Goal: Information Seeking & Learning: Learn about a topic

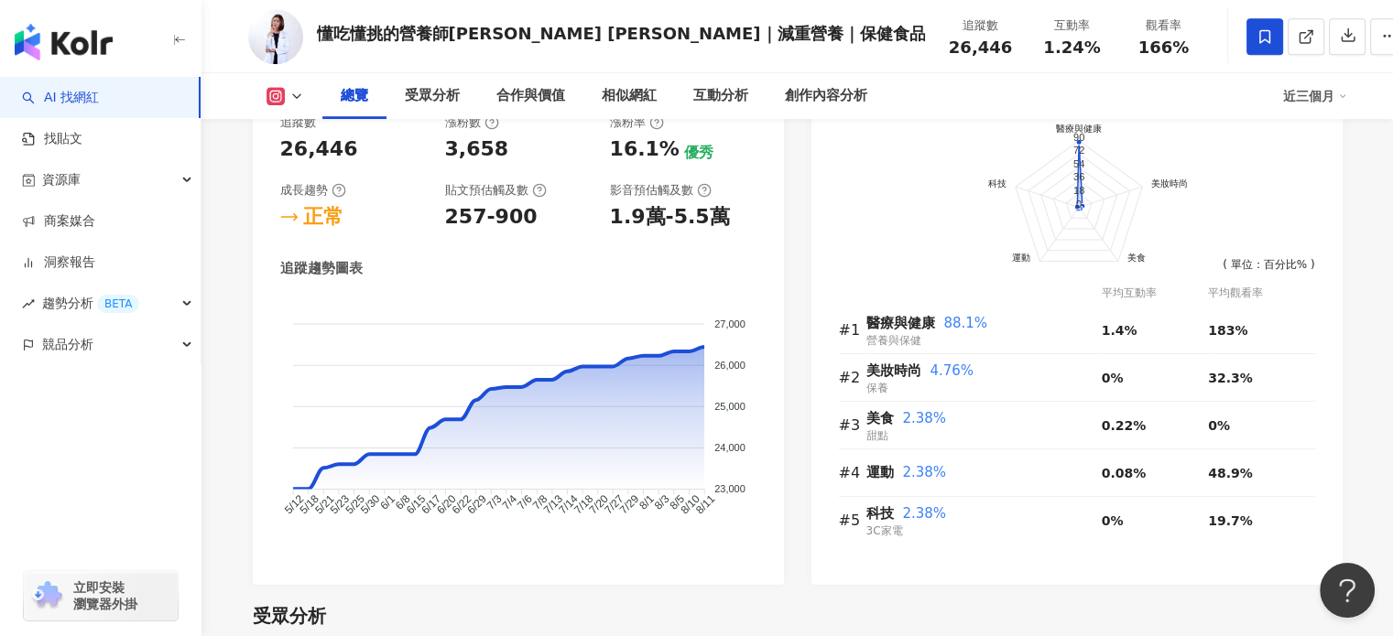
scroll to position [1099, 0]
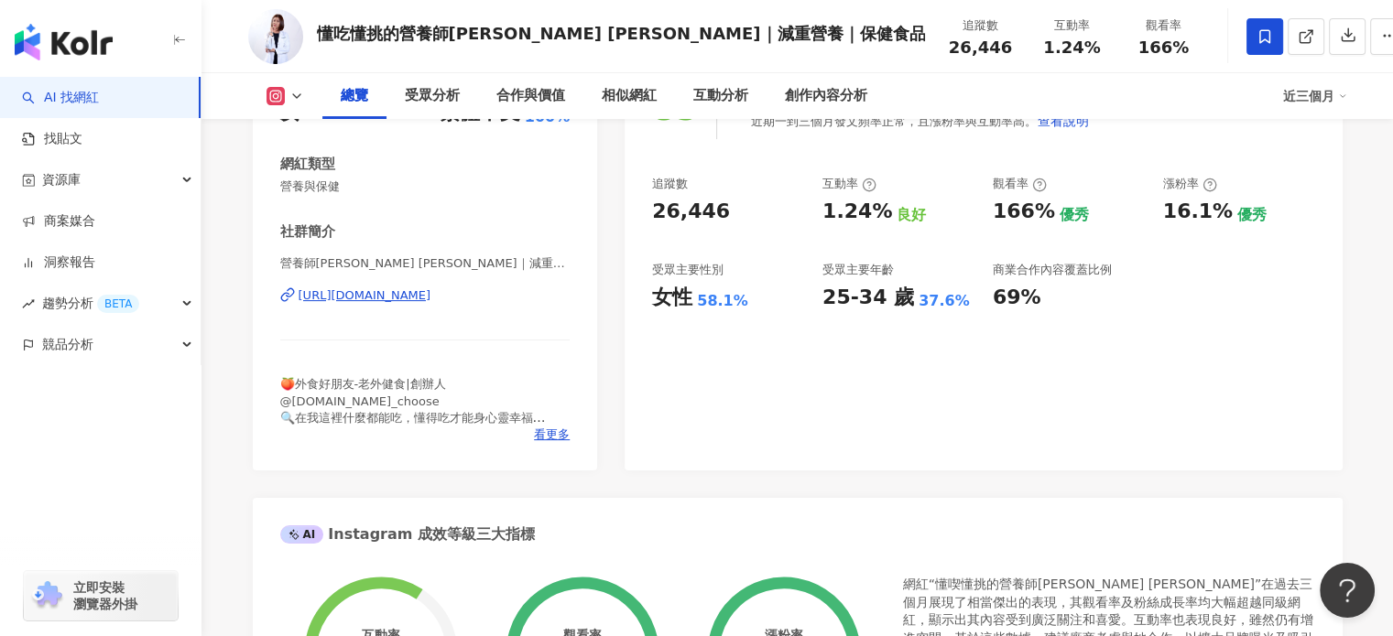
scroll to position [0, 0]
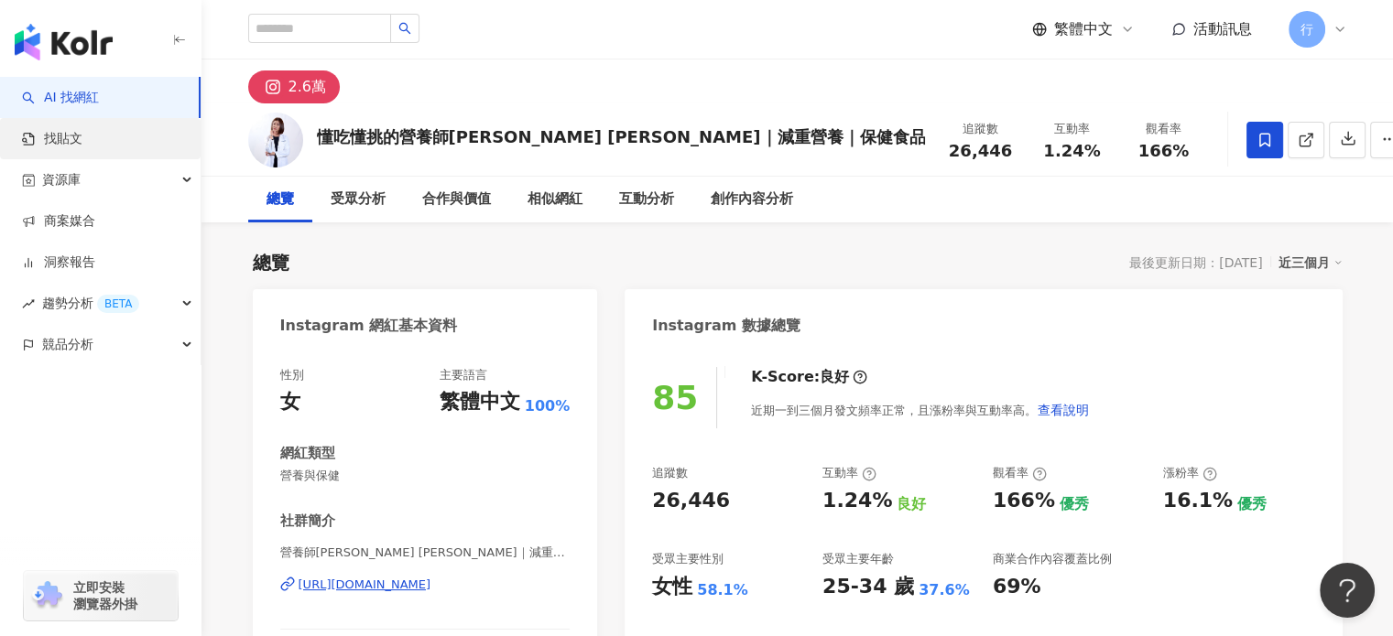
click at [73, 142] on link "找貼文" at bounding box center [52, 139] width 60 height 18
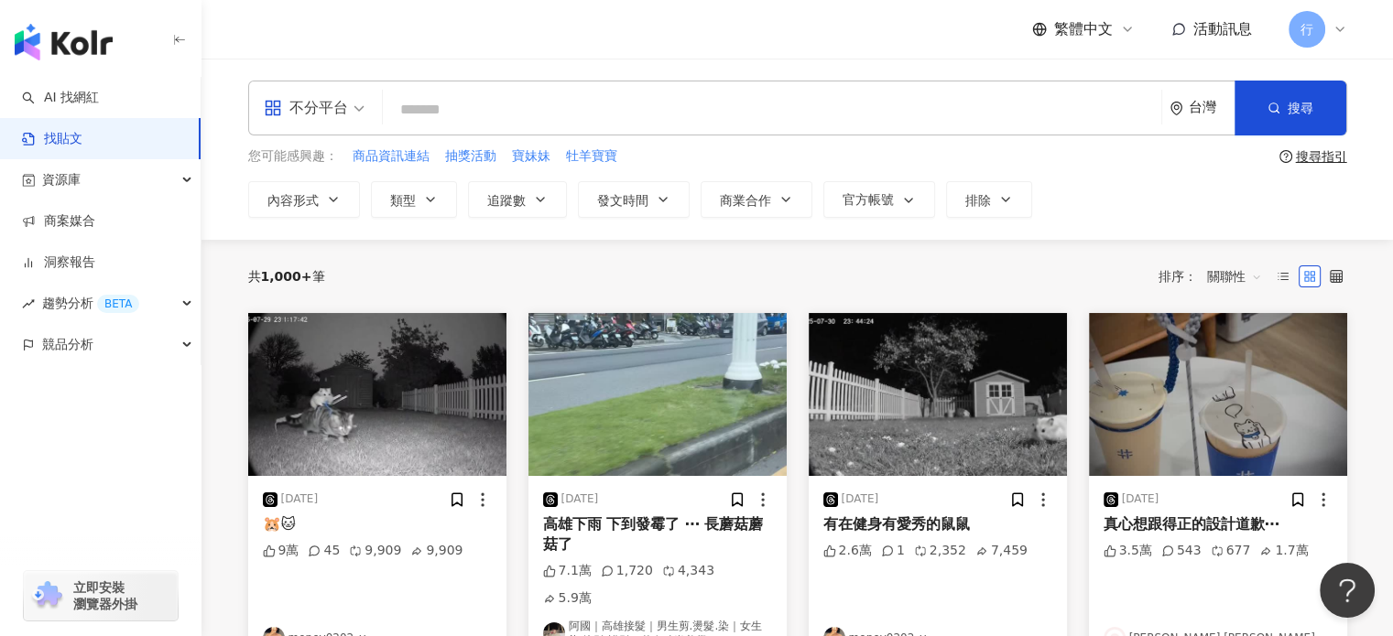
click at [519, 111] on input "search" at bounding box center [772, 109] width 764 height 39
click at [446, 98] on input "search" at bounding box center [772, 109] width 764 height 39
click at [480, 127] on input "search" at bounding box center [772, 109] width 764 height 39
type input "*"
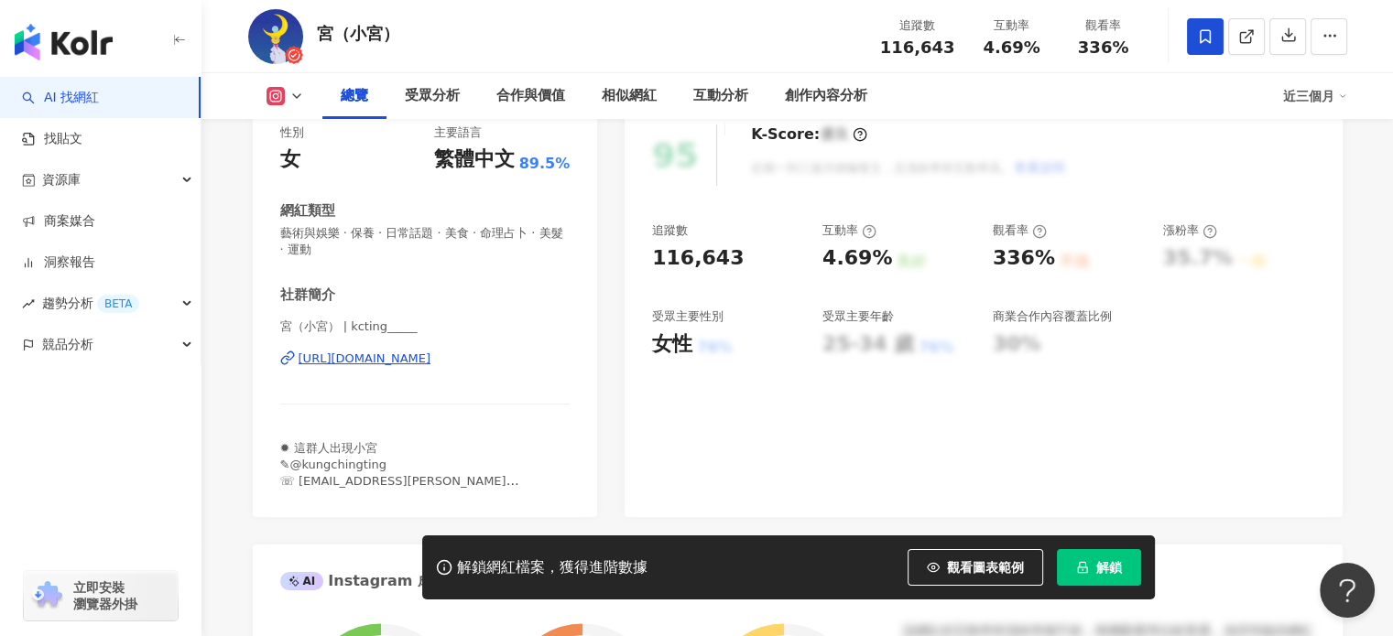
scroll to position [275, 0]
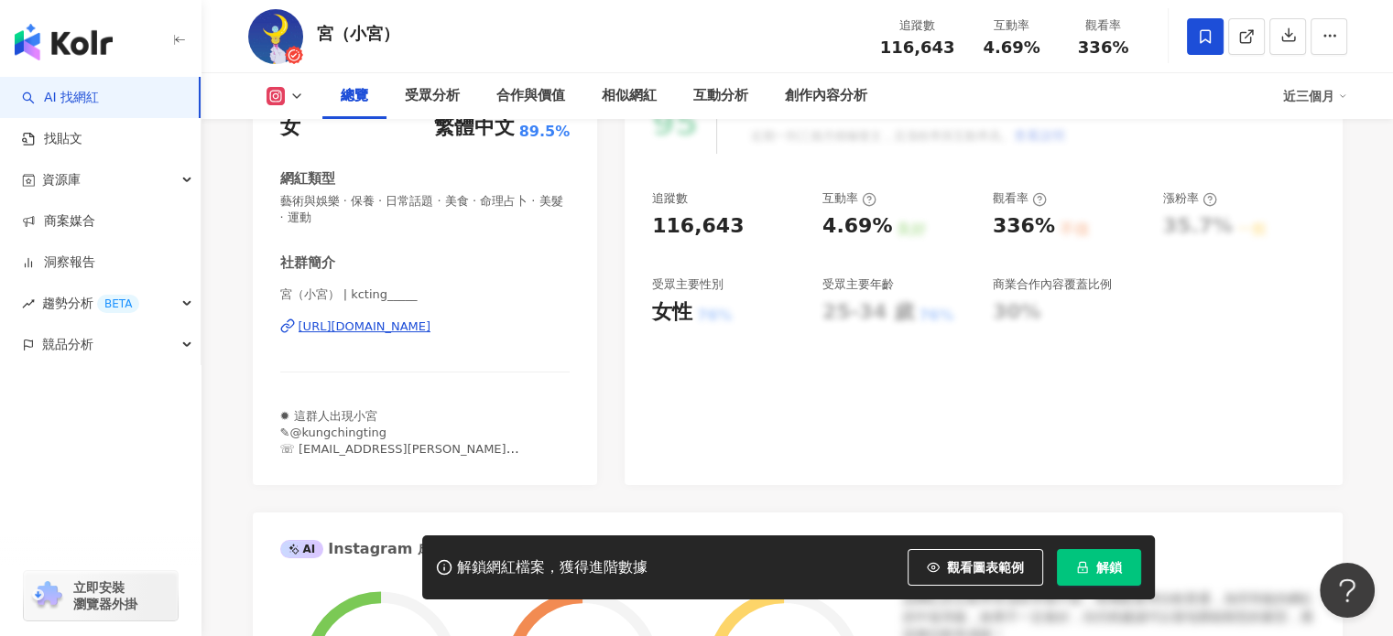
click at [415, 439] on span "✹ 這群人出現小宮 ✎@kungchingting ☏ 合作聯繫darrenyl.guo@gmail.com" at bounding box center [399, 441] width 239 height 64
click at [383, 332] on div "https://www.instagram.com/kcting_____/" at bounding box center [364, 327] width 133 height 16
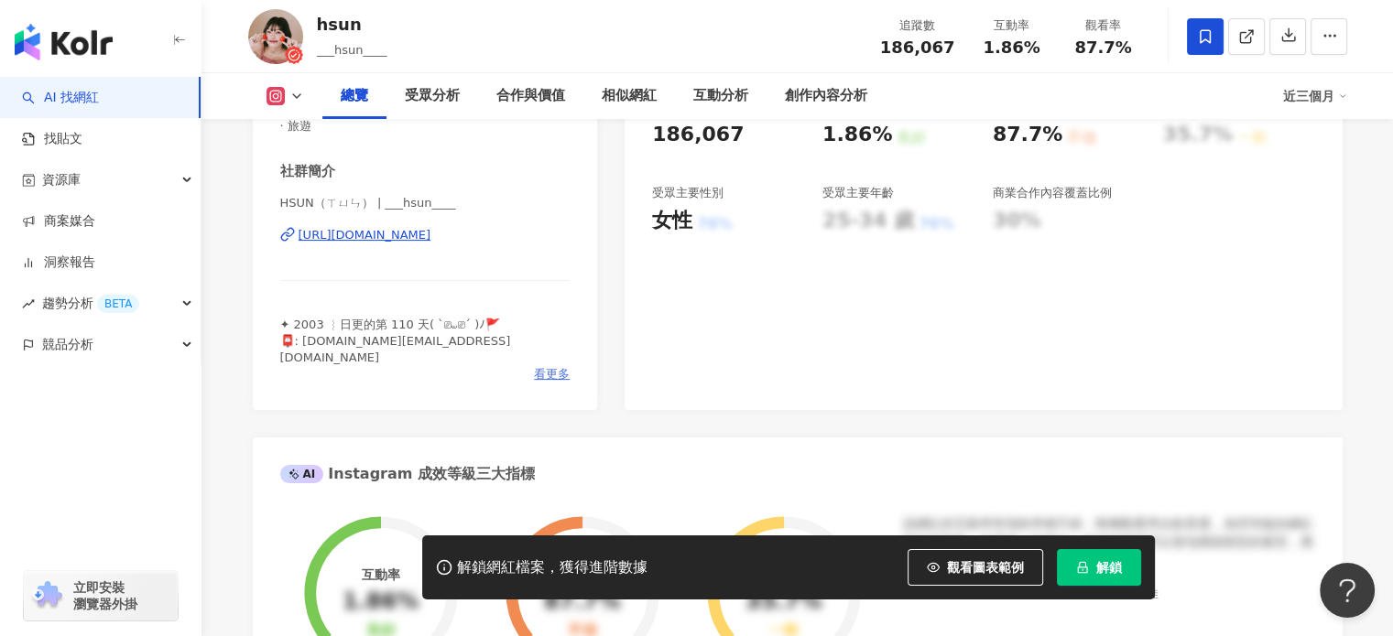
click at [542, 366] on span "看更多" at bounding box center [552, 374] width 36 height 16
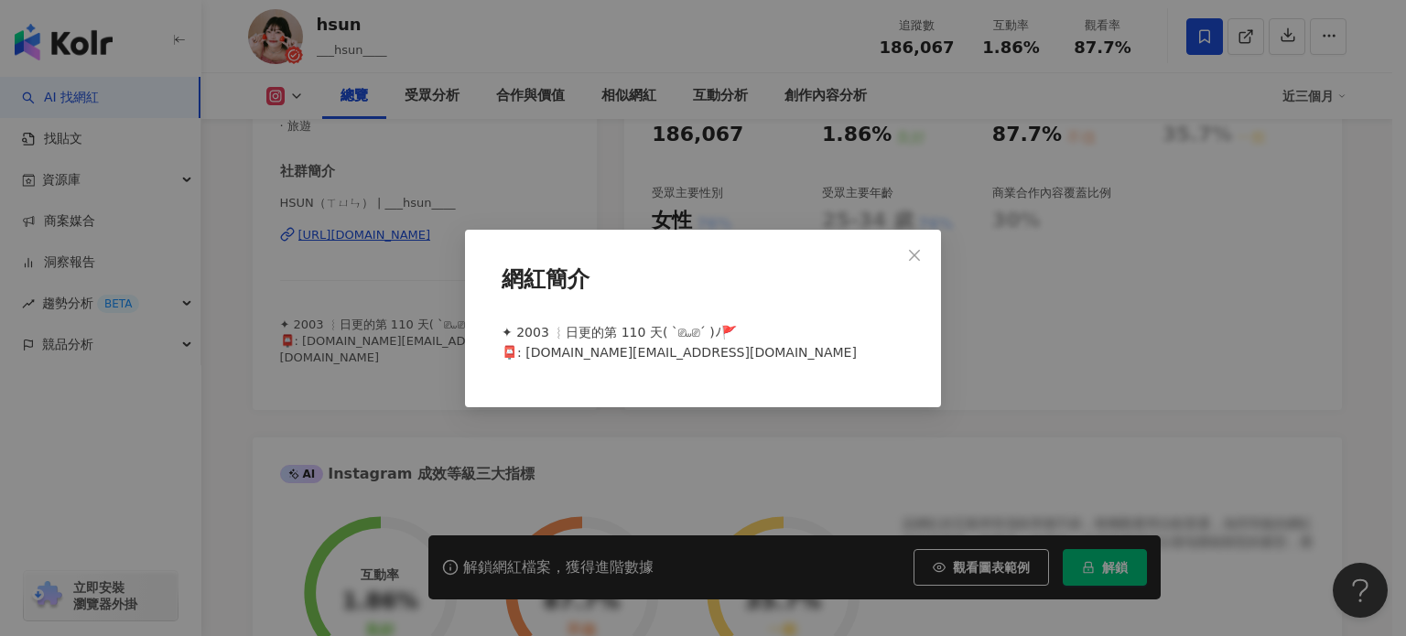
click at [678, 173] on div "網紅簡介 ✦ 2003 ︴日更的第 110 天( `⎚⩊⎚´ )ﾉ🚩 📮: ihsun.work@gmail.com" at bounding box center [703, 318] width 1406 height 636
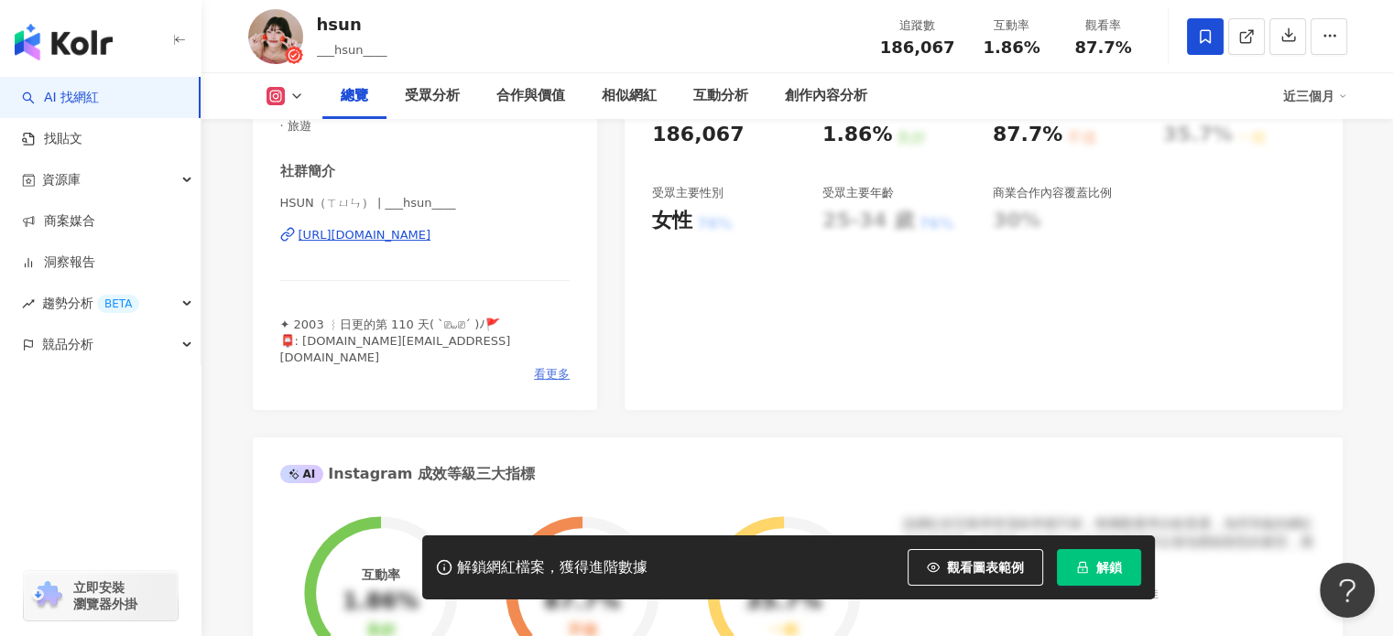
click at [531, 366] on div "看更多" at bounding box center [425, 374] width 290 height 16
click at [553, 366] on span "看更多" at bounding box center [552, 374] width 36 height 16
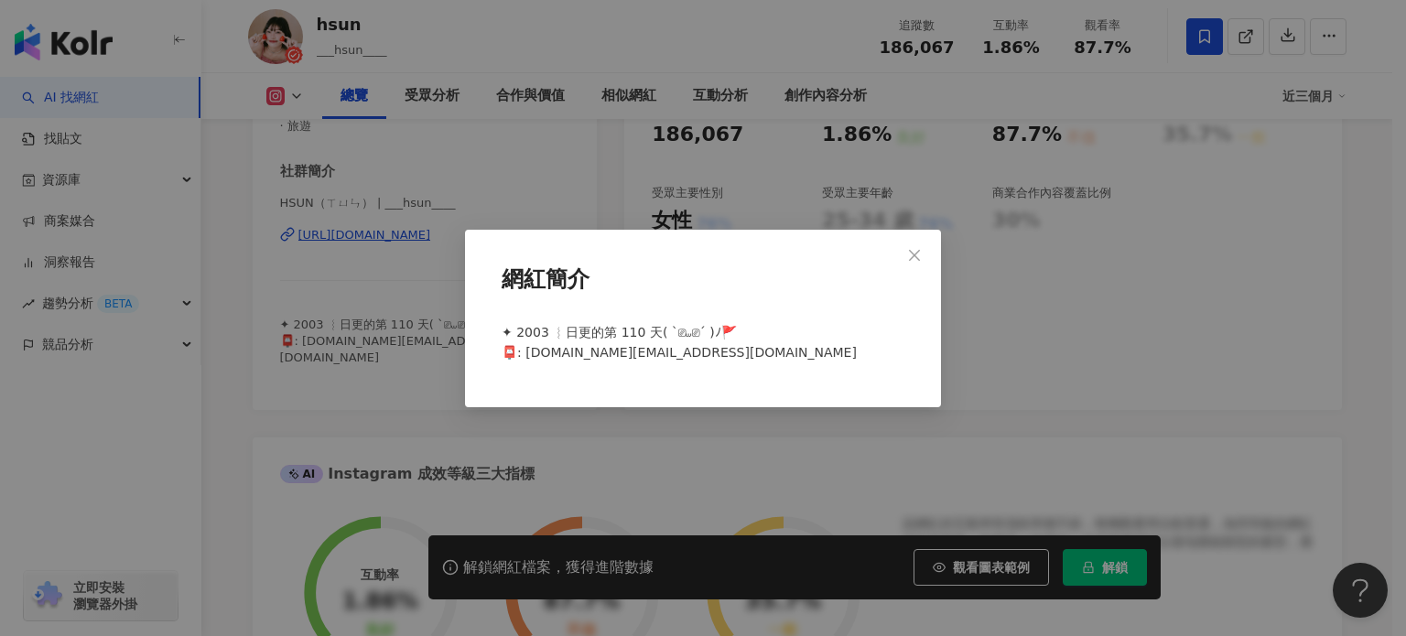
click at [386, 321] on div "網紅簡介 ✦ 2003 ︴日更的第 110 天( `⎚⩊⎚´ )ﾉ🚩 📮: ihsun.work@gmail.com" at bounding box center [703, 318] width 1406 height 636
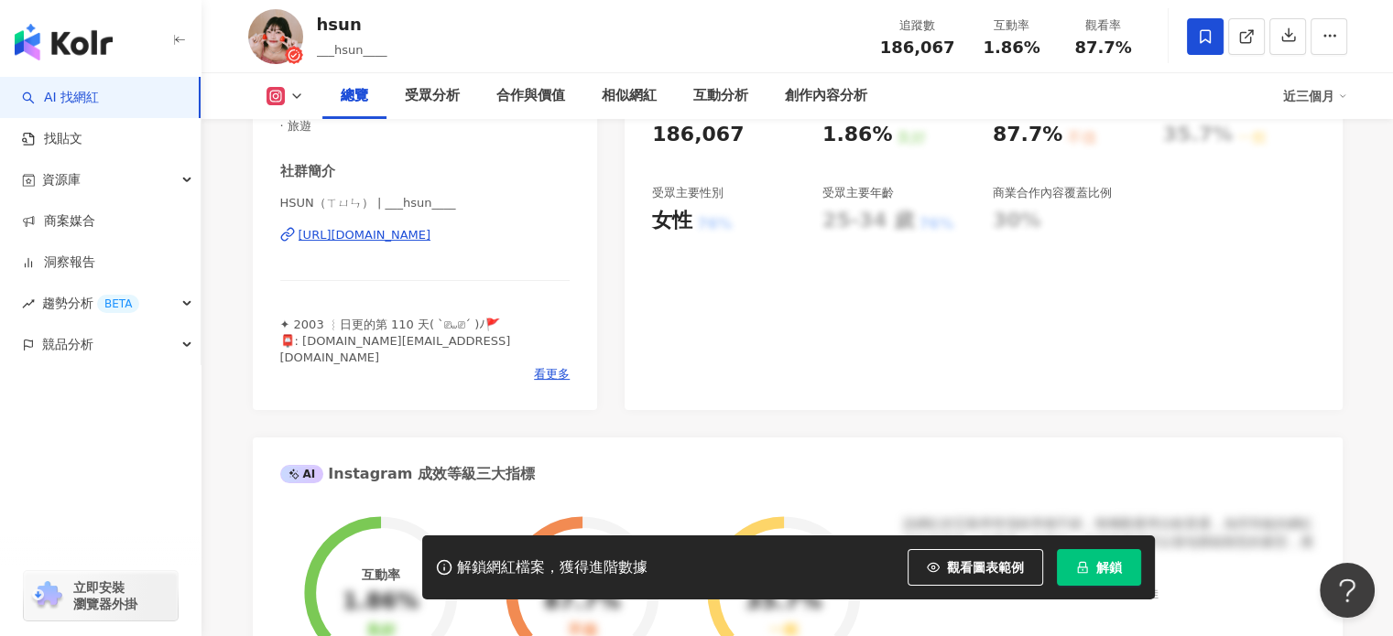
click at [395, 241] on div "https://www.instagram.com/___hsun____/" at bounding box center [364, 235] width 133 height 16
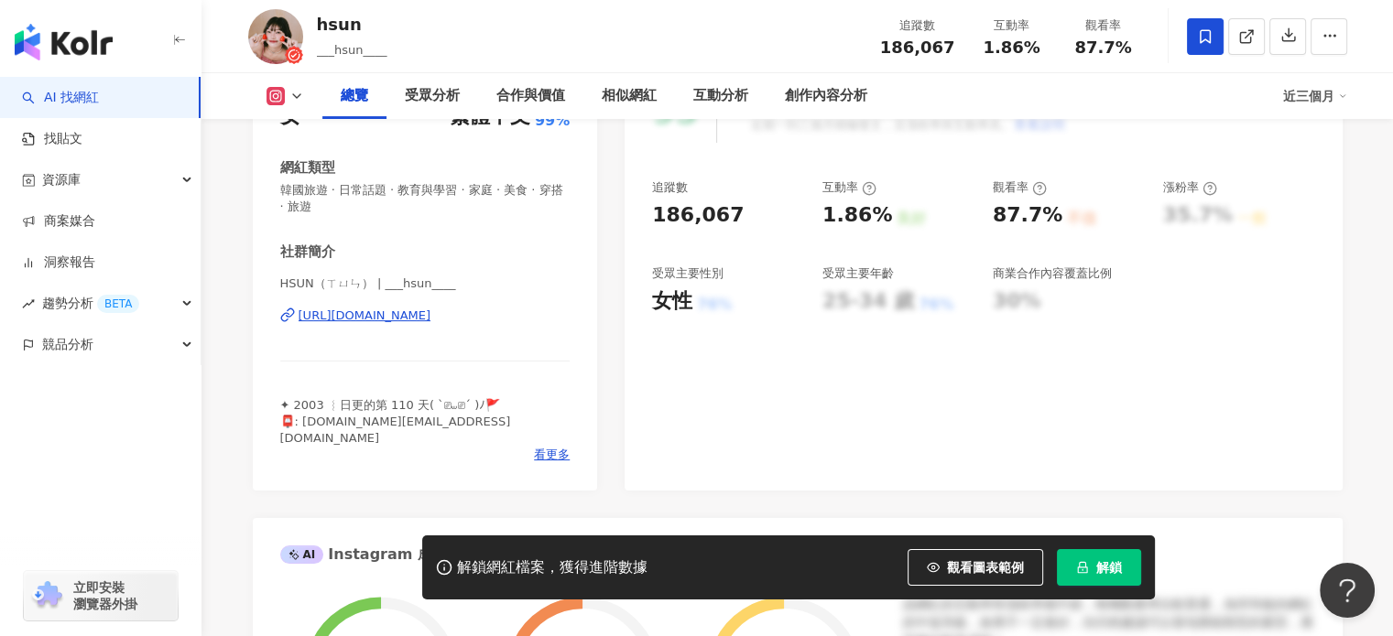
scroll to position [275, 0]
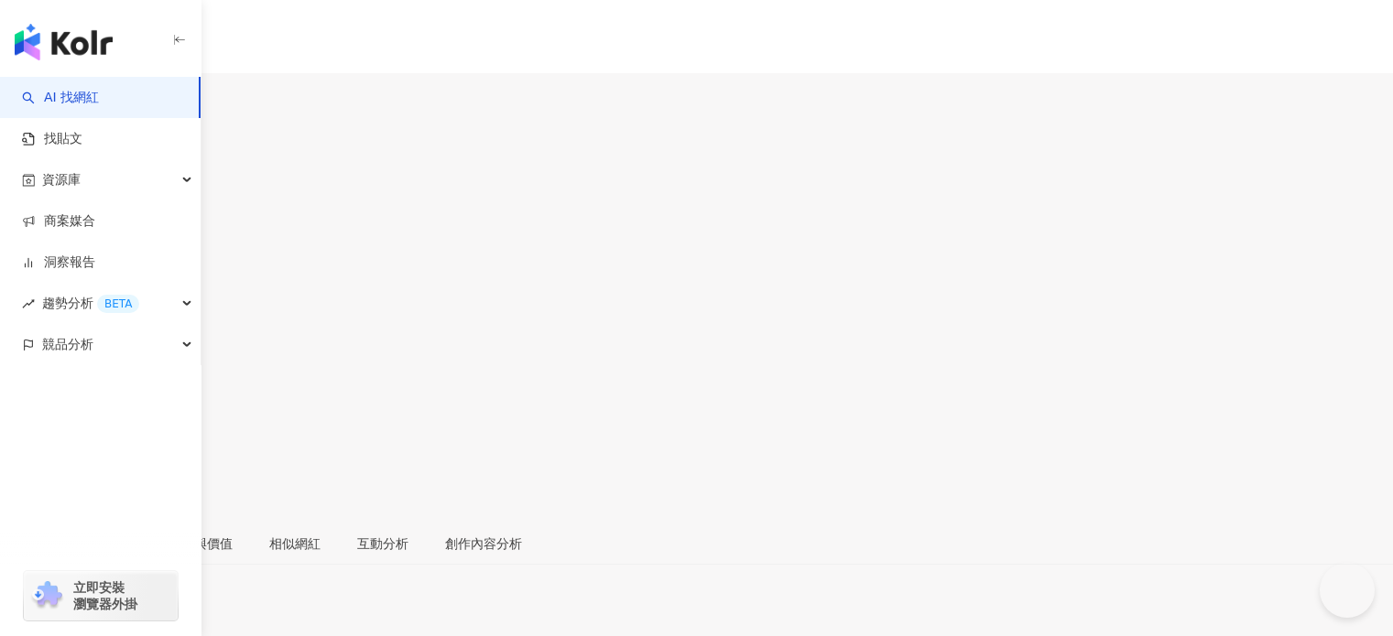
scroll to position [247, 0]
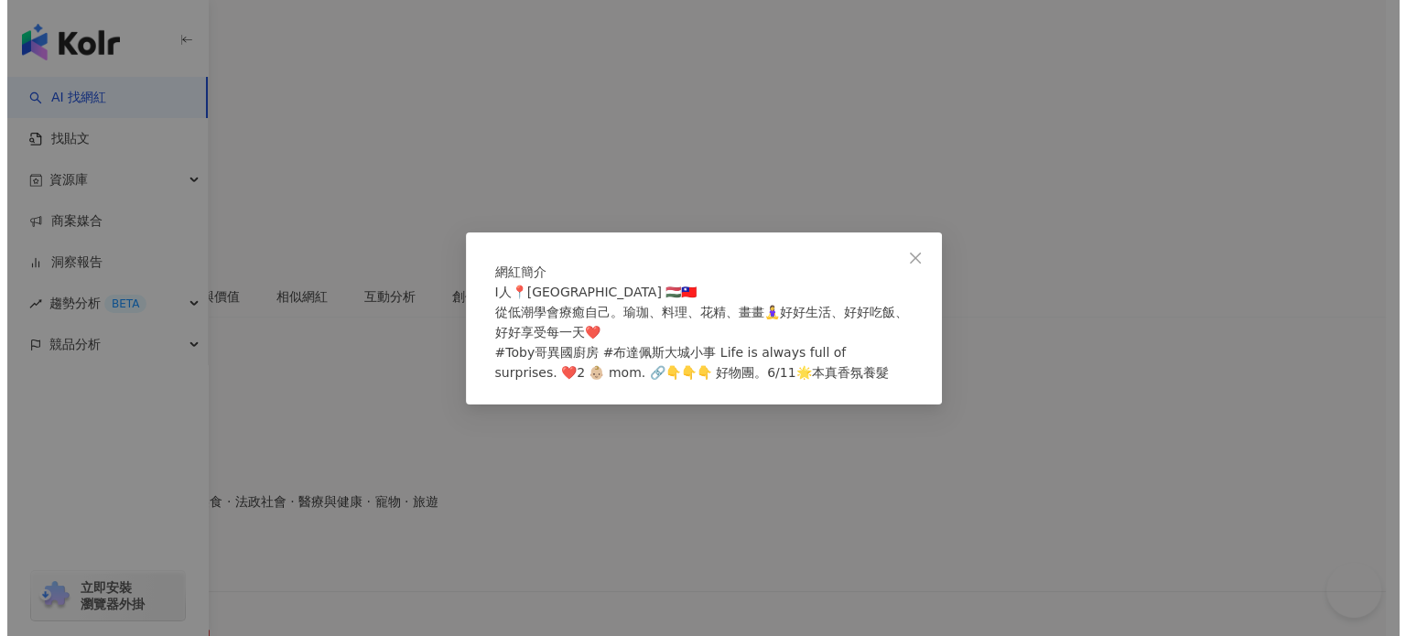
scroll to position [275, 0]
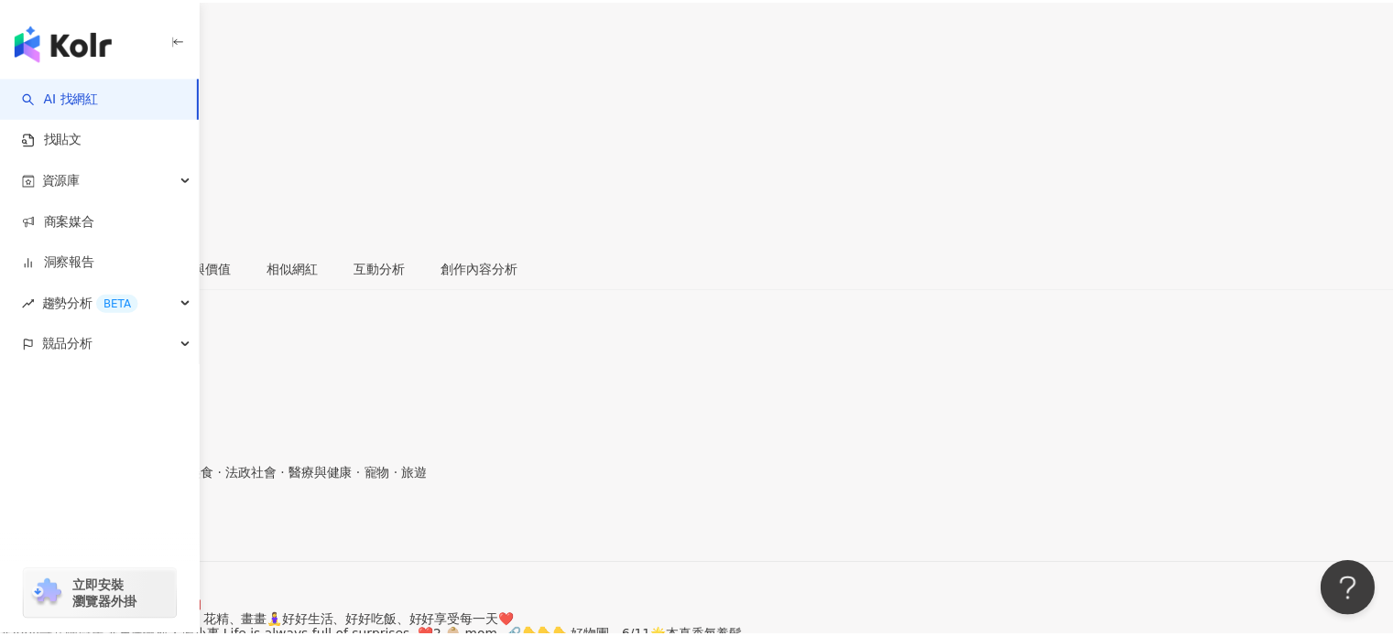
scroll to position [0, 0]
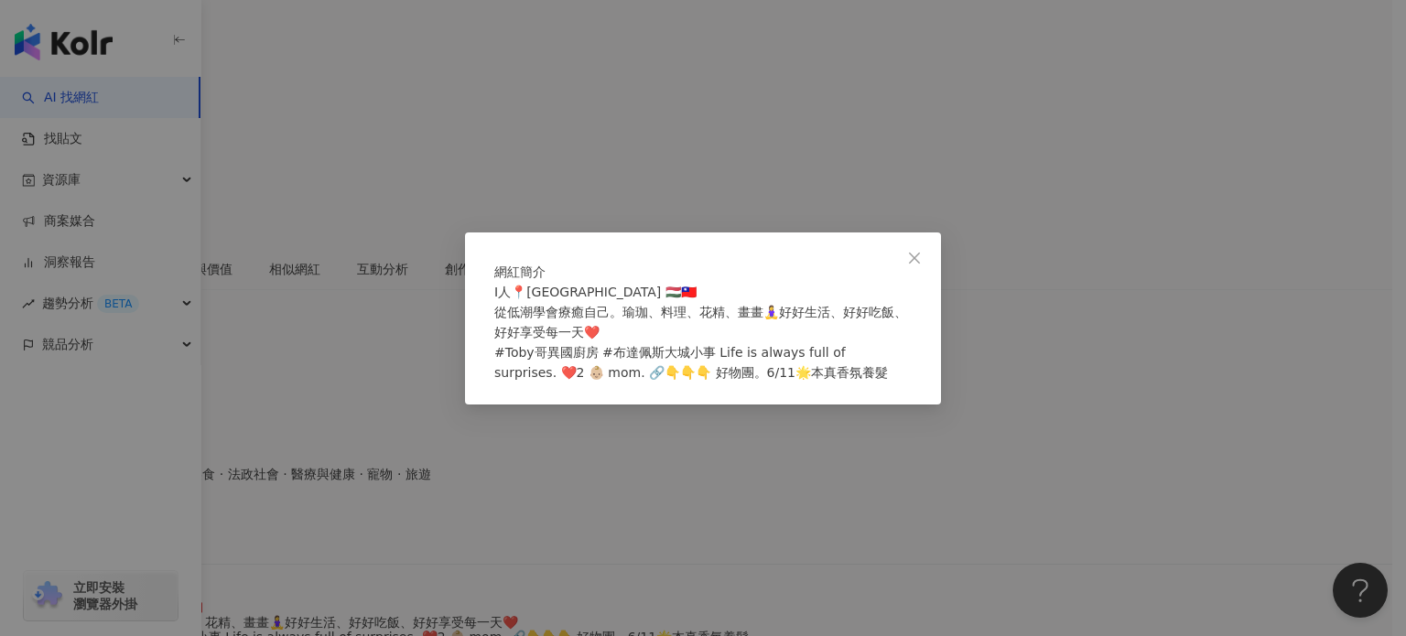
click at [959, 130] on div "網紅簡介 I人📍Budapest 🇭🇺🇹🇼 從低潮學會療癒自己。瑜珈、料理、花精、畫畫🧘‍♀️好好生活、好好吃飯、好好享受每一天❤️ #Toby哥異國廚房 #…" at bounding box center [703, 318] width 1406 height 636
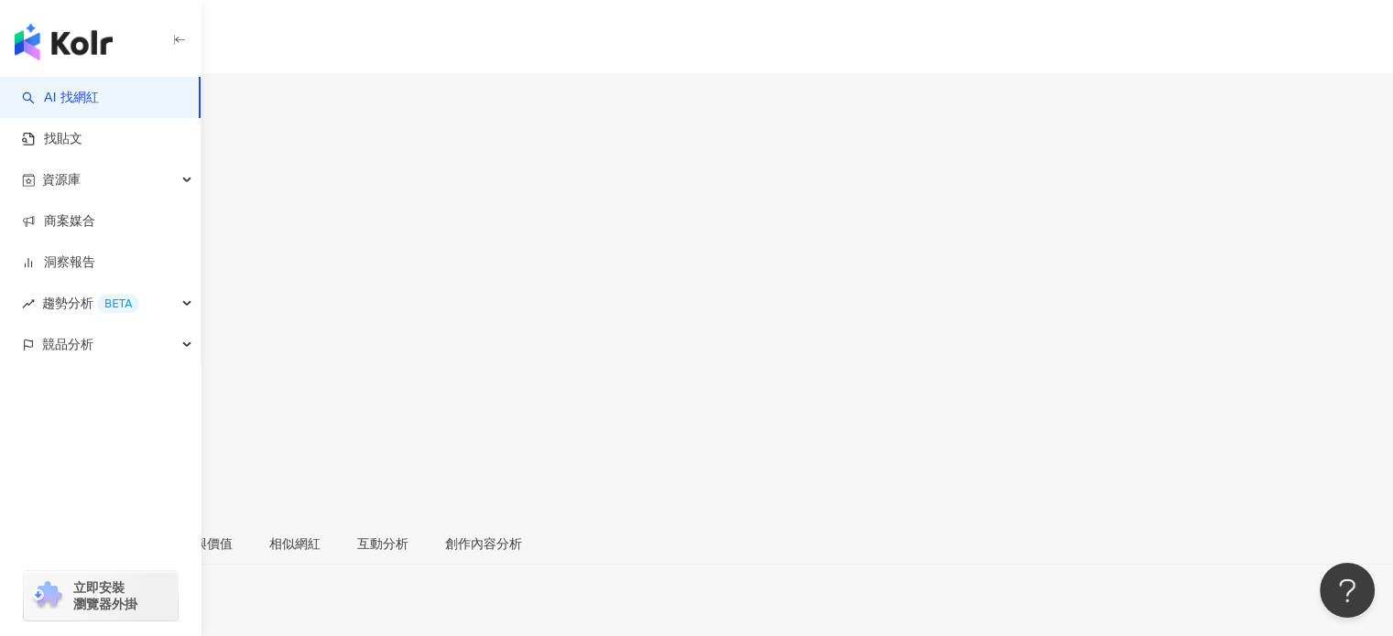
scroll to position [366, 0]
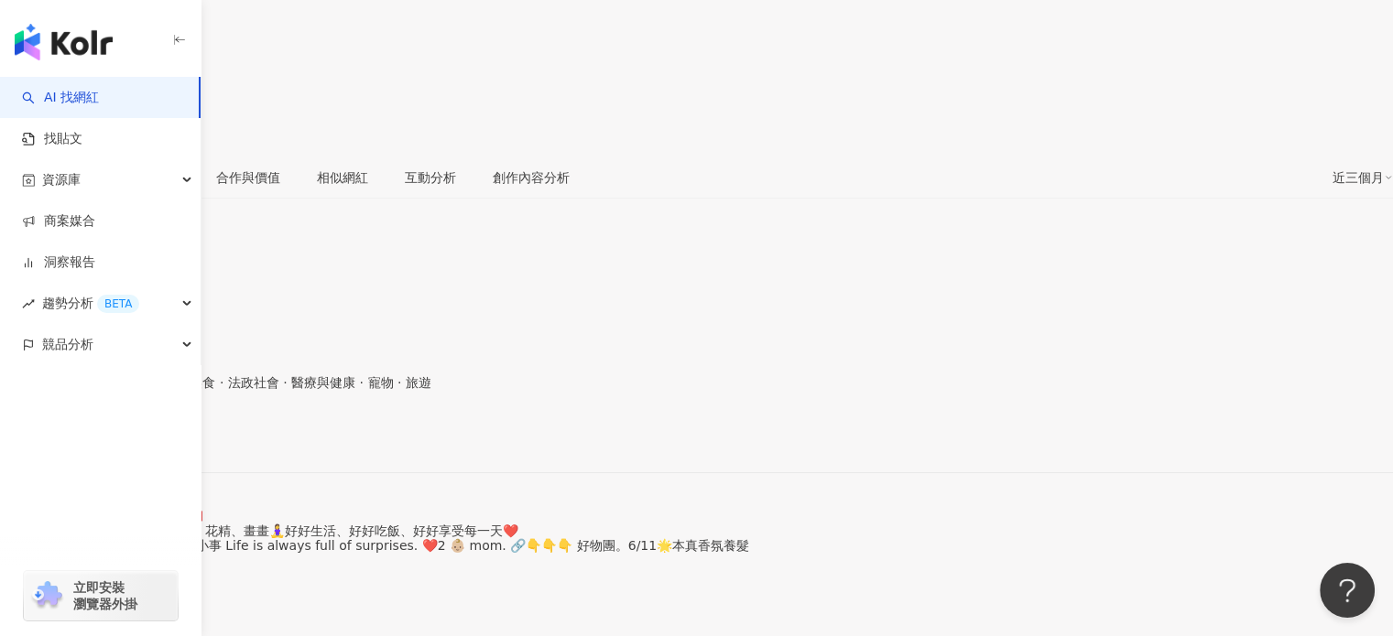
click at [384, 418] on div "Toby托比 | whereistoby https://www.instagram.com/whereistoby/" at bounding box center [696, 456] width 1393 height 77
click at [161, 434] on div "https://www.instagram.com/whereistoby/" at bounding box center [89, 441] width 143 height 15
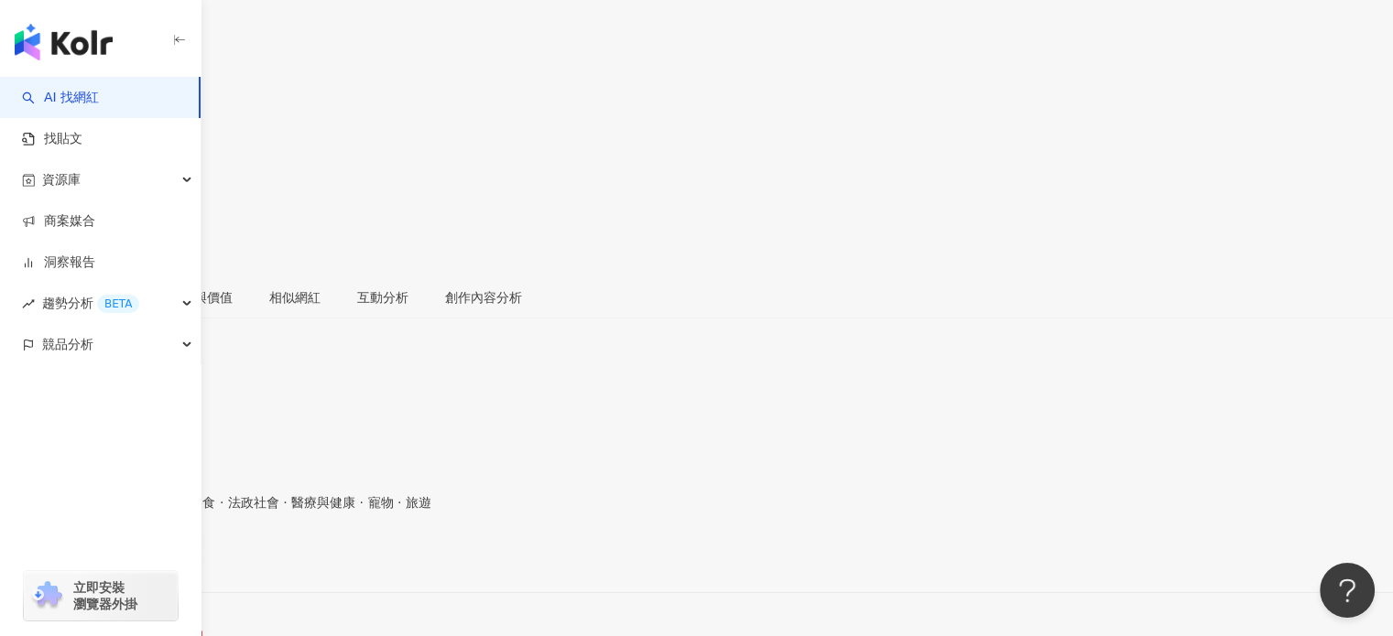
scroll to position [275, 0]
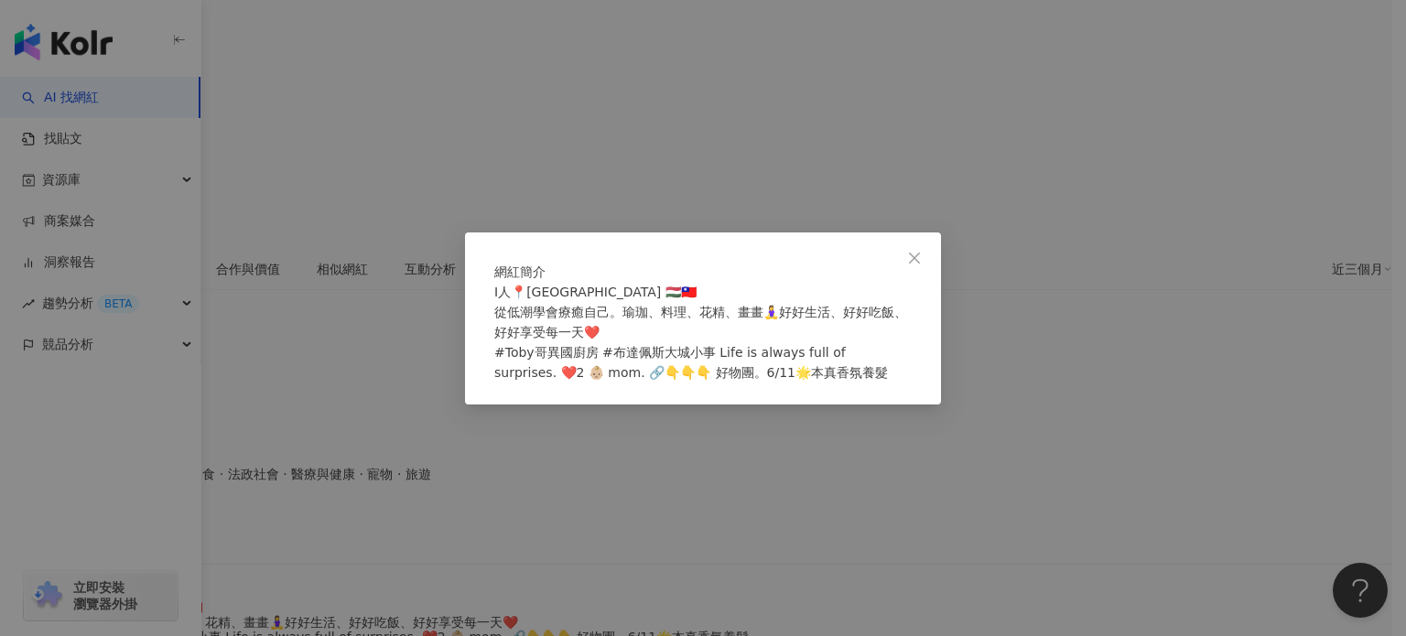
click at [1046, 332] on div "網紅簡介 I人📍Budapest 🇭🇺🇹🇼 從低潮學會療癒自己。瑜珈、料理、花精、畫畫🧘‍♀️好好生活、好好吃飯、好好享受每一天❤️ #Toby哥異國廚房 #…" at bounding box center [703, 318] width 1406 height 636
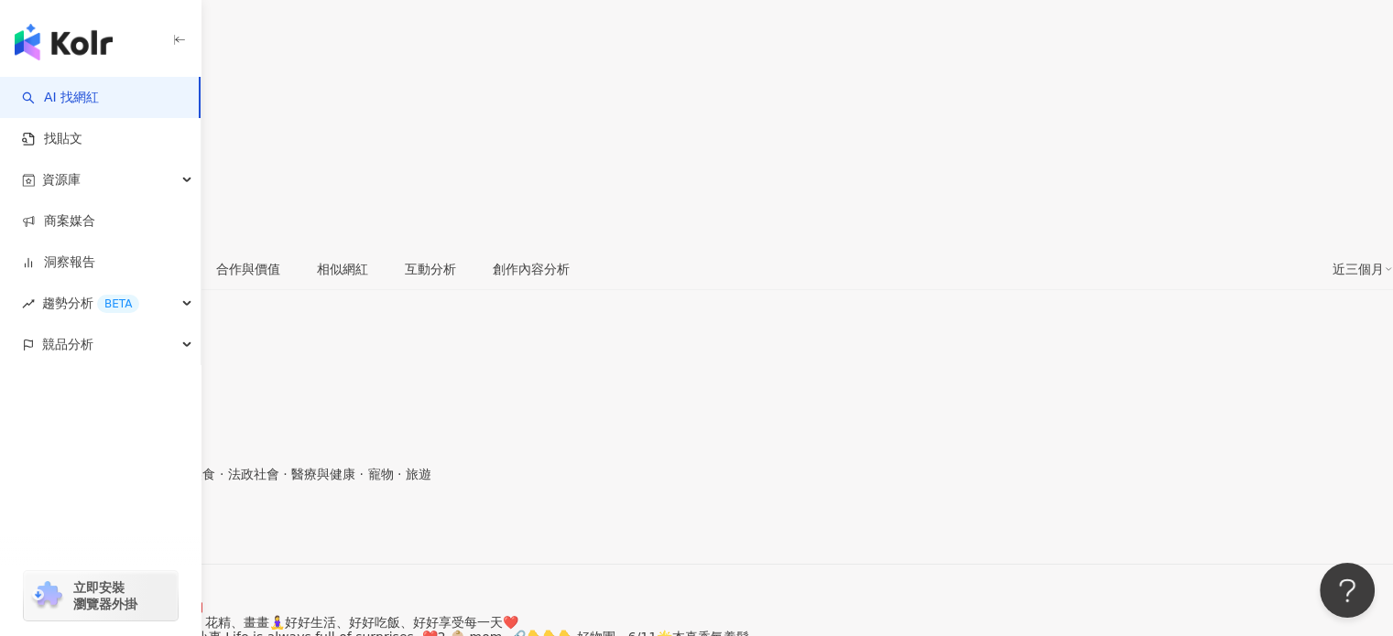
click at [161, 526] on div "https://www.instagram.com/whereistoby/" at bounding box center [89, 533] width 143 height 15
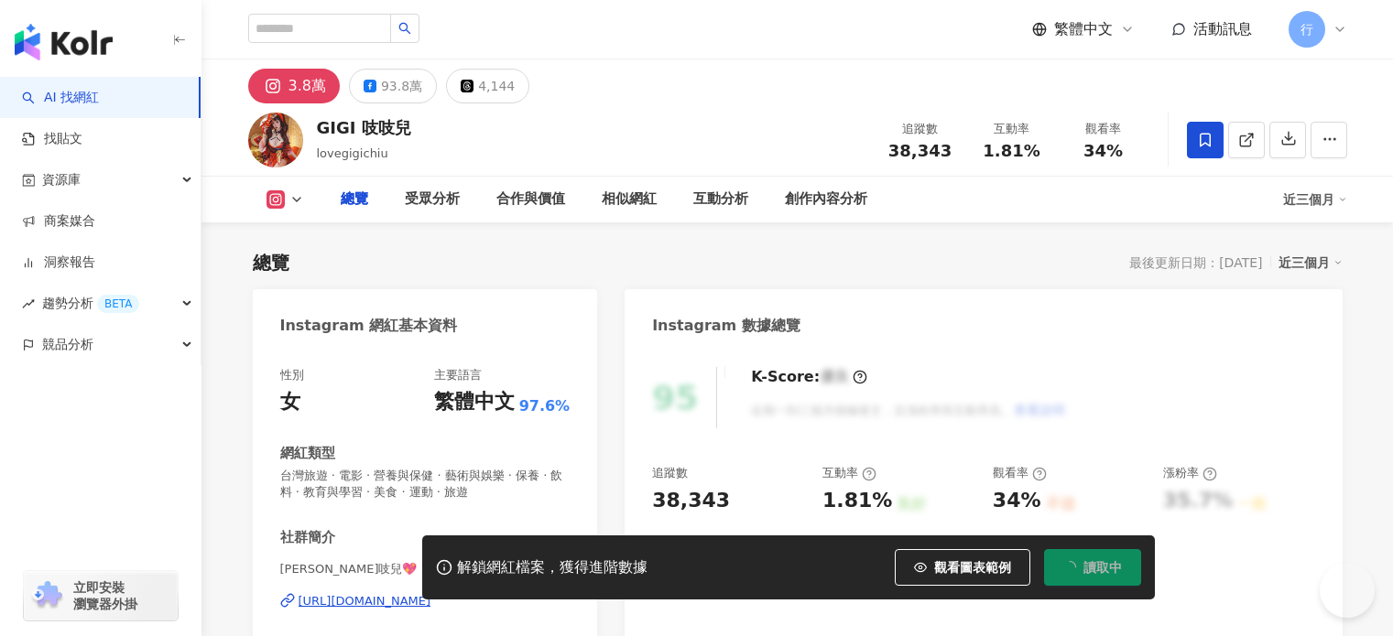
scroll to position [183, 0]
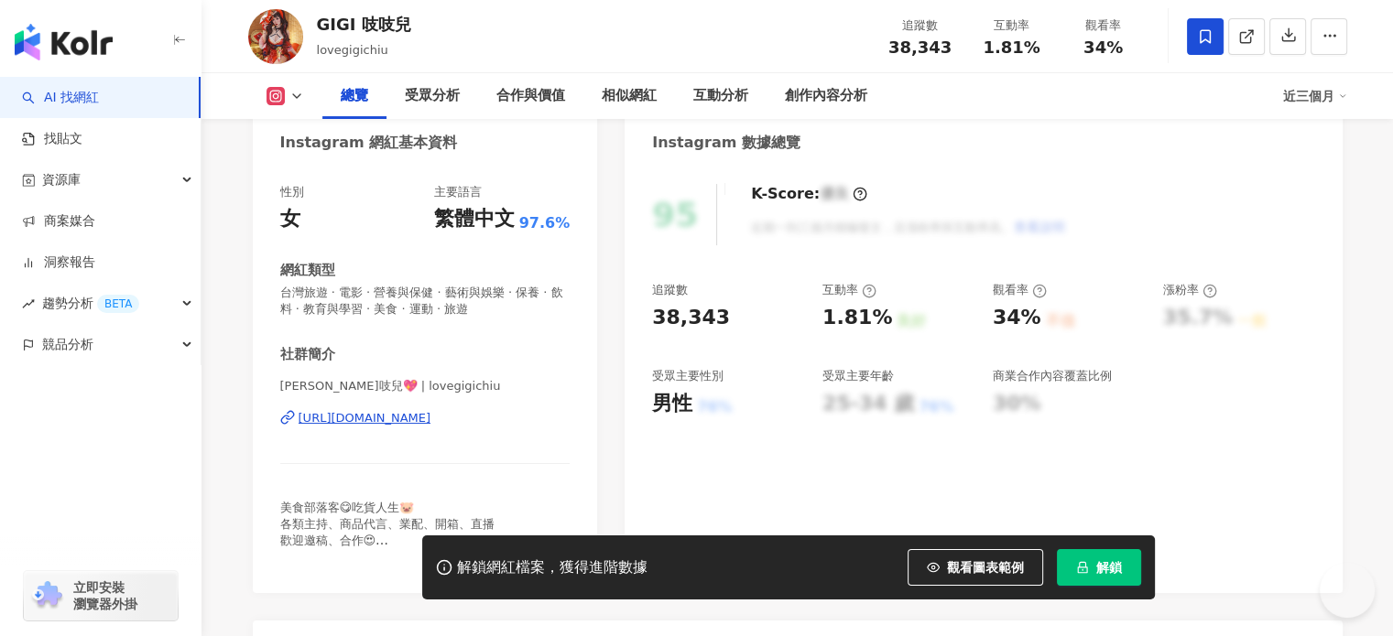
click at [542, 549] on span "看更多" at bounding box center [552, 557] width 36 height 16
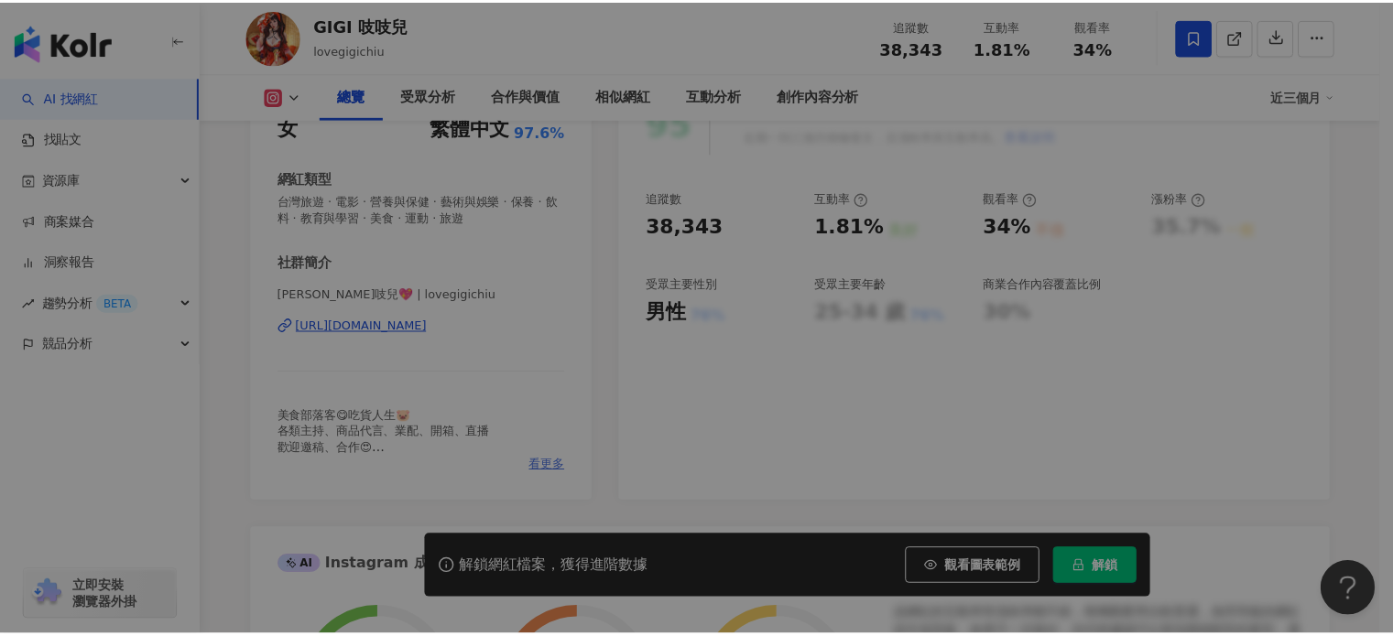
scroll to position [0, 0]
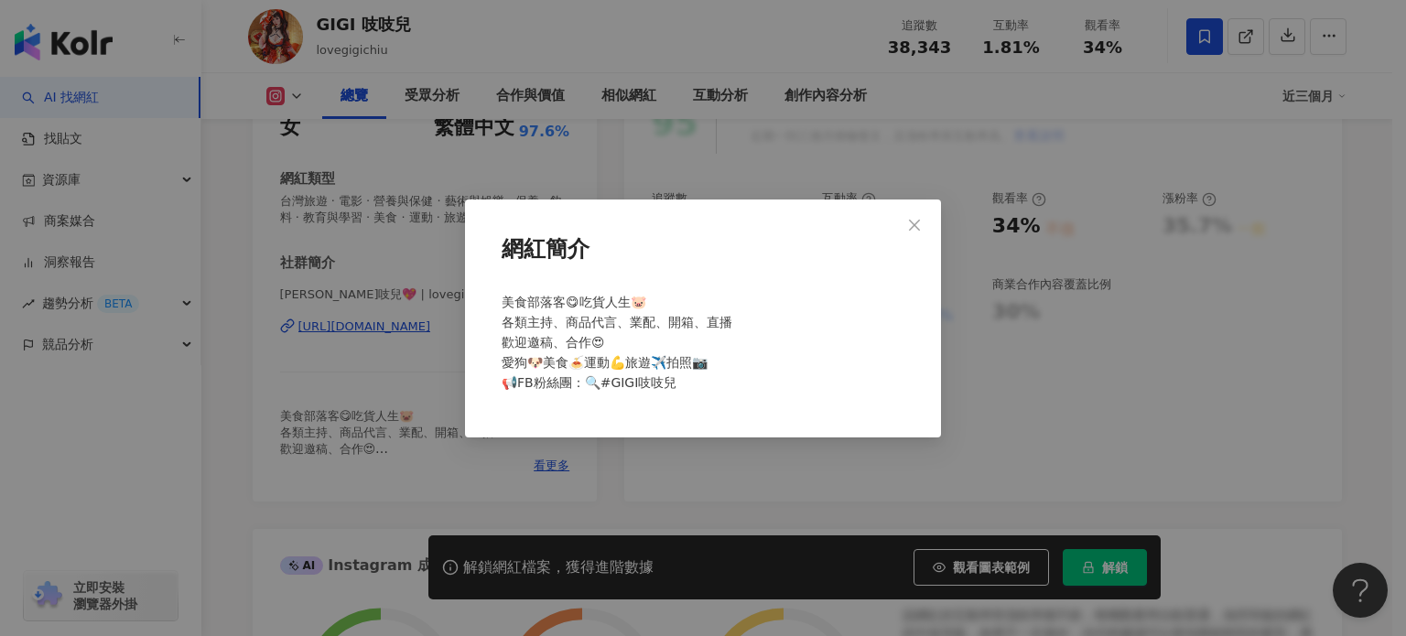
drag, startPoint x: 520, startPoint y: 311, endPoint x: 754, endPoint y: 331, distance: 235.2
click at [732, 320] on div "美食部落客😋吃貨人生🐷 各類主持、商品代言、業配、開箱、直播 歡迎邀稿、合作😍 愛狗🐶美食🍝運動💪旅遊✈️拍照📷 📢FB粉絲團：🔍#GIGI吱吱兒" at bounding box center [702, 350] width 417 height 131
drag, startPoint x: 721, startPoint y: 318, endPoint x: 507, endPoint y: 330, distance: 214.6
click at [507, 330] on span "美食部落客😋吃貨人生🐷 各類主持、商品代言、業配、開箱、直播 歡迎邀稿、合作😍 愛狗🐶美食🍝運動💪旅遊✈️拍照📷 📢FB粉絲團：🔍#GIGI吱吱兒" at bounding box center [617, 342] width 231 height 95
click at [641, 298] on span "美食部落客😋吃貨人生🐷 各類主持、商品代言、業配、開箱、直播 歡迎邀稿、合作😍 愛狗🐶美食🍝運動💪旅遊✈️拍照📷 📢FB粉絲團：🔍#GIGI吱吱兒" at bounding box center [617, 342] width 231 height 95
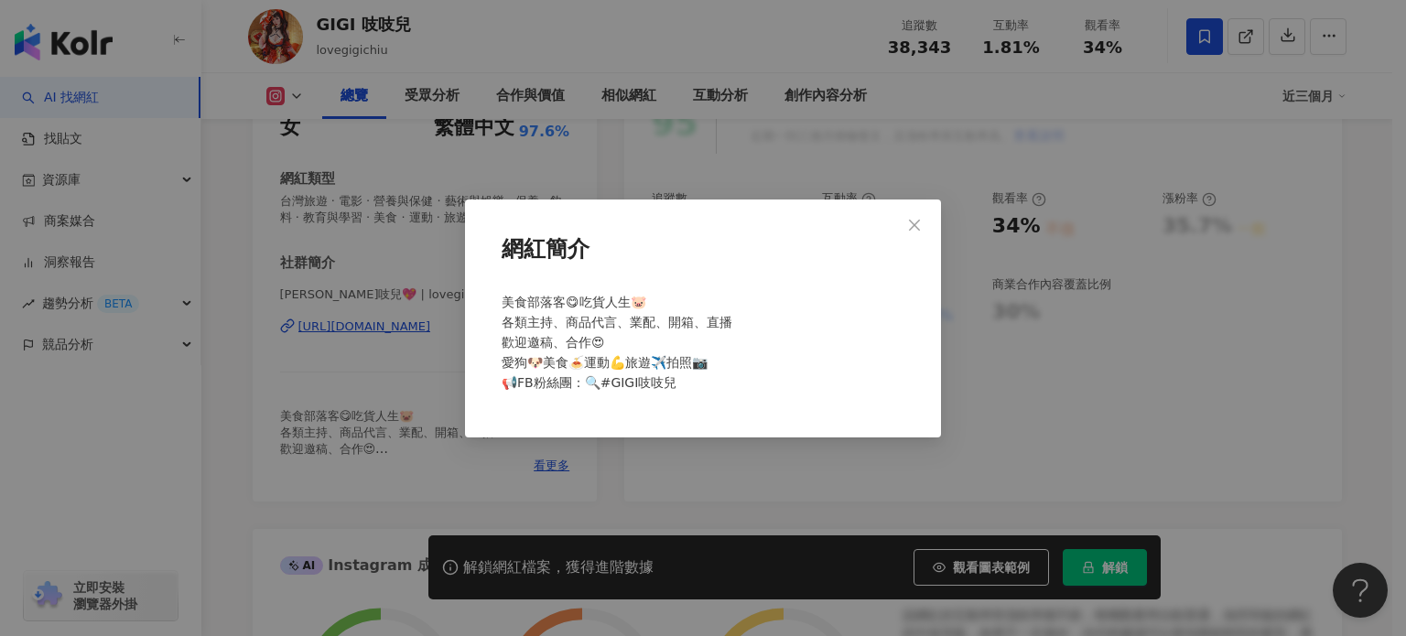
click at [594, 215] on div "網紅簡介 美食部落客😋吃貨人生🐷 各類主持、商品代言、業配、開箱、直播 歡迎邀稿、合作😍 愛狗🐶美食🍝運動💪旅遊✈️拍照📷 📢FB粉絲團：🔍#GIGI吱吱兒" at bounding box center [703, 319] width 476 height 238
click at [505, 191] on div "網紅簡介 美食部落客😋吃貨人生🐷 各類主持、商品代言、業配、開箱、直播 歡迎邀稿、合作😍 愛狗🐶美食🍝運動💪旅遊✈️拍照📷 📢FB粉絲團：🔍#GIGI吱吱兒" at bounding box center [703, 318] width 1406 height 636
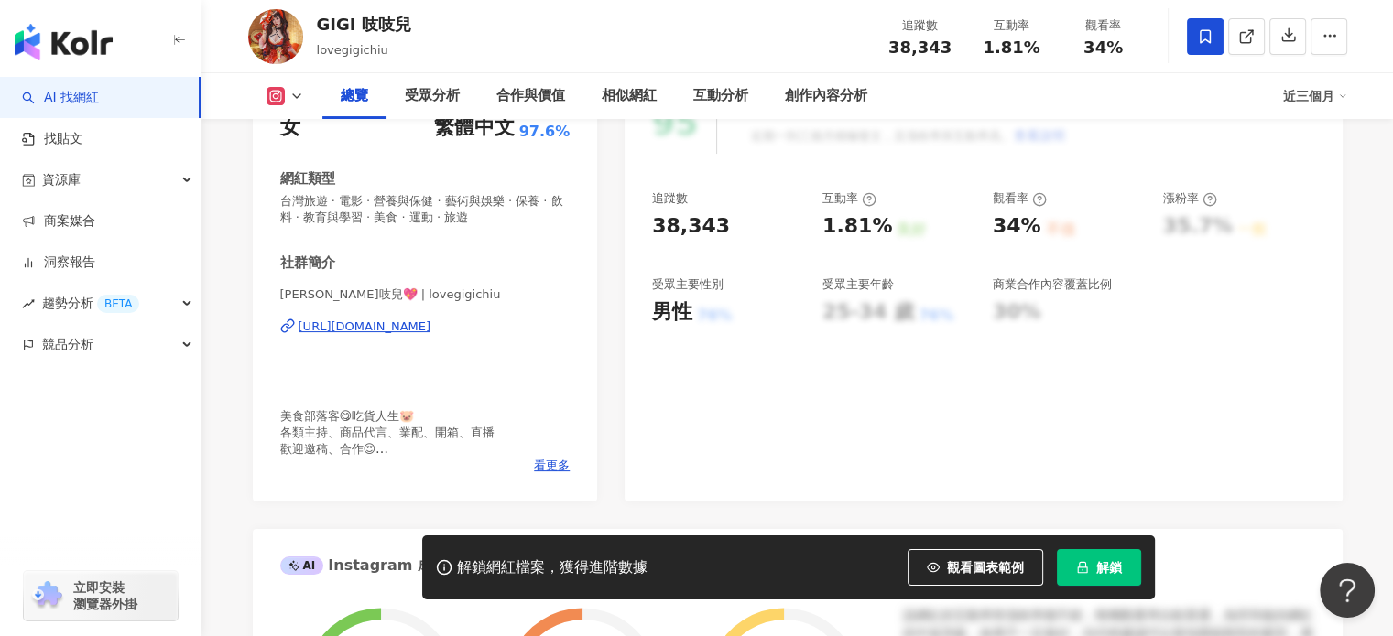
click at [431, 321] on div "https://www.instagram.com/lovegigichiu/" at bounding box center [364, 327] width 133 height 16
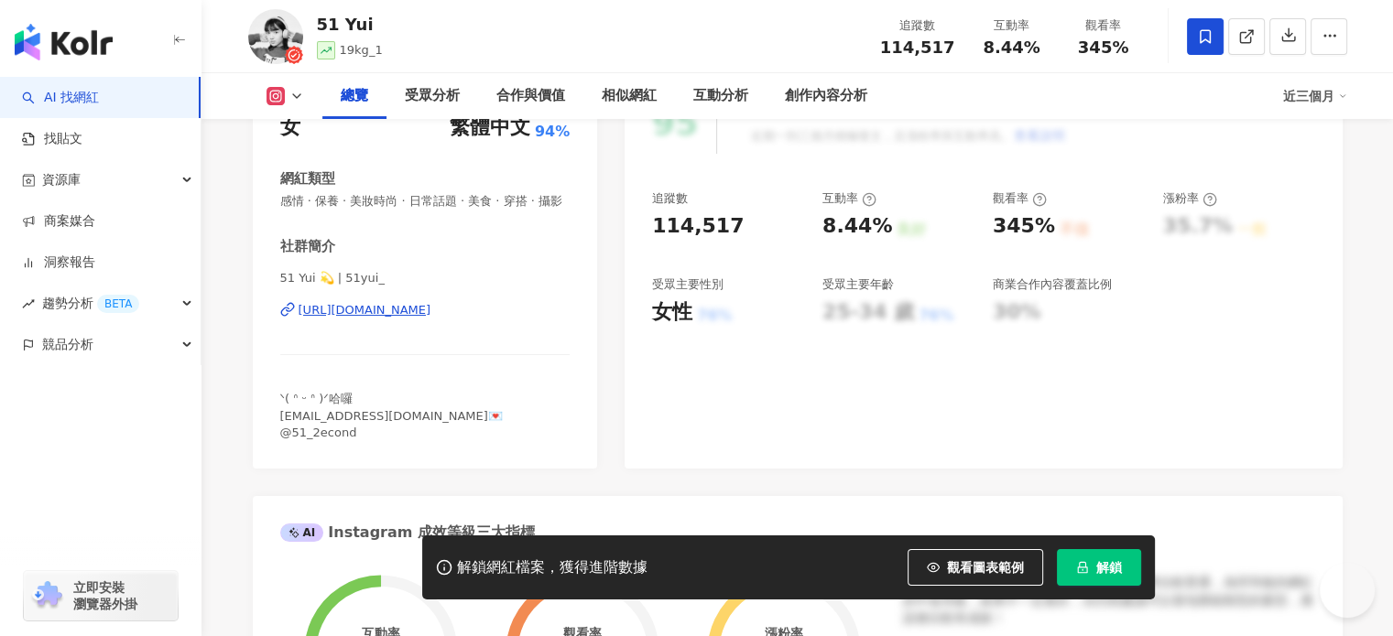
scroll to position [275, 0]
click at [420, 319] on div "[URL][DOMAIN_NAME]" at bounding box center [364, 310] width 133 height 16
drag, startPoint x: 352, startPoint y: 431, endPoint x: 470, endPoint y: 431, distance: 118.1
click at [470, 431] on span "ᐠ( ᐢ ᵕ ᐢ )ᐟ哈囉 [EMAIL_ADDRESS][DOMAIN_NAME]💌 @51_2econd" at bounding box center [391, 415] width 222 height 47
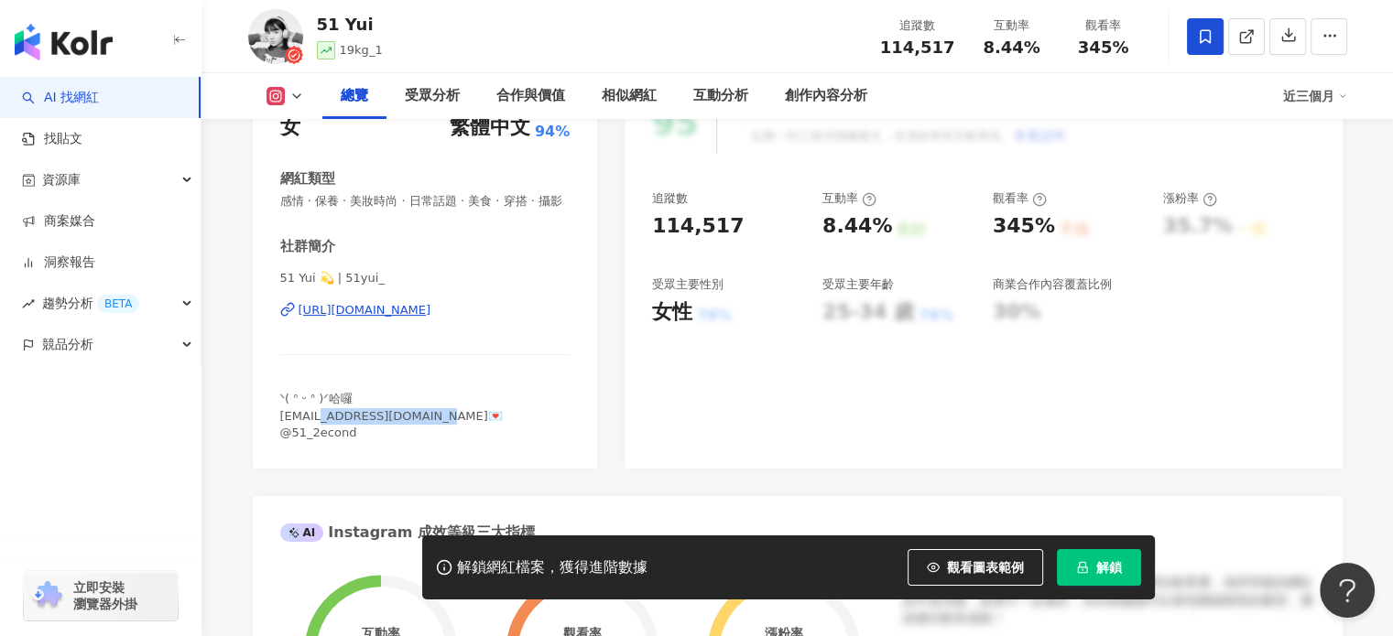
copy span "[EMAIL_ADDRESS][DOMAIN_NAME]"
click at [439, 339] on div "51 Yui 💫 | 51yui_ [URL][DOMAIN_NAME]" at bounding box center [425, 323] width 290 height 107
click at [431, 319] on div "[URL][DOMAIN_NAME]" at bounding box center [364, 310] width 133 height 16
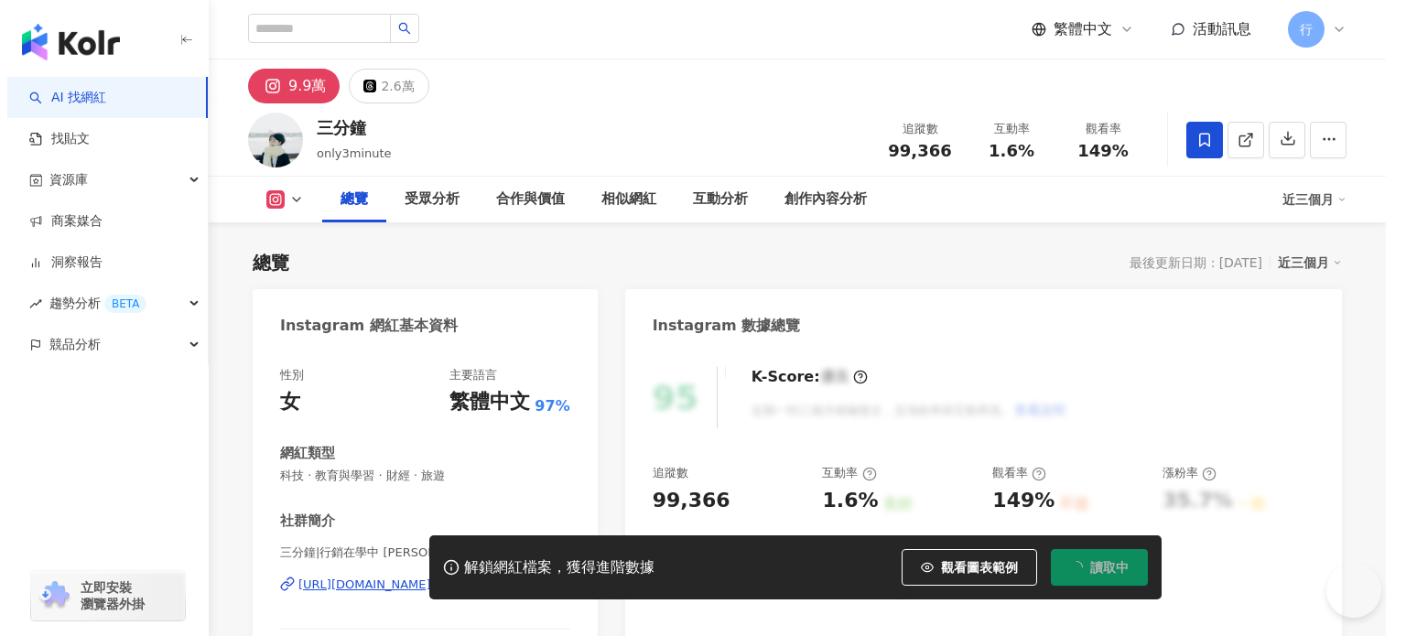
scroll to position [275, 0]
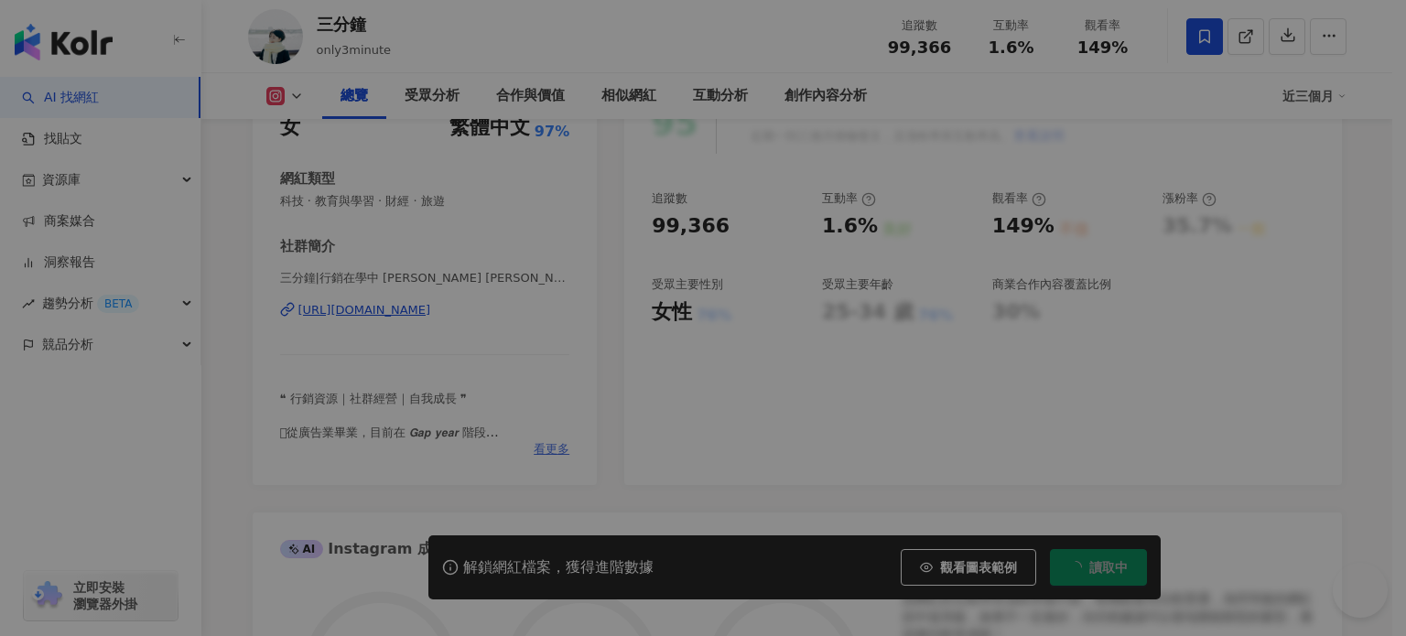
click at [551, 446] on div "網紅簡介 ❝ 行銷資源｜社群經營｜自我成長 ❞  𓇬從廣告業畢業，目前在 𝙂𝙖𝙥 𝙮𝙚𝙖𝙧 階段 𓇬 𝙁𝙤𝙧𝙢𝙚𝙧 𝙡𝙚𝙖𝙧𝙣𝙚𝙧 𝙖𝙩 𝙉𝘾𝙆𝙐 / 𝙆…" at bounding box center [703, 318] width 476 height 278
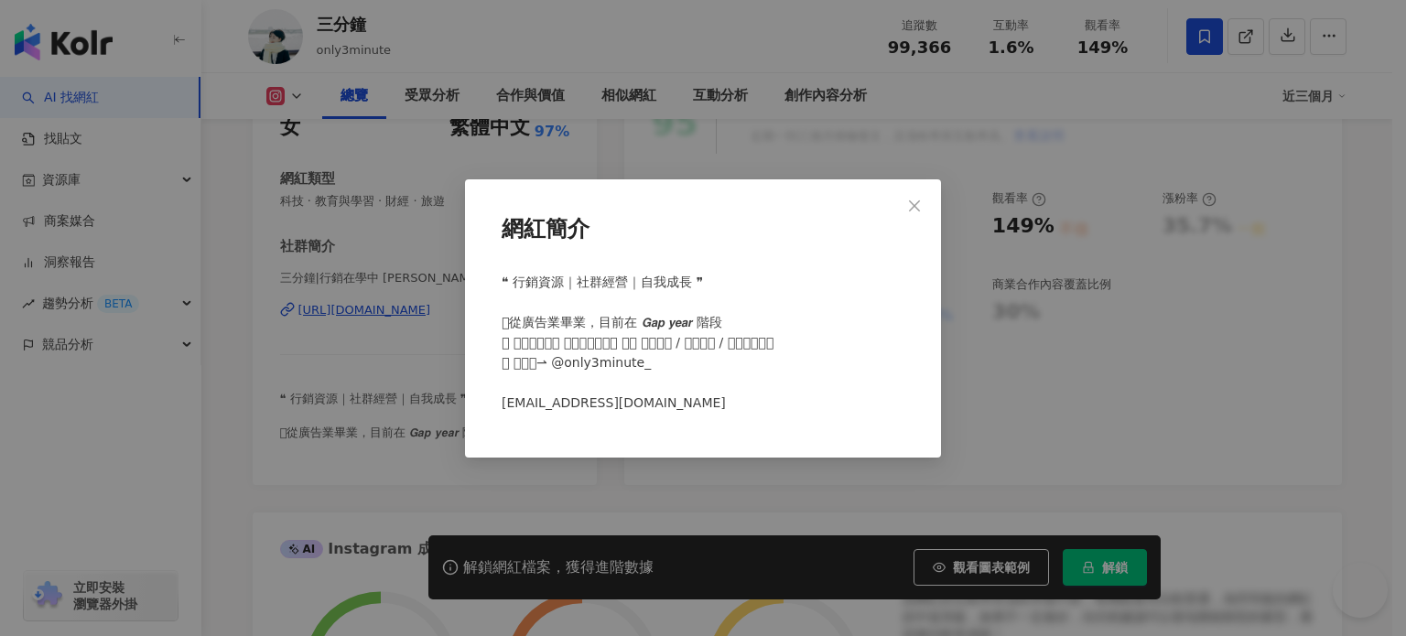
click at [581, 126] on div "網紅簡介 ❝ 行銷資源｜社群經營｜自我成長 ❞  𓇬從廣告業畢業，目前在 𝙂𝙖𝙥 𝙮𝙚𝙖𝙧 階段 𓇬 𝙁𝙤𝙧𝙢𝙚𝙧 𝙡𝙚𝙖𝙧𝙣𝙚𝙧 𝙖𝙩 𝙉𝘾𝙆𝙐 / 𝙆…" at bounding box center [703, 318] width 1406 height 636
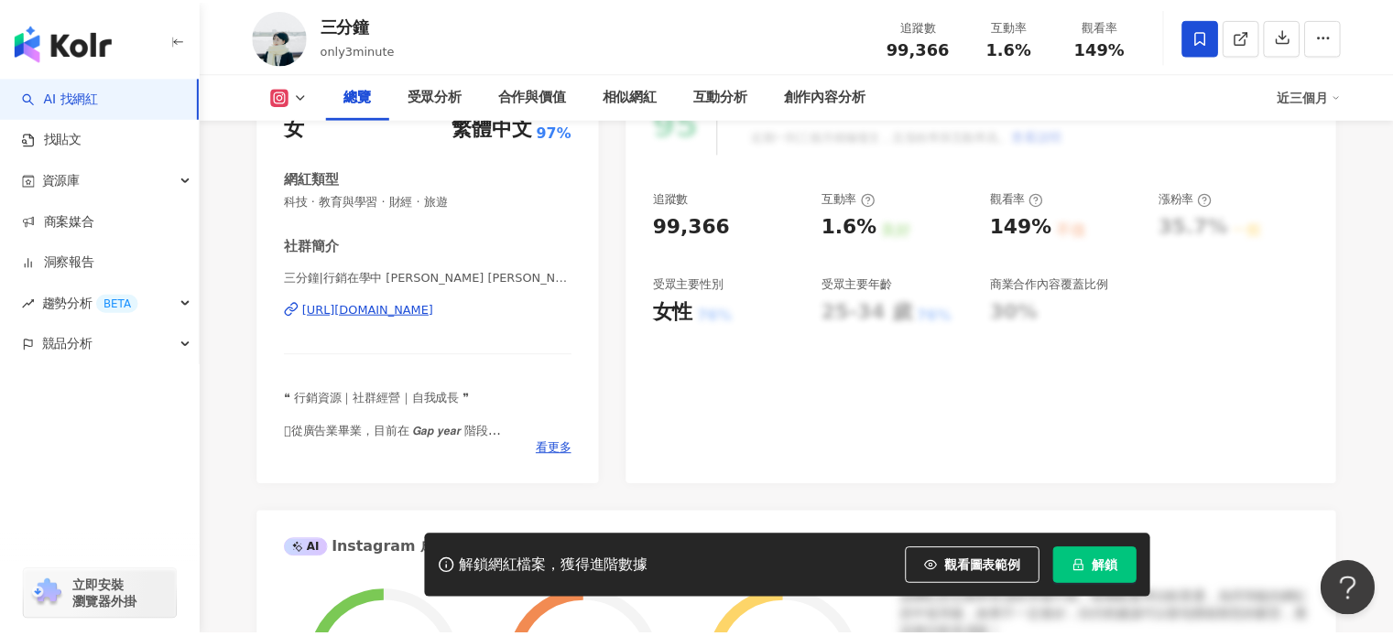
scroll to position [0, 0]
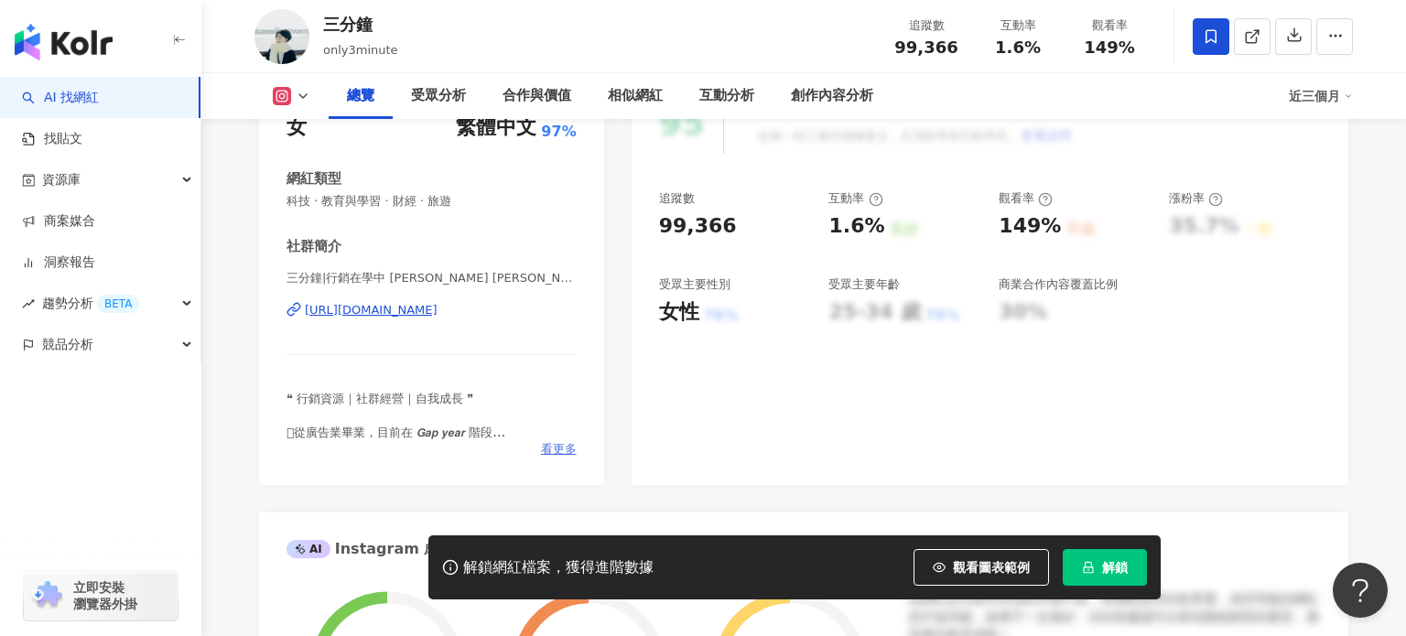
click at [541, 450] on span "看更多" at bounding box center [559, 449] width 36 height 16
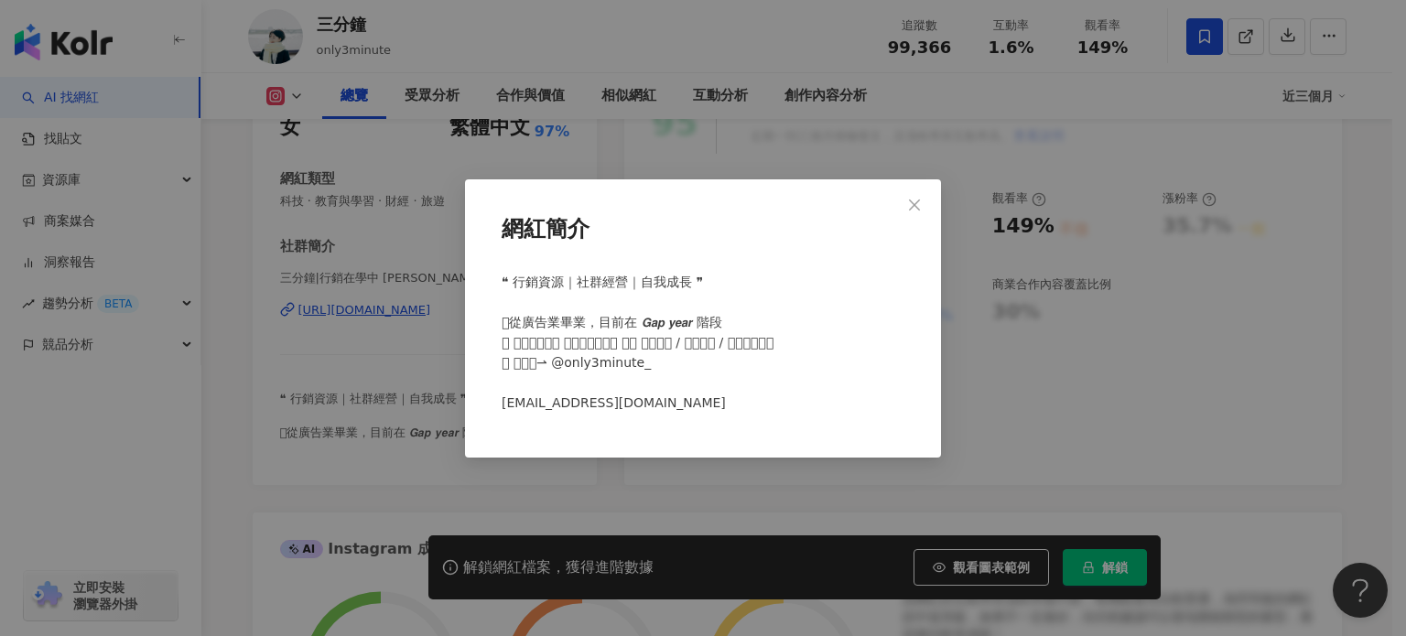
click at [421, 380] on div "網紅簡介 ❝ 行銷資源｜社群經營｜自我成長 ❞  𓇬從廣告業畢業，目前在 𝙂𝙖𝙥 𝙮𝙚𝙖𝙧 階段 𓇬 𝙁𝙤𝙧𝙢𝙚𝙧 𝙡𝙚𝙖𝙧𝙣𝙚𝙧 𝙖𝙩 𝙉𝘾𝙆𝙐 / 𝙆…" at bounding box center [703, 318] width 1406 height 636
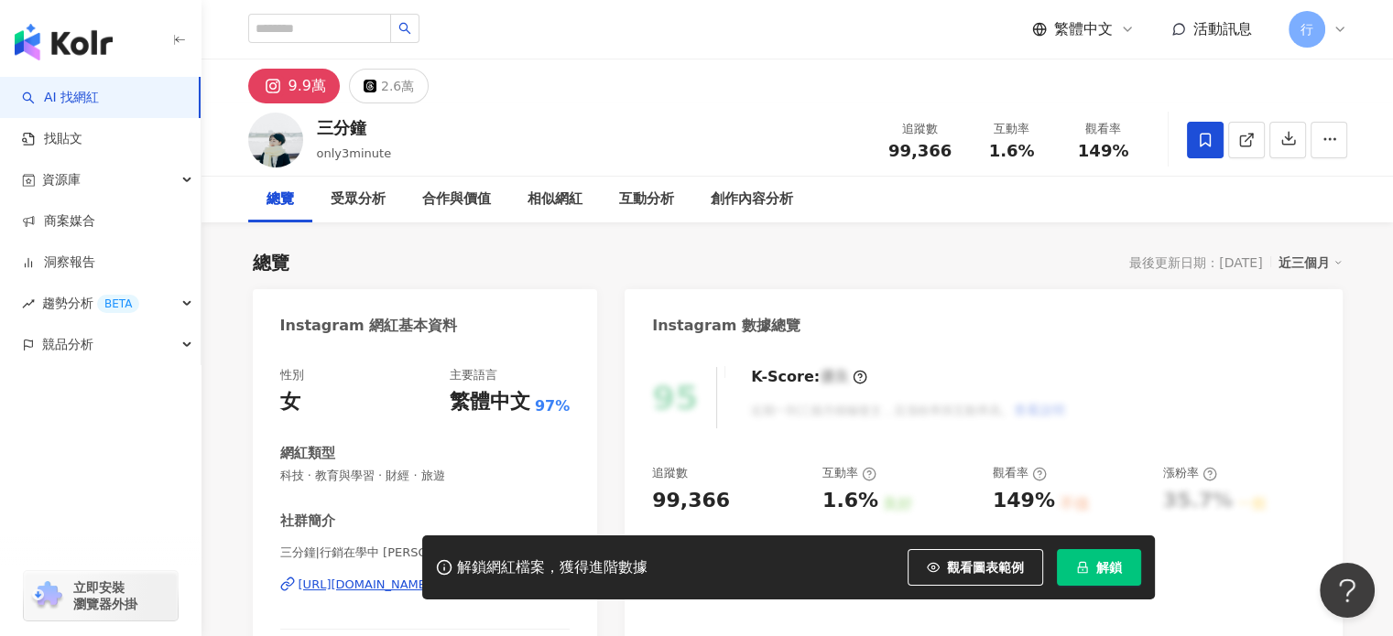
scroll to position [183, 0]
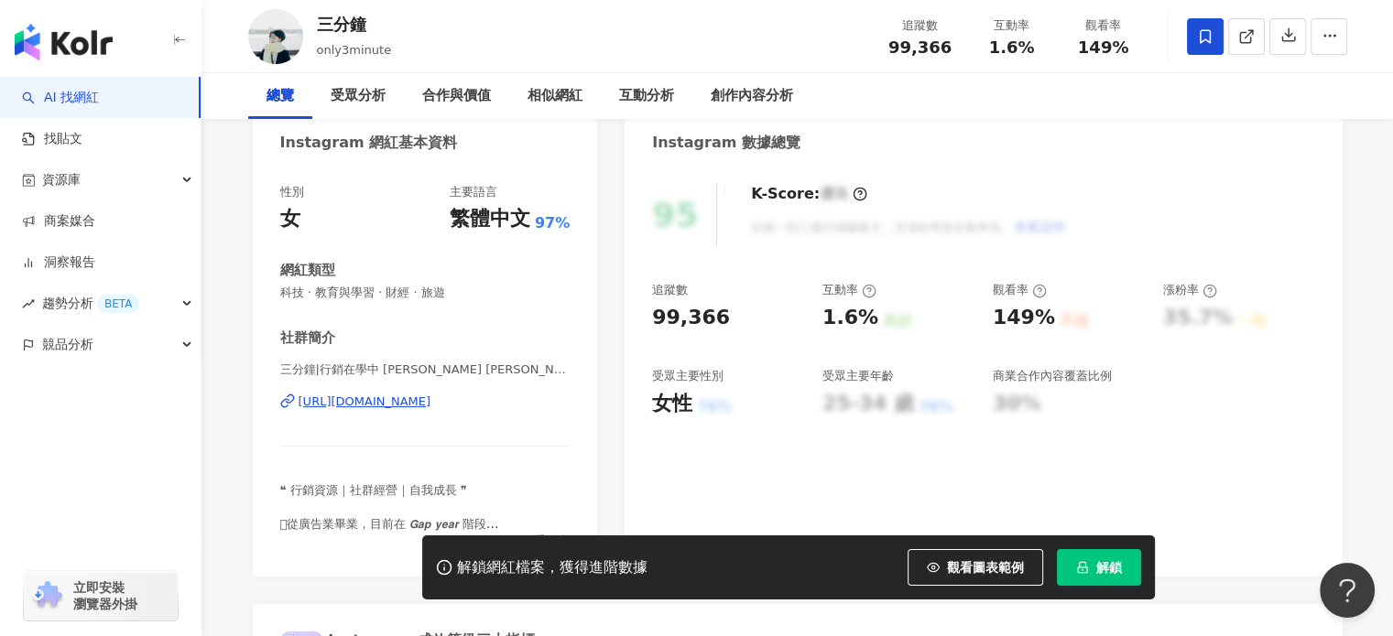
click at [409, 407] on div "https://www.instagram.com/only3minute/" at bounding box center [364, 402] width 133 height 16
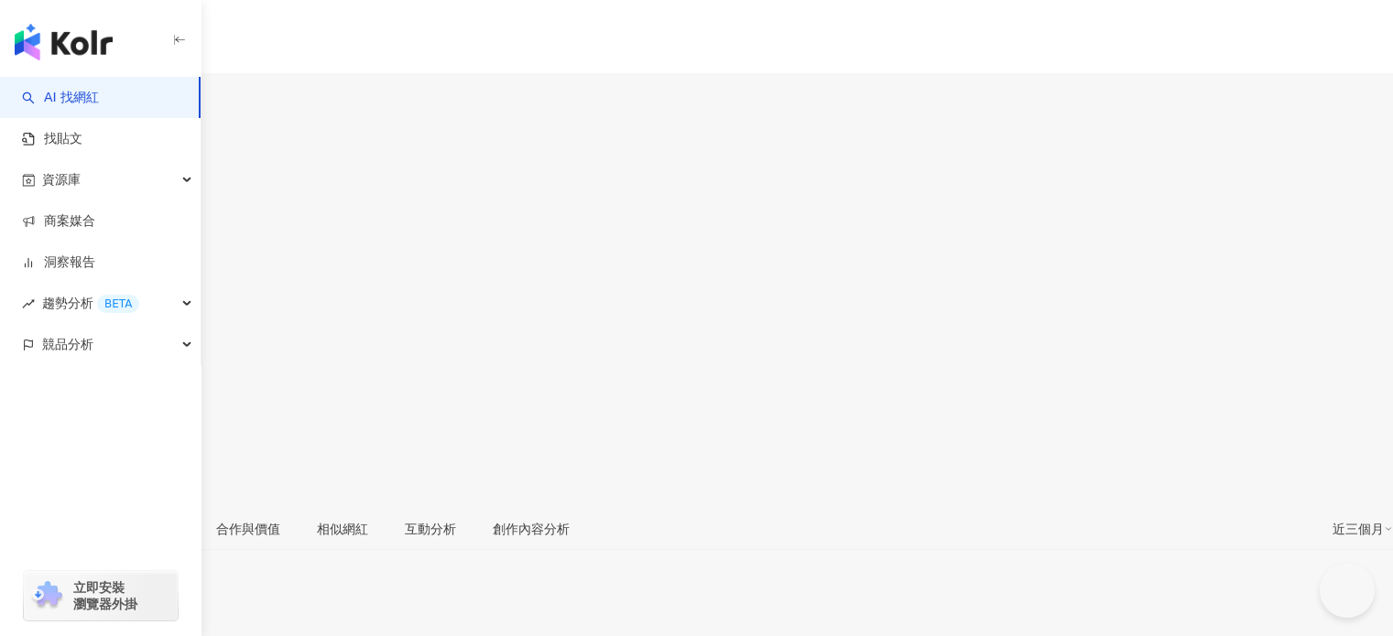
click at [352, 565] on div "總覽 最後更新日期：2025/8/12 近三個月" at bounding box center [696, 594] width 1393 height 59
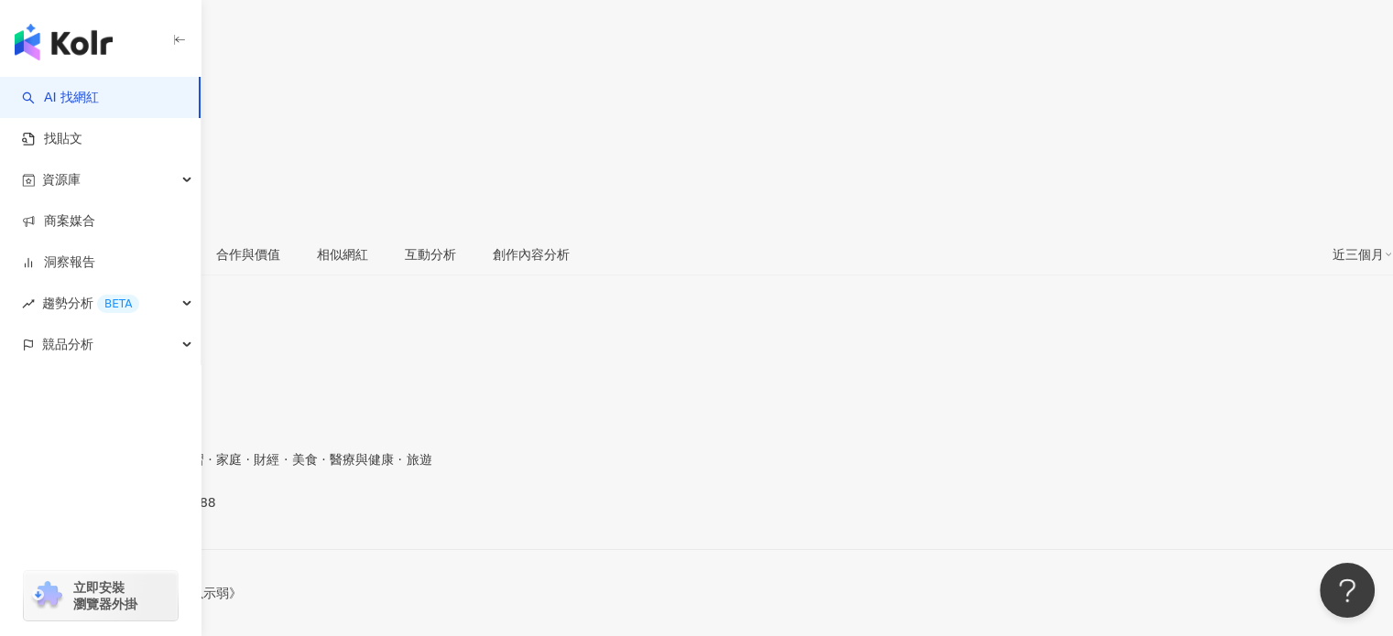
scroll to position [183, 0]
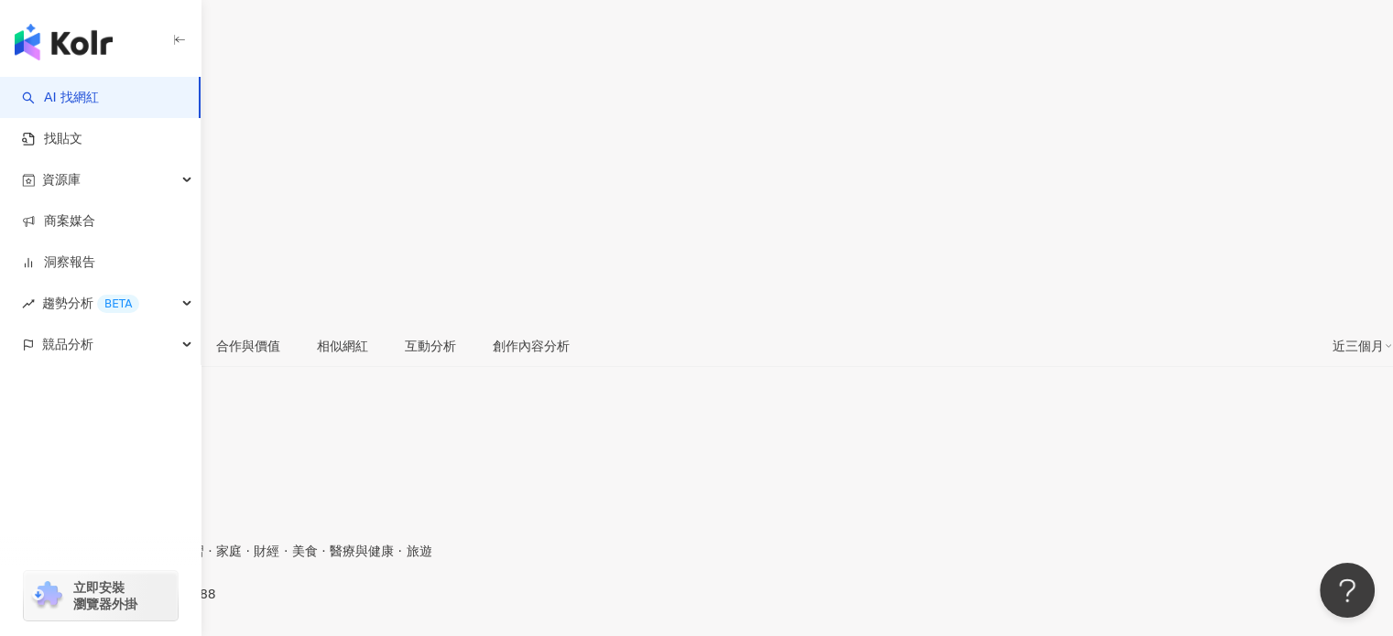
click at [535, 587] on div "黃大米 | damihuang888 https://www.instagram.com/damihuang888/" at bounding box center [696, 625] width 1393 height 77
click at [161, 602] on div "https://www.instagram.com/damihuang888/" at bounding box center [89, 609] width 143 height 15
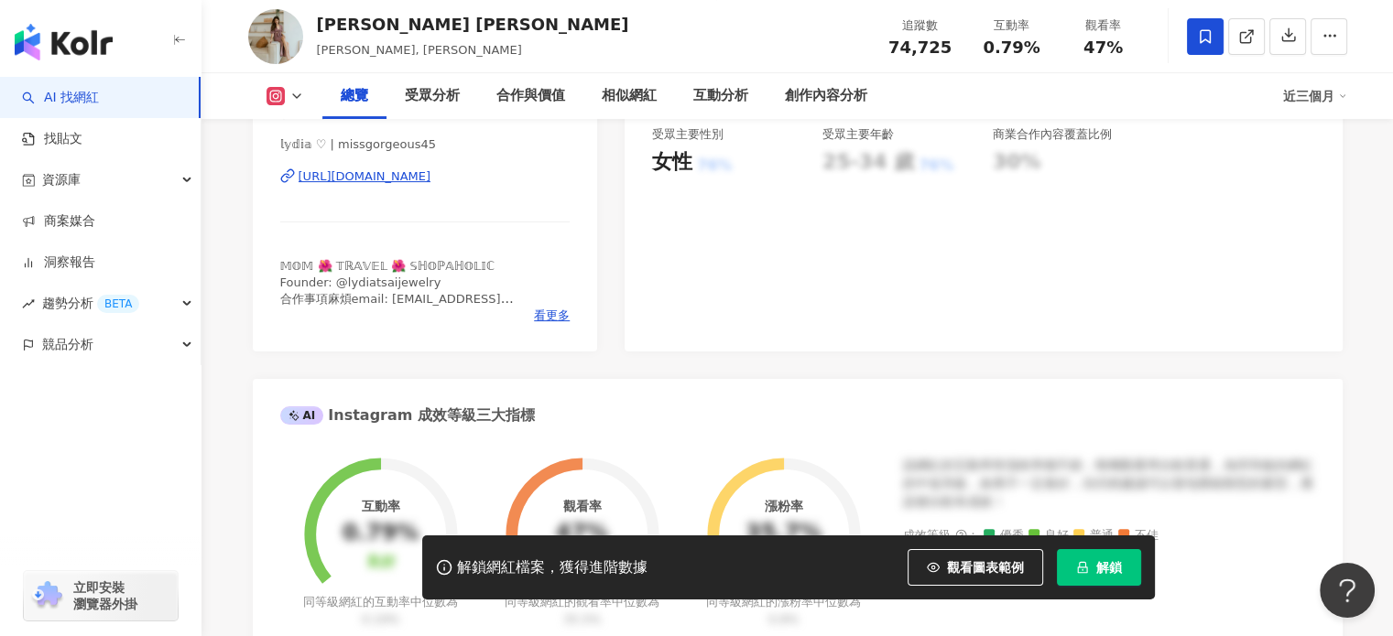
scroll to position [458, 0]
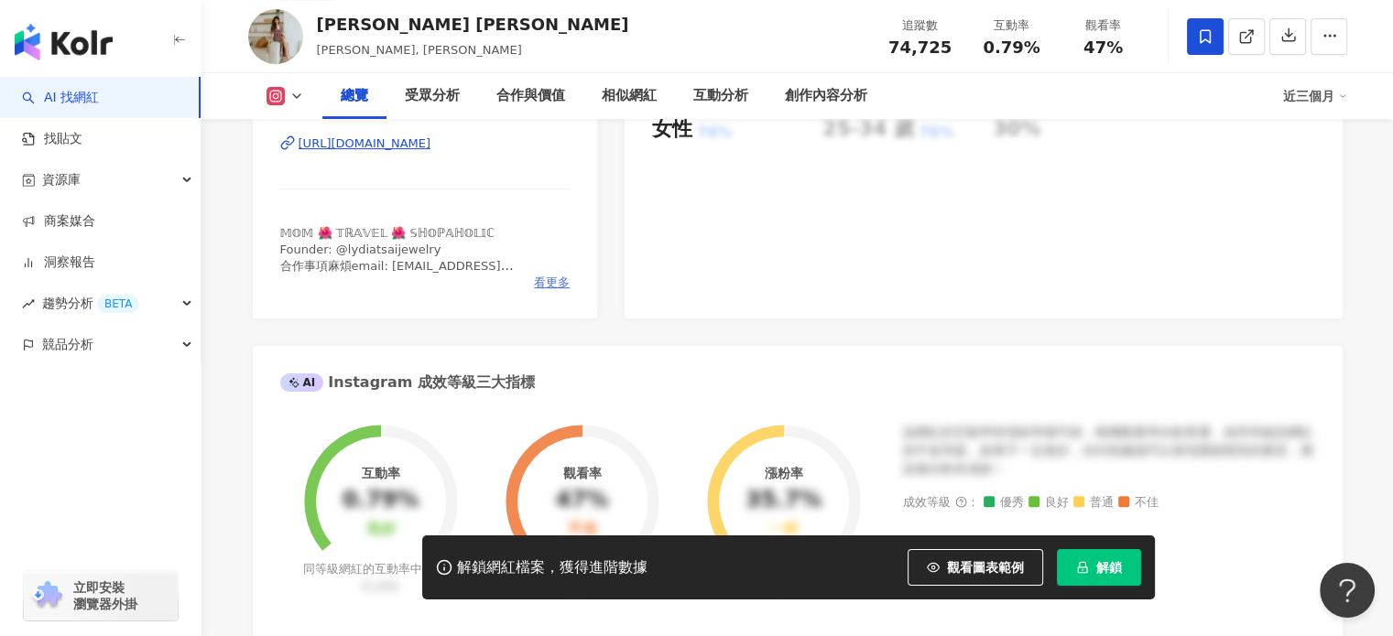
click at [553, 288] on span "看更多" at bounding box center [552, 283] width 36 height 16
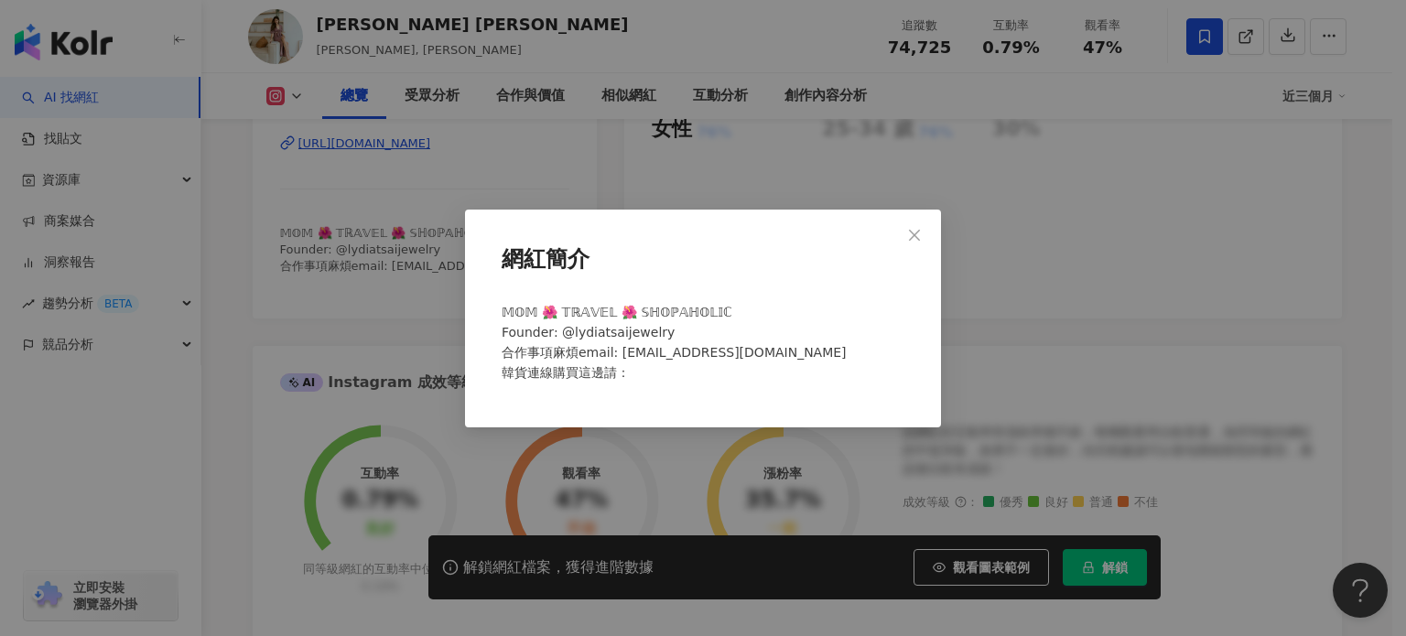
click at [343, 345] on div "網紅簡介 𝕄𝕆𝕄 🌺 𝕋ℝ𝔸𝕍𝔼𝕃 🌺 𝕊ℍ𝕆ℙ𝔸ℍ𝕆𝕃𝕀ℂ Founder: @lydiatsaijewelry 合作事項麻煩email: [EMAIL_A…" at bounding box center [703, 318] width 1406 height 636
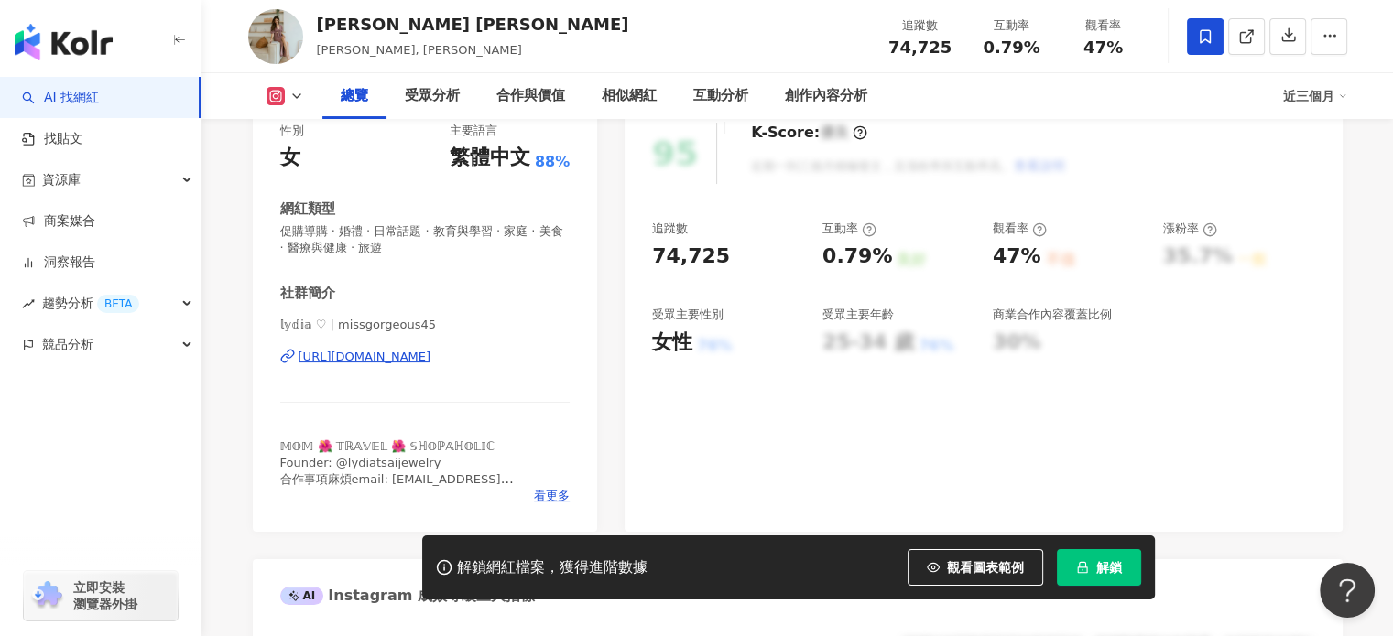
scroll to position [275, 0]
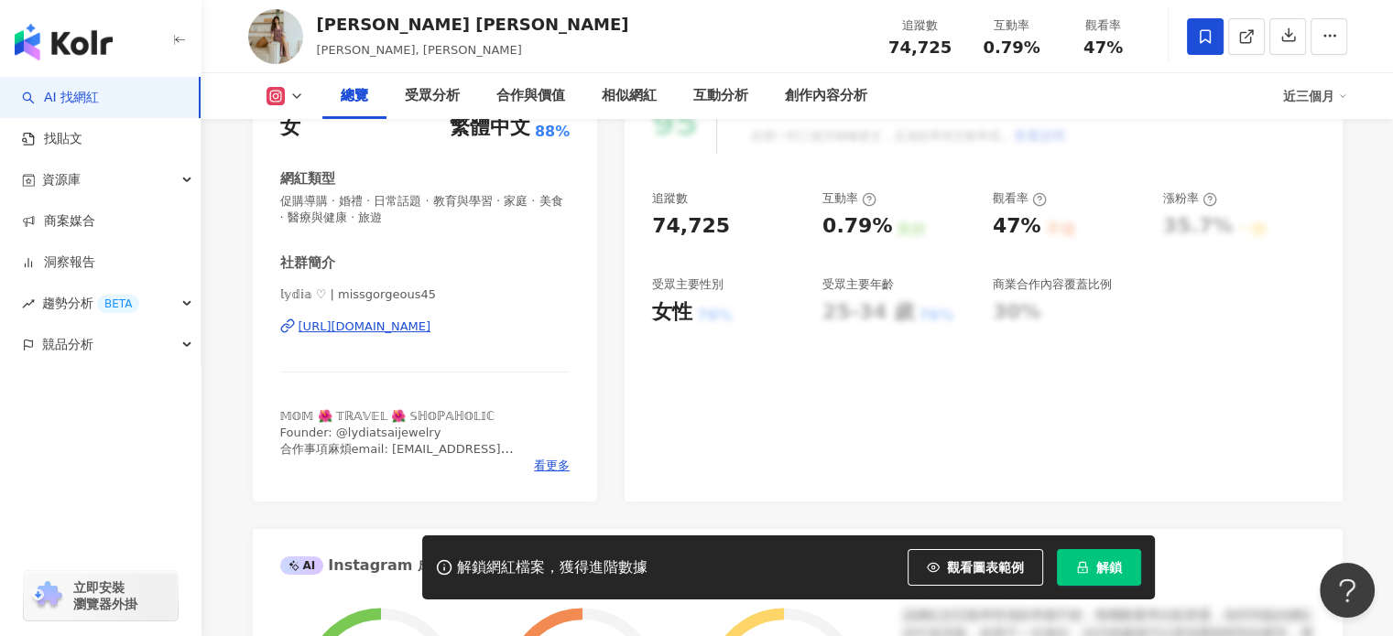
click at [431, 327] on div "[URL][DOMAIN_NAME]" at bounding box center [364, 327] width 133 height 16
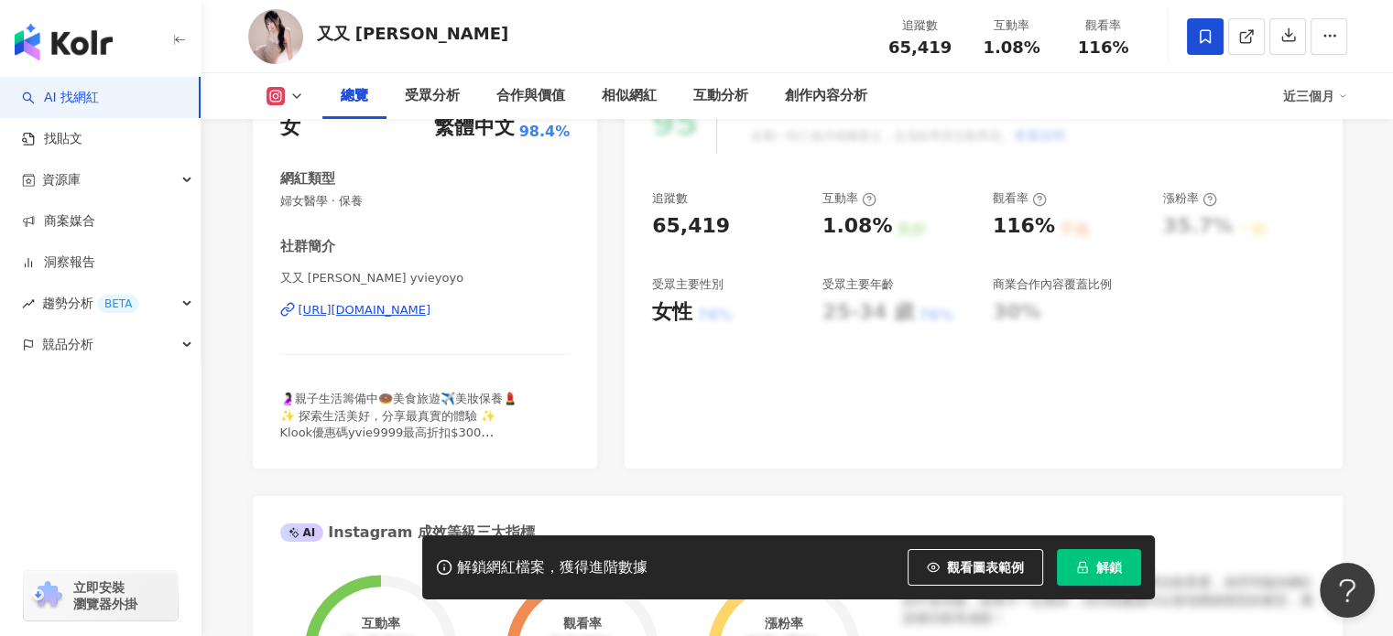
click at [439, 433] on span "🤰🏻親子生活籌備中🍩美食旅遊✈️美妝保養💄 ✨ 探索生活美好，分享最真實的體驗 ✨ Klook優惠碼yvie9999最高折扣$300 愛吃寶寶必追蹤👉🏻 吃貨…" at bounding box center [398, 440] width 237 height 97
click at [431, 305] on div "https://www.instagram.com/yvieyoyo/" at bounding box center [364, 310] width 133 height 16
drag, startPoint x: 487, startPoint y: 418, endPoint x: 469, endPoint y: 404, distance: 23.4
click at [487, 418] on span "🤰🏻親子生活籌備中🍩美食旅遊✈️美妝保養💄 ✨ 探索生活美好，分享最真實的體驗 ✨ Klook優惠碼yvie9999最高折扣$300 愛吃寶寶必追蹤👉🏻 吃貨…" at bounding box center [398, 440] width 237 height 97
click at [414, 312] on div "https://www.instagram.com/yvieyoyo/" at bounding box center [364, 310] width 133 height 16
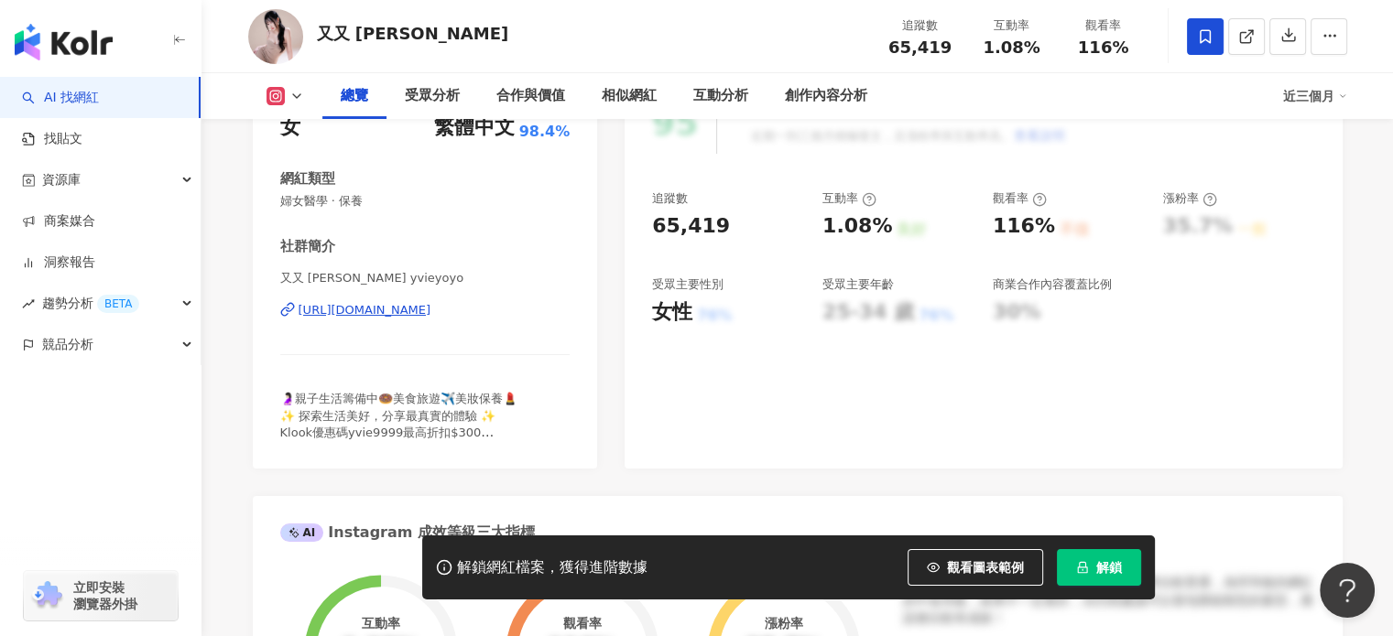
scroll to position [183, 0]
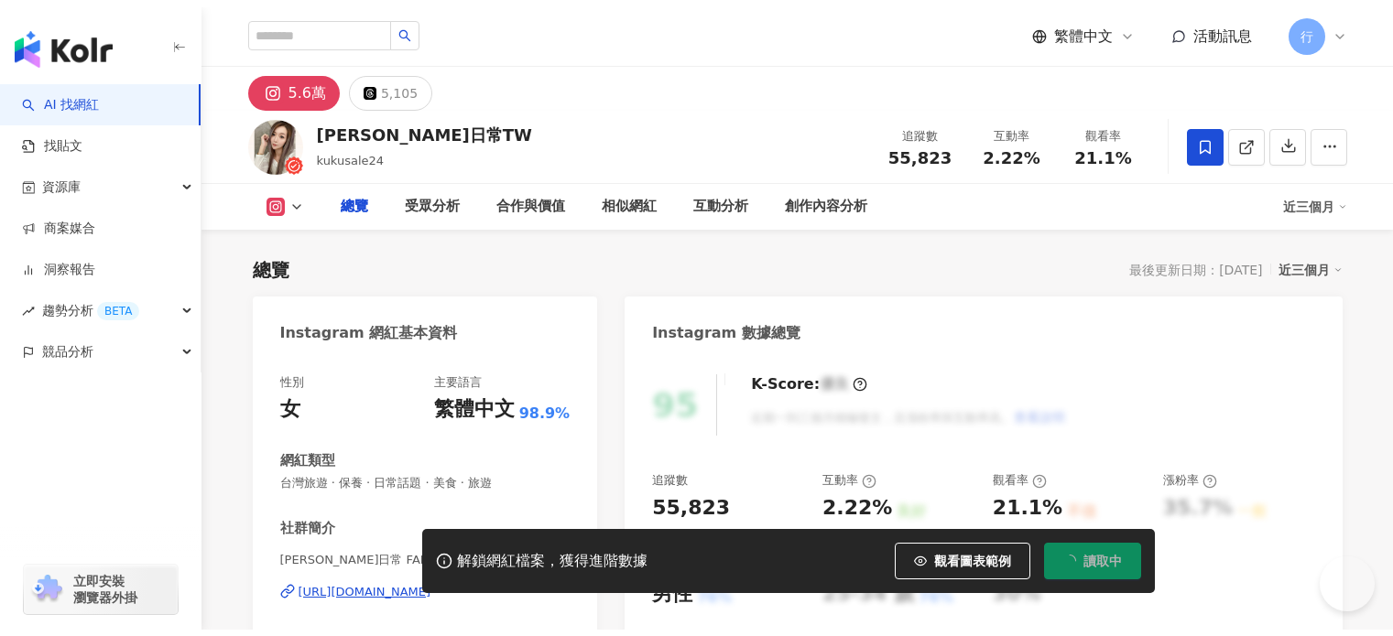
scroll to position [183, 0]
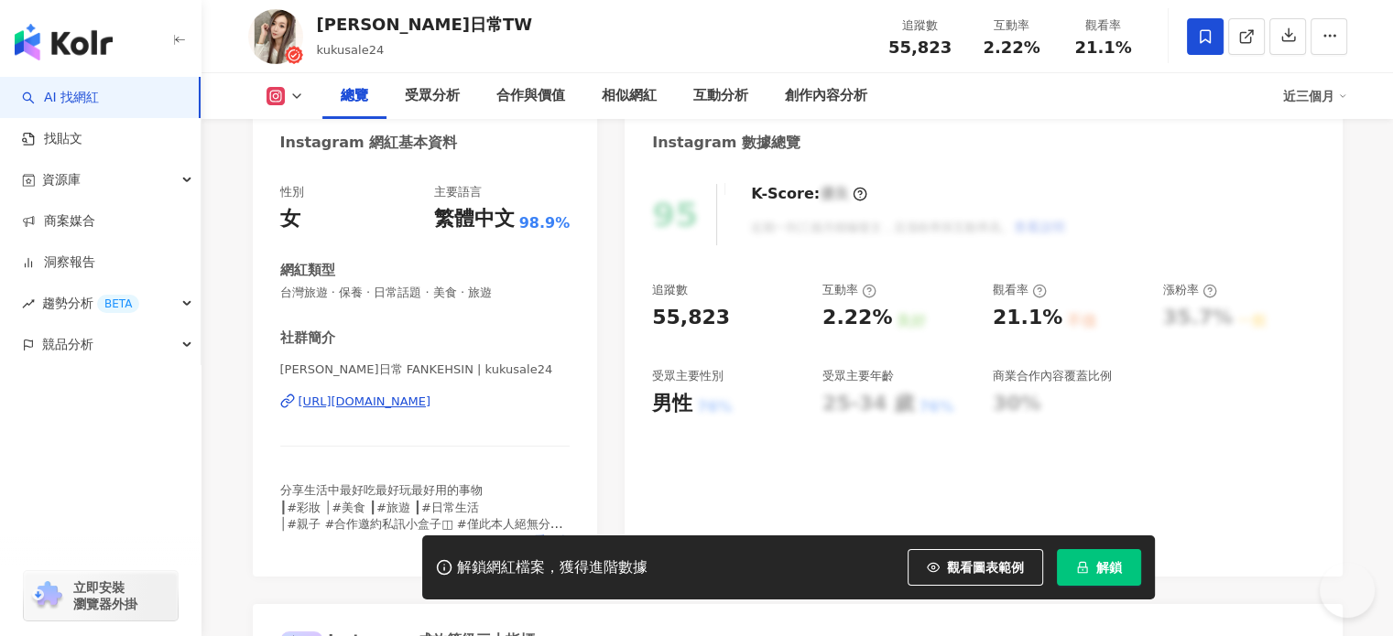
click at [537, 533] on span "看更多" at bounding box center [552, 541] width 36 height 16
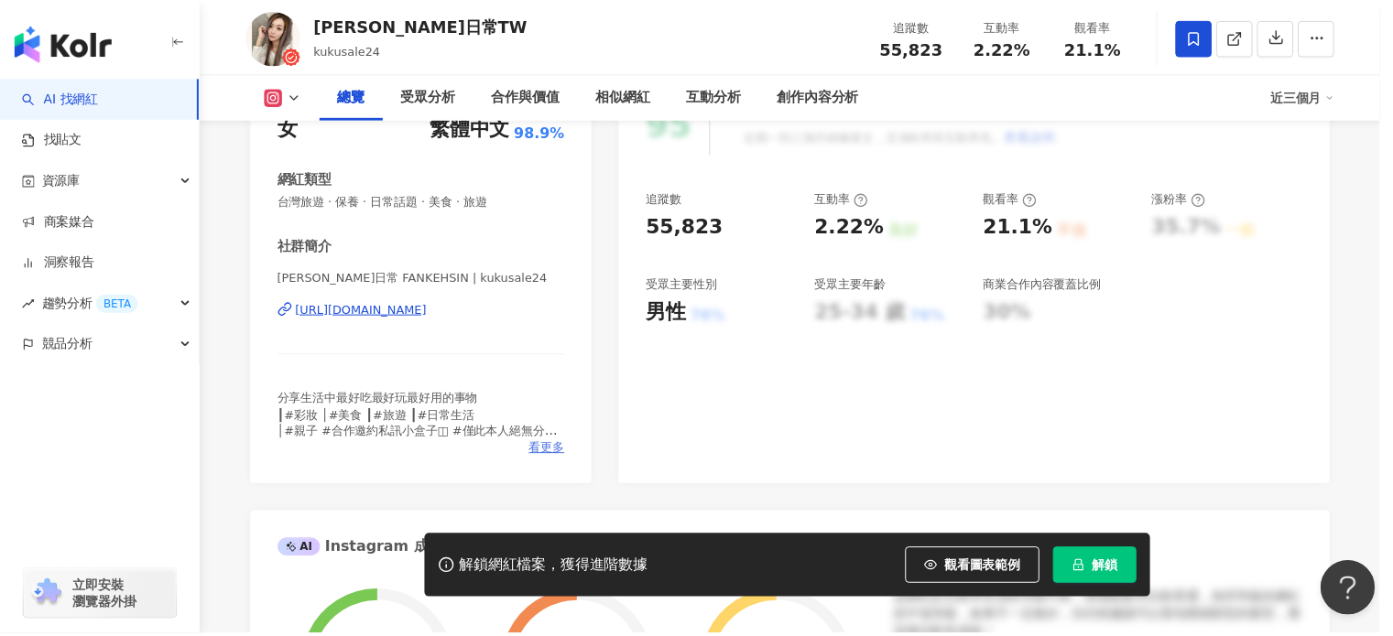
scroll to position [0, 0]
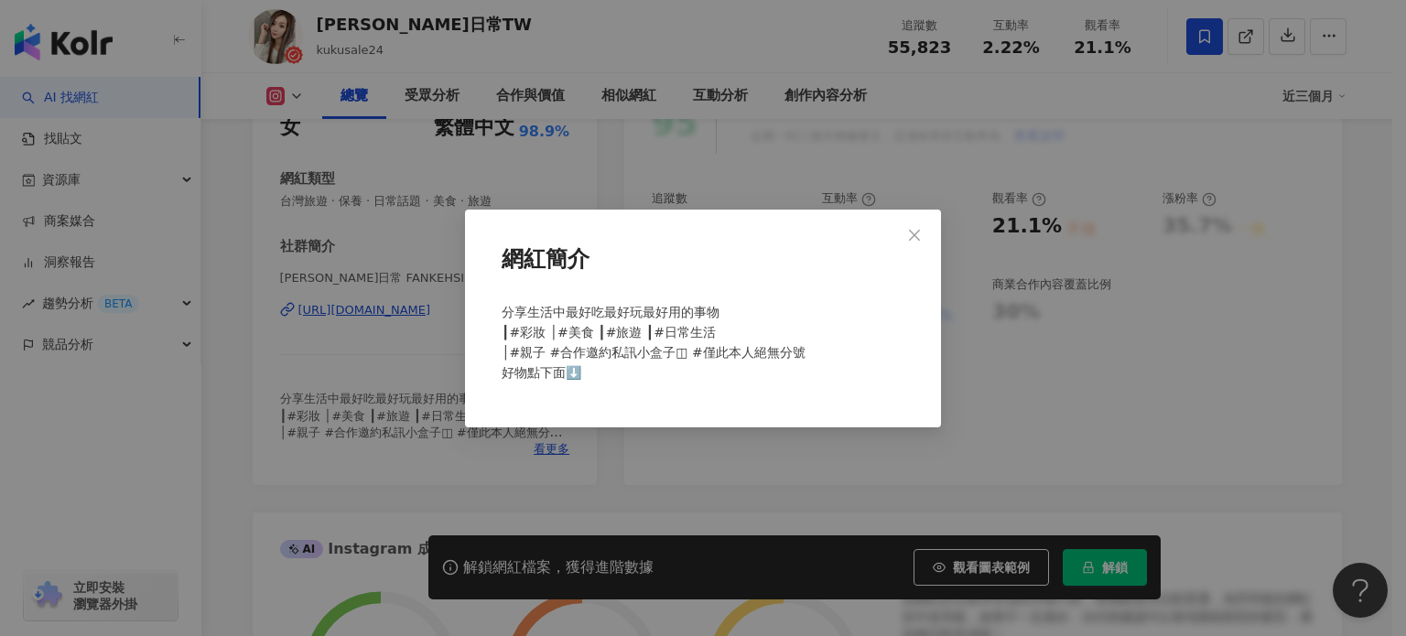
click at [457, 354] on div "網紅簡介 分享生活中最好吃最好玩最好用的事物 ┃#彩妝 │#美食 ┃#旅遊 ┃#日常生活 │#親子 #合作邀約私訊小盒子◫ #僅此本人絕無分號 好物點下面⬇️" at bounding box center [703, 318] width 1406 height 636
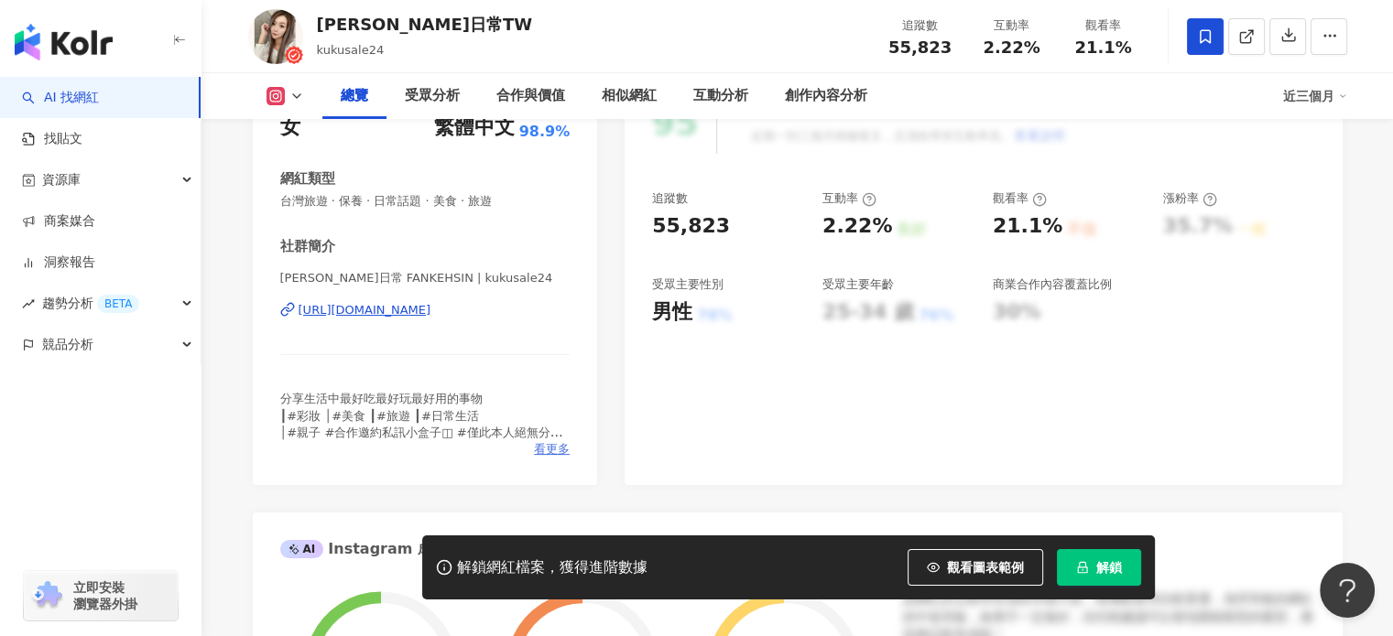
click at [545, 450] on span "看更多" at bounding box center [552, 449] width 36 height 16
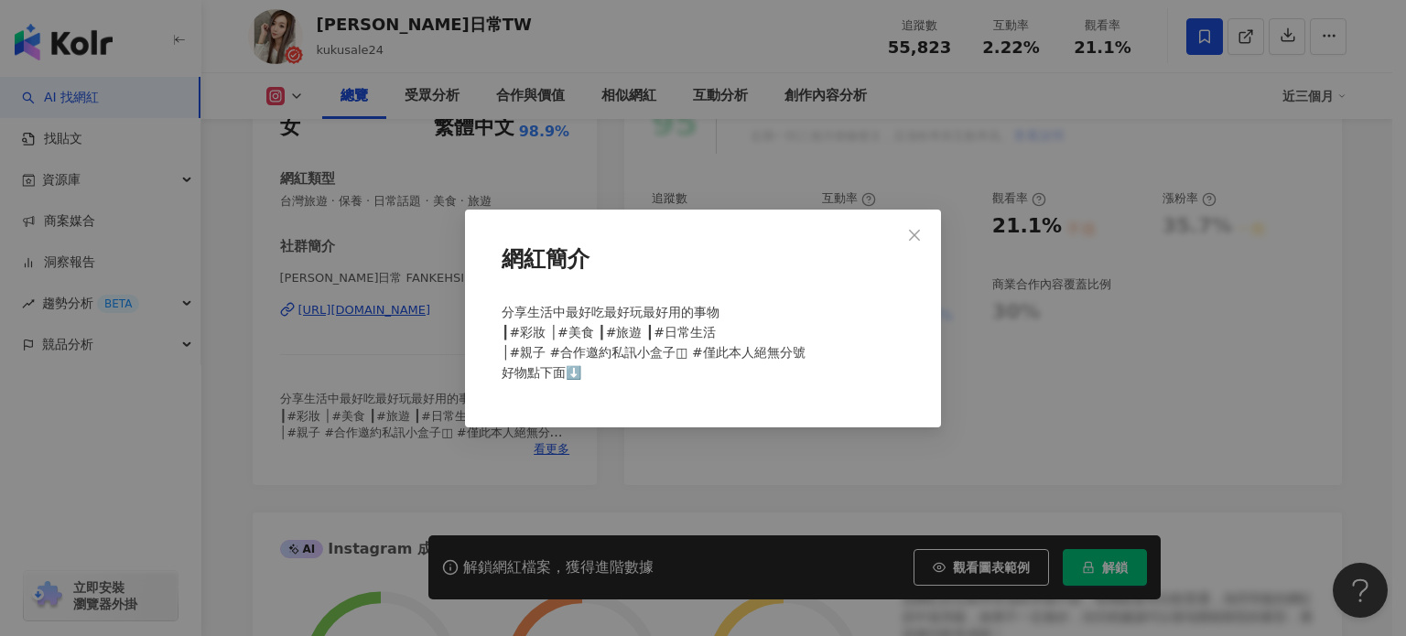
click at [417, 317] on div "網紅簡介 分享生活中最好吃最好玩最好用的事物 ┃#彩妝 │#美食 ┃#旅遊 ┃#日常生活 │#親子 #合作邀約私訊小盒子◫ #僅此本人絕無分號 好物點下面⬇️" at bounding box center [703, 318] width 1406 height 636
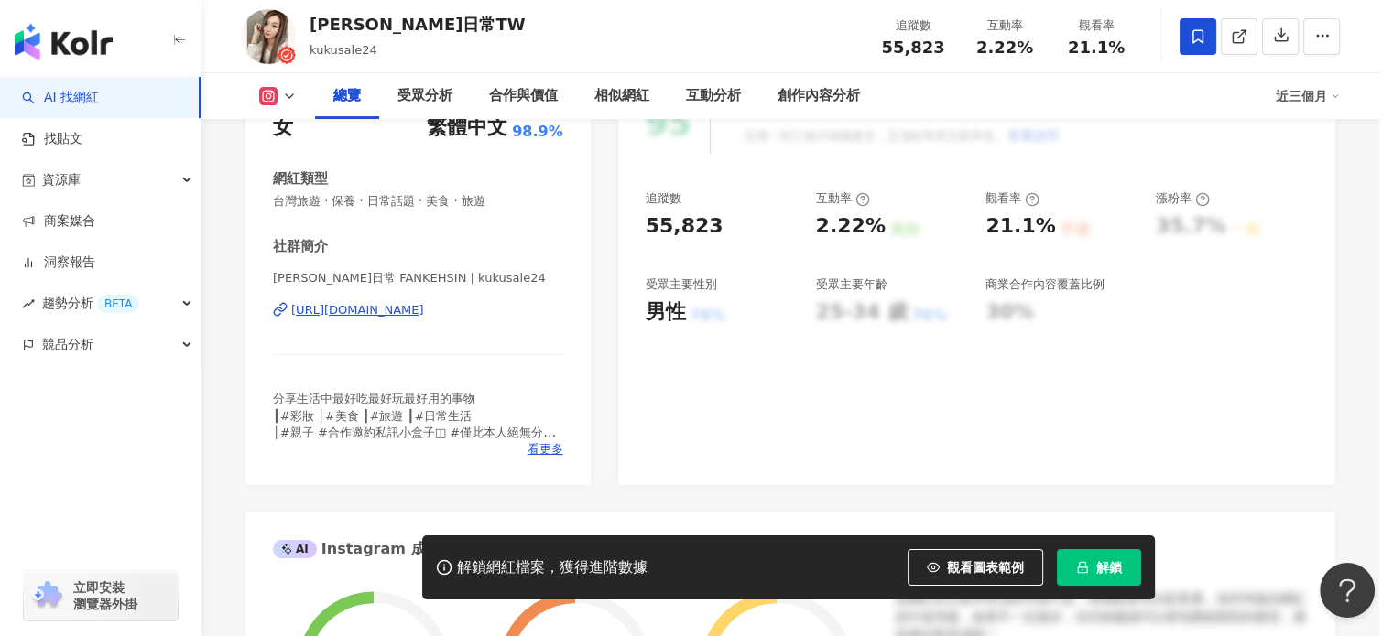
click at [406, 310] on div "https://www.instagram.com/kukusale24/" at bounding box center [357, 310] width 133 height 16
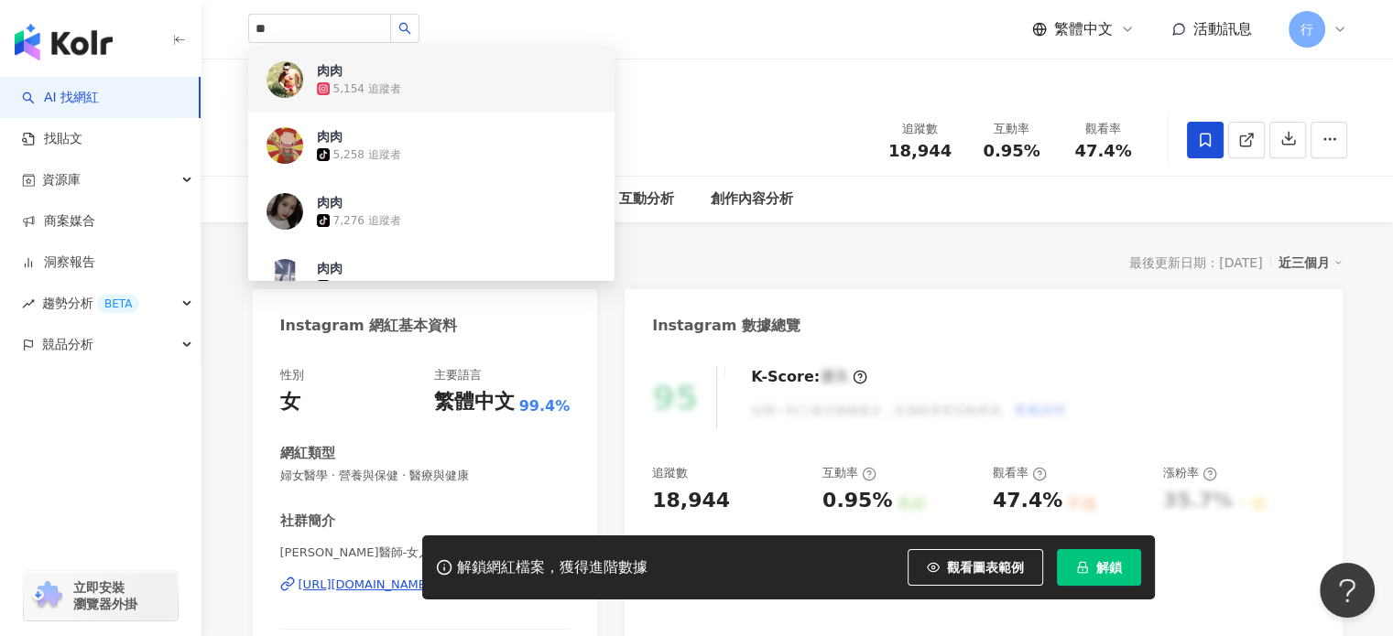
type input "**"
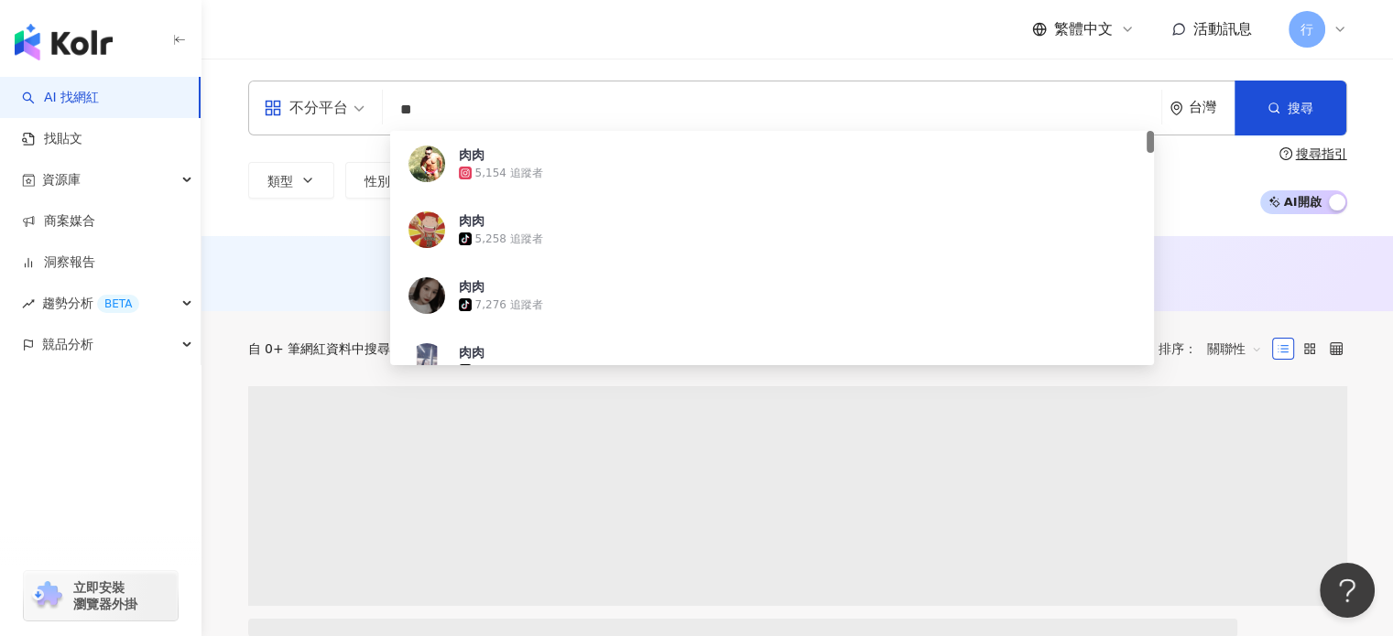
click at [465, 107] on input "**" at bounding box center [772, 109] width 764 height 35
paste input "*********"
type input "**********"
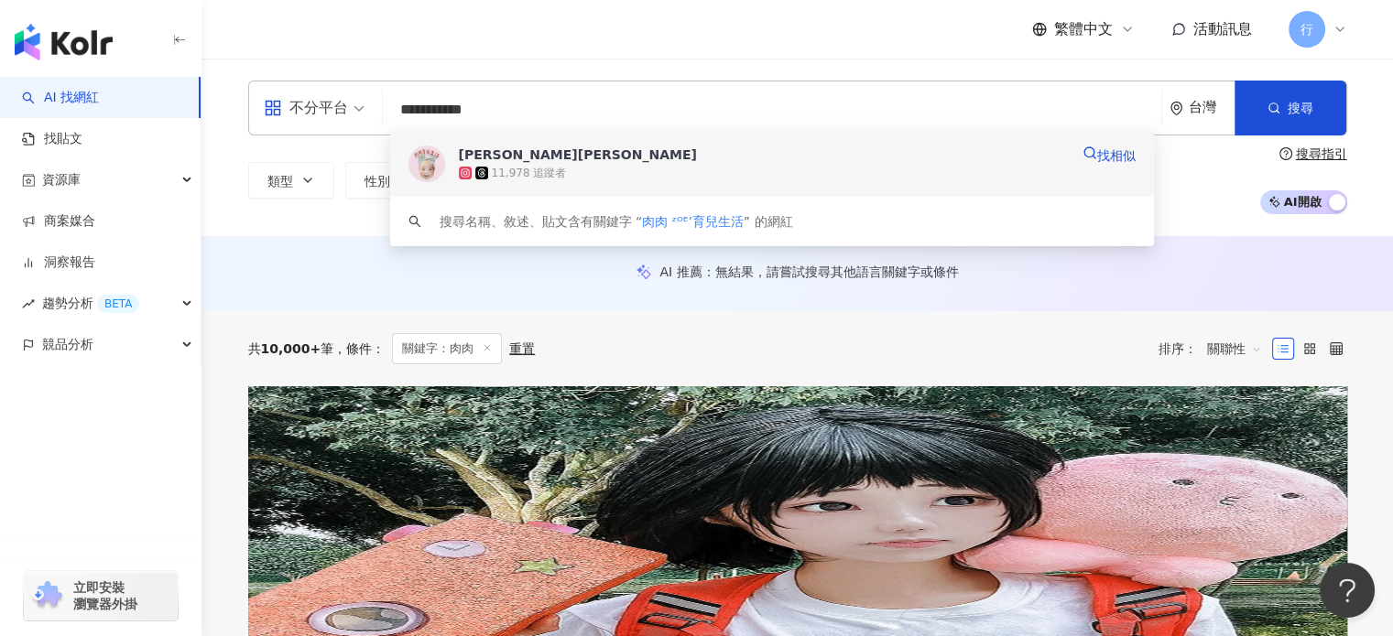
click at [575, 158] on span "[PERSON_NAME][PERSON_NAME]" at bounding box center [764, 155] width 611 height 18
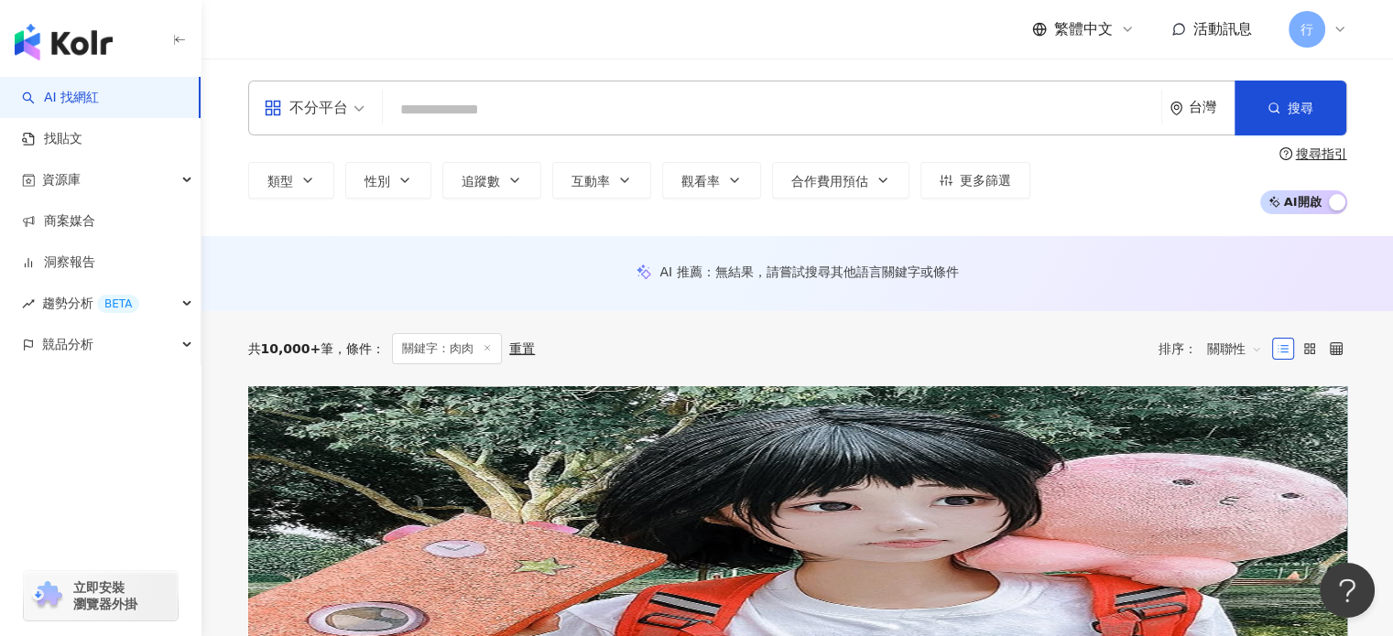
click at [458, 95] on input "search" at bounding box center [772, 109] width 764 height 35
paste input "**********"
type input "**********"
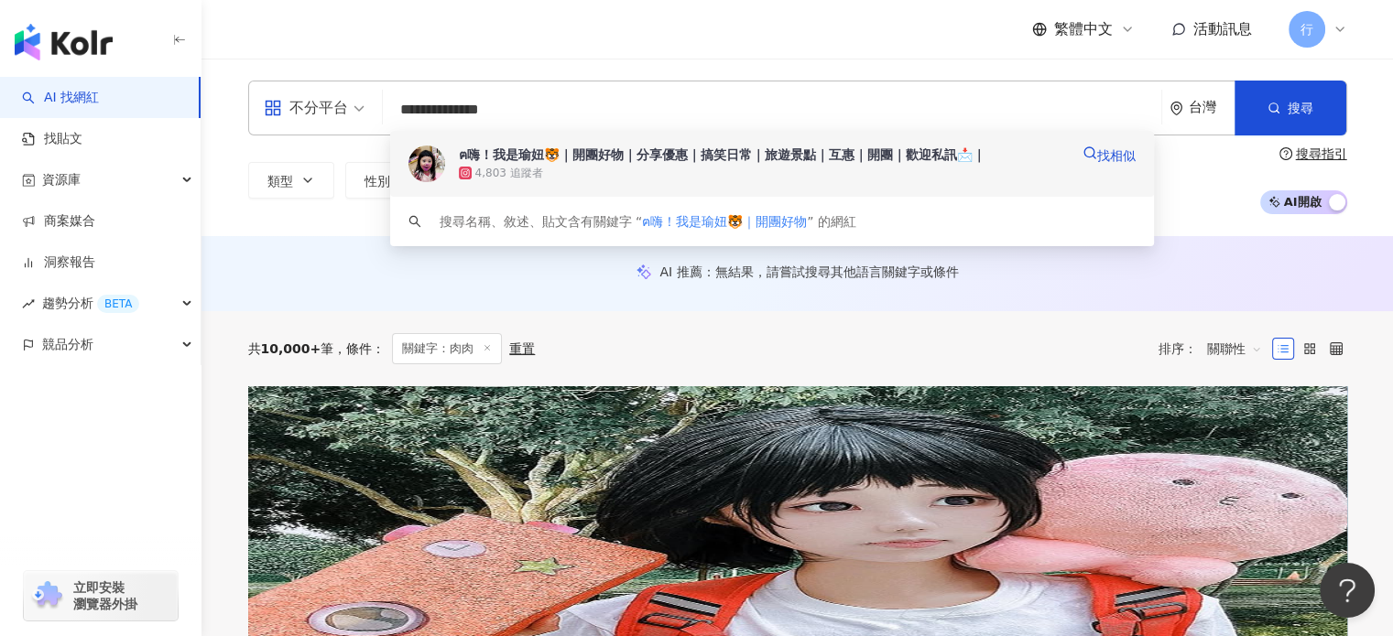
click at [736, 165] on div "4,803 追蹤者" at bounding box center [764, 173] width 611 height 18
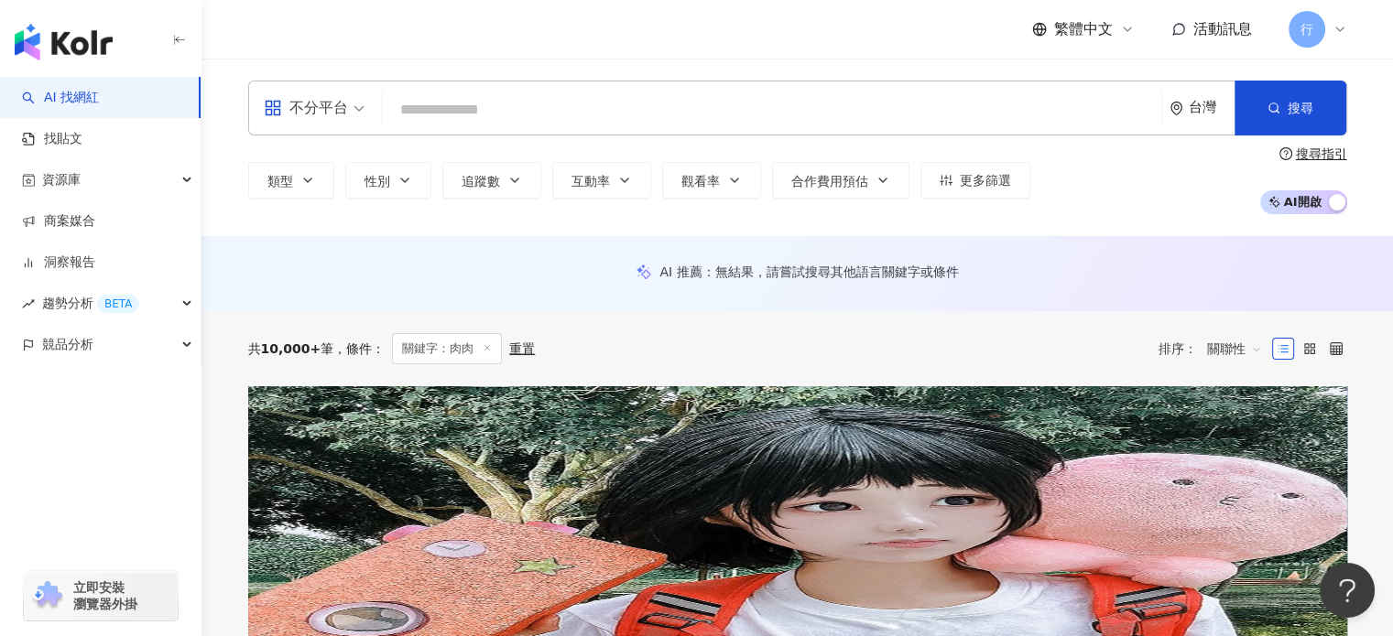
drag, startPoint x: 573, startPoint y: 109, endPoint x: 597, endPoint y: 113, distance: 24.1
click at [574, 110] on input "search" at bounding box center [772, 109] width 764 height 35
paste input "**"
type input "**"
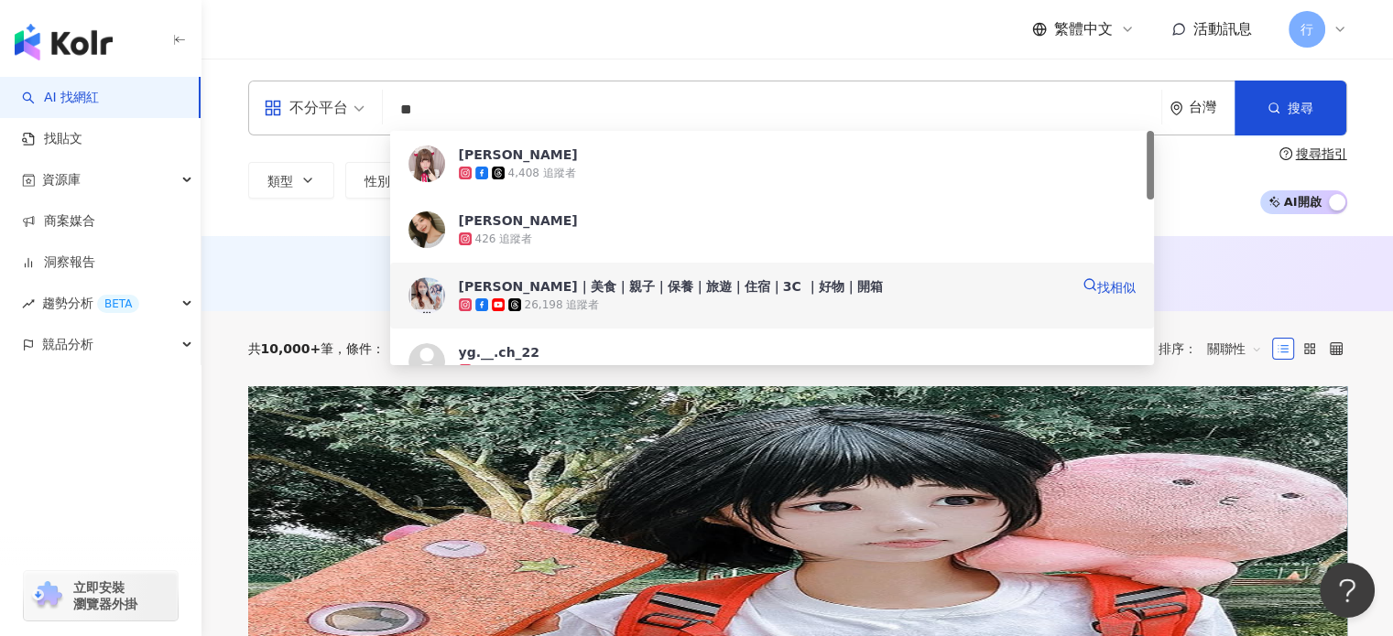
click at [707, 287] on div "如芳｜美食｜親子｜保養｜旅遊｜住宿｜3C ｜好物｜開箱" at bounding box center [764, 286] width 611 height 18
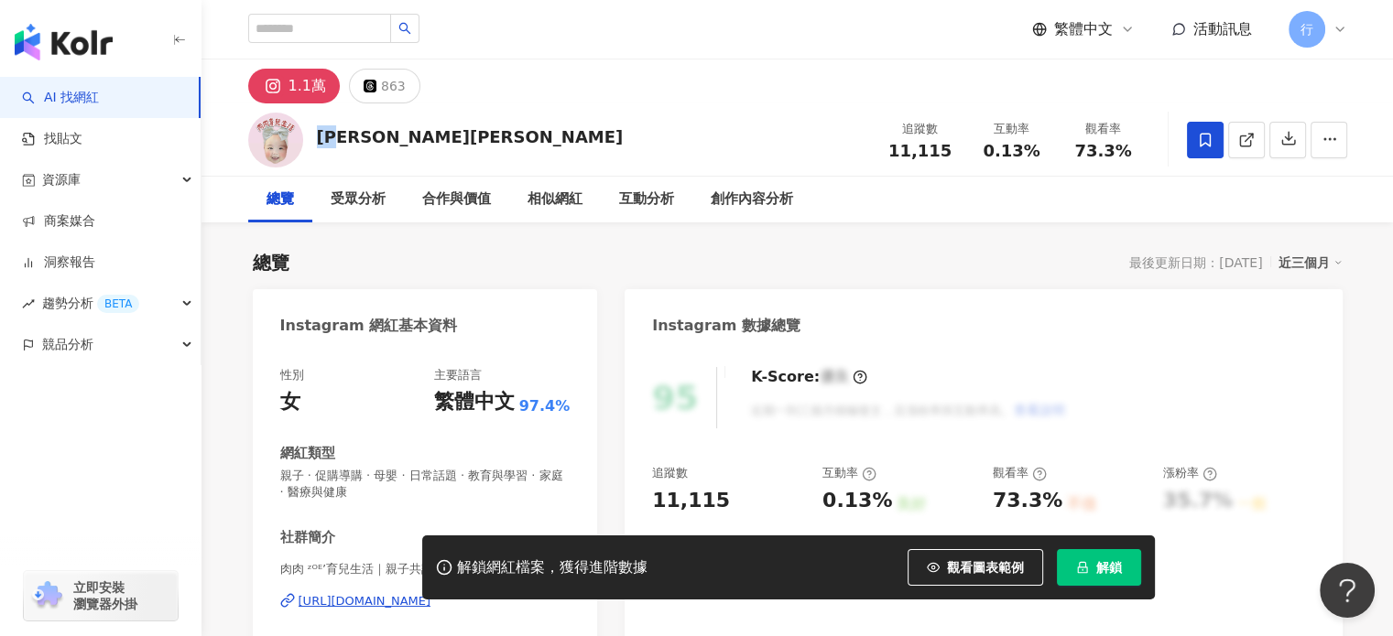
click at [342, 142] on div "[PERSON_NAME][PERSON_NAME]" at bounding box center [470, 136] width 307 height 23
click at [321, 142] on div "[PERSON_NAME][PERSON_NAME]" at bounding box center [470, 136] width 307 height 23
drag, startPoint x: 312, startPoint y: 135, endPoint x: 497, endPoint y: 145, distance: 185.2
click at [497, 145] on div "[PERSON_NAME][PERSON_NAME] 追蹤數 11,115 互動率 0.13% 觀看率 73.3%" at bounding box center [797, 139] width 1172 height 72
copy div "[PERSON_NAME][PERSON_NAME]"
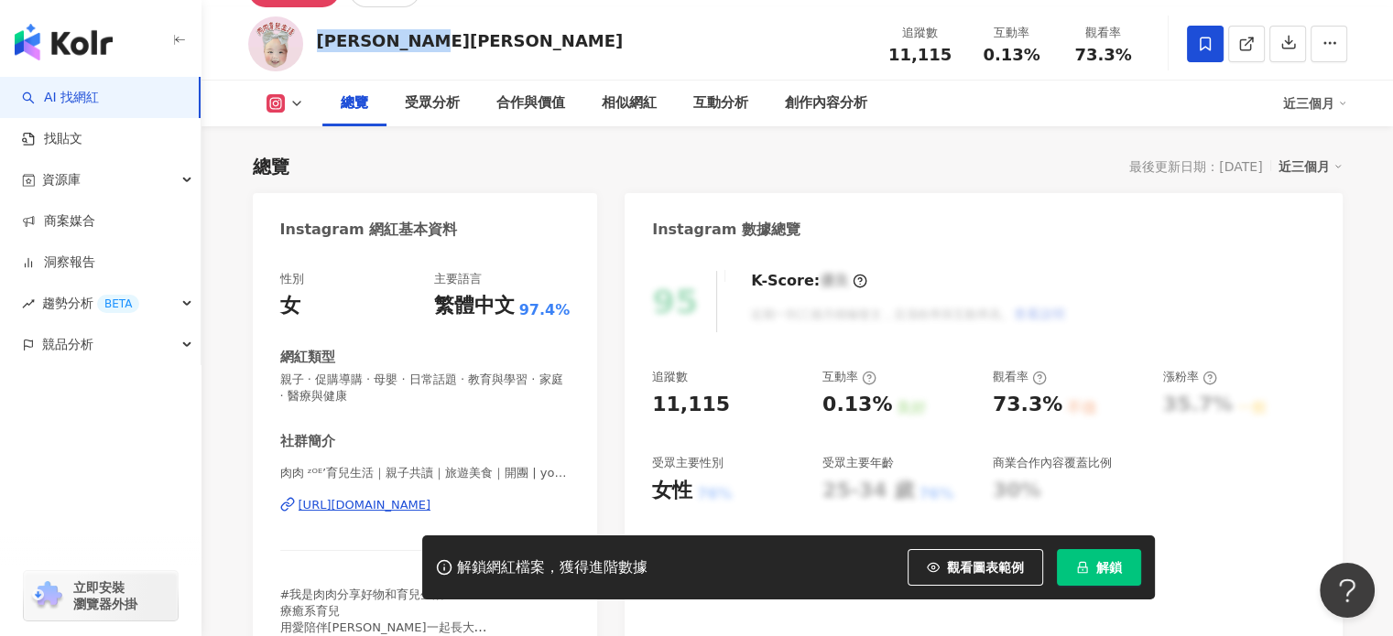
scroll to position [183, 0]
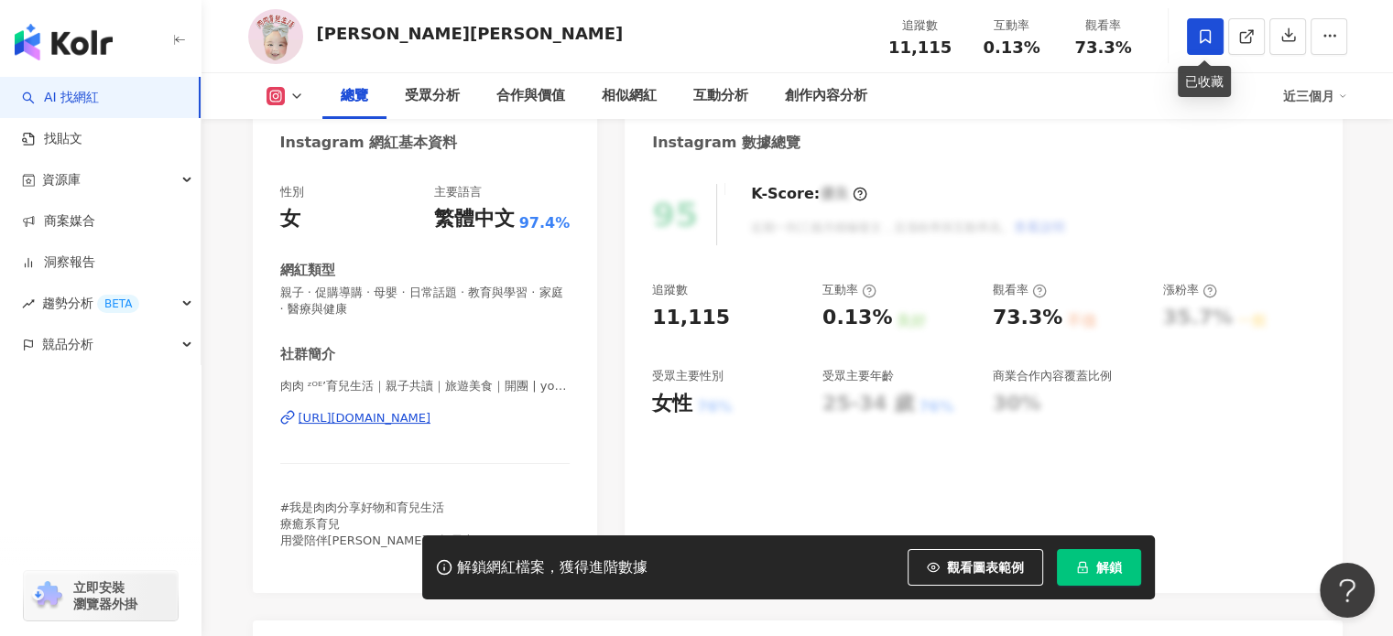
click at [1191, 38] on span at bounding box center [1205, 36] width 37 height 37
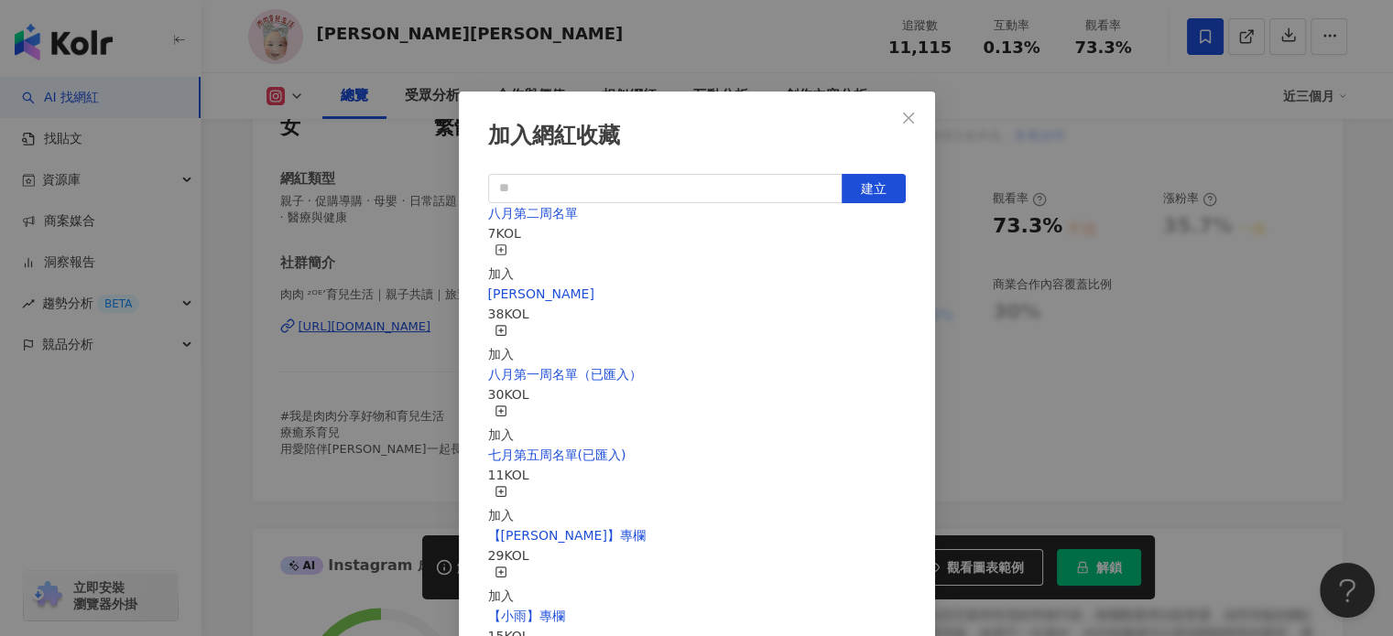
scroll to position [537, 0]
click at [374, 261] on div "加入網紅收藏 建立 八月第二周名單 7 KOL 加入 Monica 38 KOL 加入 八月第一周名單（已匯入） 30 KOL 加入 七月第五周名單(已匯入)…" at bounding box center [696, 318] width 1393 height 636
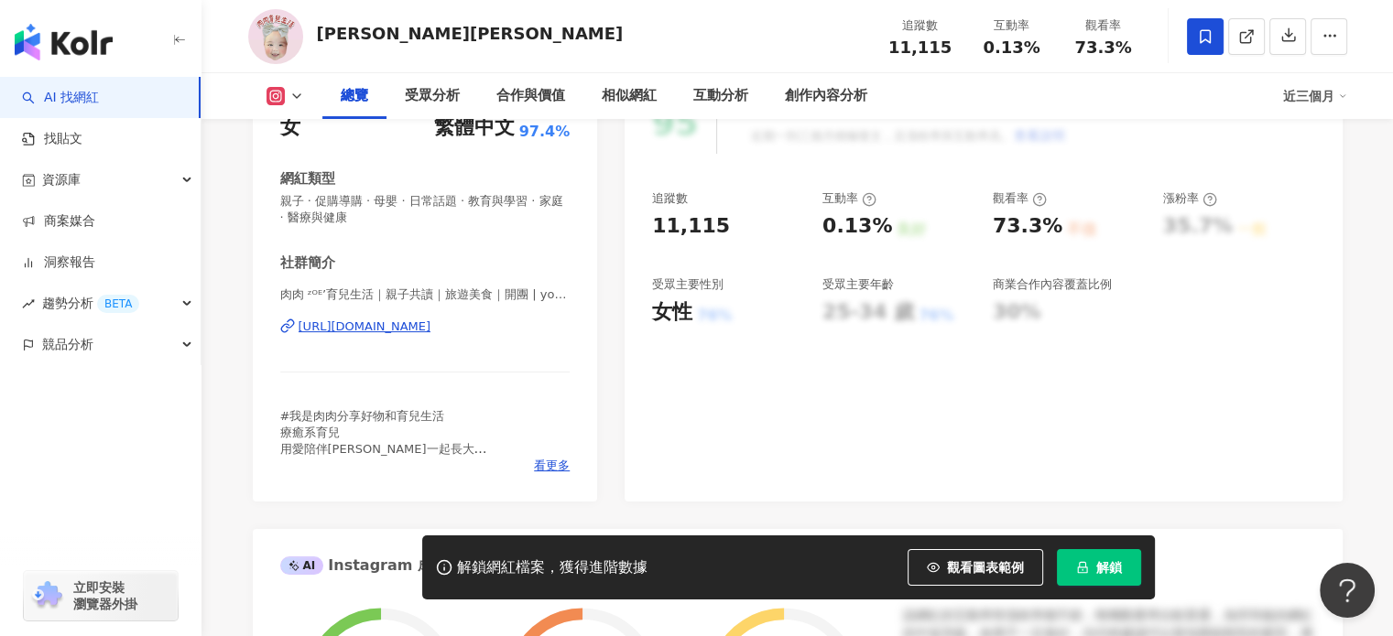
scroll to position [0, 0]
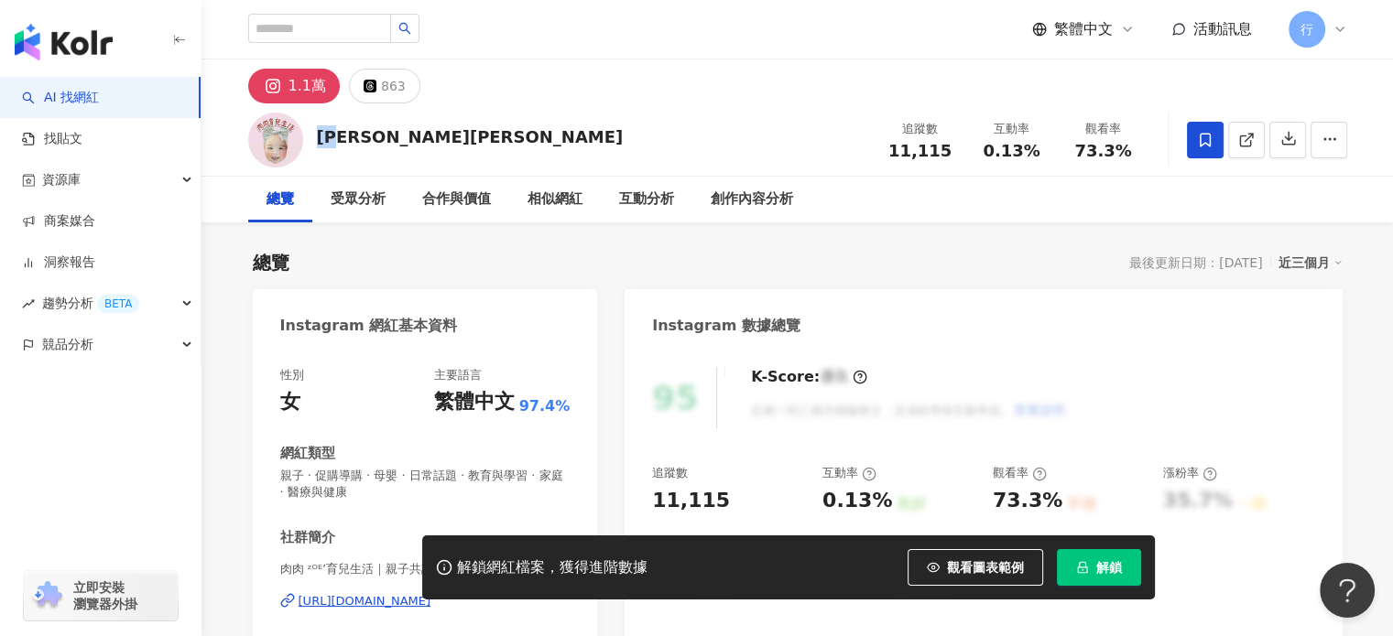
drag, startPoint x: 317, startPoint y: 136, endPoint x: 342, endPoint y: 134, distance: 24.8
click at [342, 134] on div "雅瑄ZOE HUANG" at bounding box center [470, 136] width 307 height 23
copy div "雅瑄"
click at [535, 153] on div "雅瑄ZOE HUANG 追蹤數 11,115 互動率 0.13% 觀看率 73.3%" at bounding box center [797, 139] width 1172 height 72
click at [432, 146] on div "雅瑄ZOE HUANG" at bounding box center [470, 136] width 307 height 23
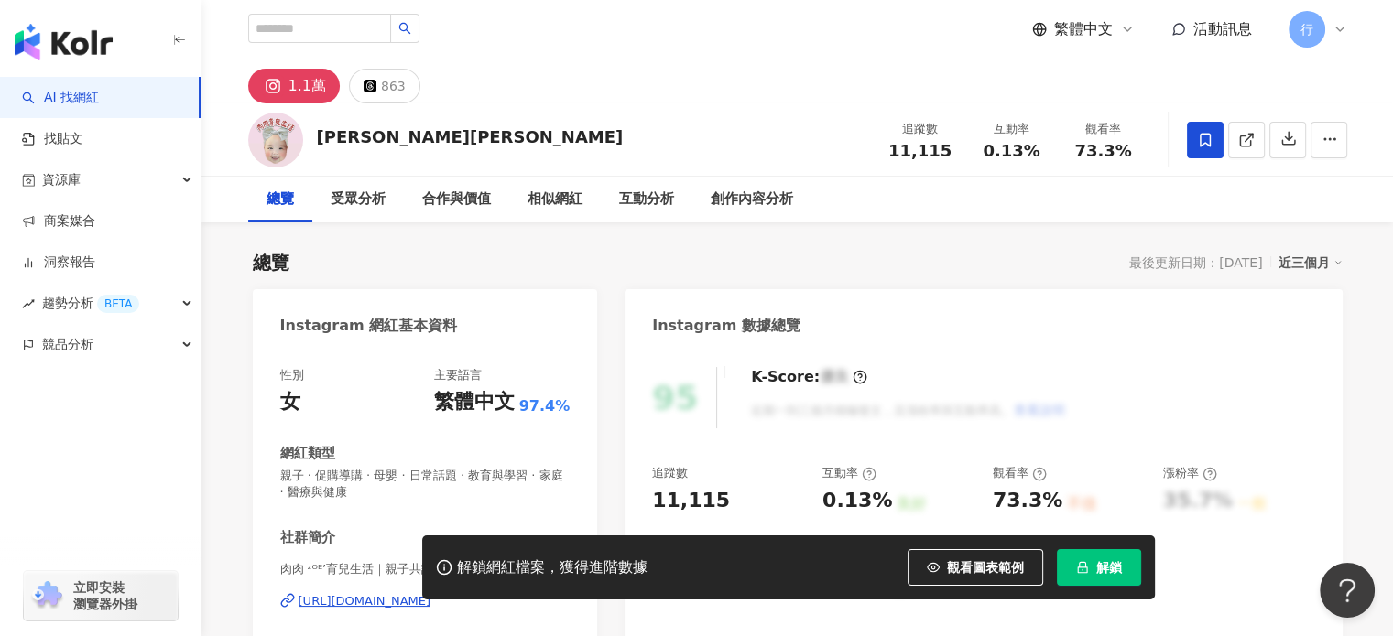
click at [320, 136] on div "雅瑄ZOE HUANG" at bounding box center [470, 136] width 307 height 23
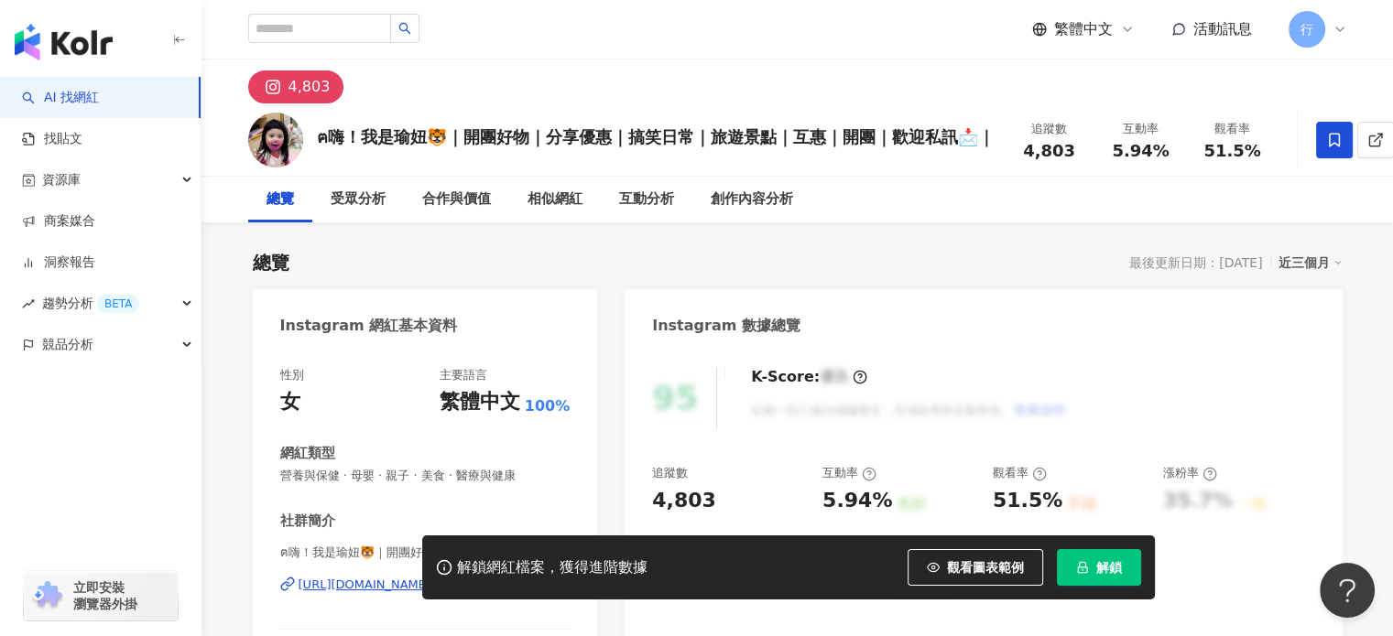
click at [1339, 141] on icon at bounding box center [1333, 140] width 11 height 14
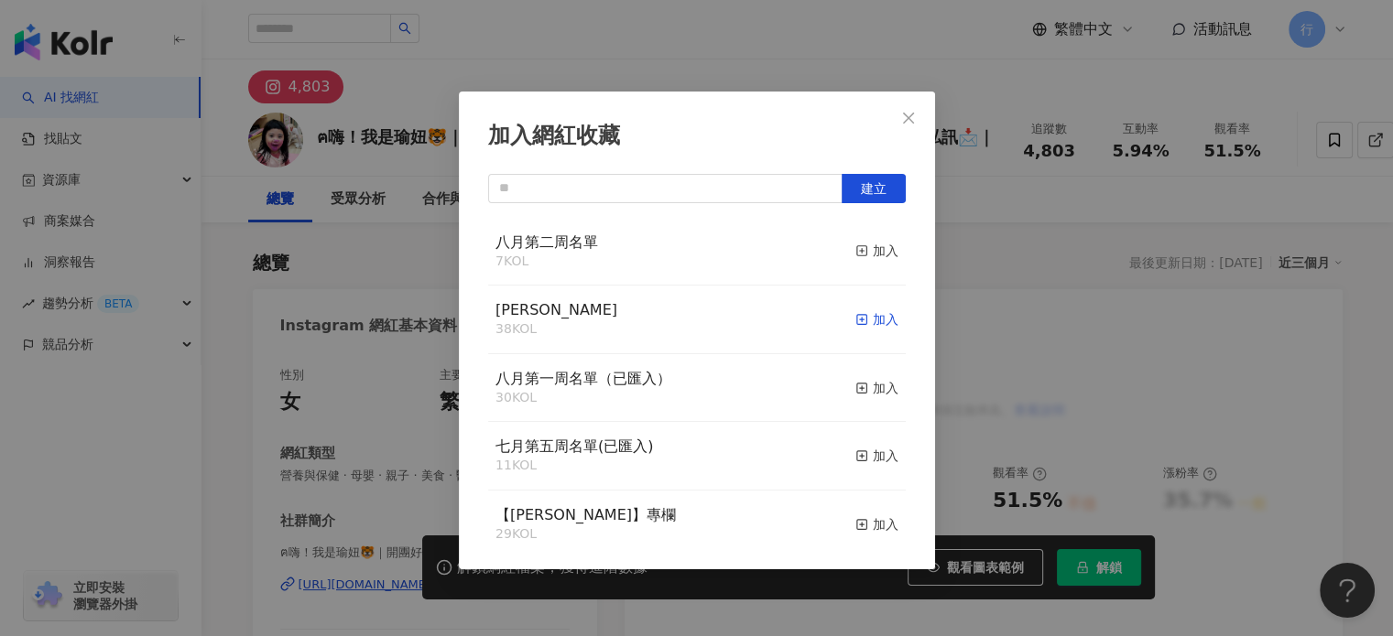
click at [855, 321] on icon "button" at bounding box center [861, 319] width 13 height 13
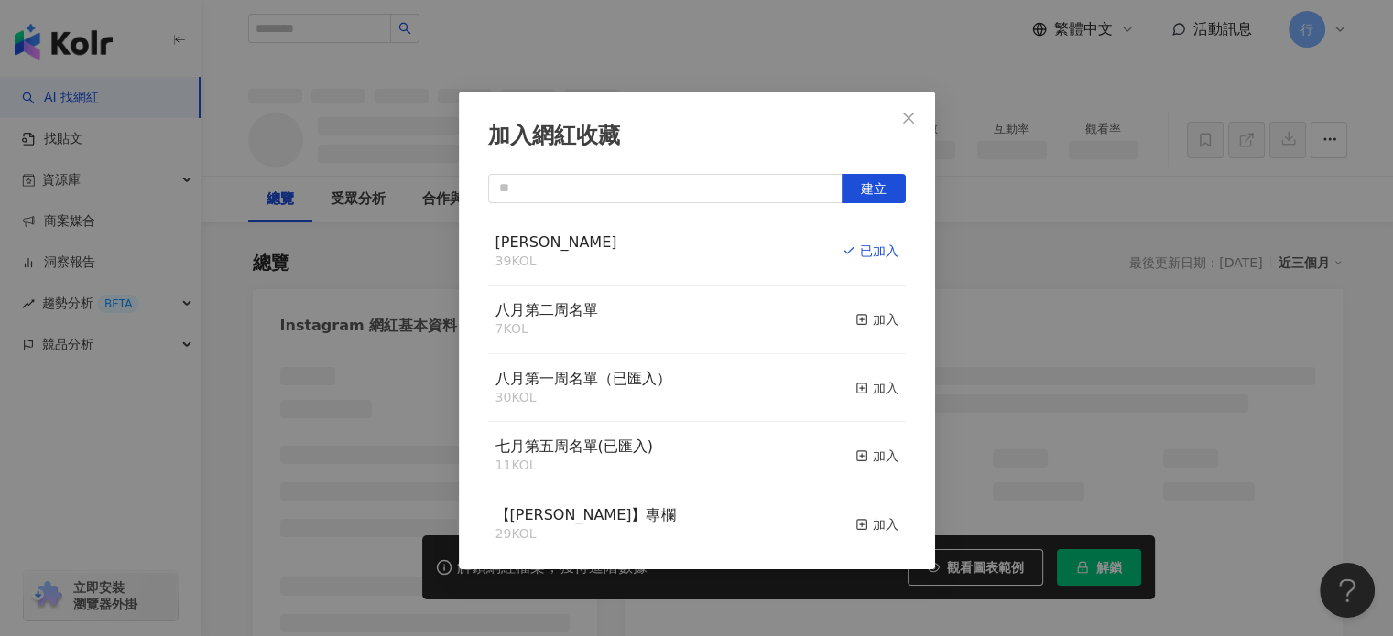
click at [912, 113] on icon "close" at bounding box center [908, 117] width 11 height 11
click at [906, 116] on div "加入網紅收藏 建立 Monica 39 KOL 已加入 八月第二周名單 7 KOL 加入 八月第一周名單（已匯入） 30 KOL 加入 七月第五周名單(已匯入…" at bounding box center [696, 318] width 1393 height 636
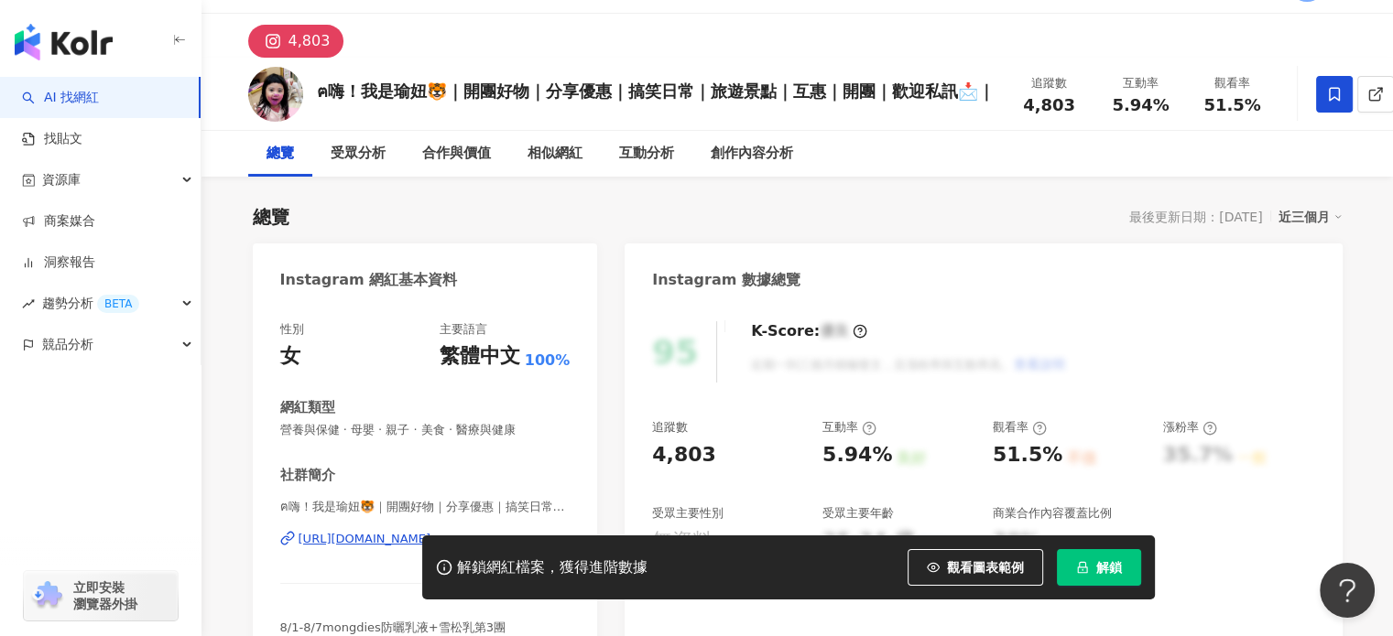
scroll to position [92, 0]
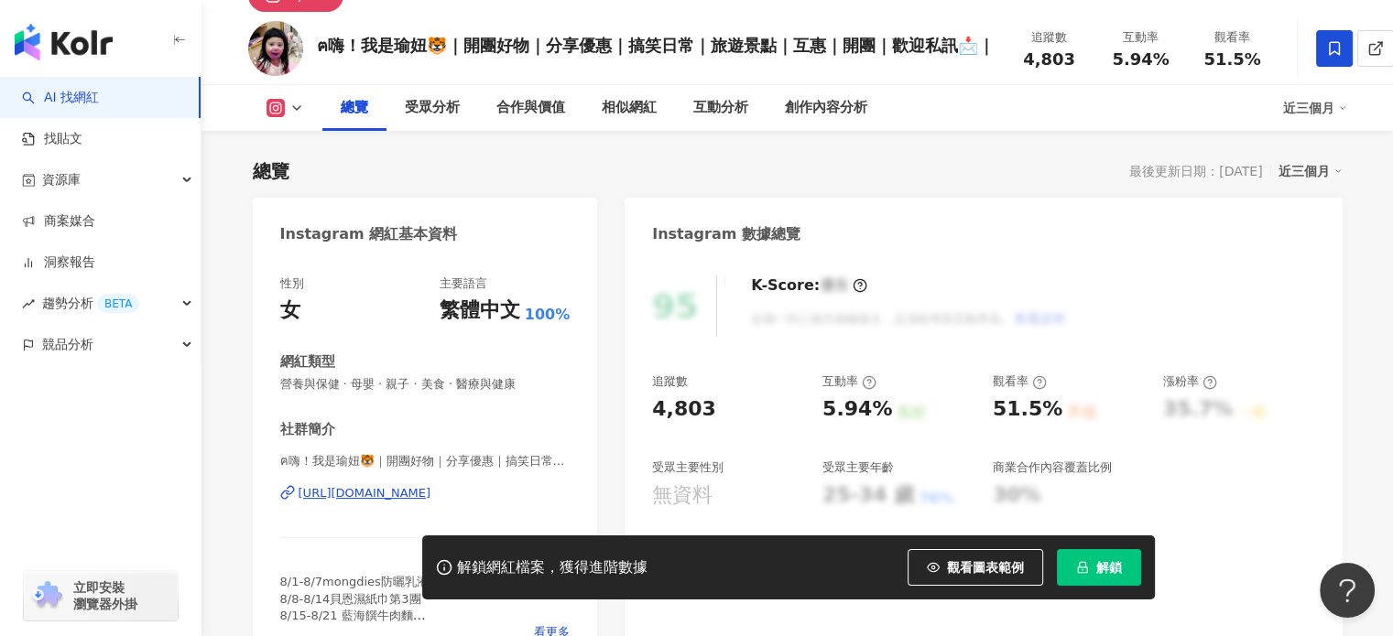
click at [431, 498] on div "https://www.instagram.com/minyu0317/" at bounding box center [364, 493] width 133 height 16
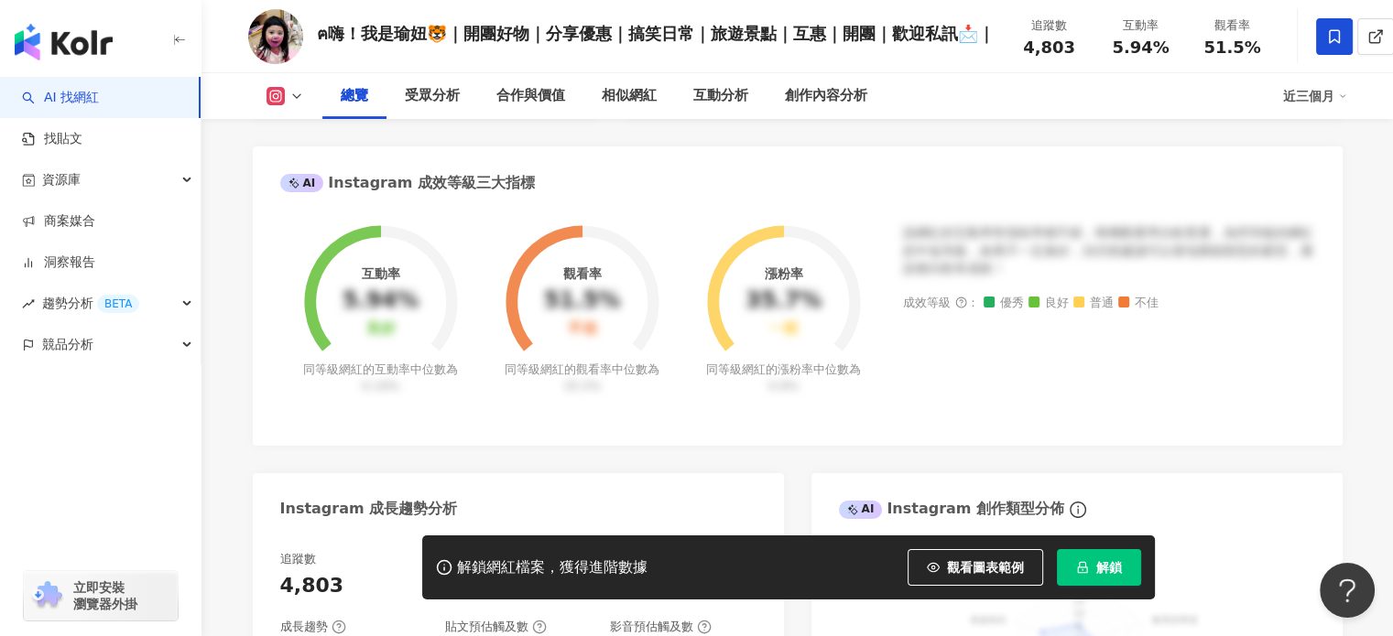
scroll to position [458, 0]
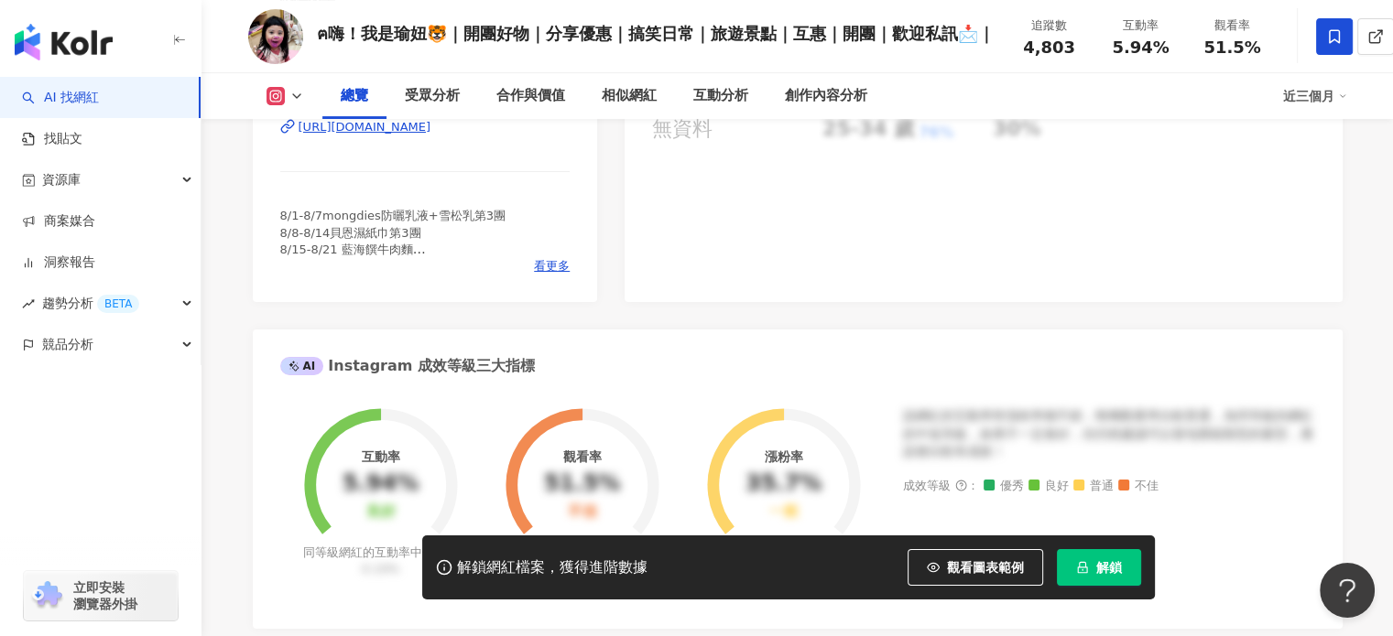
click at [551, 257] on div "8/1-8/7mongdies防曬乳液+雪松乳第3團 8/8-8/14貝恩濕紙巾第3團 8/15-8/21 藍海饌牛肉麵 8/20-8/26 雪坊優格第8團 …" at bounding box center [425, 233] width 290 height 50
click at [551, 262] on span "看更多" at bounding box center [552, 266] width 36 height 16
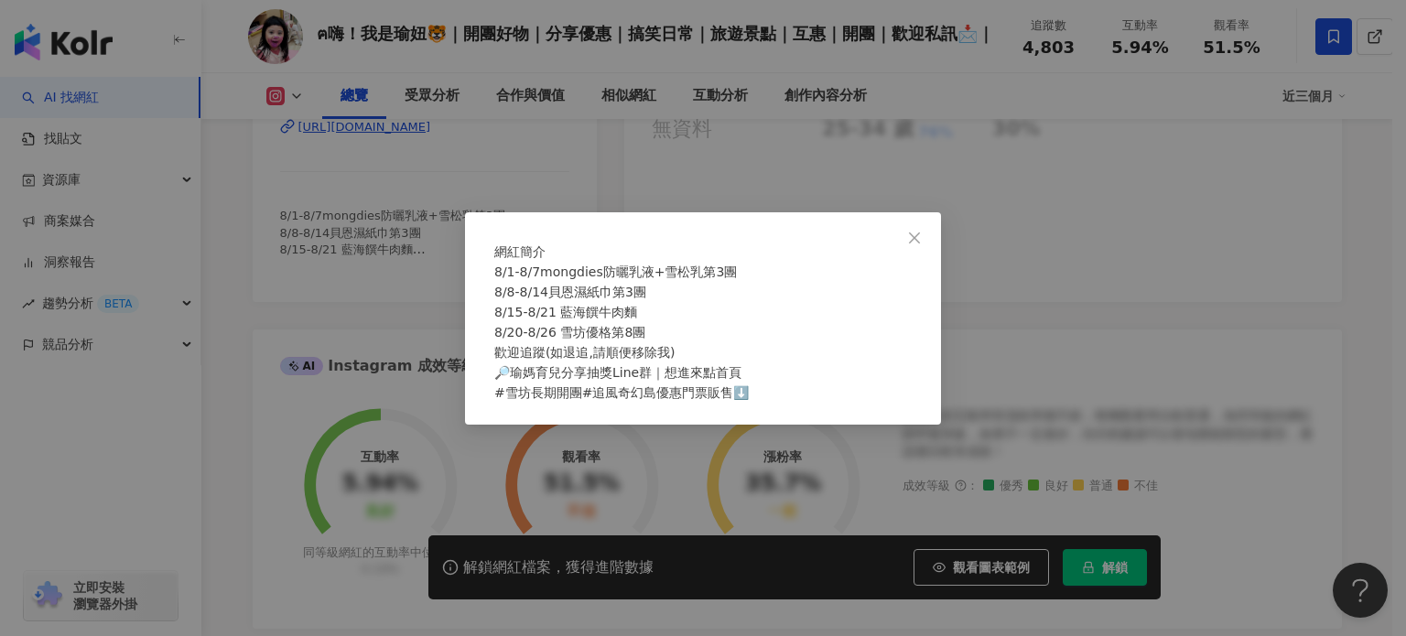
click at [627, 103] on div "網紅簡介 8/1-8/7mongdies防曬乳液+雪松乳第3團 8/8-8/14貝恩濕紙巾第3團 8/15-8/21 藍海饌牛肉麵 8/20-8/26 雪坊優…" at bounding box center [703, 318] width 1406 height 636
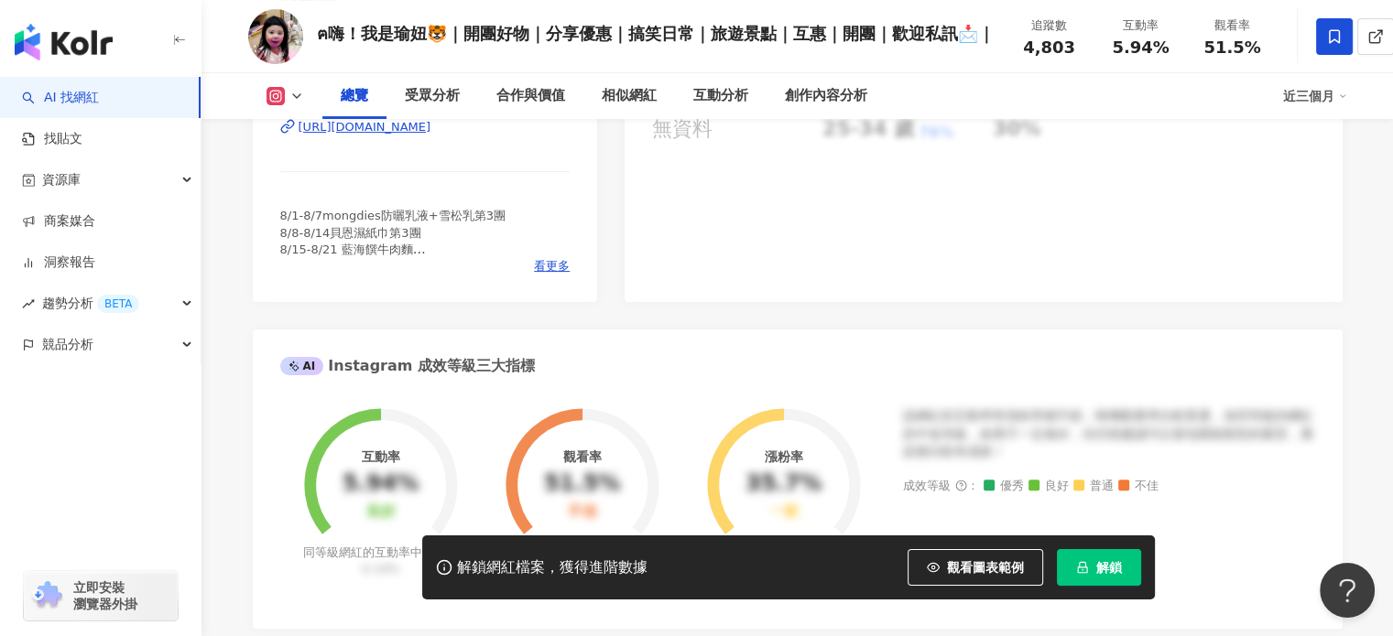
click at [326, 37] on div "ฅ嗨！我是瑜妞🐯｜開團好物｜分享優惠｜搞笑日常｜旅遊景點｜互惠｜開團｜歡迎私訊📩｜" at bounding box center [656, 33] width 678 height 23
drag, startPoint x: 311, startPoint y: 38, endPoint x: 444, endPoint y: 37, distance: 132.8
click at [444, 37] on div "ฅ嗨！我是瑜妞🐯｜開團好物｜分享優惠｜搞笑日常｜旅遊景點｜互惠｜開團｜歡迎私訊📩｜ 追蹤數 4,803 互動率 5.94% 觀看率 51.5%" at bounding box center [797, 36] width 1172 height 72
copy div "ฅ嗨！我是瑜妞🐯｜"
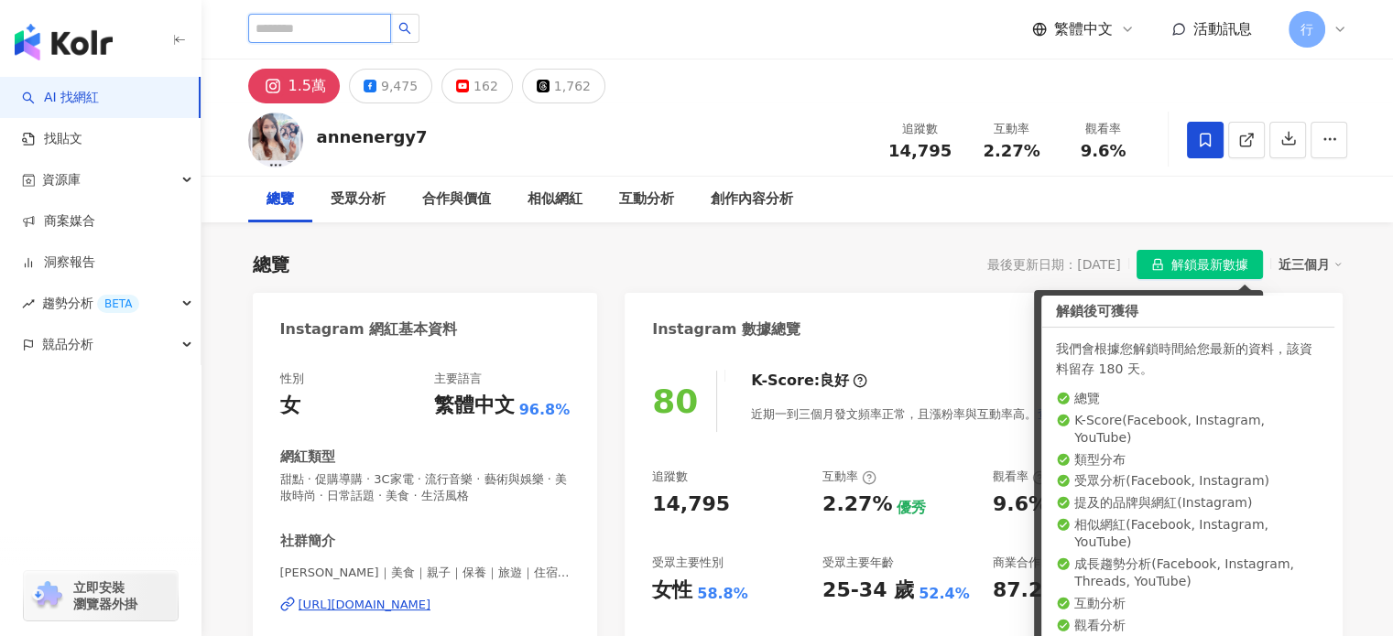
click at [391, 34] on input "search" at bounding box center [319, 28] width 143 height 29
click at [382, 28] on input "search" at bounding box center [319, 28] width 143 height 29
click at [353, 28] on input "search" at bounding box center [319, 28] width 143 height 29
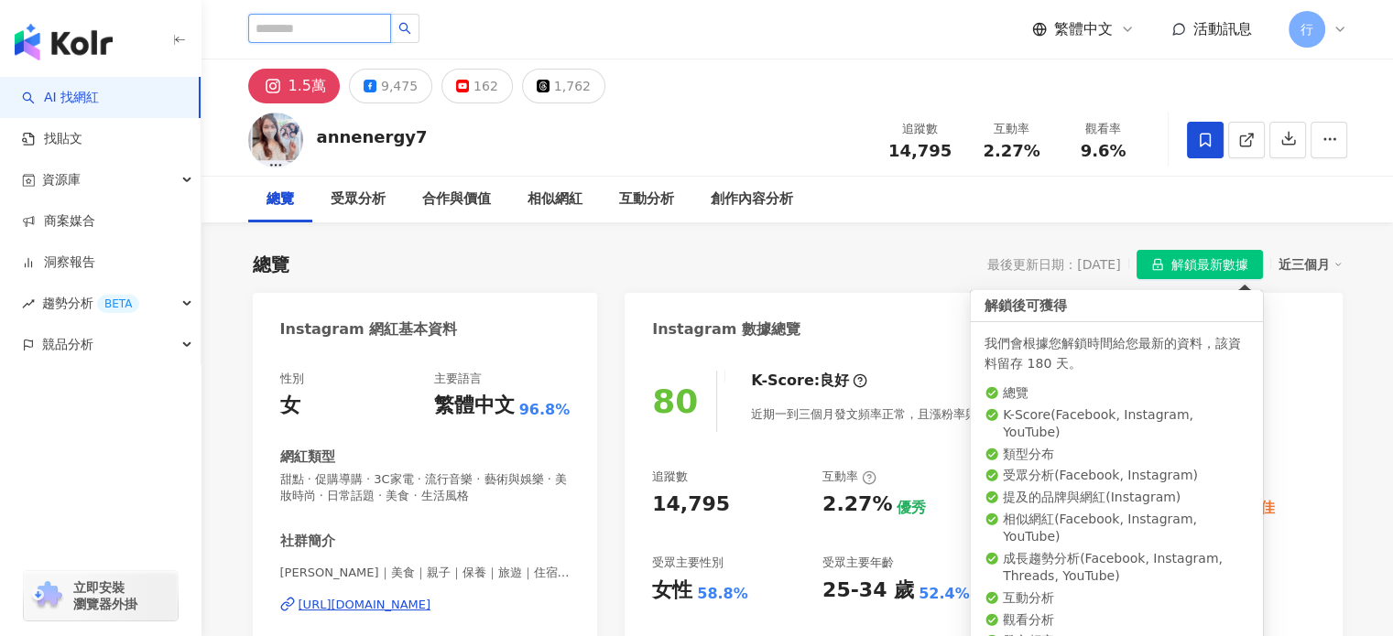
click at [314, 31] on input "search" at bounding box center [319, 28] width 143 height 29
paste input "********"
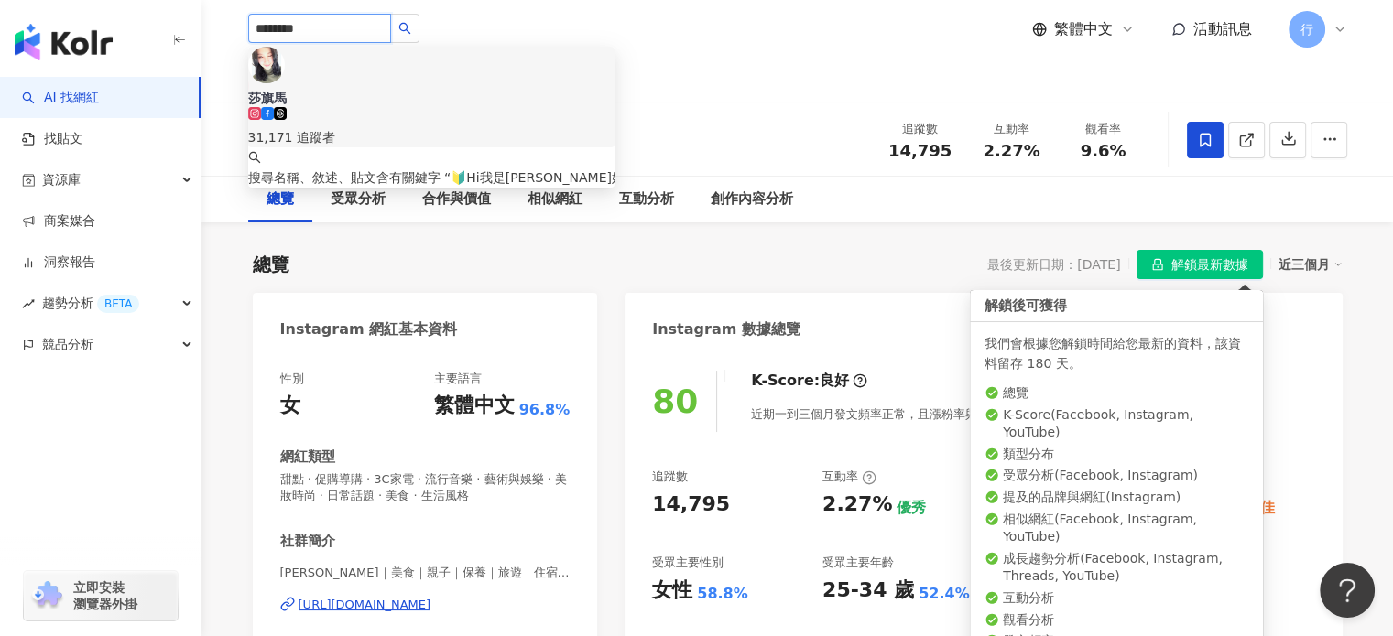
type input "********"
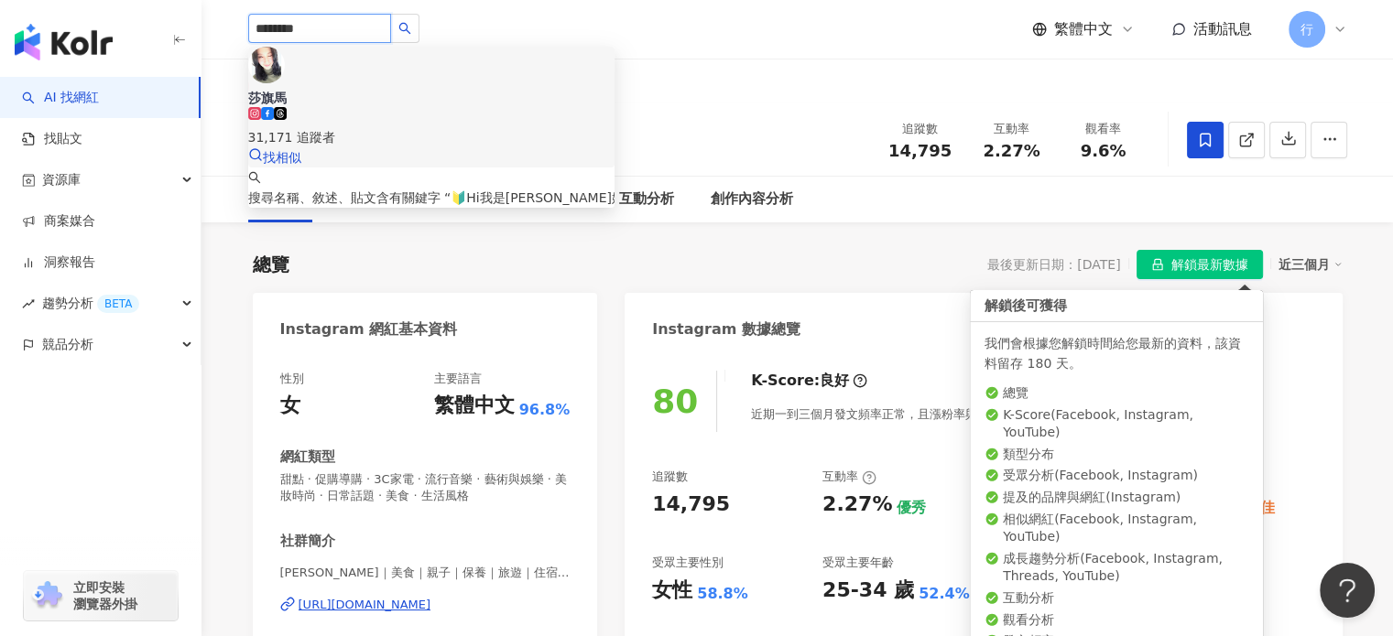
click at [469, 107] on div "31,171 追蹤者" at bounding box center [431, 127] width 366 height 40
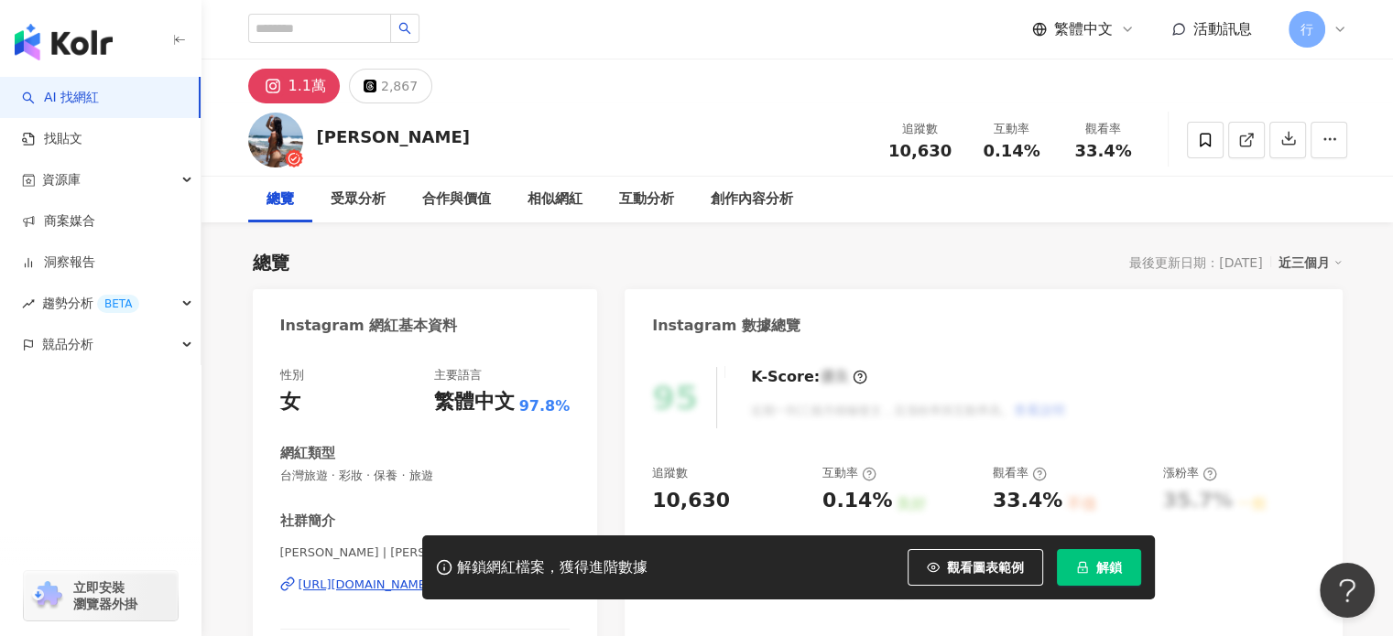
click at [1201, 138] on icon at bounding box center [1205, 140] width 16 height 16
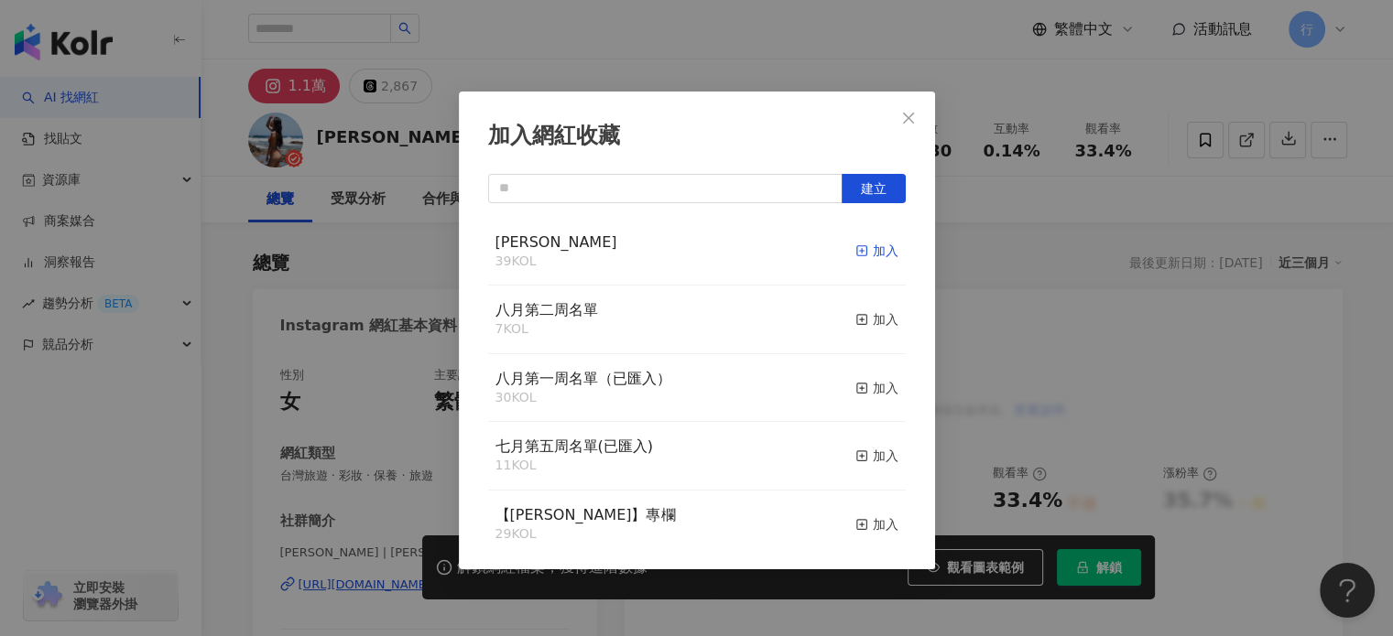
click at [857, 252] on div "加入" at bounding box center [876, 251] width 43 height 20
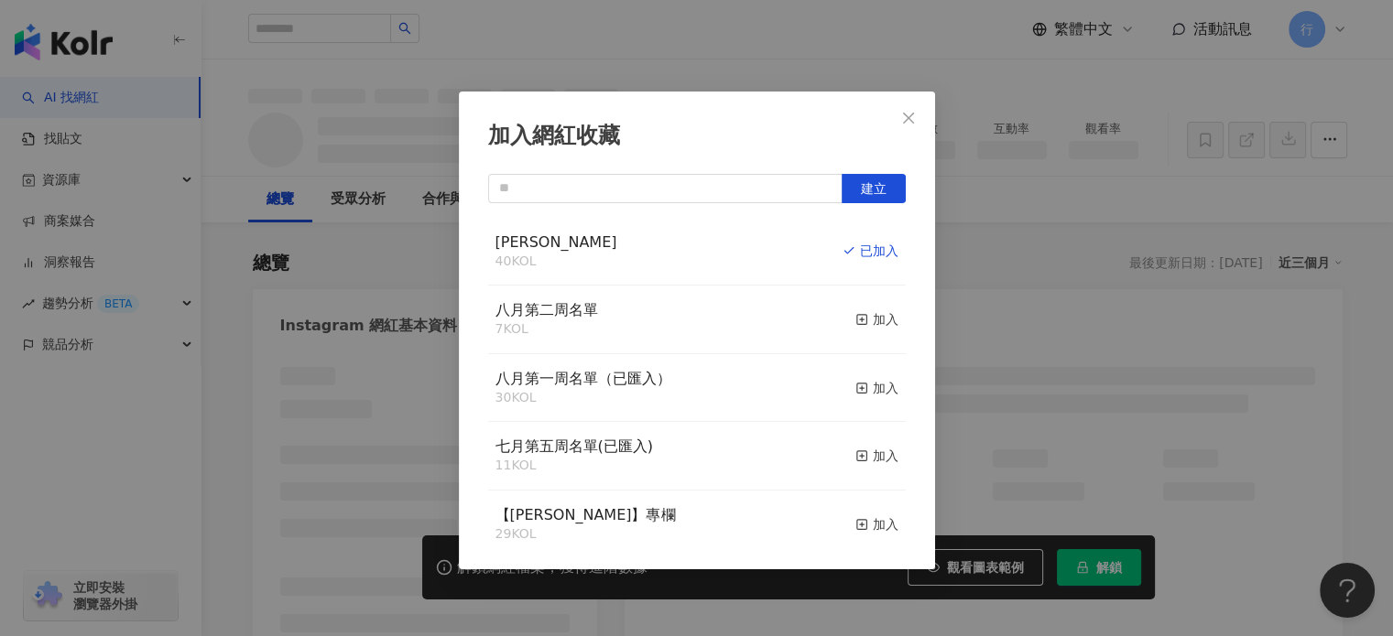
click at [384, 80] on div "加入網紅收藏 建立 Monica 40 KOL 已加入 八月第二周名單 7 KOL 加入 八月第一周名單（已匯入） 30 KOL 加入 七月第五周名單(已匯入…" at bounding box center [696, 318] width 1393 height 636
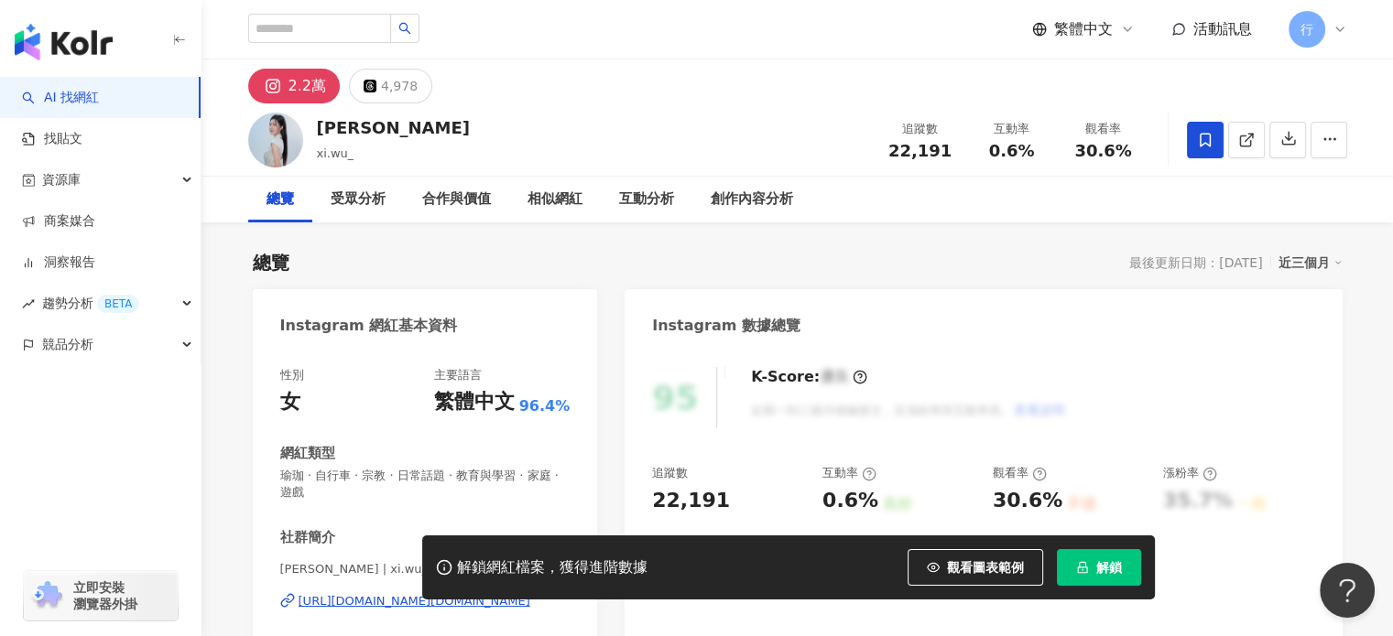
click at [1216, 138] on span at bounding box center [1205, 140] width 37 height 37
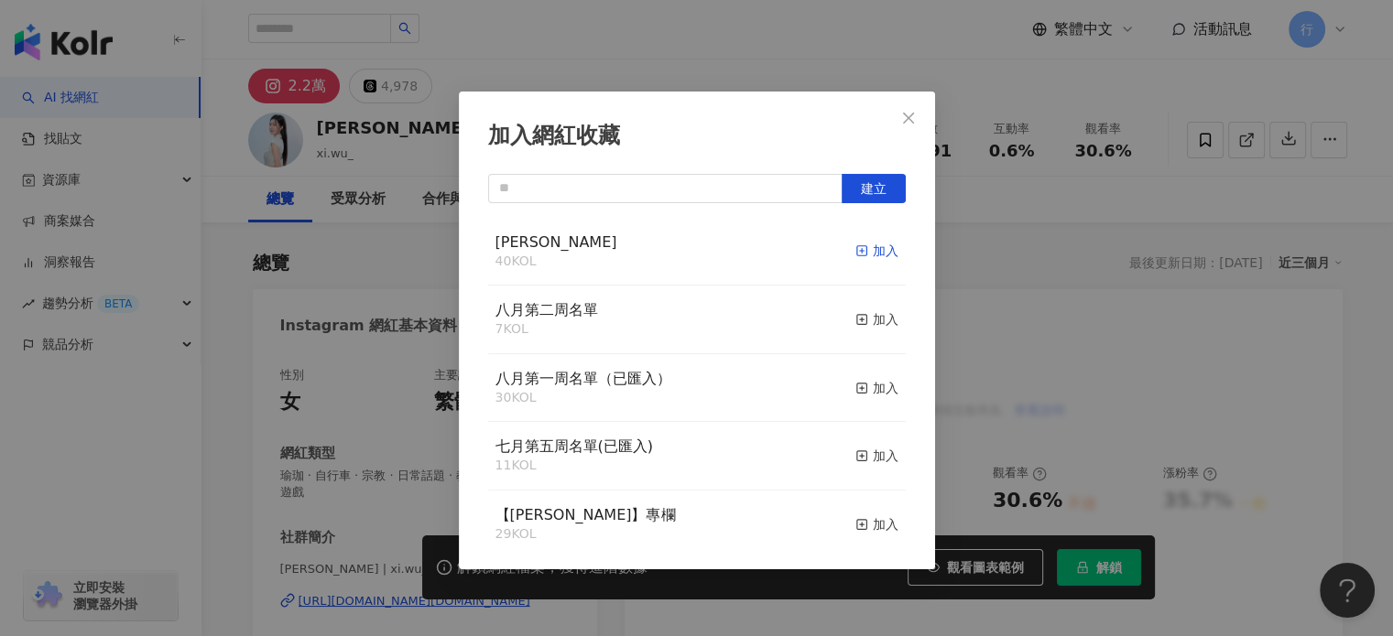
click at [861, 255] on div "加入" at bounding box center [876, 251] width 43 height 20
click at [976, 131] on div "加入網紅收藏 建立 Monica 41 KOL 已加入 八月第二周名單 7 KOL 加入 八月第一周名單（已匯入） 30 KOL 加入 七月第五周名單(已匯入…" at bounding box center [696, 318] width 1393 height 636
click at [916, 114] on div "加入網紅收藏 建立 Monica 41 KOL 已加入 八月第二周名單 7 KOL 加入 八月第一周名單（已匯入） 30 KOL 加入 七月第五周名單(已匯入…" at bounding box center [696, 318] width 1393 height 636
click at [909, 114] on div "加入網紅收藏 建立 Monica 41 KOL 已加入 八月第二周名單 7 KOL 加入 八月第一周名單（已匯入） 30 KOL 加入 七月第五周名單(已匯入…" at bounding box center [696, 318] width 1393 height 636
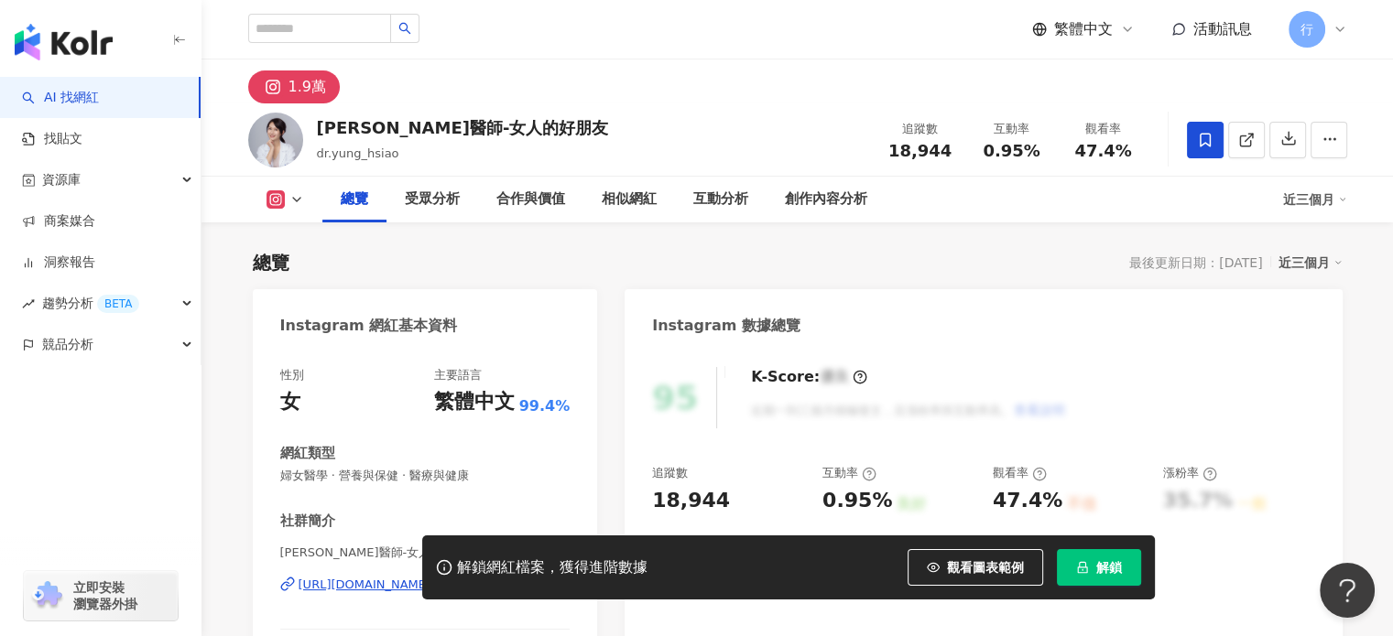
click at [99, 95] on link "AI 找網紅" at bounding box center [60, 98] width 77 height 18
click at [274, 38] on input "search" at bounding box center [319, 28] width 143 height 29
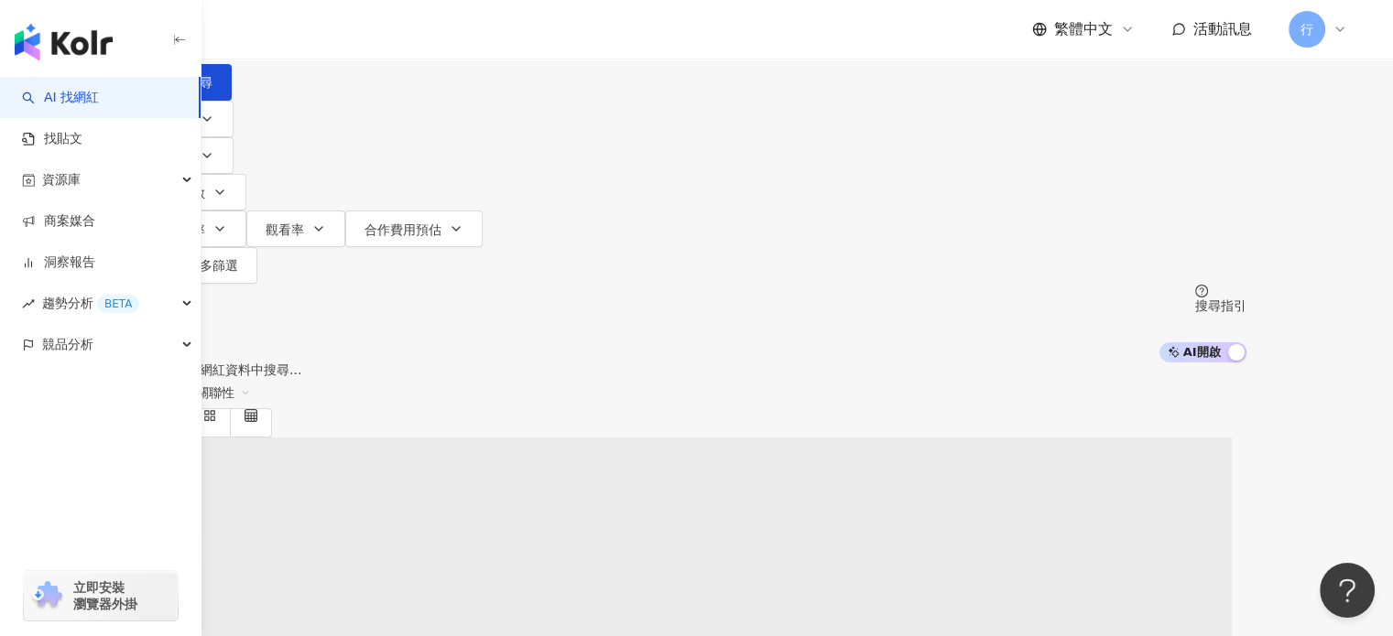
click at [414, 35] on input "search" at bounding box center [340, 17] width 148 height 35
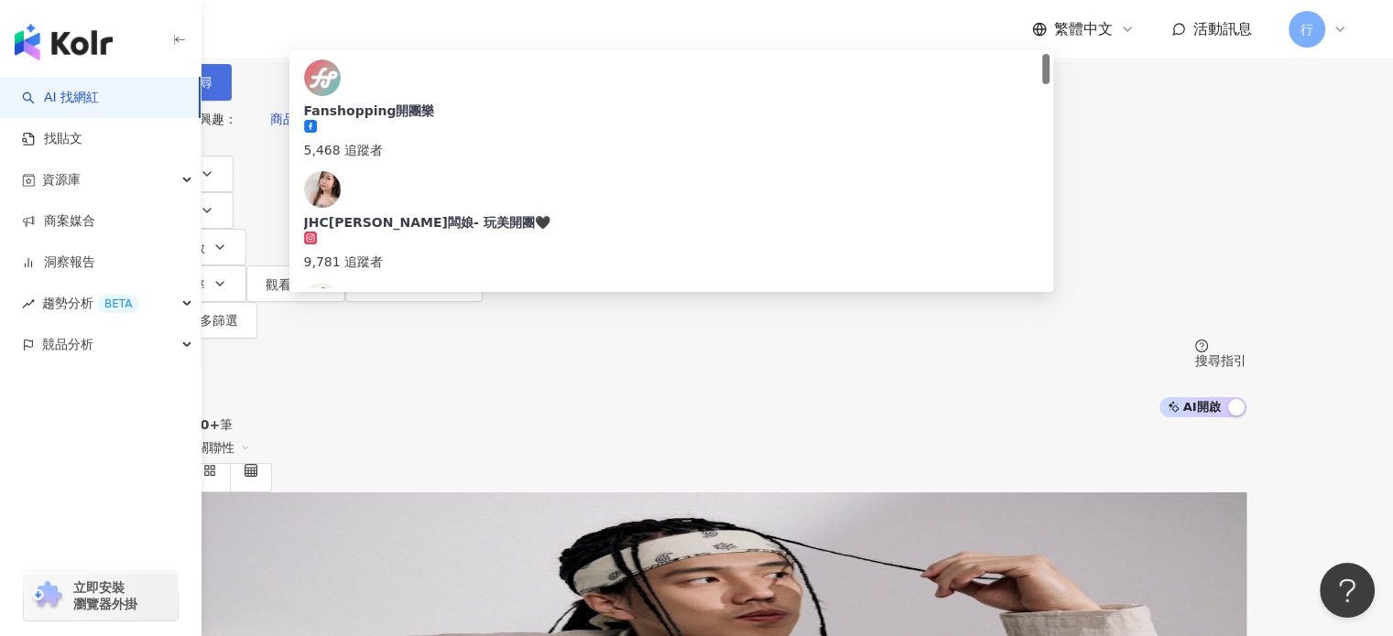
type input "**"
click at [232, 94] on button "搜尋" at bounding box center [189, 82] width 84 height 37
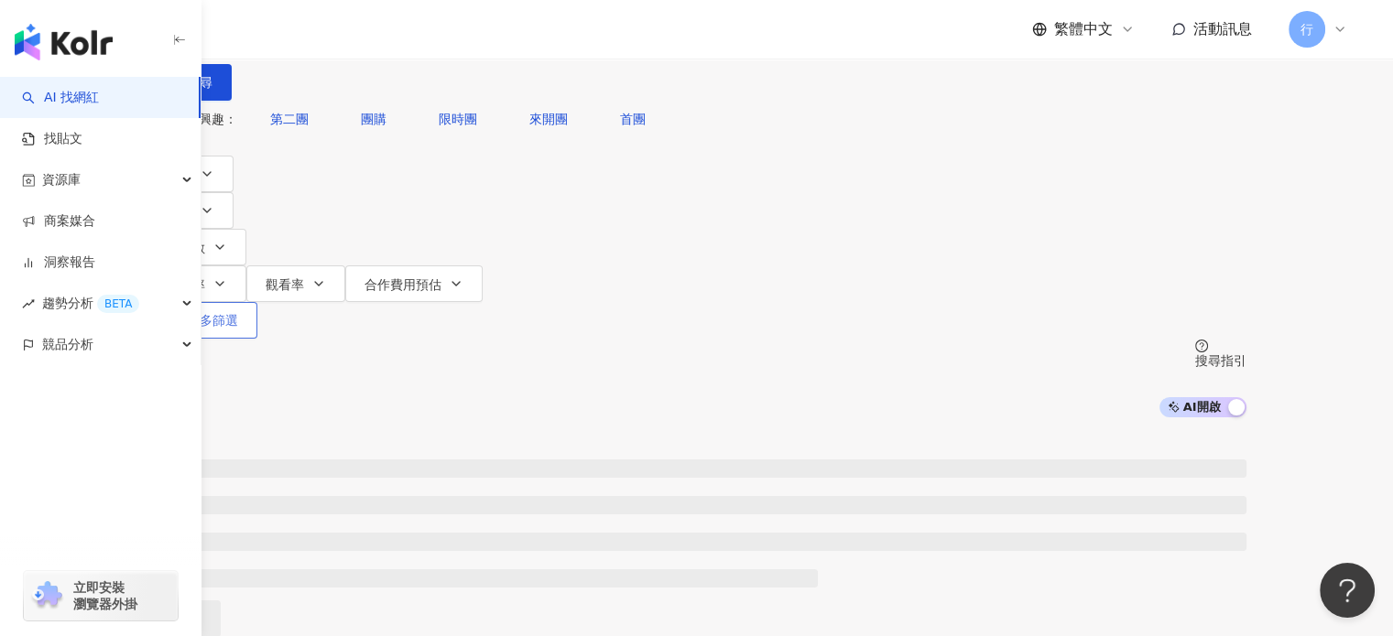
click at [238, 313] on span "更多篩選" at bounding box center [212, 320] width 51 height 15
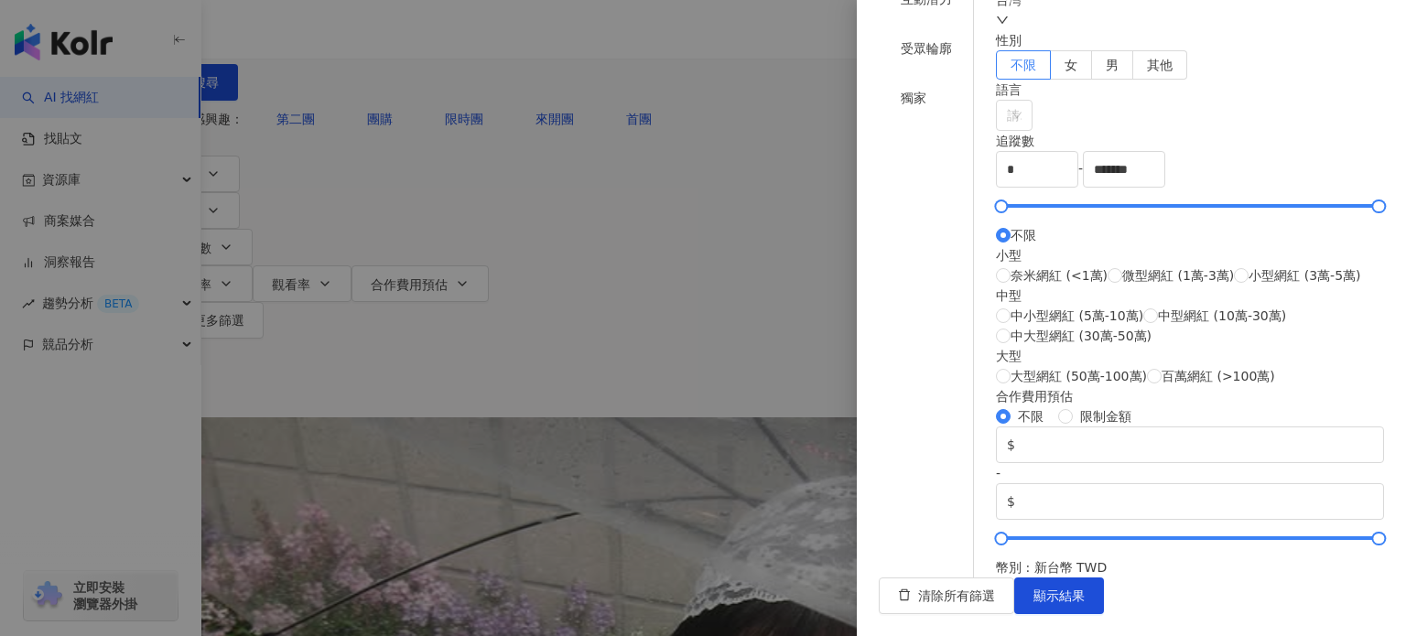
scroll to position [743, 0]
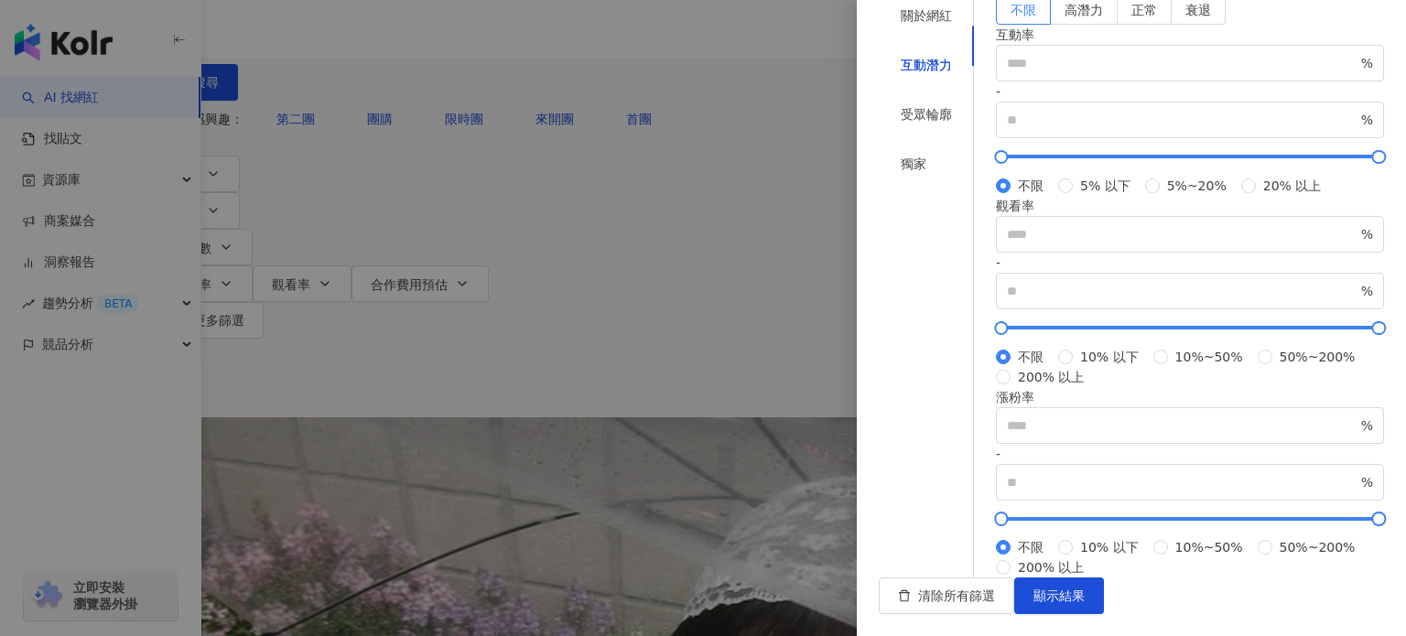
scroll to position [590, 0]
click at [959, 132] on div "受眾輪廓" at bounding box center [926, 114] width 95 height 35
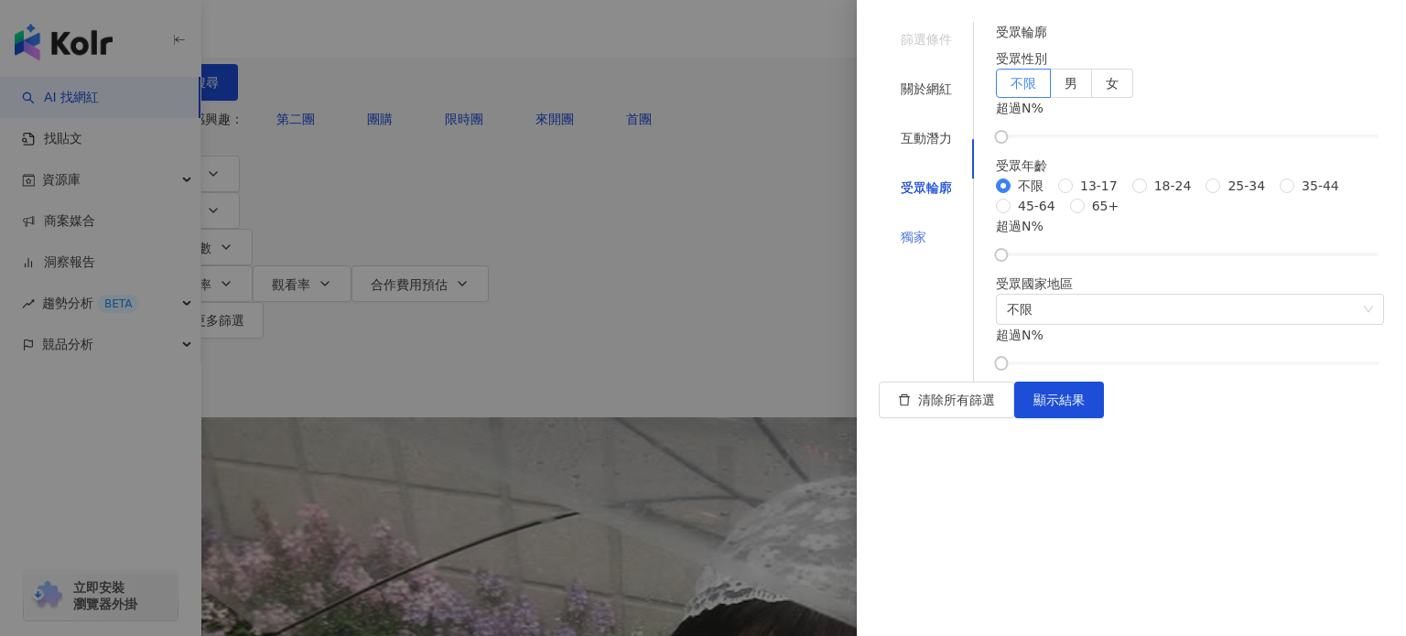
click at [915, 220] on div "獨家" at bounding box center [926, 237] width 95 height 35
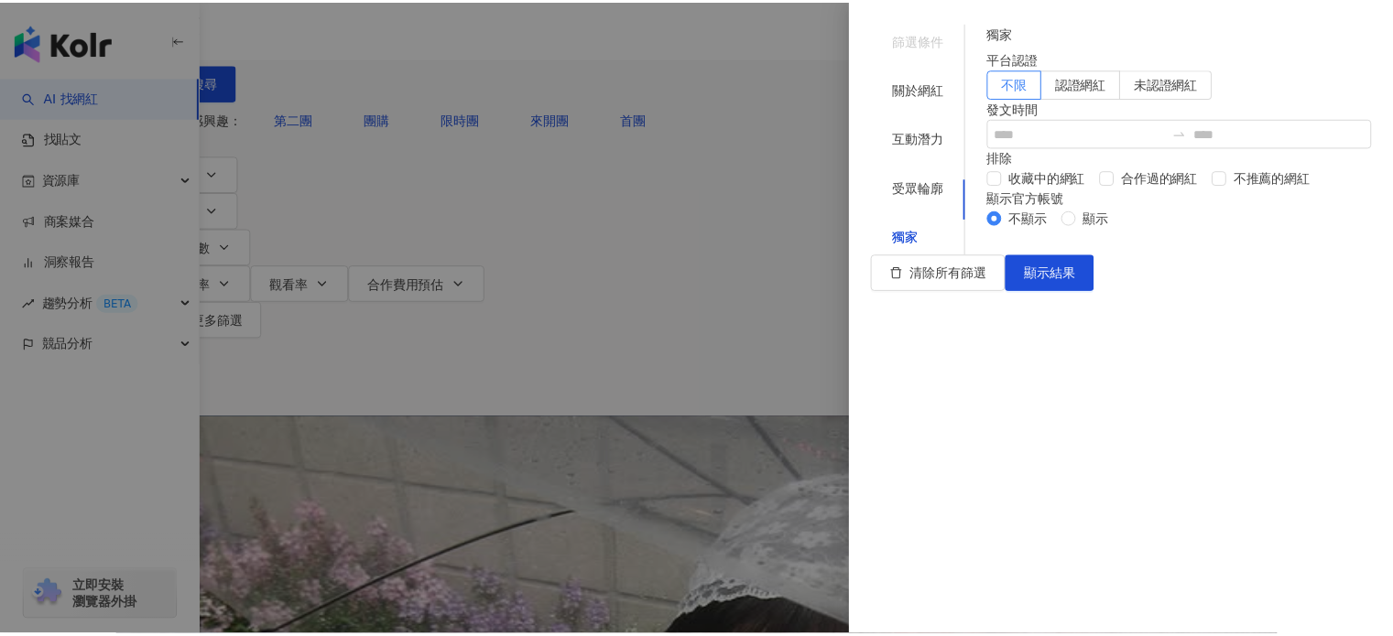
scroll to position [37, 0]
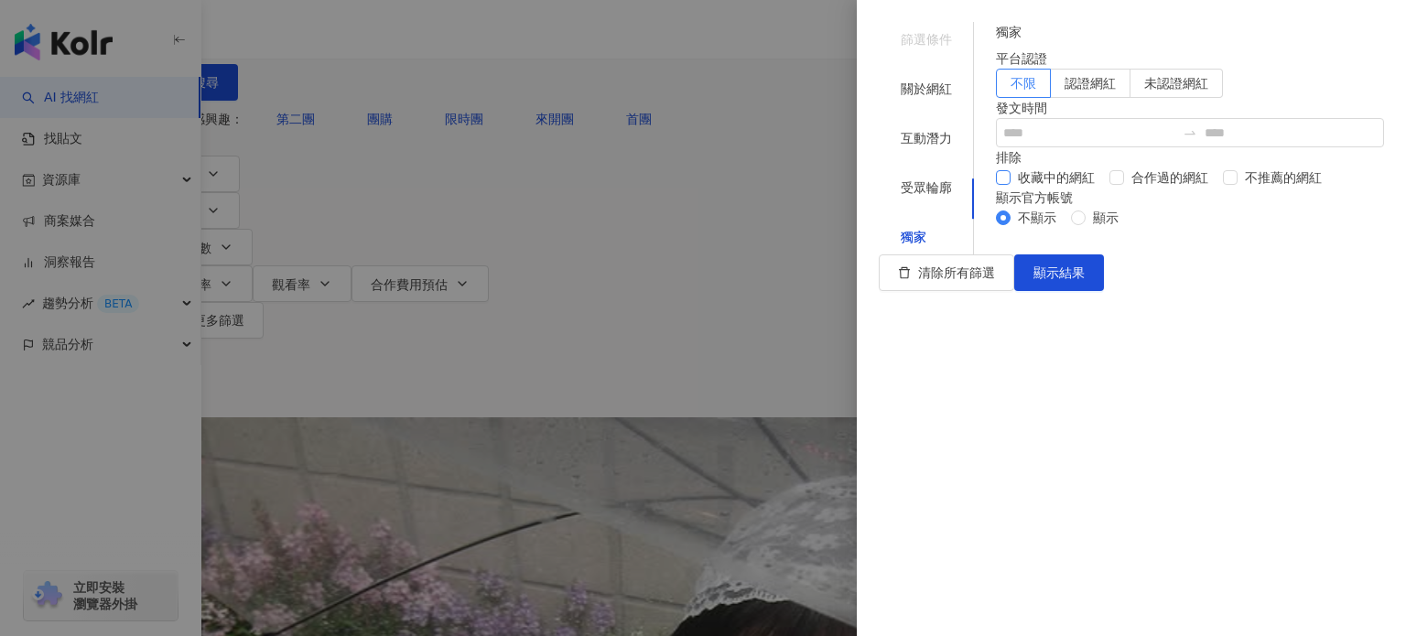
click at [1083, 188] on span "收藏中的網紅" at bounding box center [1057, 178] width 92 height 20
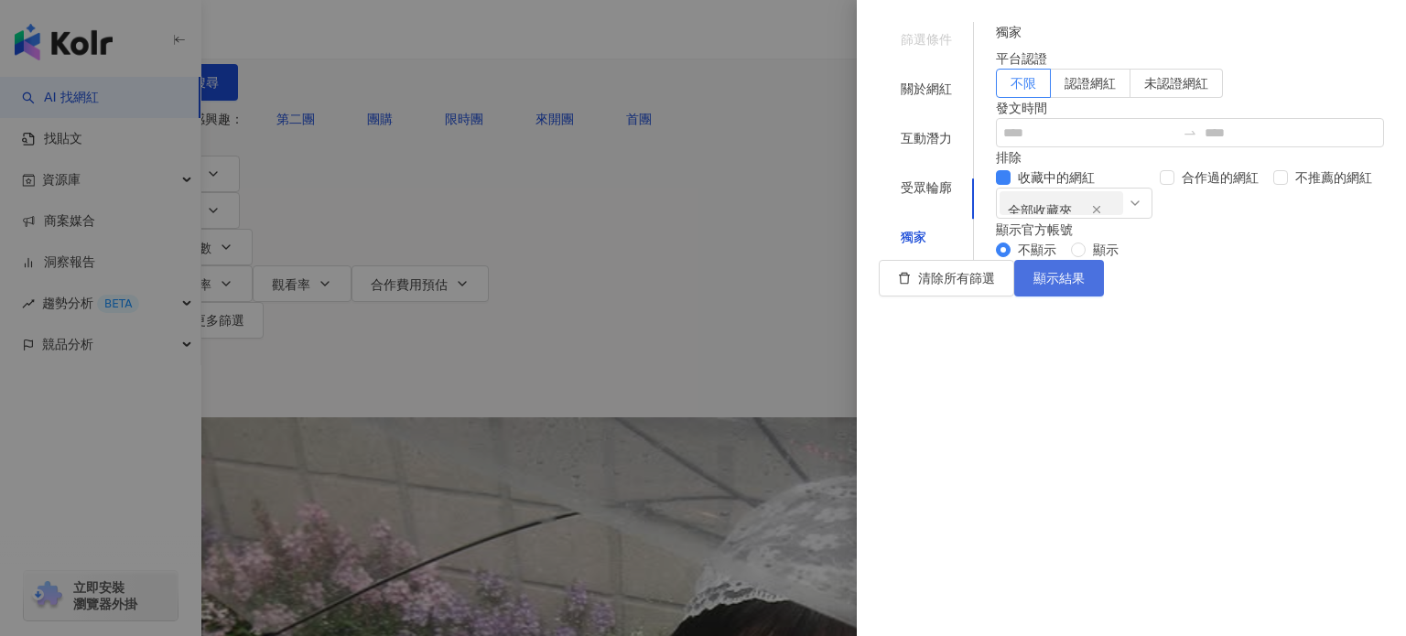
click at [1085, 286] on span "顯示結果" at bounding box center [1059, 278] width 51 height 15
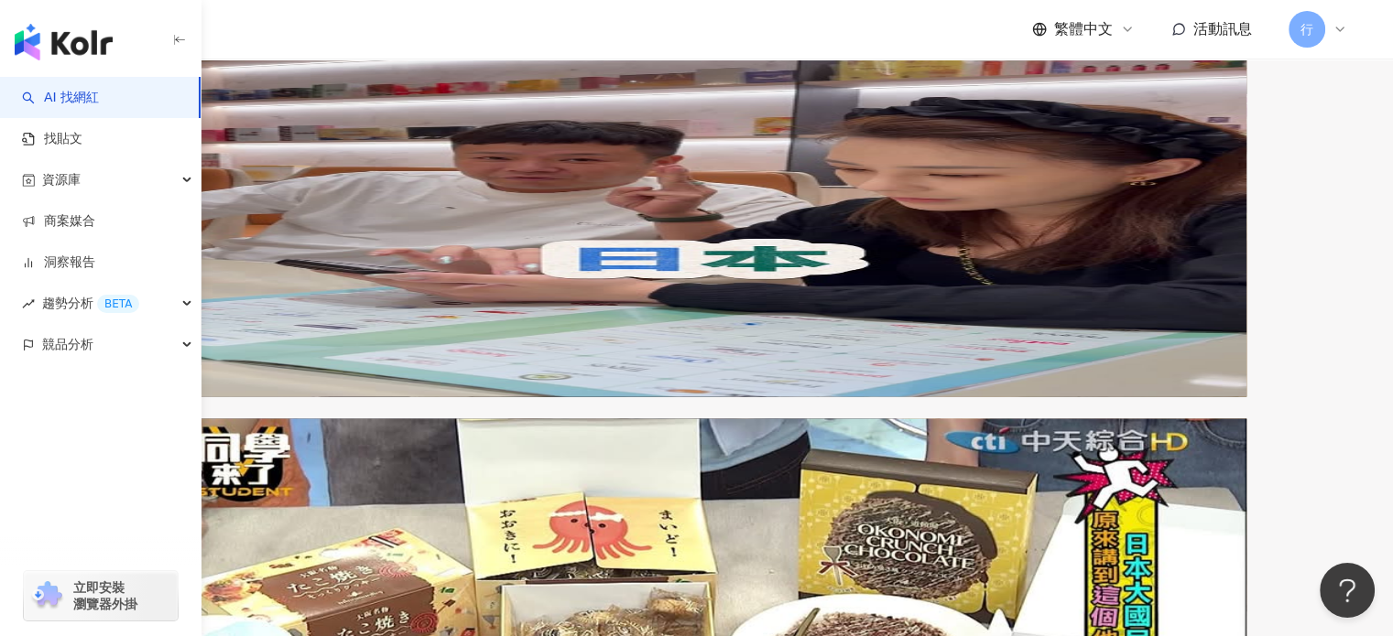
scroll to position [3673, 0]
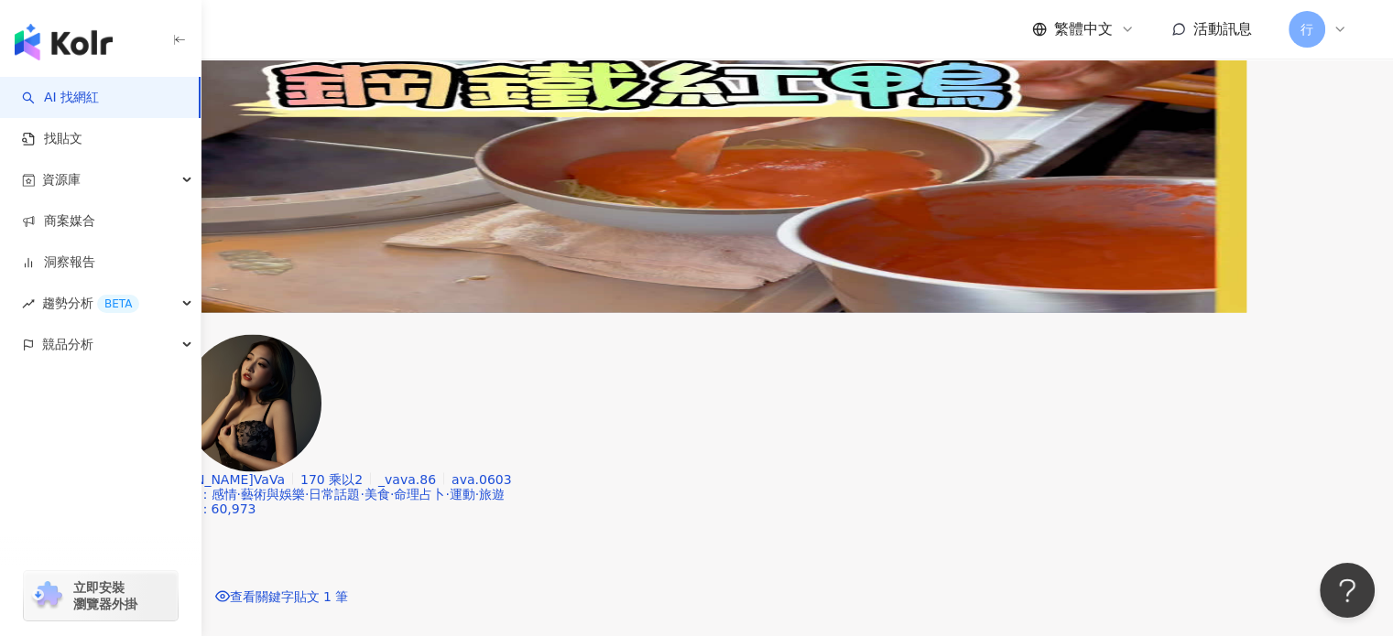
drag, startPoint x: 250, startPoint y: 355, endPoint x: 294, endPoint y: 352, distance: 44.0
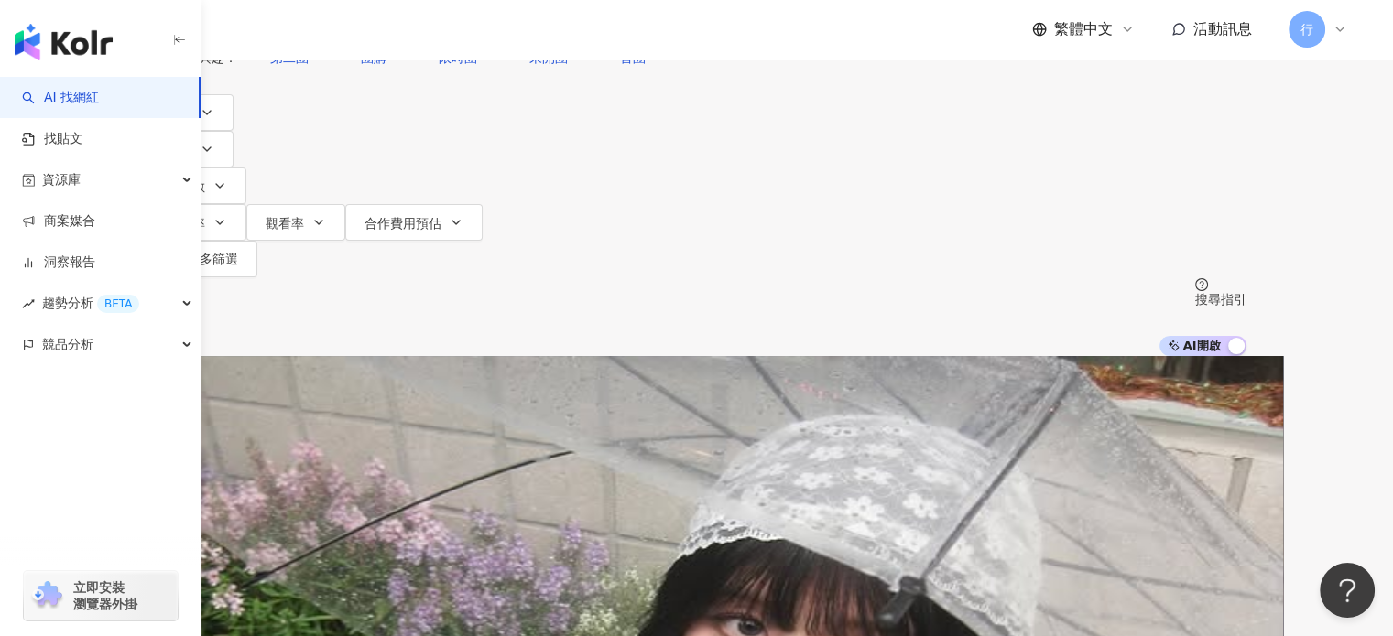
scroll to position [29, 0]
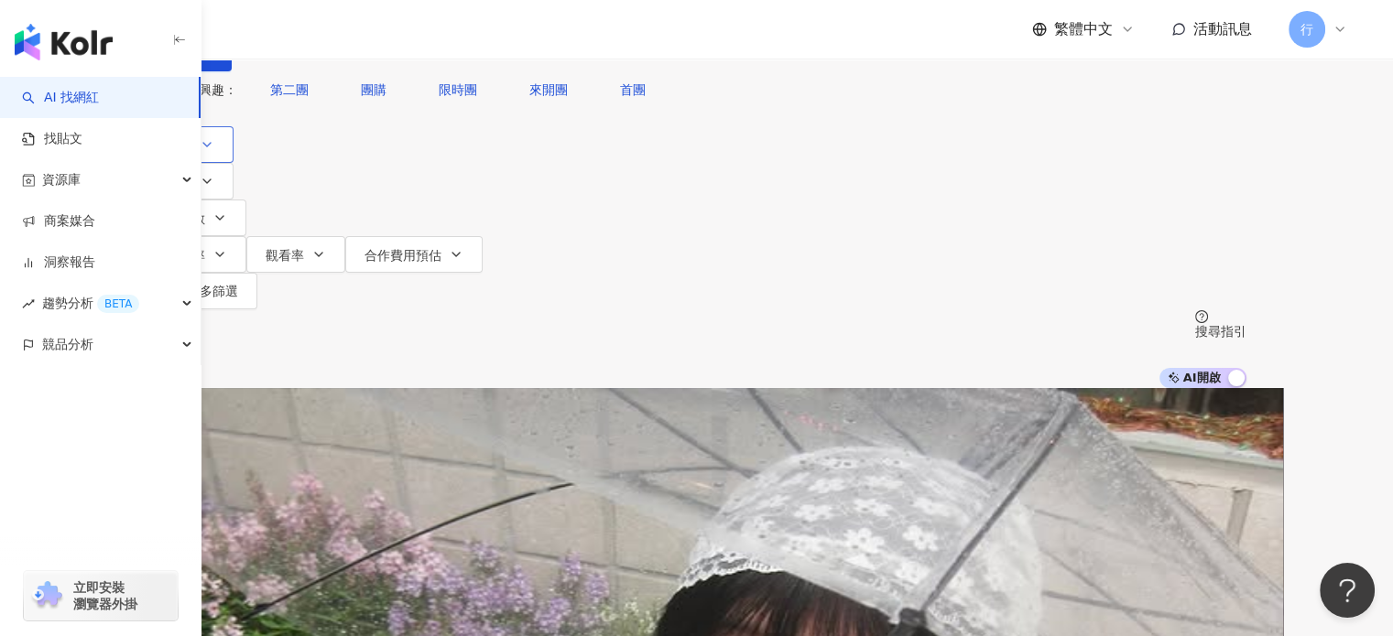
click at [233, 160] on button "類型" at bounding box center [190, 144] width 86 height 37
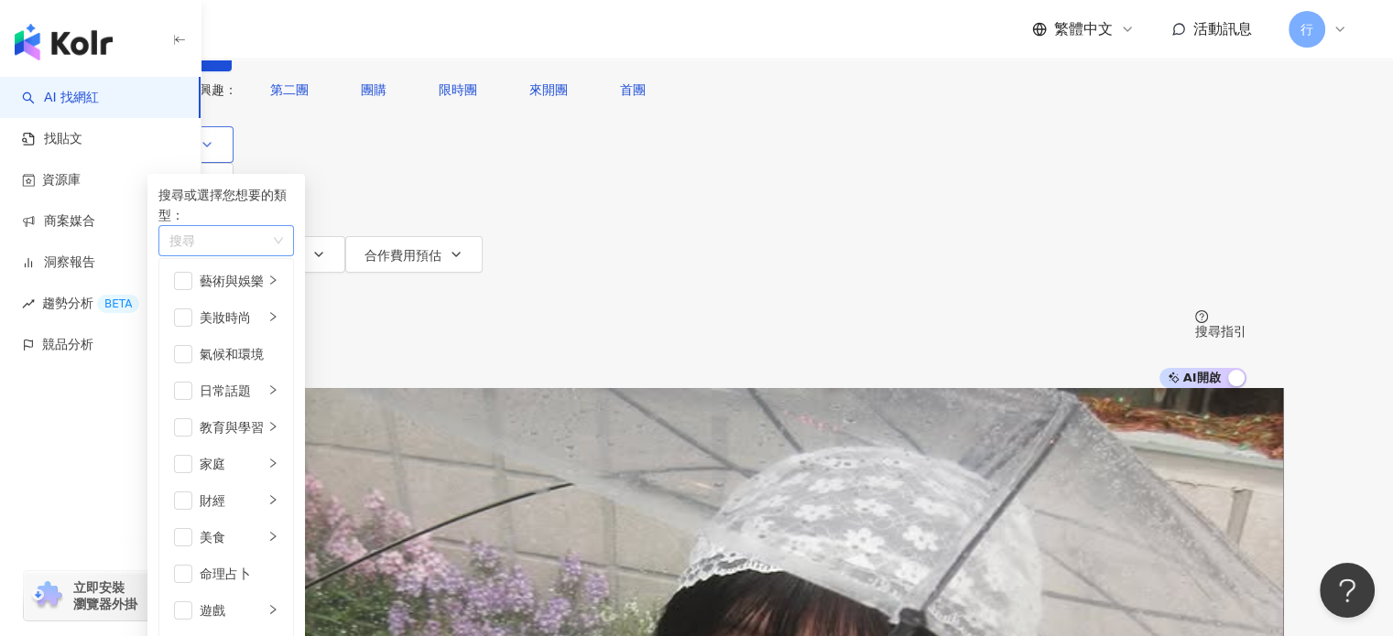
scroll to position [92, 0]
click at [294, 256] on div "搜尋" at bounding box center [226, 240] width 136 height 31
paste input "**"
type input "**"
click at [379, 284] on div "促購 導購" at bounding box center [381, 274] width 438 height 20
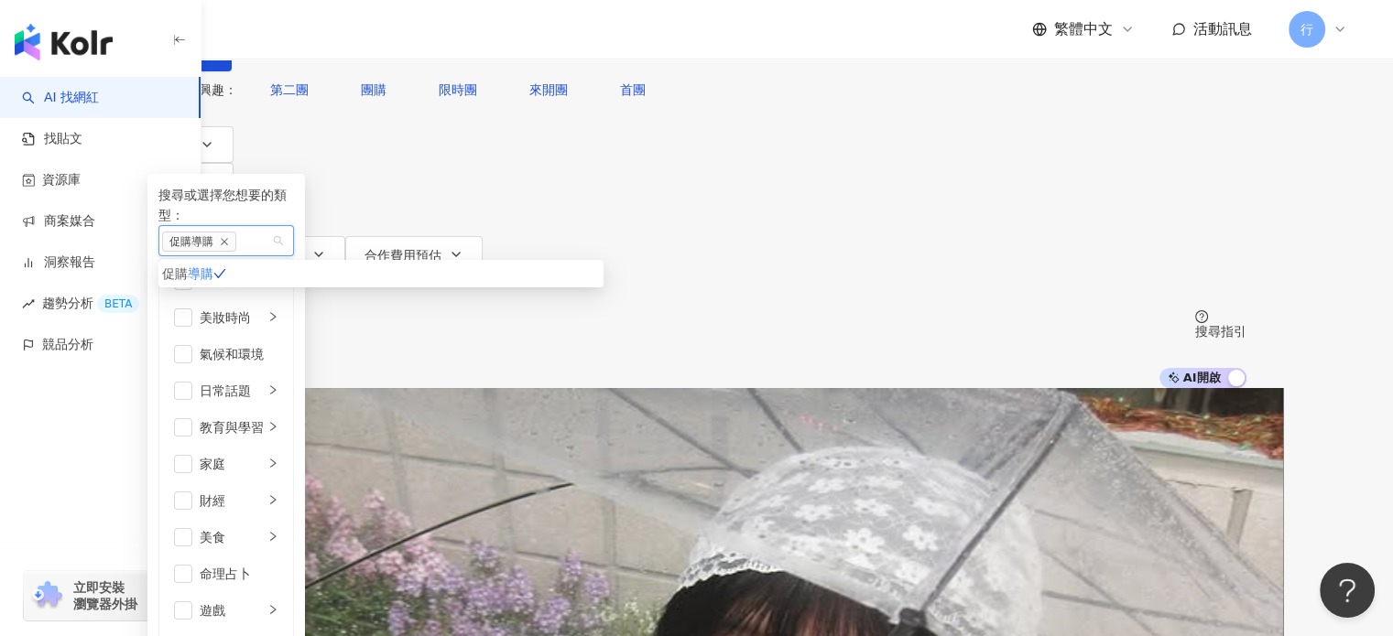
click at [1234, 194] on div "不分平台 ** 台灣 搜尋 5443994a-e4ca-4206-b0a4-da1706a1878d Fanshopping開團樂 5,468 追蹤者 JHC…" at bounding box center [696, 179] width 1393 height 417
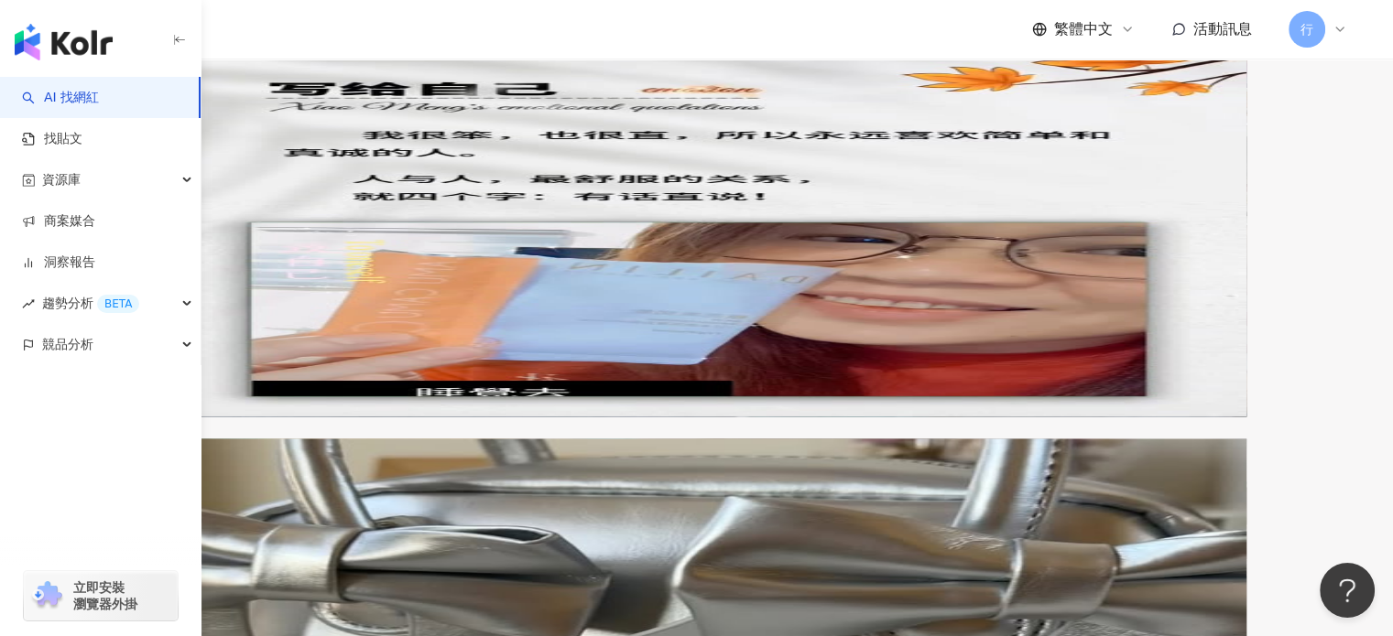
scroll to position [3754, 0]
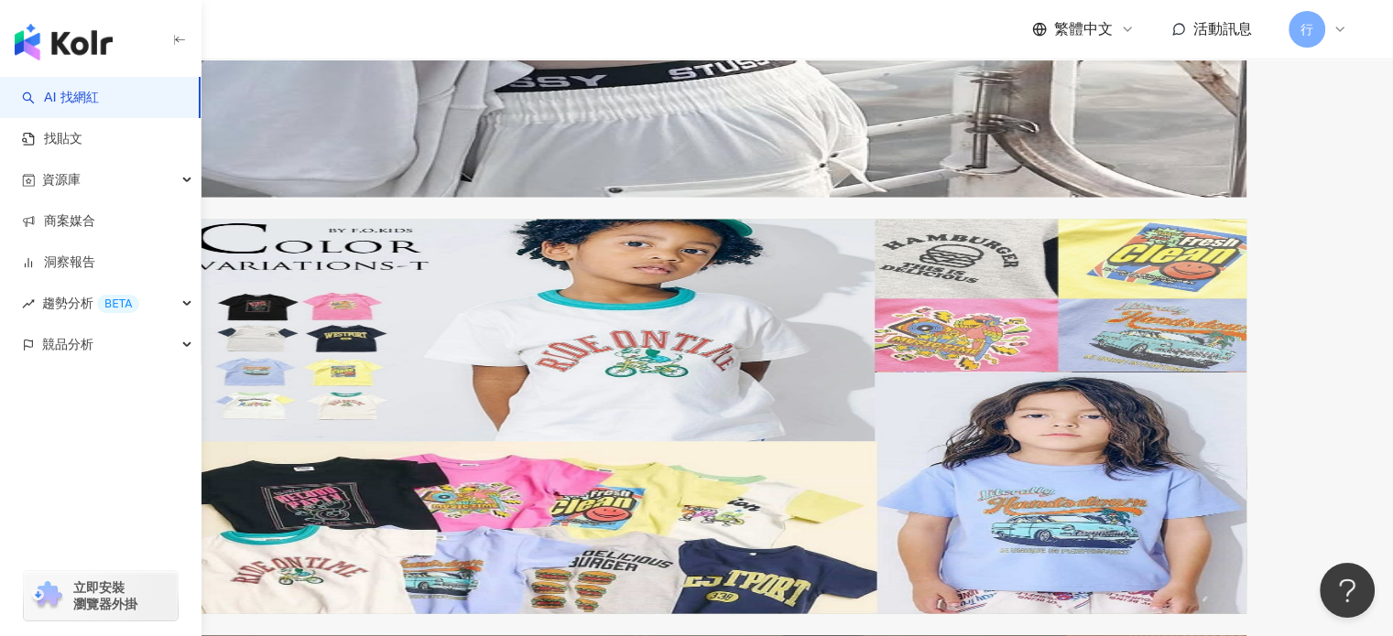
scroll to position [3662, 0]
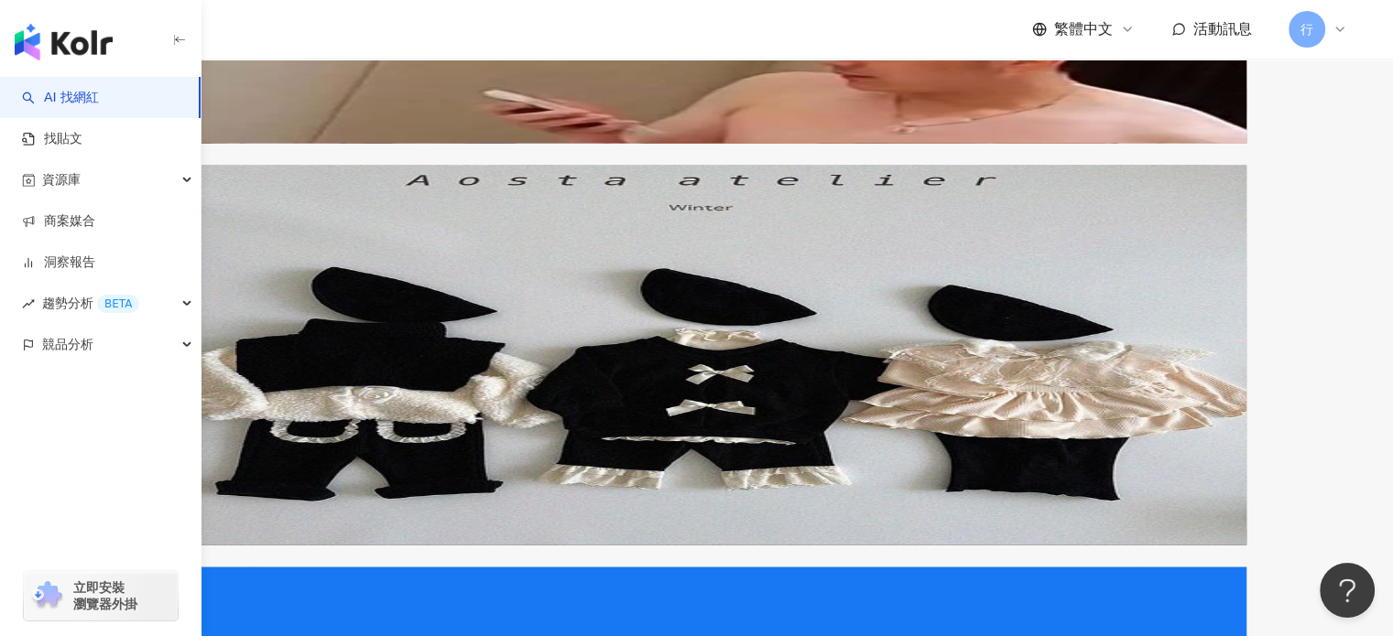
scroll to position [3713, 0]
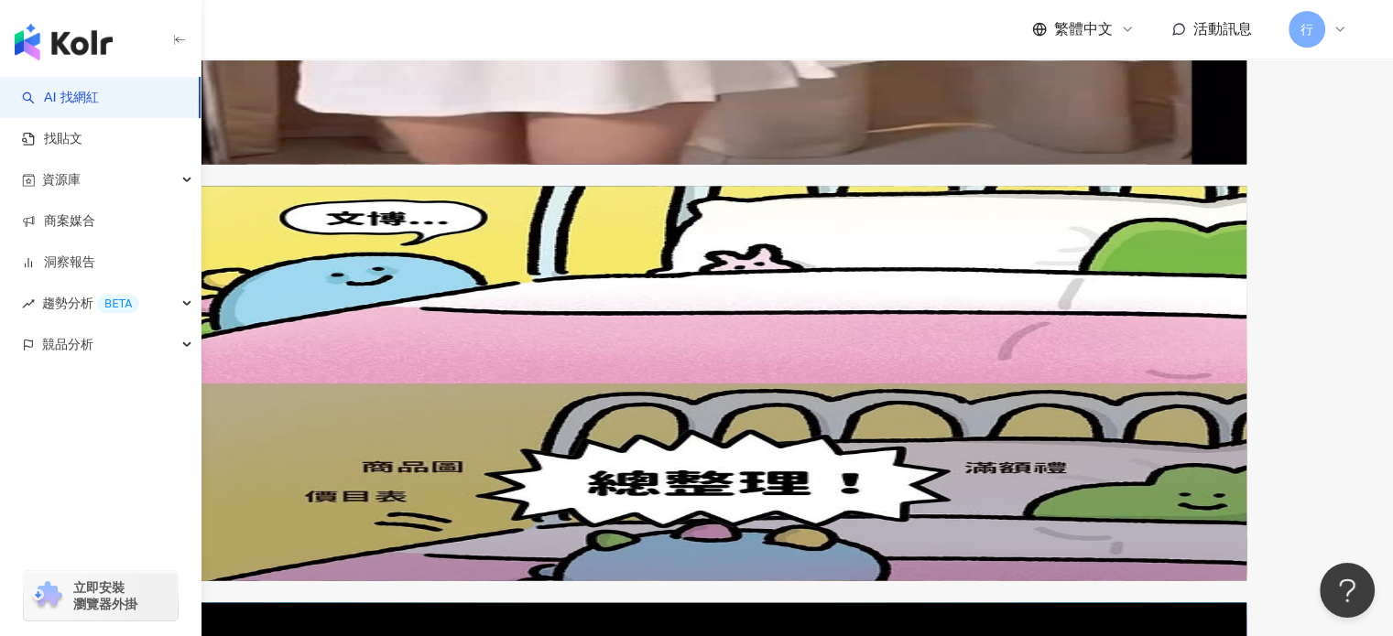
scroll to position [3698, 0]
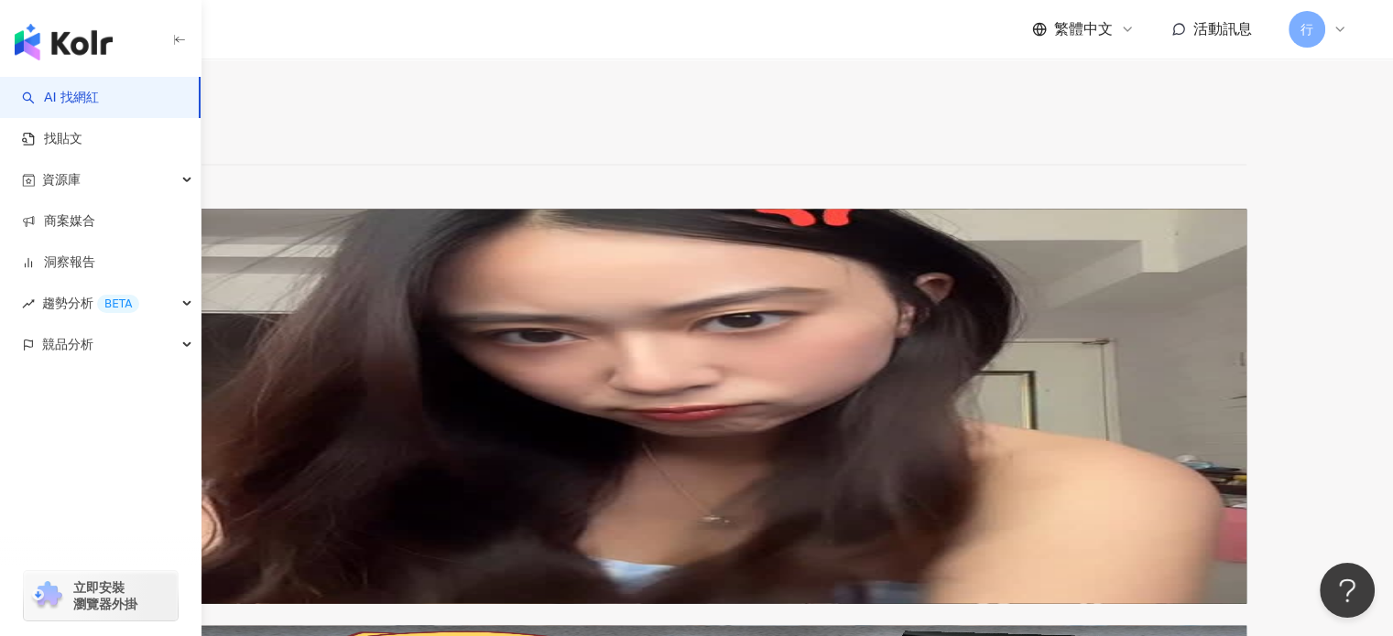
scroll to position [3693, 0]
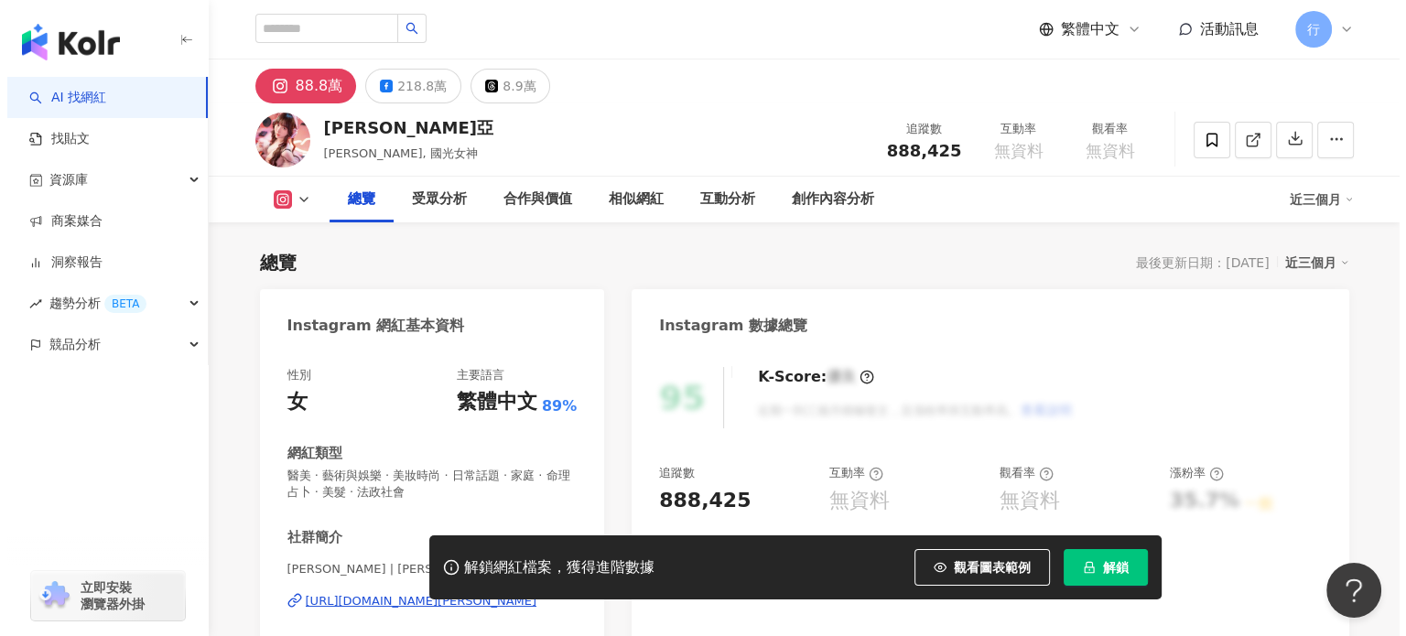
scroll to position [275, 0]
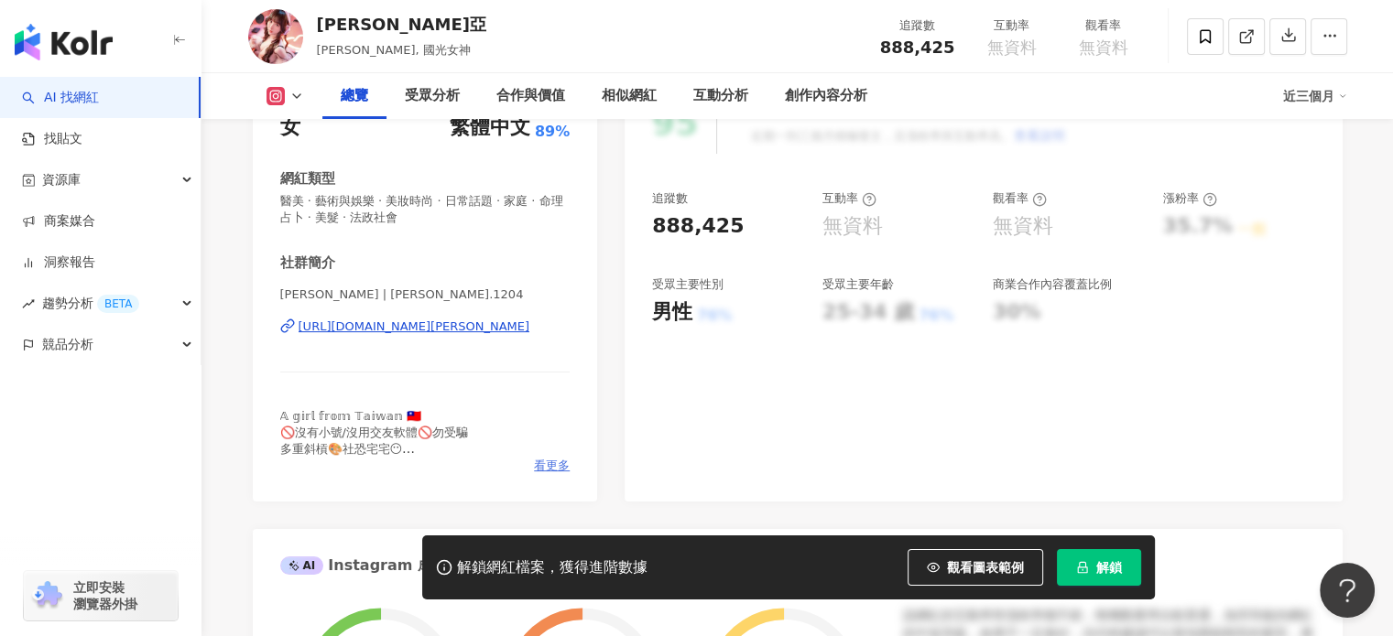
click at [554, 464] on span "看更多" at bounding box center [552, 466] width 36 height 16
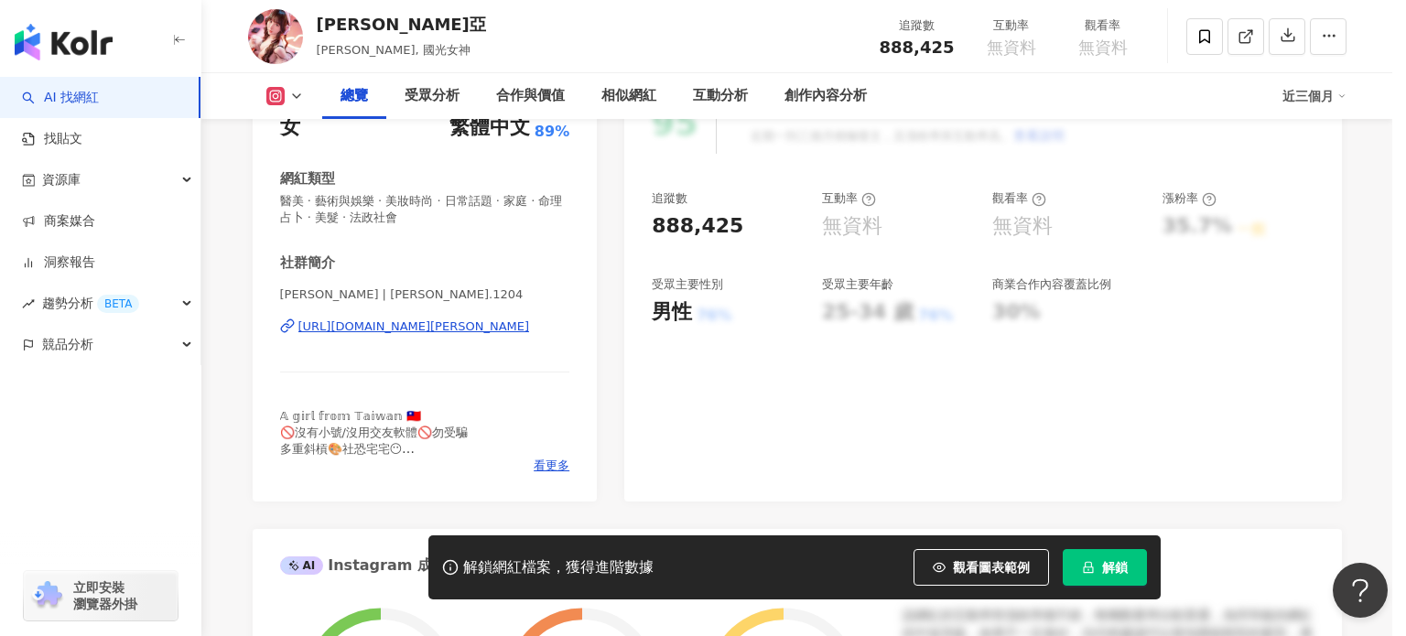
click at [564, 466] on div "網紅簡介 𝔸 𝕘𝕚𝕣𝕝 𝕗𝕣𝕠𝕞 𝕋𝕒𝕚𝕨𝕒𝕟 🇹🇼 🚫沒有小號/沒用交友軟體🚫勿受騙 多重斜槓🎨社恐宅宅😶 💜高雄美甲💅 @sylvia_nail_stud…" at bounding box center [703, 318] width 476 height 319
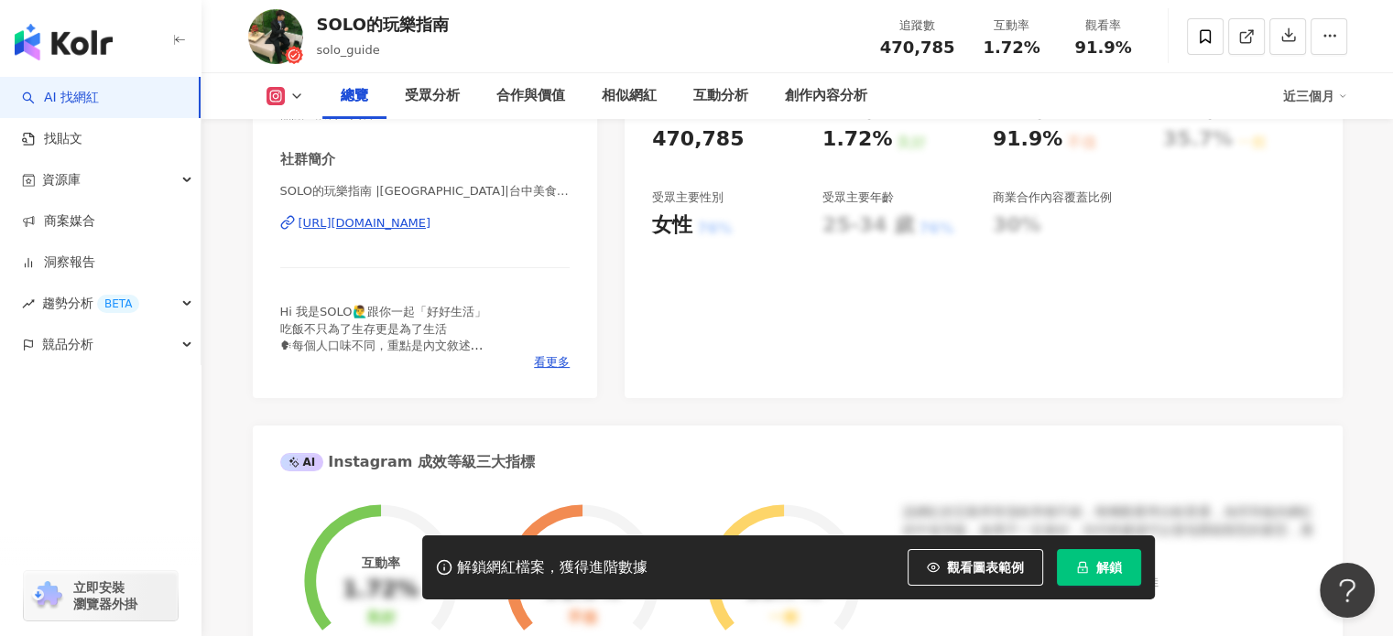
scroll to position [366, 0]
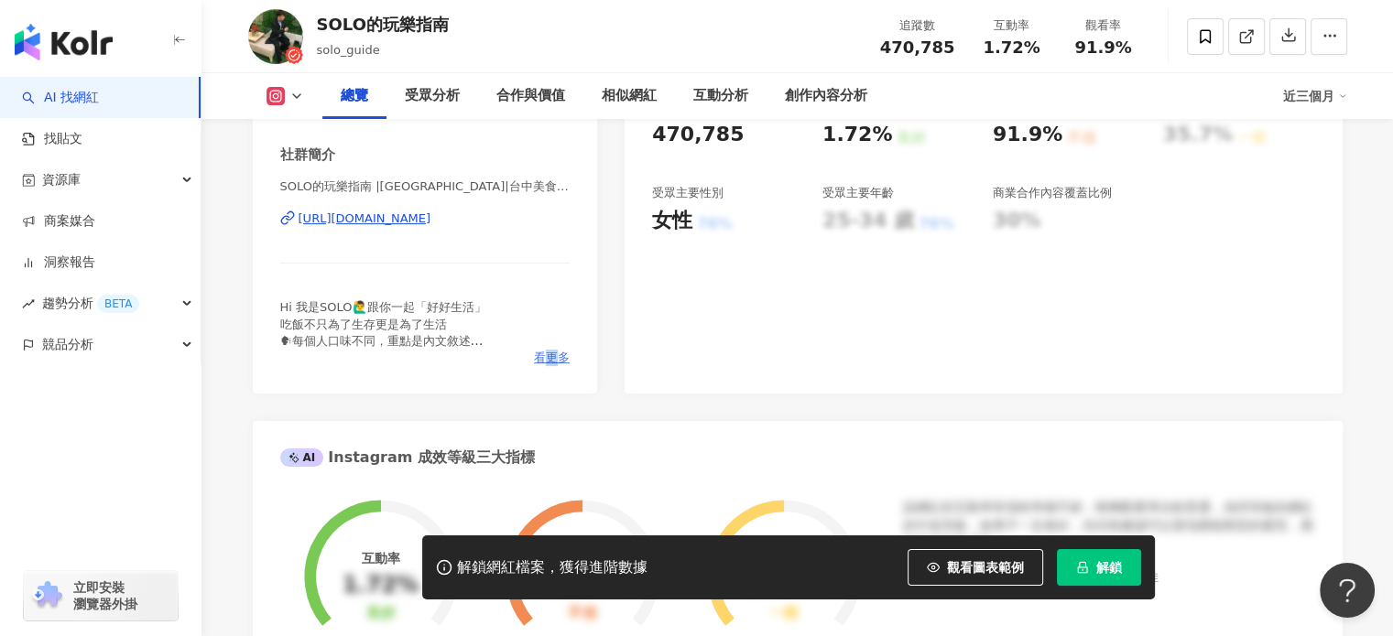
click at [552, 359] on span "看更多" at bounding box center [552, 358] width 36 height 16
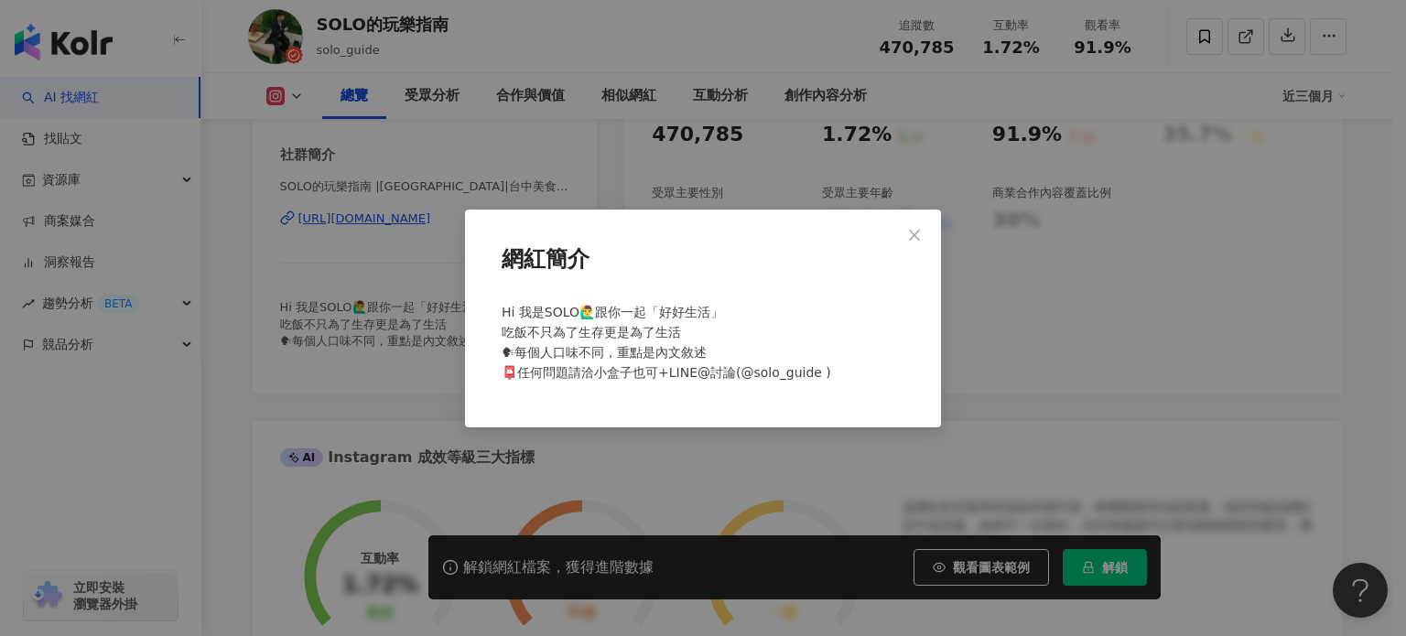
click at [667, 206] on div "網紅簡介 Hi 我是SOLO🙋‍♂跟你一起「好好生活」 吃飯不只為了生存更是為了生活 🗣每個人口味不同，重點是內文敘述 📮任何問題請洽小盒子也可+LINE@討…" at bounding box center [703, 318] width 1406 height 636
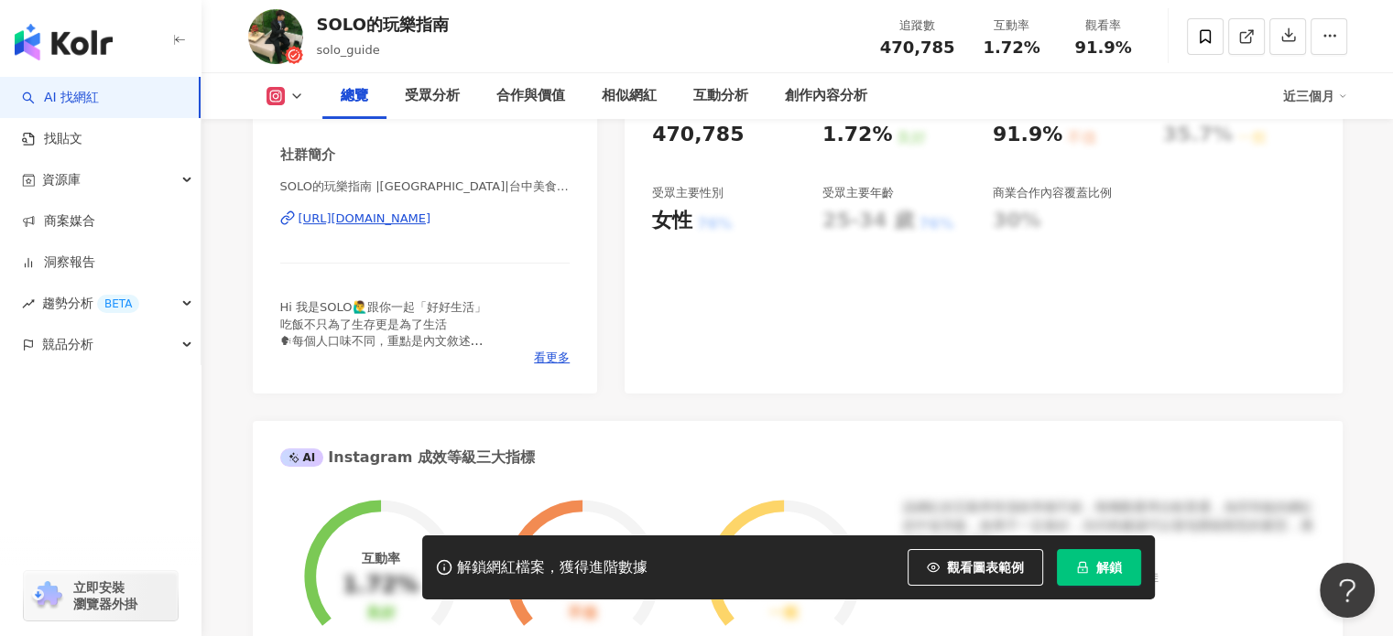
click at [515, 198] on div "SOLO的玩樂指南 |台北美食|台中美食|桃園美食 | solo_guide https://www.instagram.com/solo_guide/" at bounding box center [425, 232] width 290 height 107
click at [431, 224] on div "https://www.instagram.com/solo_guide/" at bounding box center [364, 219] width 133 height 16
click at [548, 356] on span "看更多" at bounding box center [552, 358] width 36 height 16
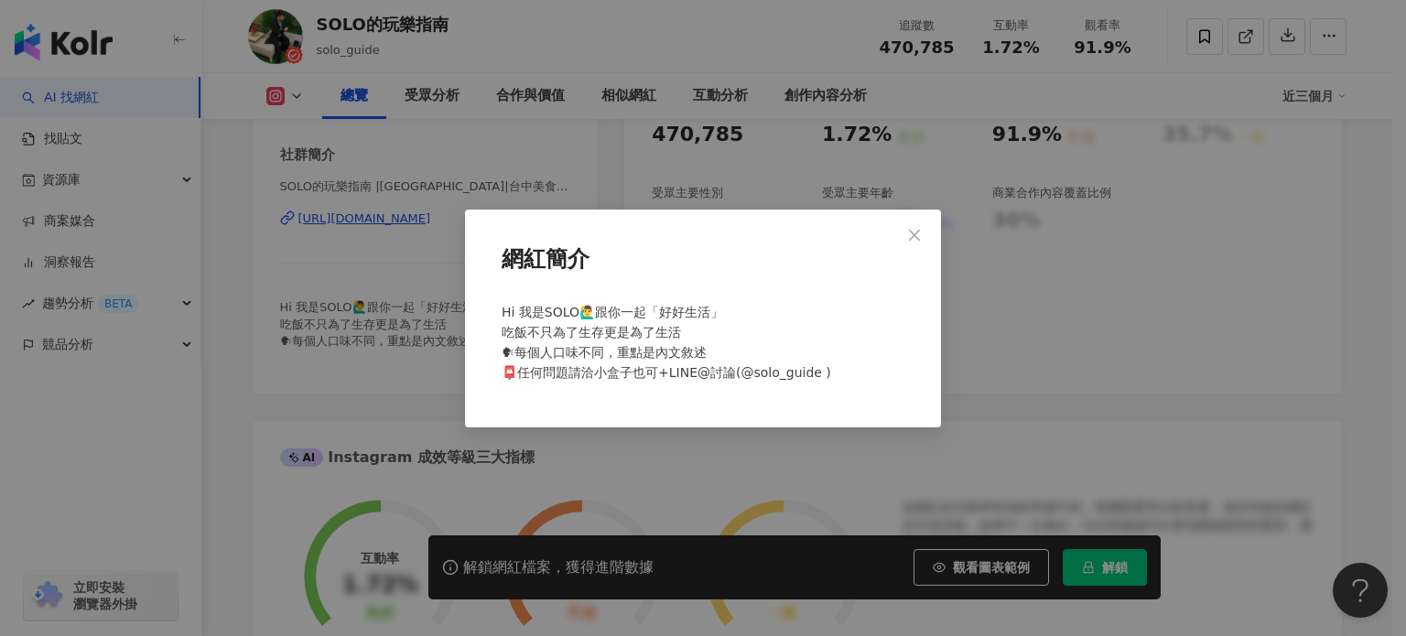
click at [623, 442] on div "網紅簡介 Hi 我是SOLO🙋‍♂跟你一起「好好生活」 吃飯不只為了生存更是為了生活 🗣每個人口味不同，重點是內文敘述 📮任何問題請洽小盒子也可+LINE@討…" at bounding box center [703, 318] width 1406 height 636
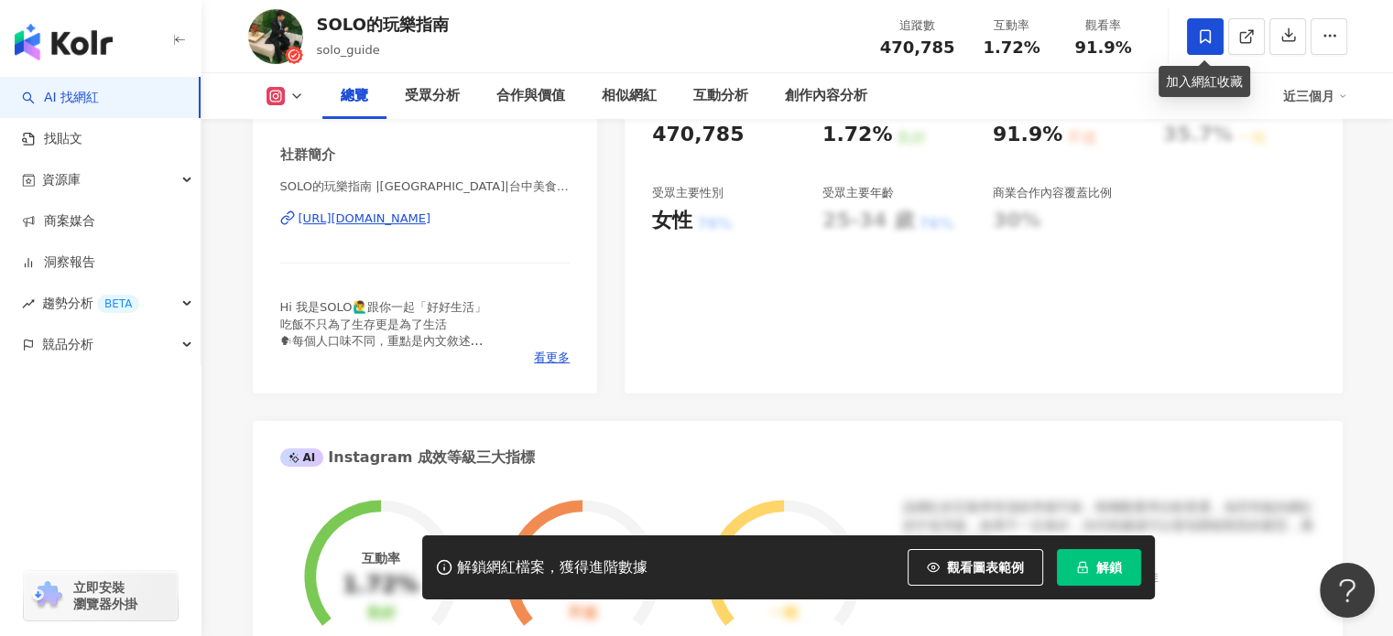
click at [1206, 37] on icon at bounding box center [1205, 36] width 16 height 16
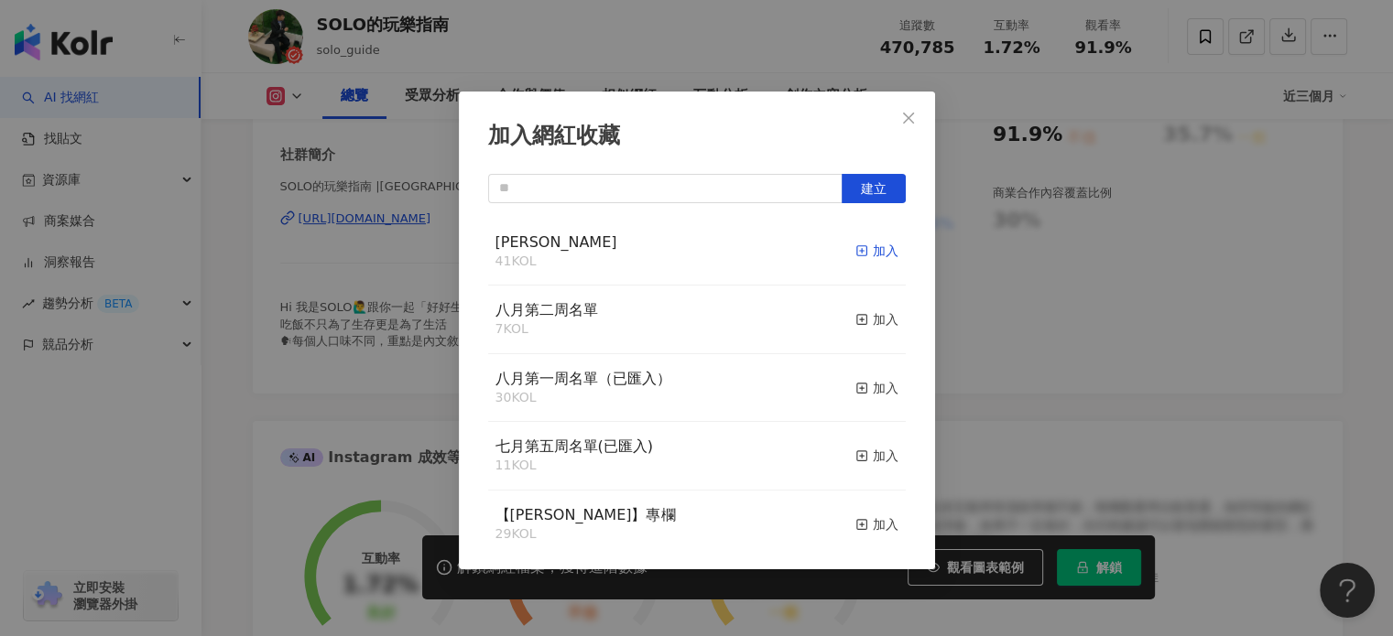
click at [871, 254] on div "加入" at bounding box center [876, 251] width 43 height 20
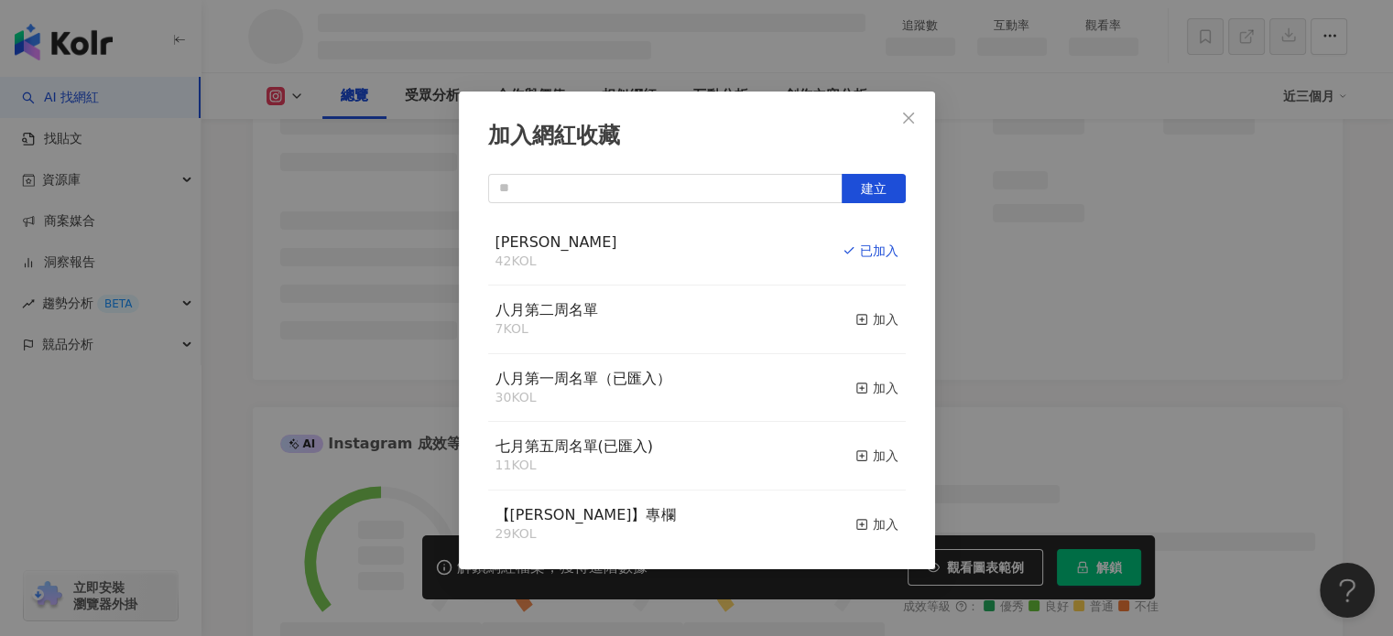
click at [341, 193] on div "加入網紅收藏 建立 Monica 42 KOL 已加入 八月第二周名單 7 KOL 加入 八月第一周名單（已匯入） 30 KOL 加入 七月第五周名單(已匯入…" at bounding box center [696, 318] width 1393 height 636
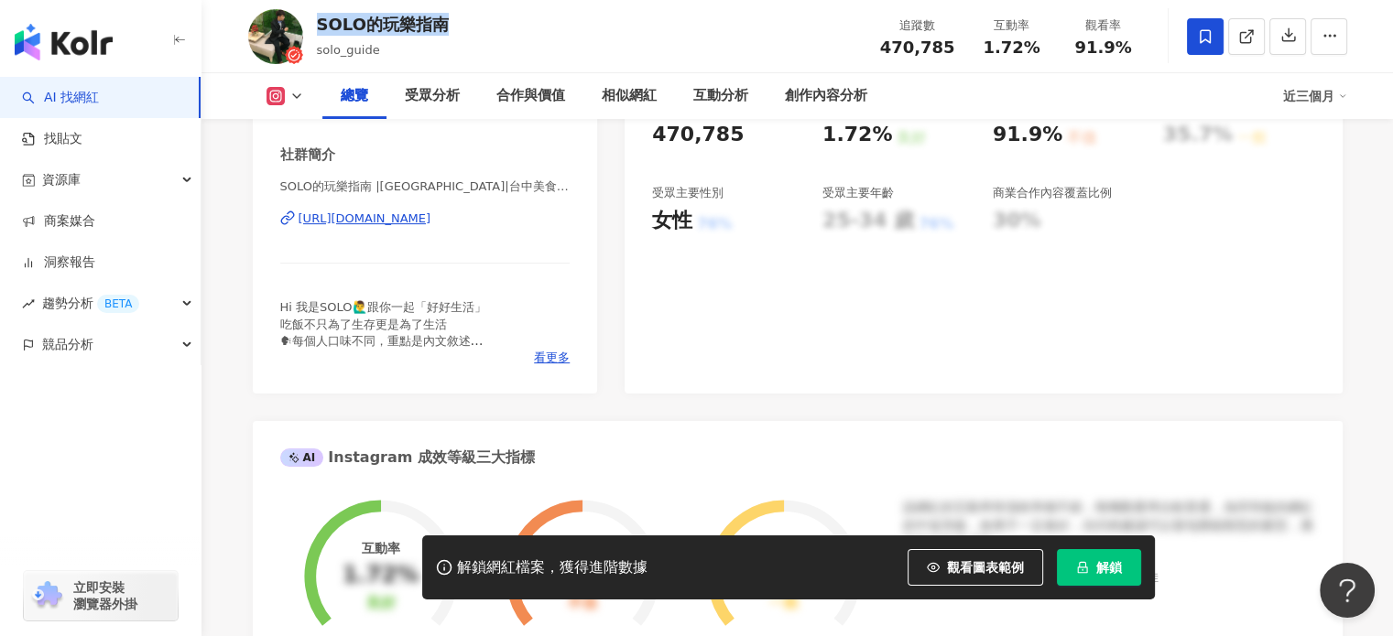
drag, startPoint x: 317, startPoint y: 34, endPoint x: 486, endPoint y: 28, distance: 169.5
click at [491, 32] on div "SOLO的玩樂指南 solo_guide 追蹤數 470,785 互動率 1.72% 觀看率 91.9%" at bounding box center [797, 36] width 1172 height 72
copy div "SOLO的玩樂指南"
click at [431, 222] on div "https://www.instagram.com/solo_guide/" at bounding box center [364, 219] width 133 height 16
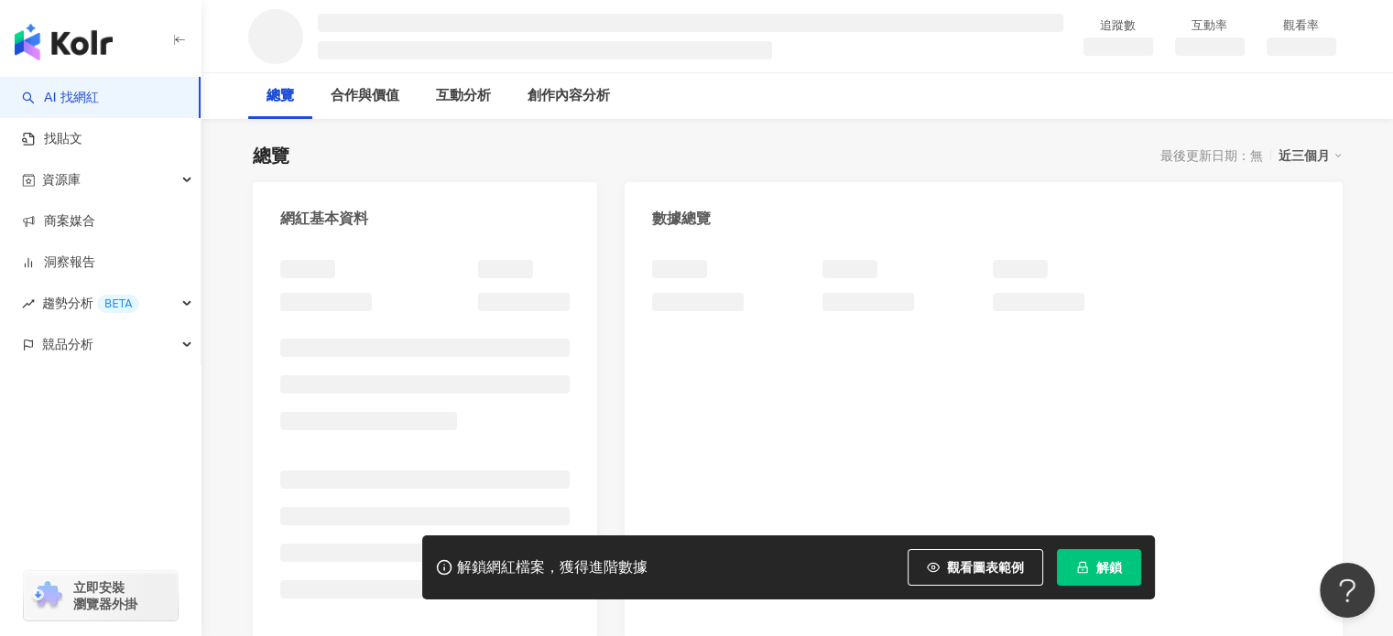
scroll to position [183, 0]
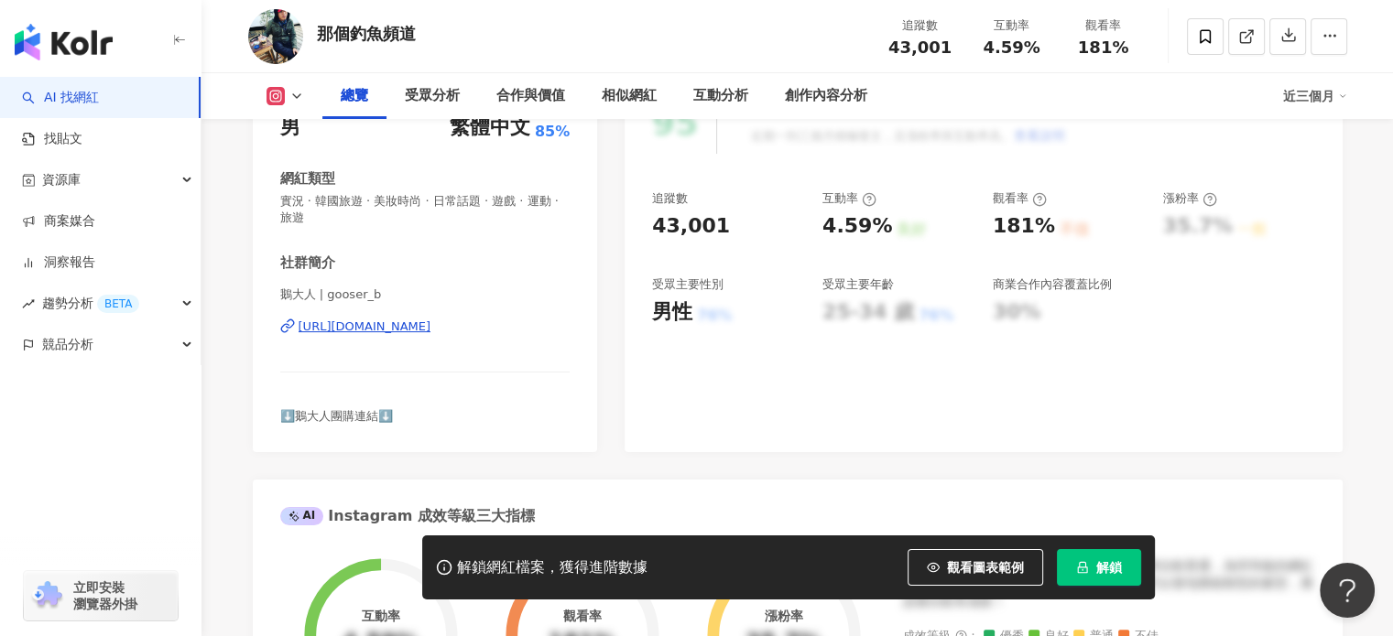
scroll to position [183, 0]
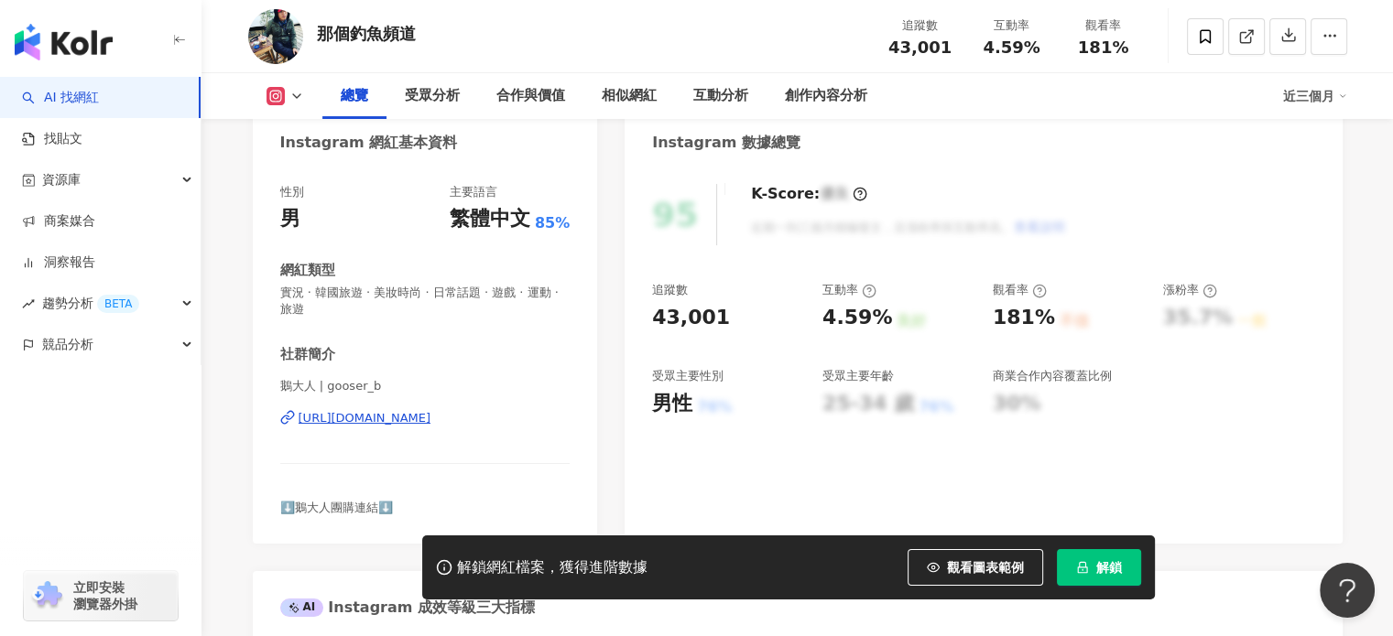
click at [381, 413] on div "https://www.instagram.com/gooser_b/" at bounding box center [364, 418] width 133 height 16
click at [402, 516] on div "性別 男 主要語言 繁體中文 85% 網紅類型 實況 · 韓國旅遊 · 美妝時尚 · 日常話題 · 遊戲 · 運動 · 旅遊 社群簡介 鵝大人 | goose…" at bounding box center [425, 355] width 345 height 378
click at [363, 510] on span "⬇️鵝大人團購連結⬇️" at bounding box center [336, 508] width 113 height 14
click at [431, 417] on div "https://www.instagram.com/gooser_b/" at bounding box center [364, 418] width 133 height 16
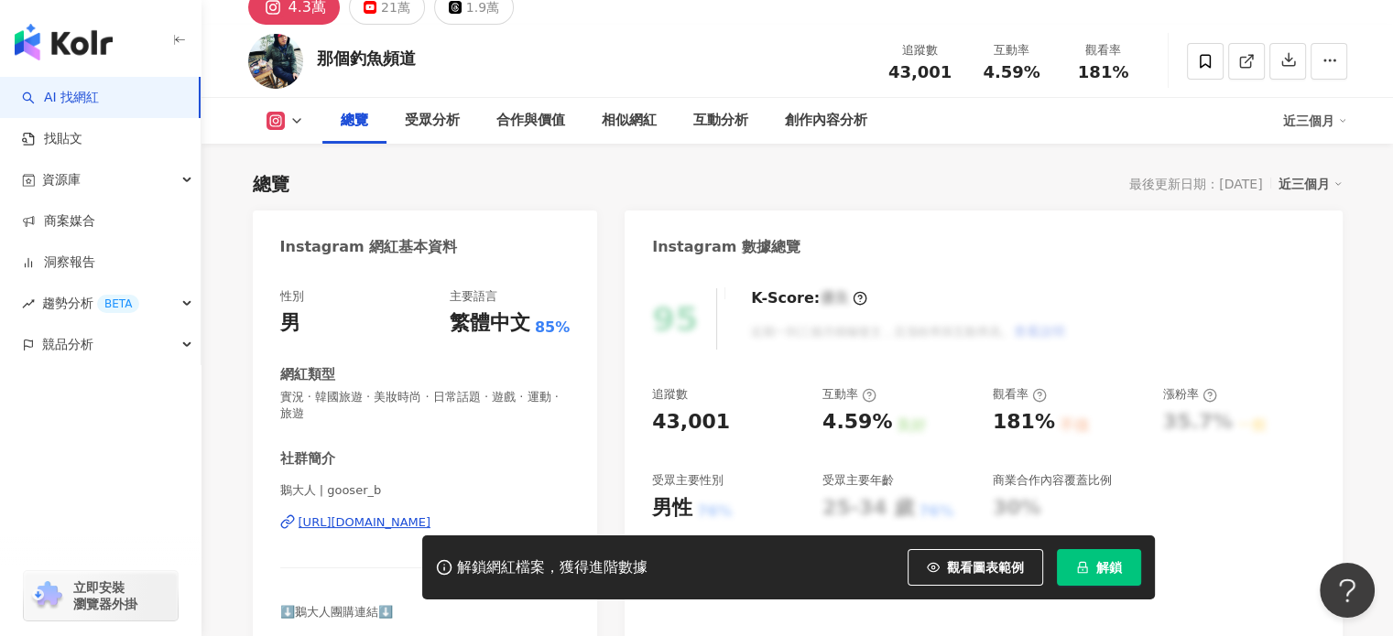
scroll to position [0, 0]
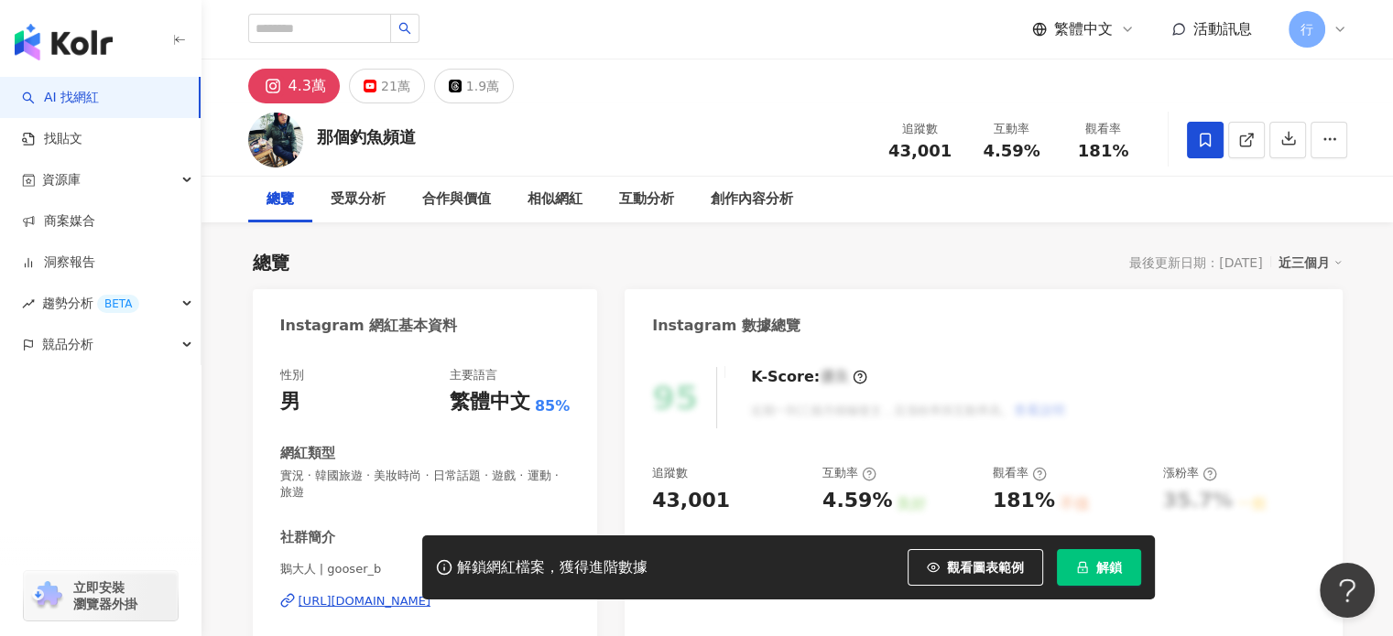
click at [1216, 144] on span at bounding box center [1205, 140] width 37 height 37
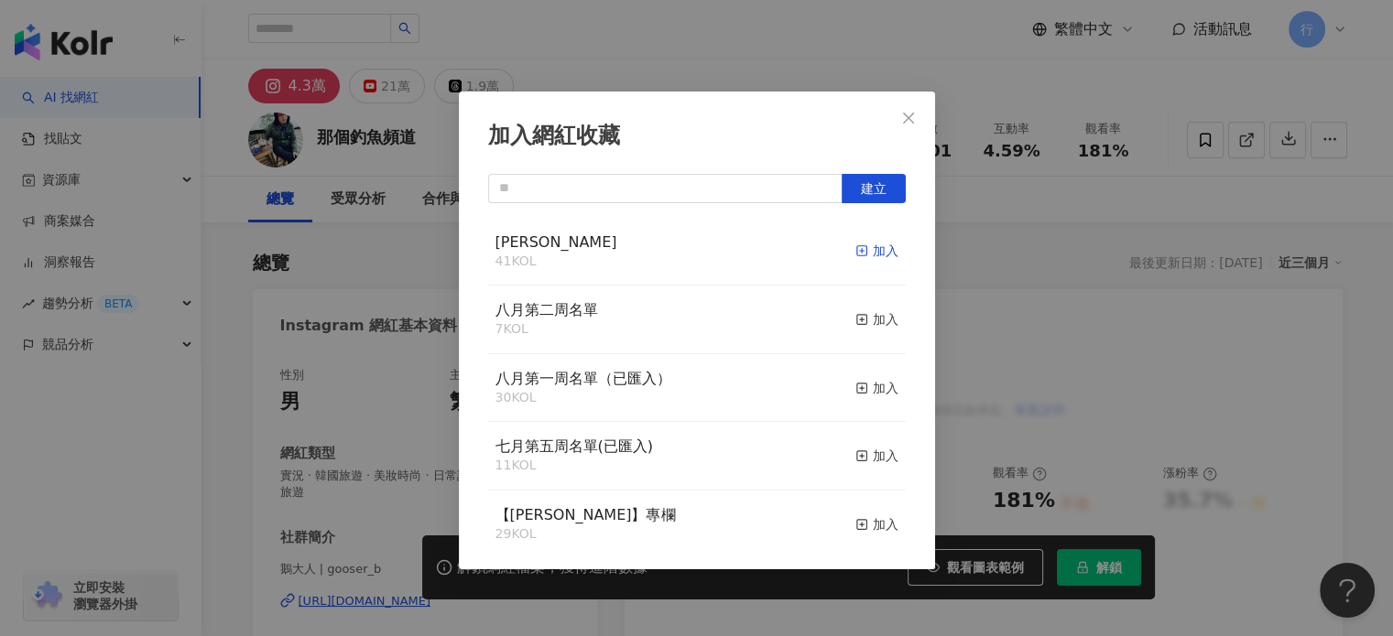
click at [864, 255] on div "加入" at bounding box center [876, 251] width 43 height 20
click at [602, 39] on div "加入網紅收藏 建立 Monica 43 KOL 已加入 八月第二周名單 7 KOL 加入 八月第一周名單（已匯入） 30 KOL 加入 七月第五周名單(已匯入…" at bounding box center [696, 318] width 1393 height 636
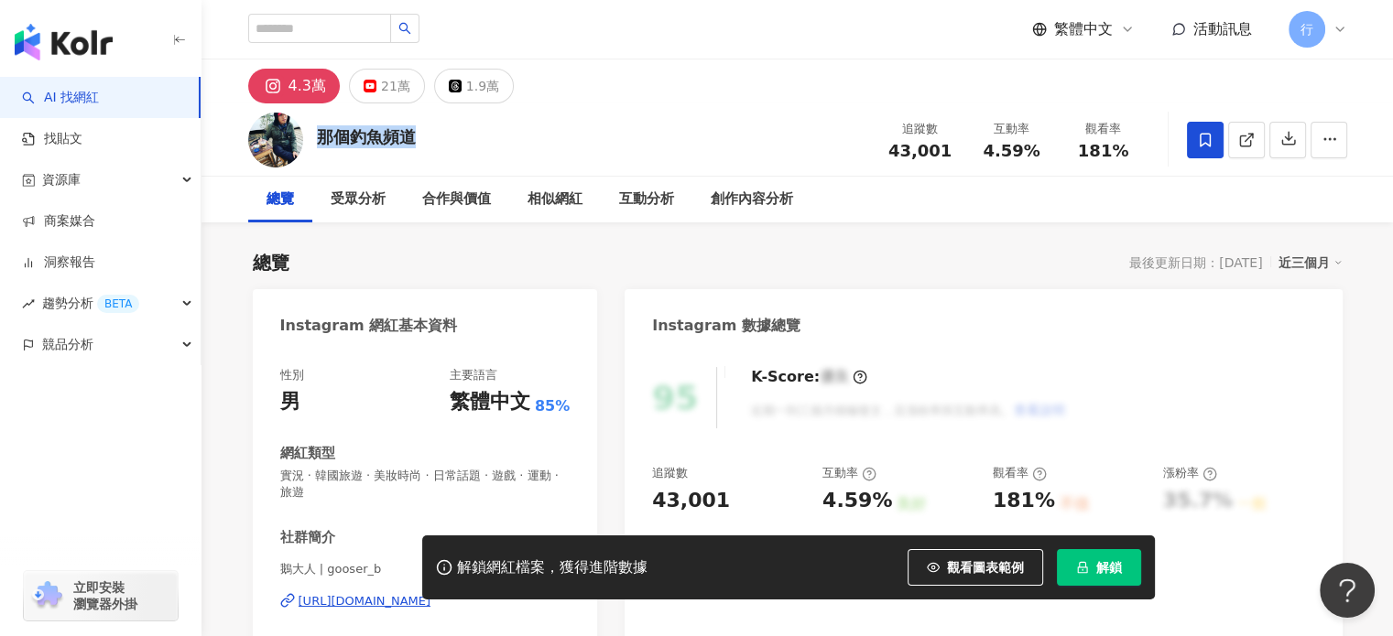
drag, startPoint x: 320, startPoint y: 136, endPoint x: 492, endPoint y: 136, distance: 171.2
click at [492, 136] on div "那個釣魚頻道 追蹤數 43,001 互動率 4.59% 觀看率 181%" at bounding box center [797, 139] width 1172 height 72
copy div "那個釣魚頻道"
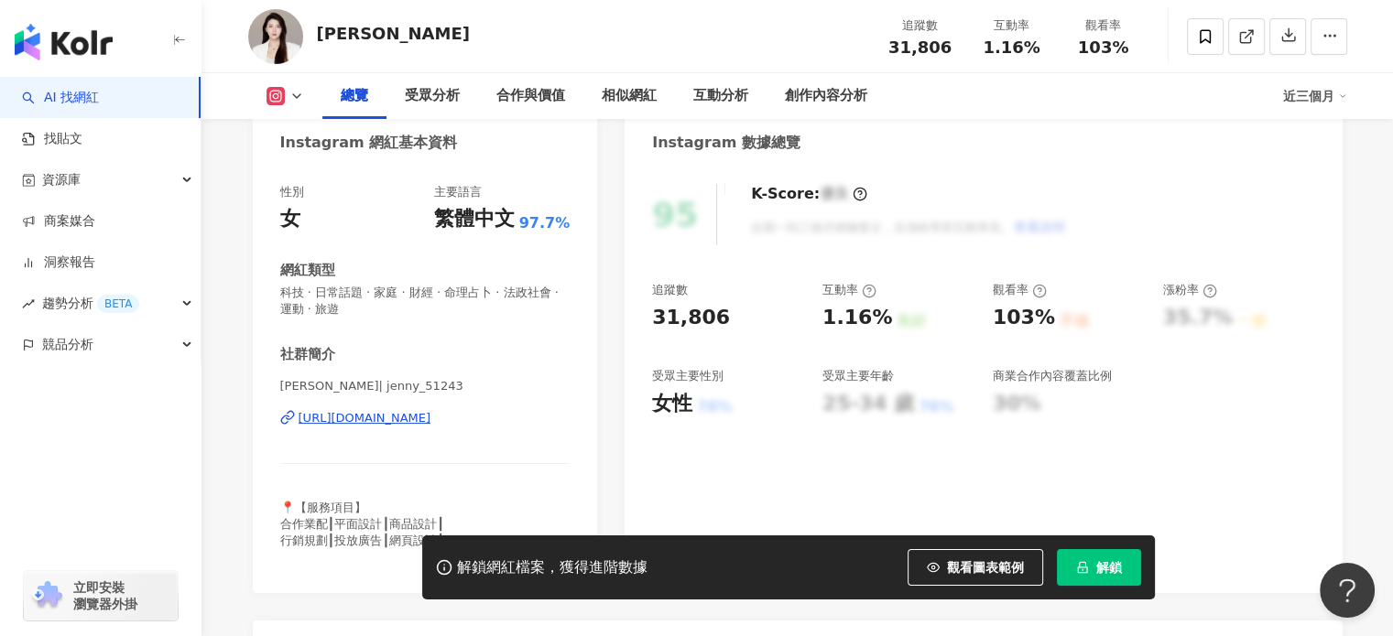
scroll to position [275, 0]
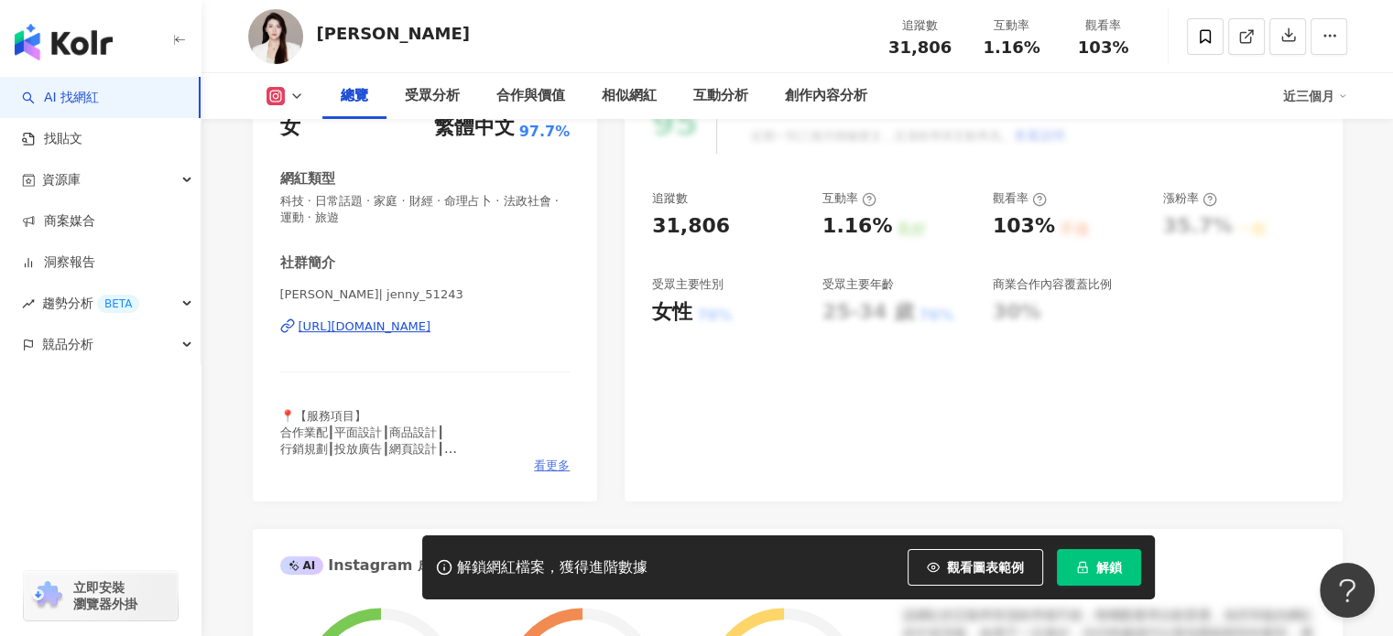
click at [552, 470] on span "看更多" at bounding box center [552, 466] width 36 height 16
click at [549, 362] on body "AI 找網紅 找貼文 資源庫 商案媒合 洞察報告 趨勢分析 BETA 競品分析 立即安裝 瀏覽器外掛 繁體中文 活動訊息 行 3.2萬 2,890 [PERS…" at bounding box center [696, 43] width 1393 height 636
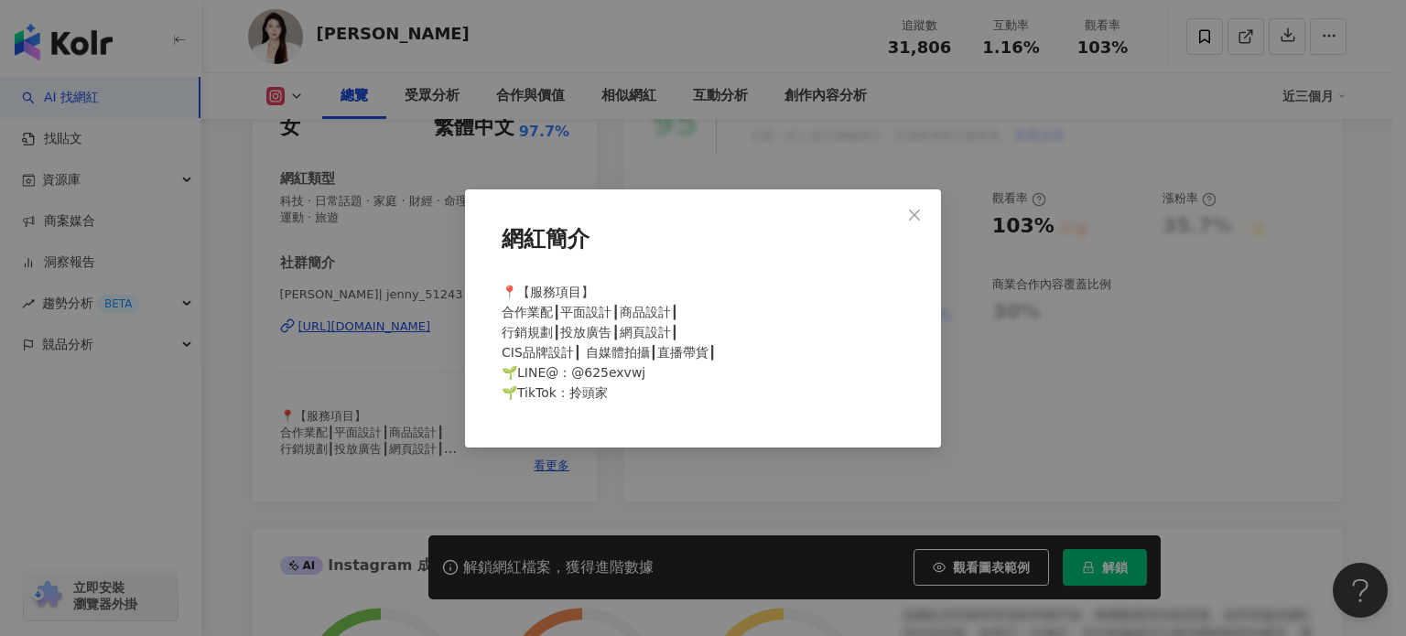
click at [628, 202] on div "網紅簡介 📍【服務項目】 合作業配┃平面設計┃商品設計┃ 行銷規劃┃投放廣告┃網頁設計┃ CIS品牌設計┃ 自媒體拍攝┃直播帶貨┃ 🌱LINE@：@625ex…" at bounding box center [703, 319] width 476 height 258
click at [438, 314] on div "網紅簡介 📍【服務項目】 合作業配┃平面設計┃商品設計┃ 行銷規劃┃投放廣告┃網頁設計┃ CIS品牌設計┃ 自媒體拍攝┃直播帶貨┃ 🌱LINE@：@625ex…" at bounding box center [703, 318] width 1406 height 636
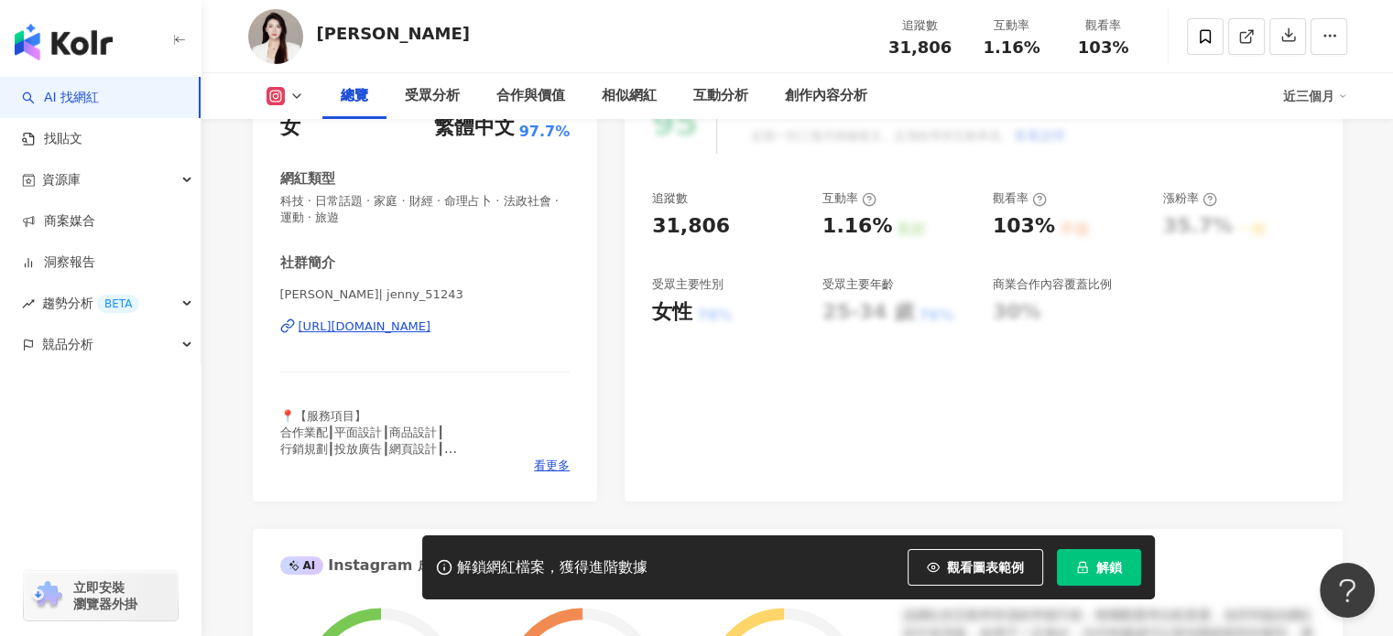
click at [431, 327] on div "[URL][DOMAIN_NAME]" at bounding box center [364, 327] width 133 height 16
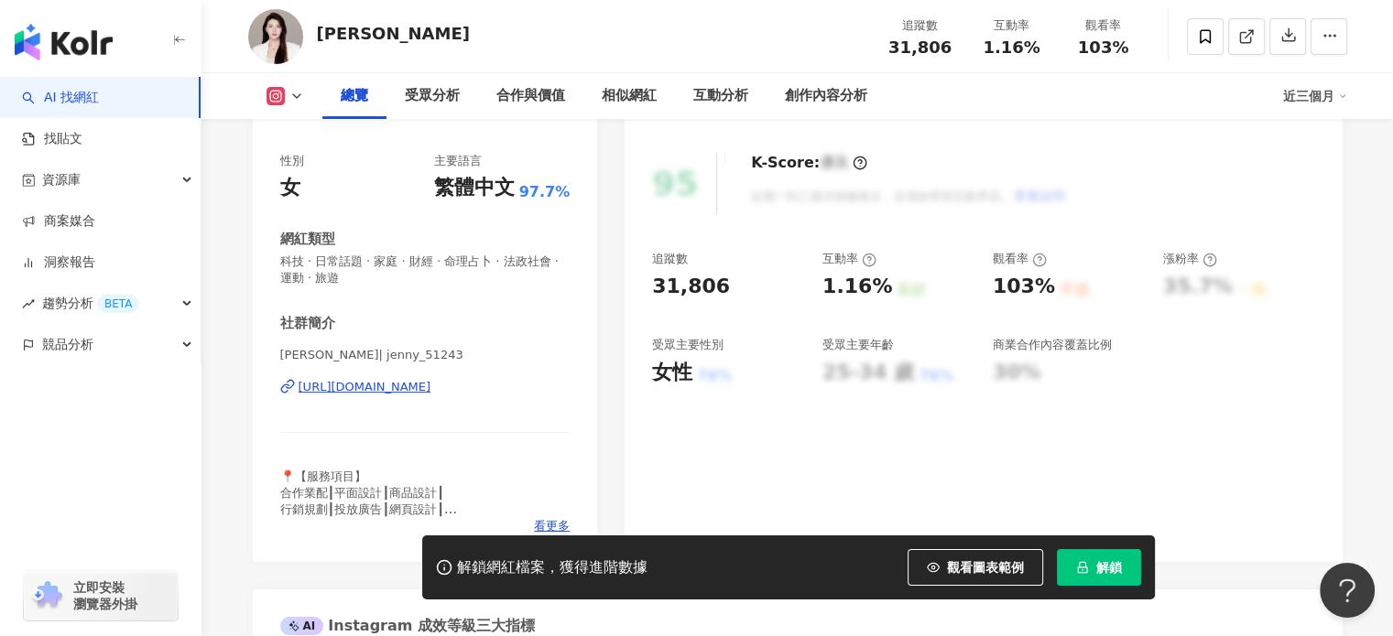
scroll to position [183, 0]
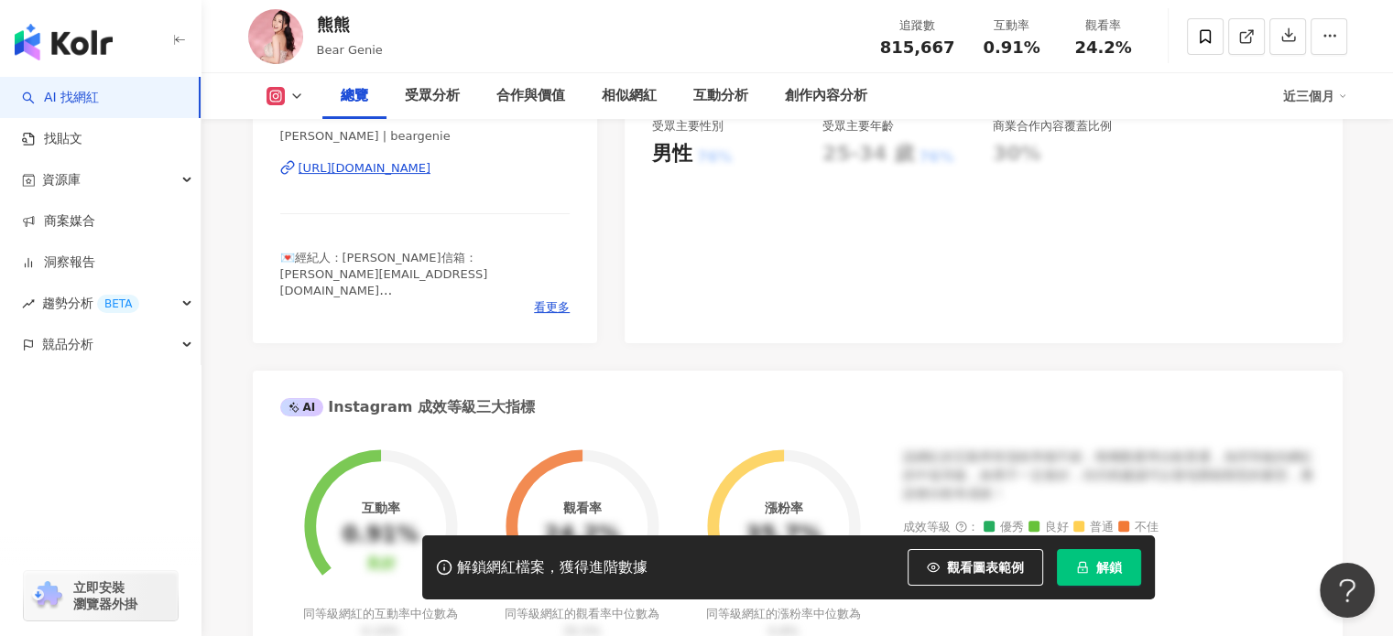
scroll to position [366, 0]
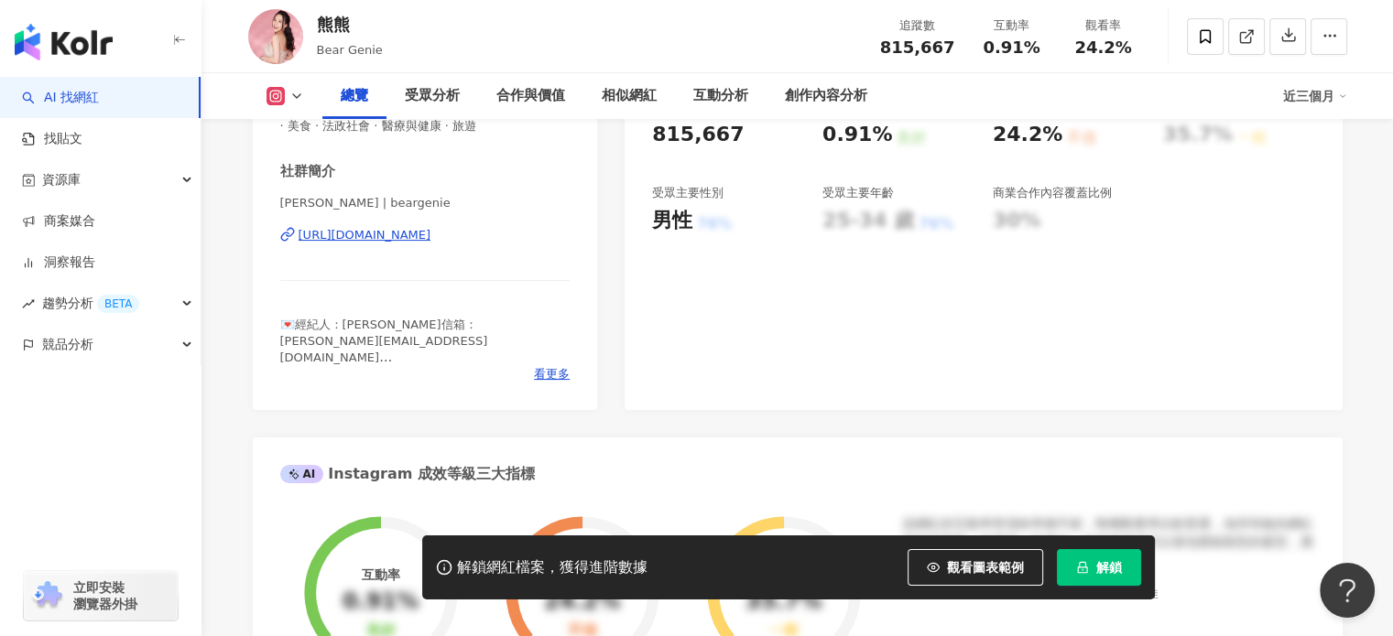
click at [417, 233] on div "https://www.instagram.com/beargenie/" at bounding box center [364, 235] width 133 height 16
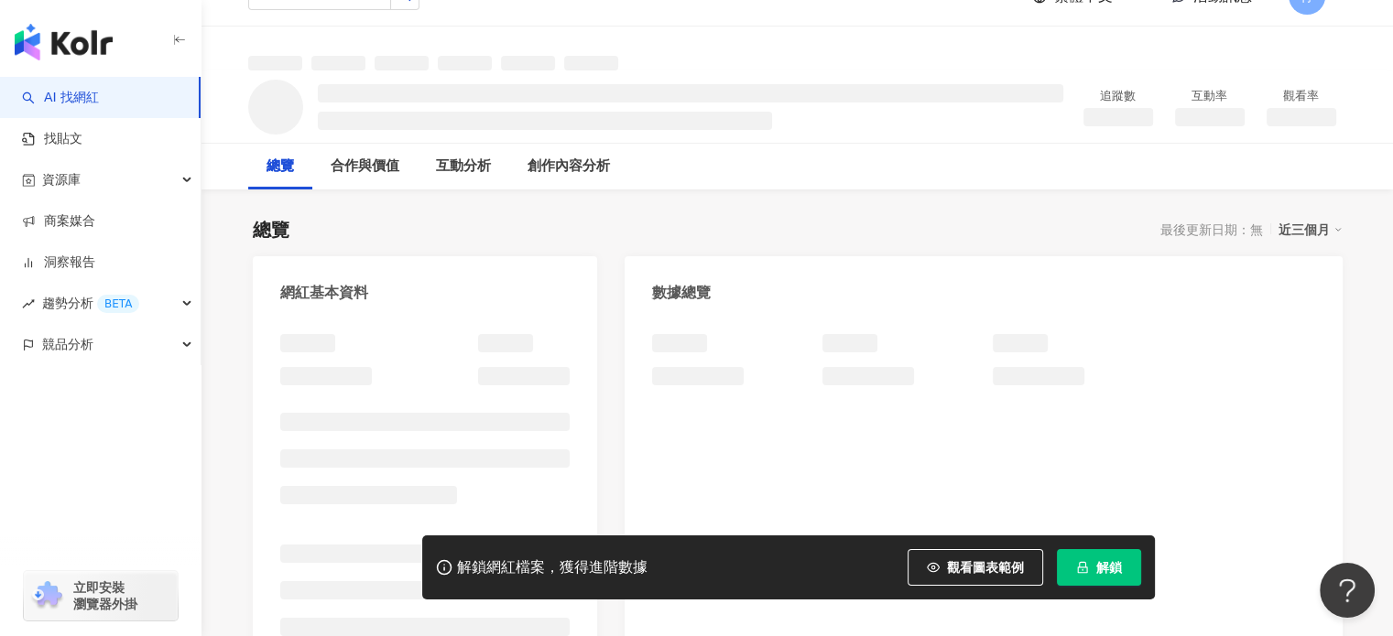
scroll to position [92, 0]
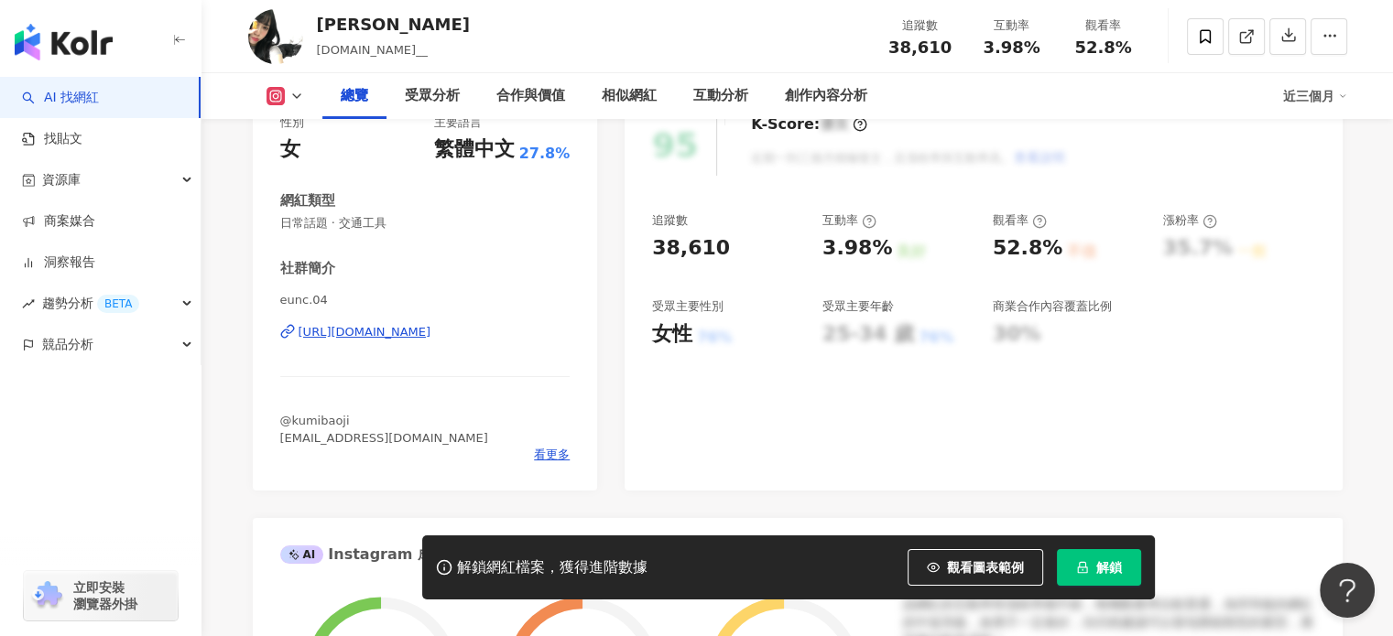
scroll to position [275, 0]
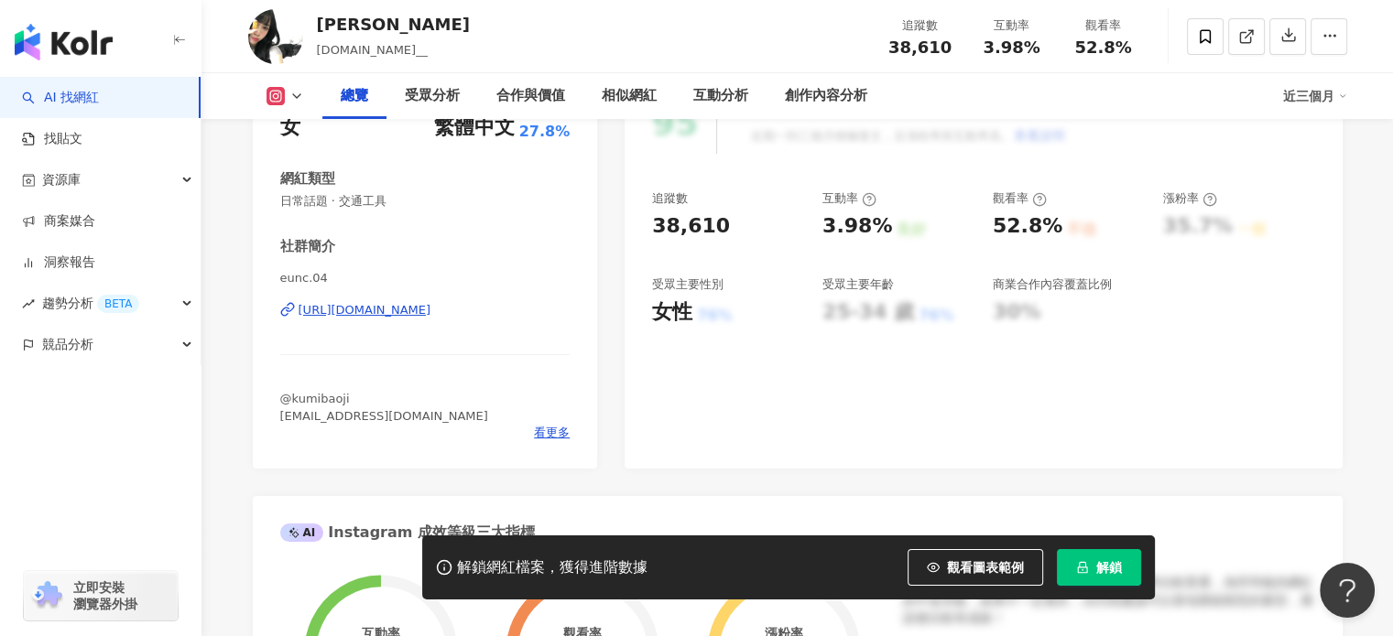
click at [431, 309] on div "https://www.instagram.com/eunc.04/" at bounding box center [364, 310] width 133 height 16
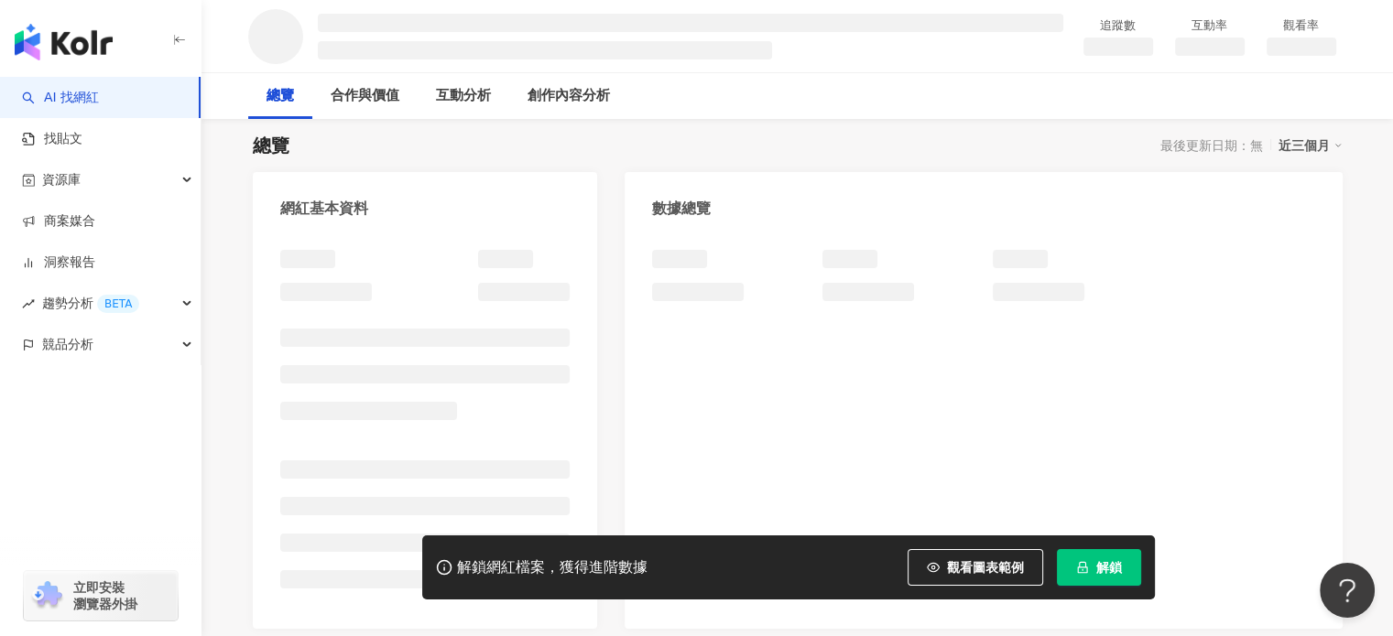
scroll to position [183, 0]
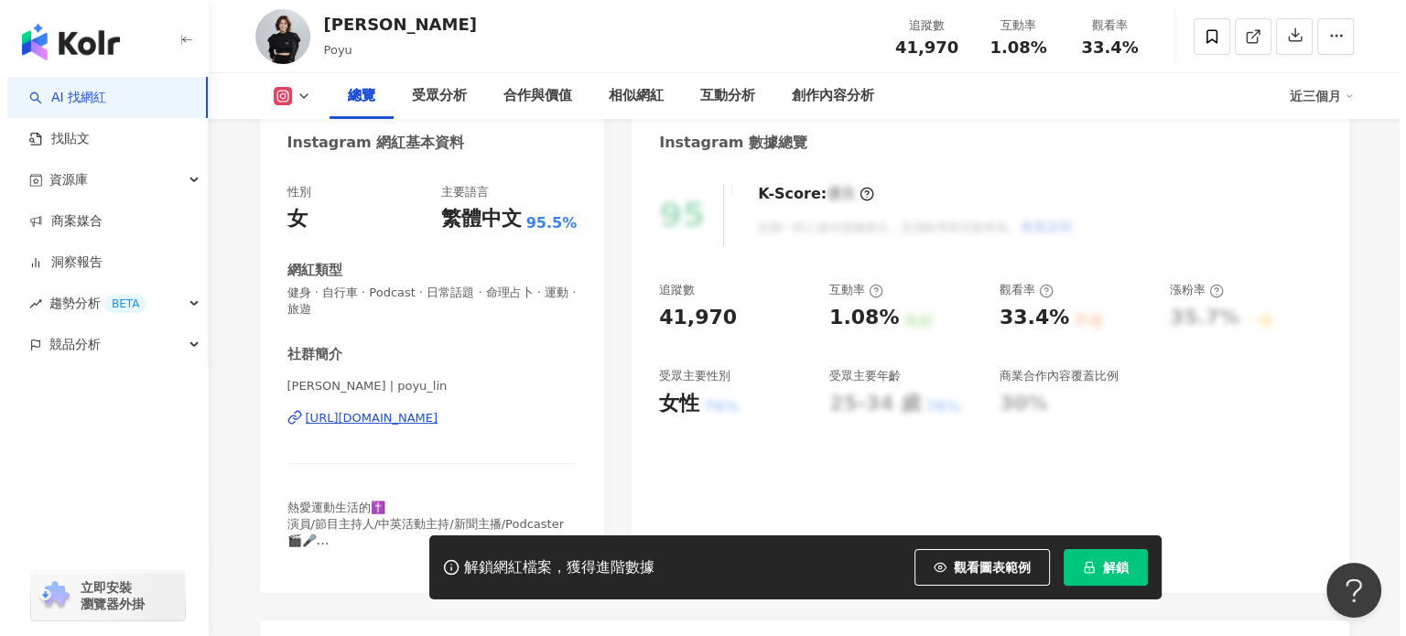
scroll to position [275, 0]
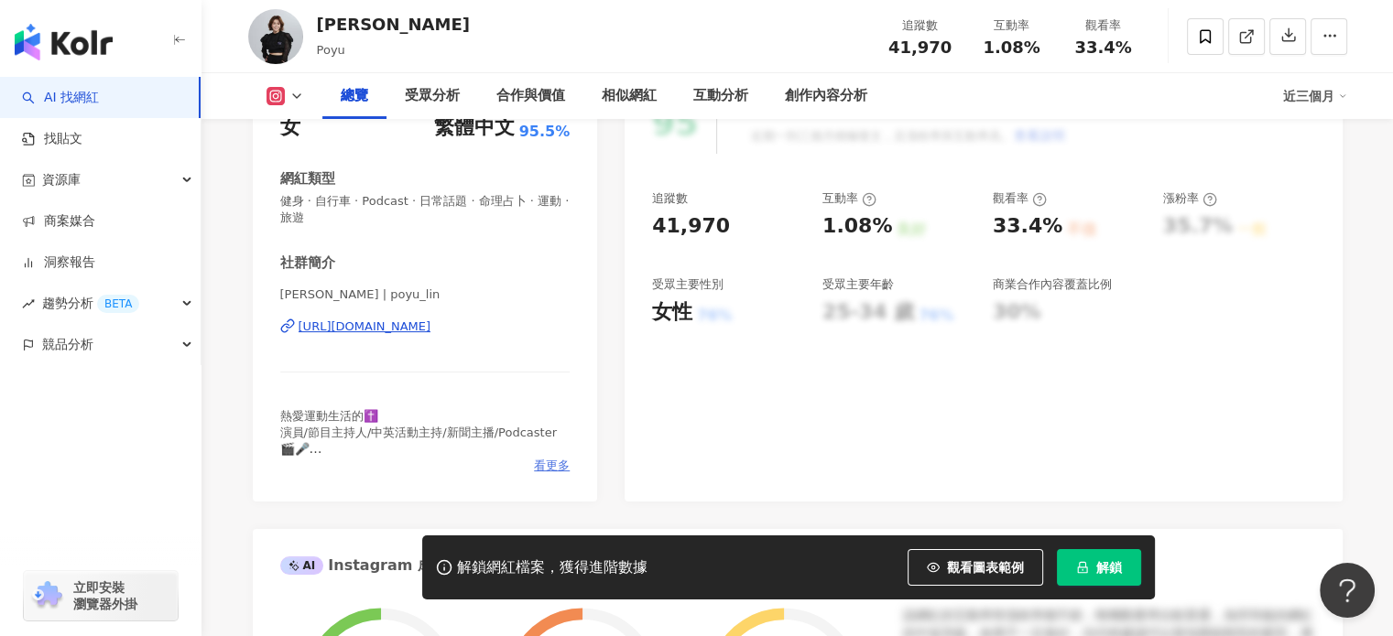
click at [555, 462] on span "看更多" at bounding box center [552, 466] width 36 height 16
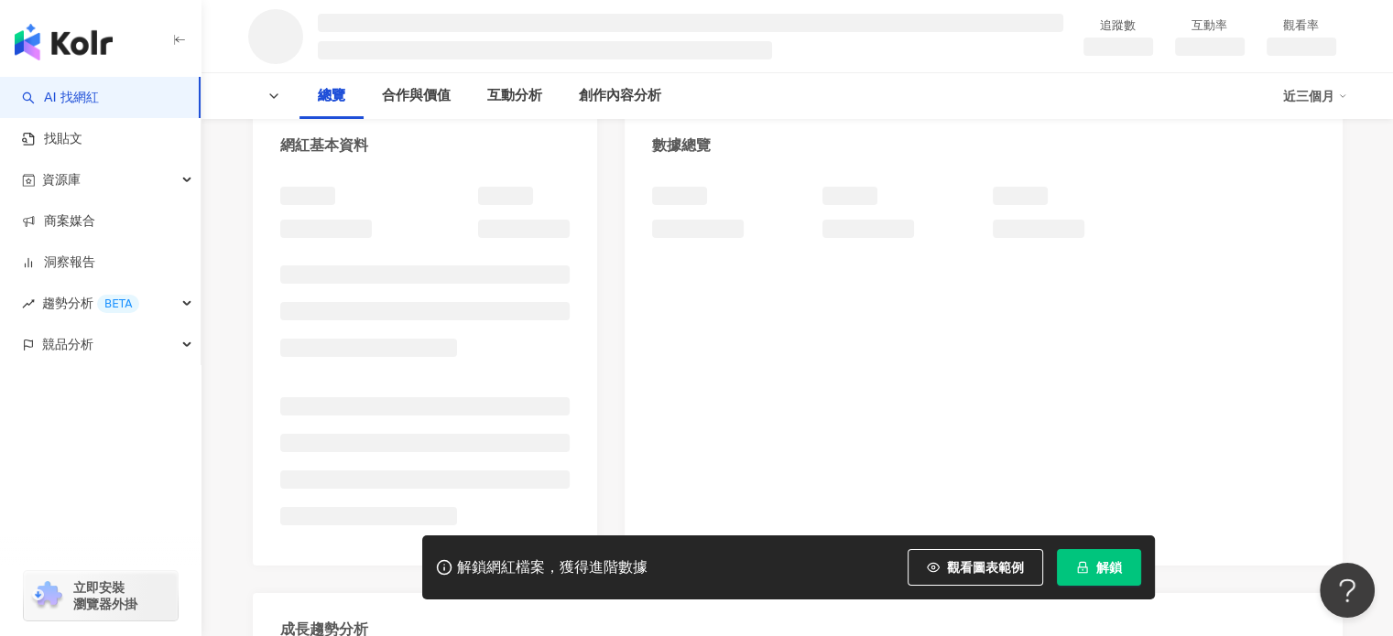
scroll to position [183, 0]
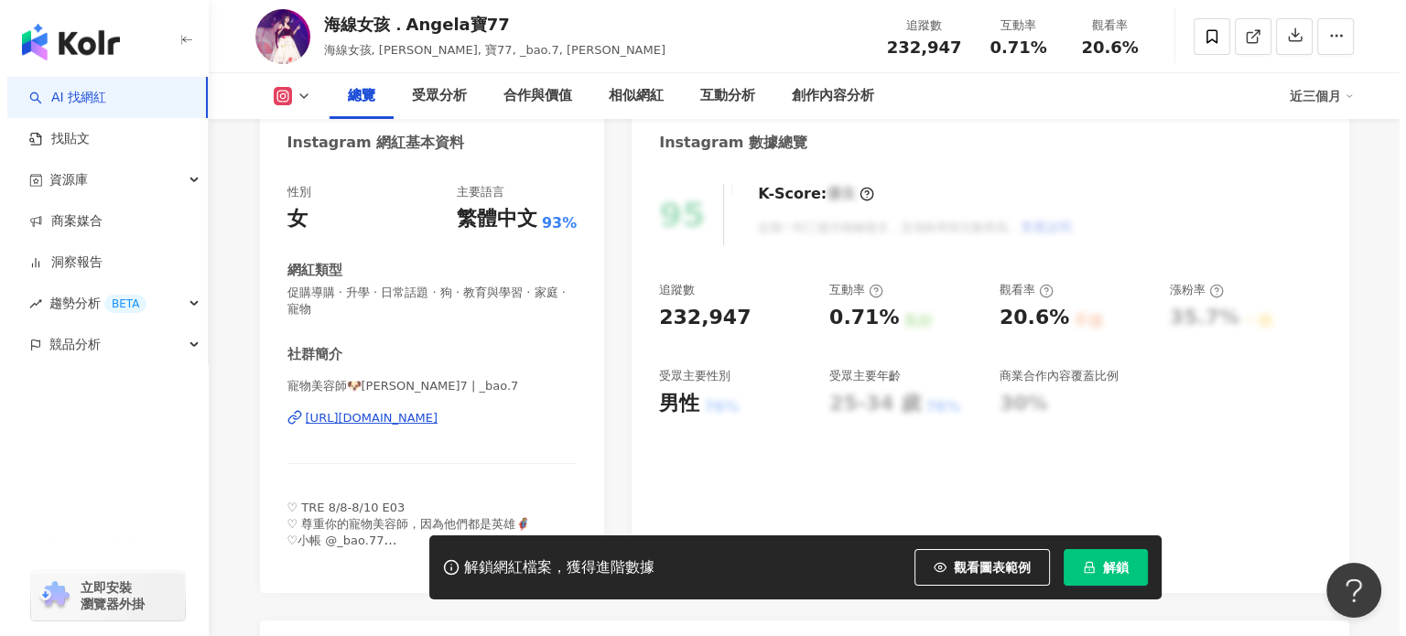
scroll to position [275, 0]
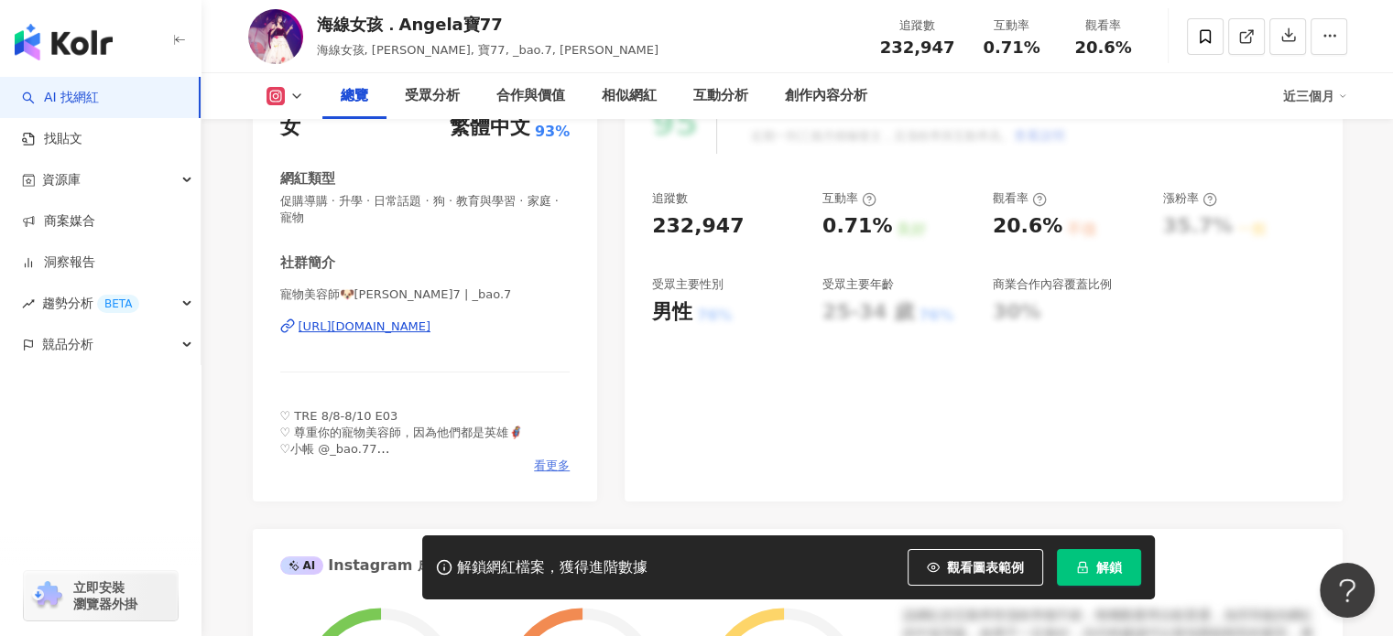
click at [536, 464] on span "看更多" at bounding box center [552, 466] width 36 height 16
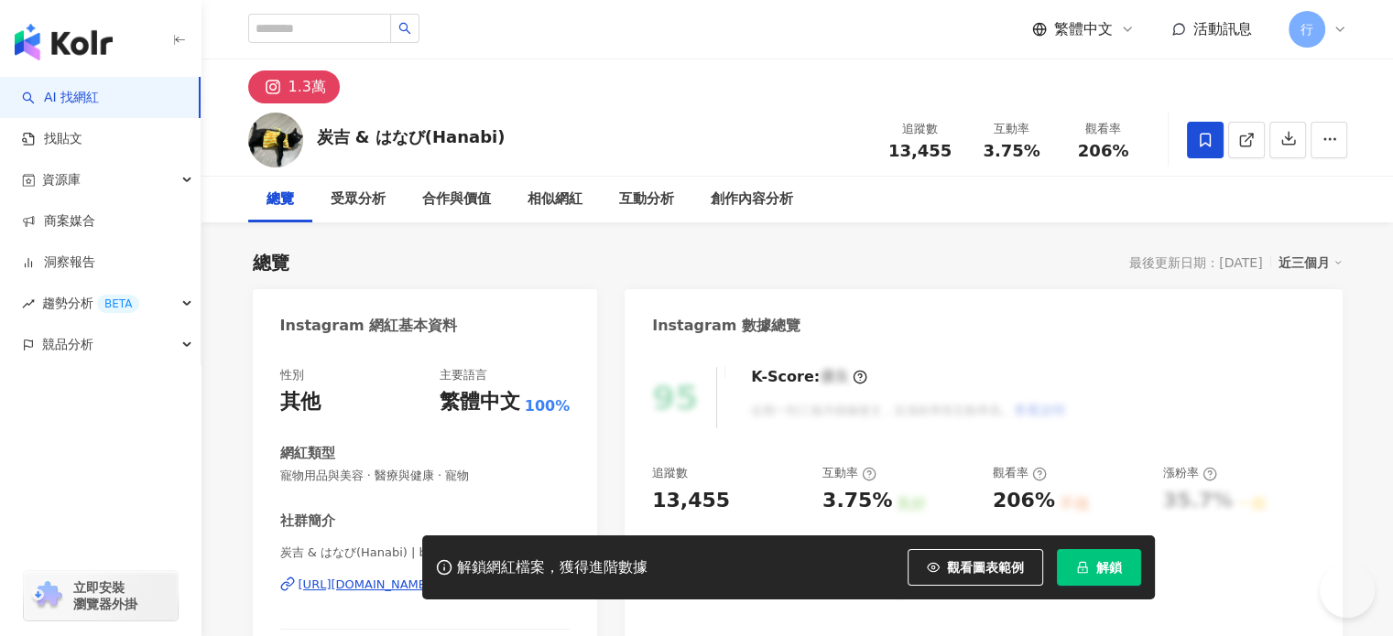
scroll to position [183, 0]
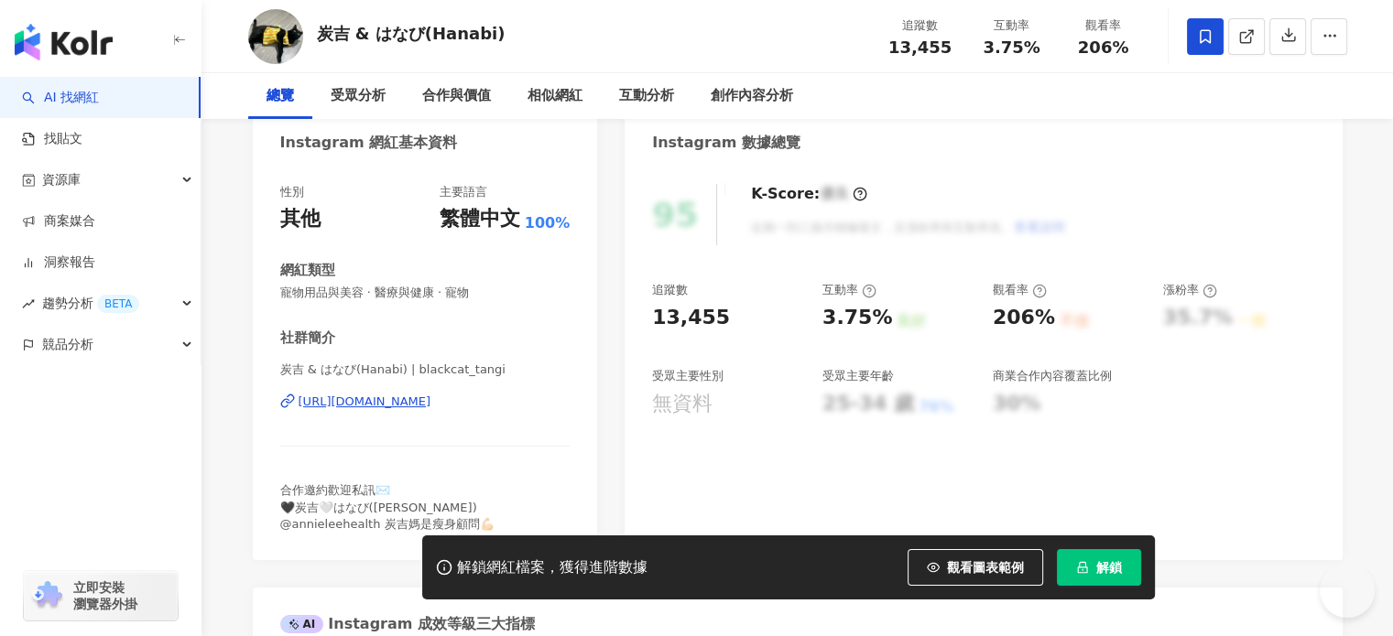
click at [398, 399] on div "https://www.instagram.com/blackcat_tangi/" at bounding box center [364, 402] width 133 height 16
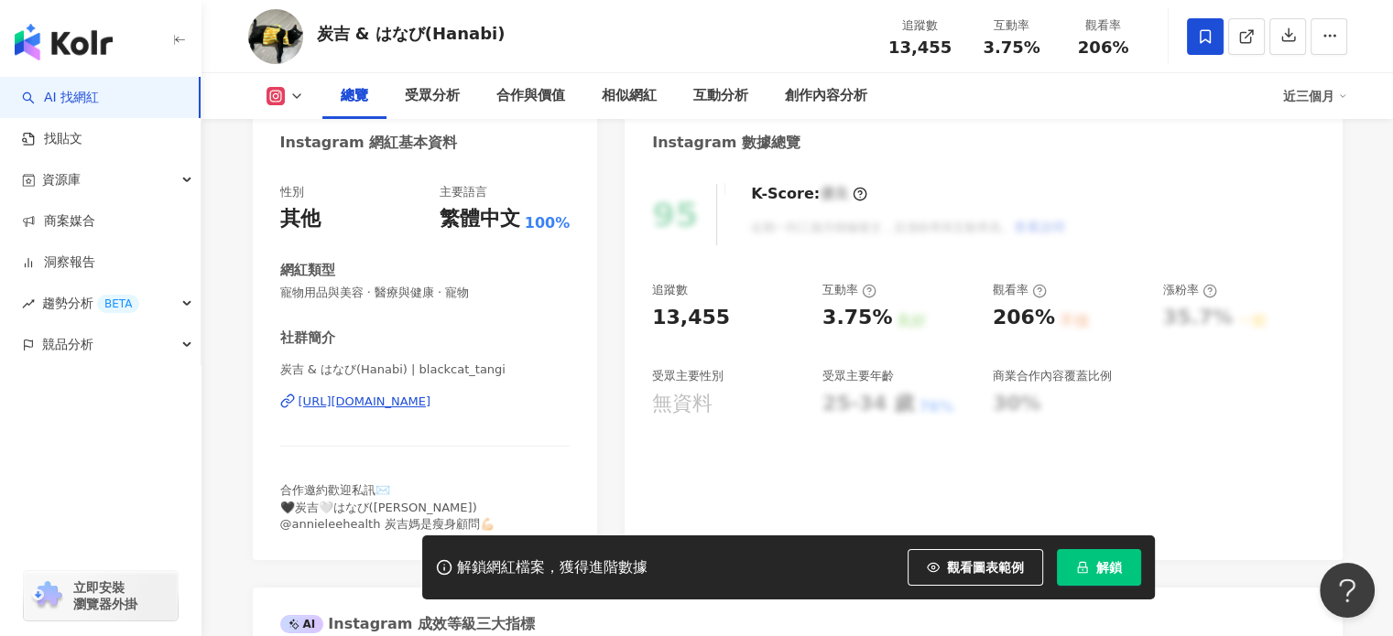
scroll to position [0, 0]
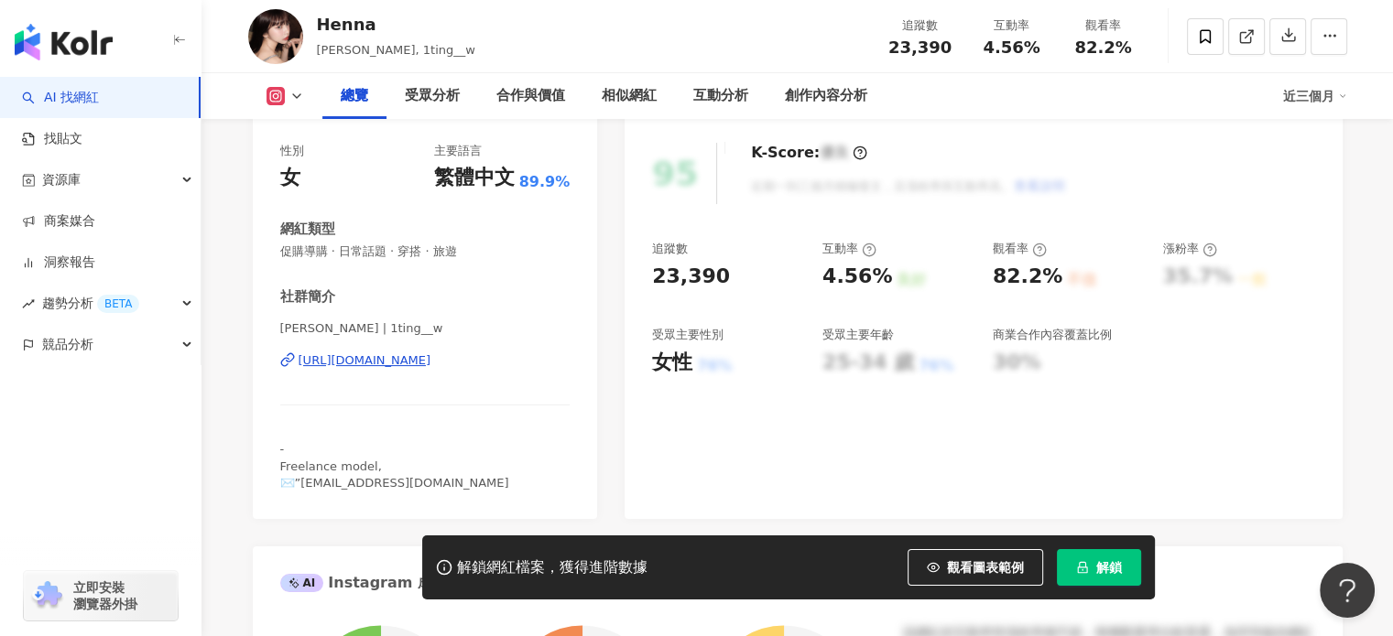
scroll to position [275, 0]
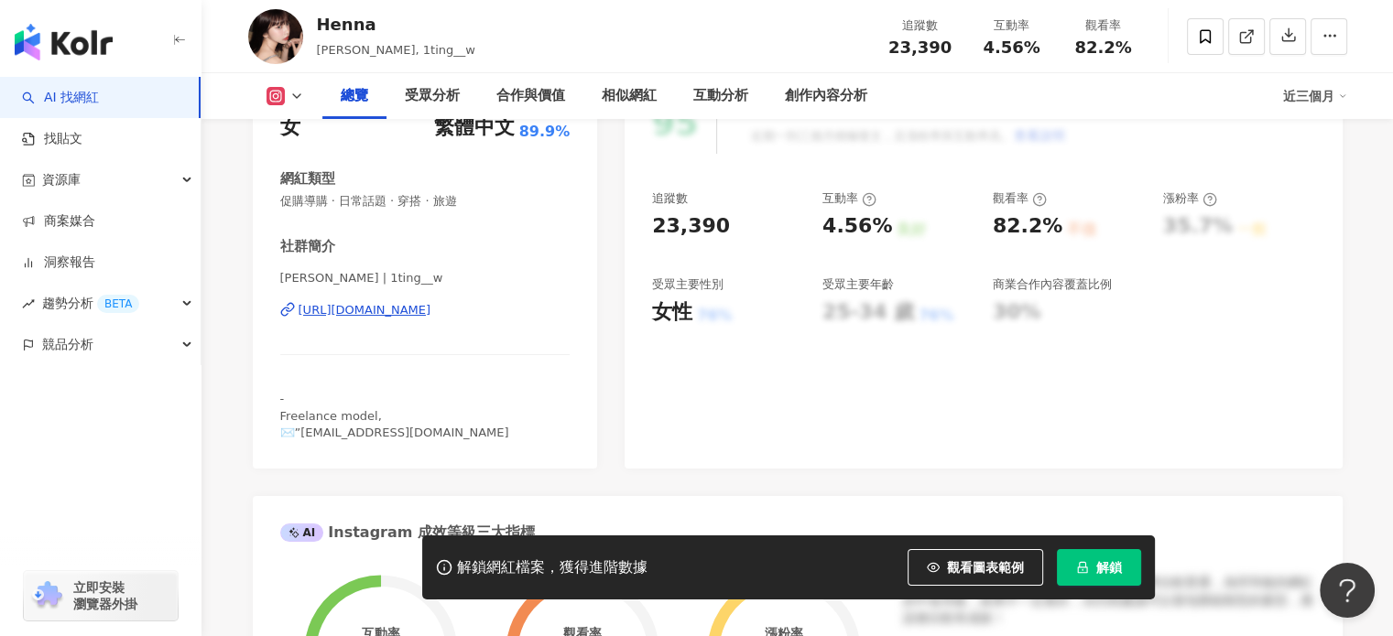
click at [406, 313] on div "[URL][DOMAIN_NAME]" at bounding box center [364, 310] width 133 height 16
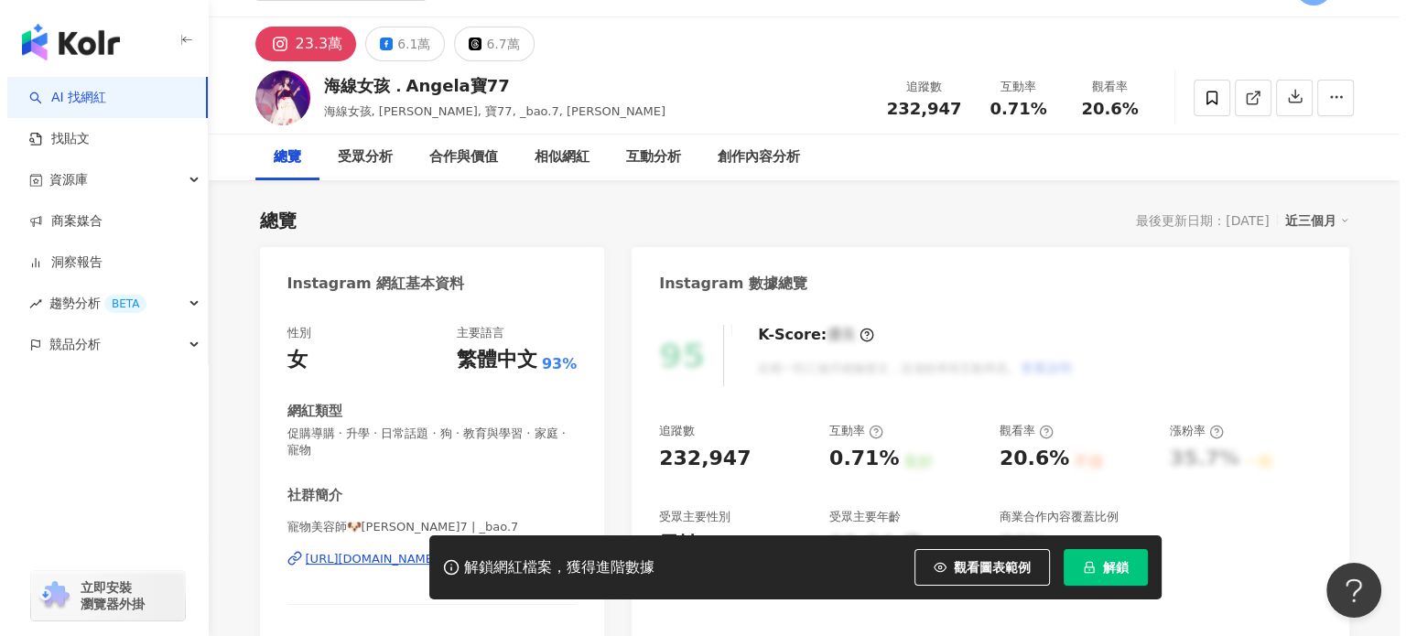
scroll to position [275, 0]
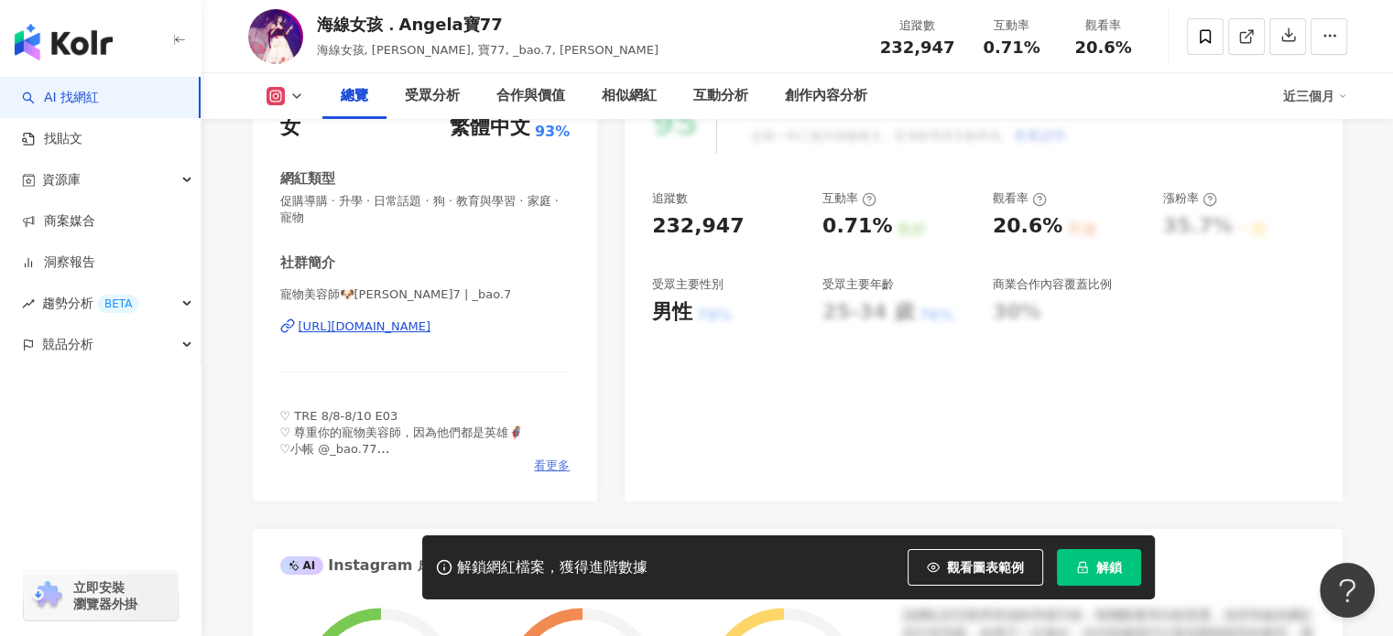
click at [549, 461] on span "看更多" at bounding box center [552, 466] width 36 height 16
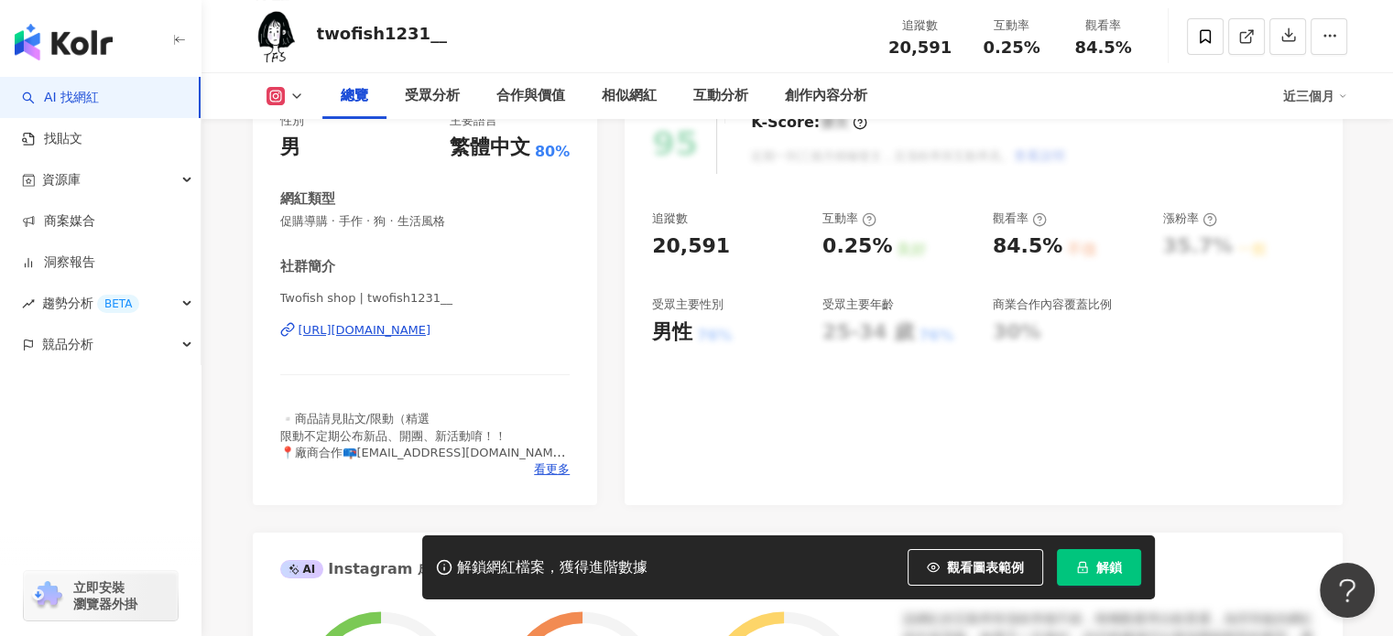
scroll to position [275, 0]
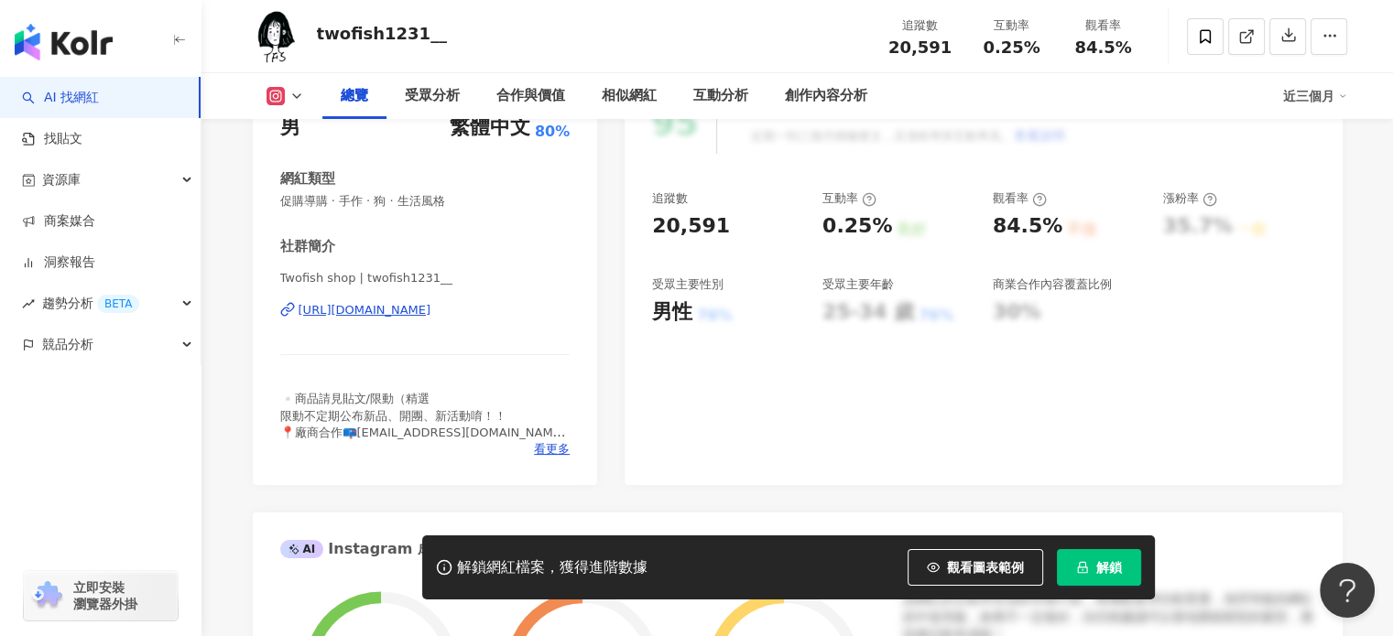
click at [411, 306] on div "https://www.instagram.com/twofish1231__/" at bounding box center [364, 310] width 133 height 16
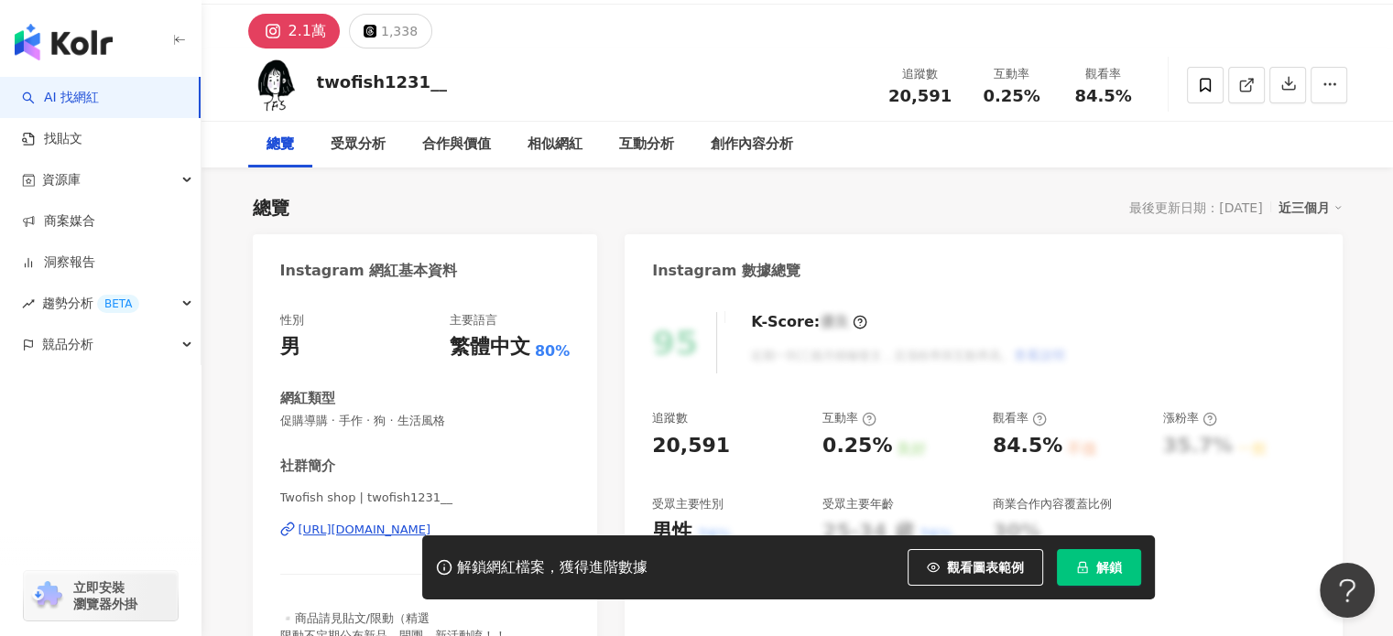
scroll to position [0, 0]
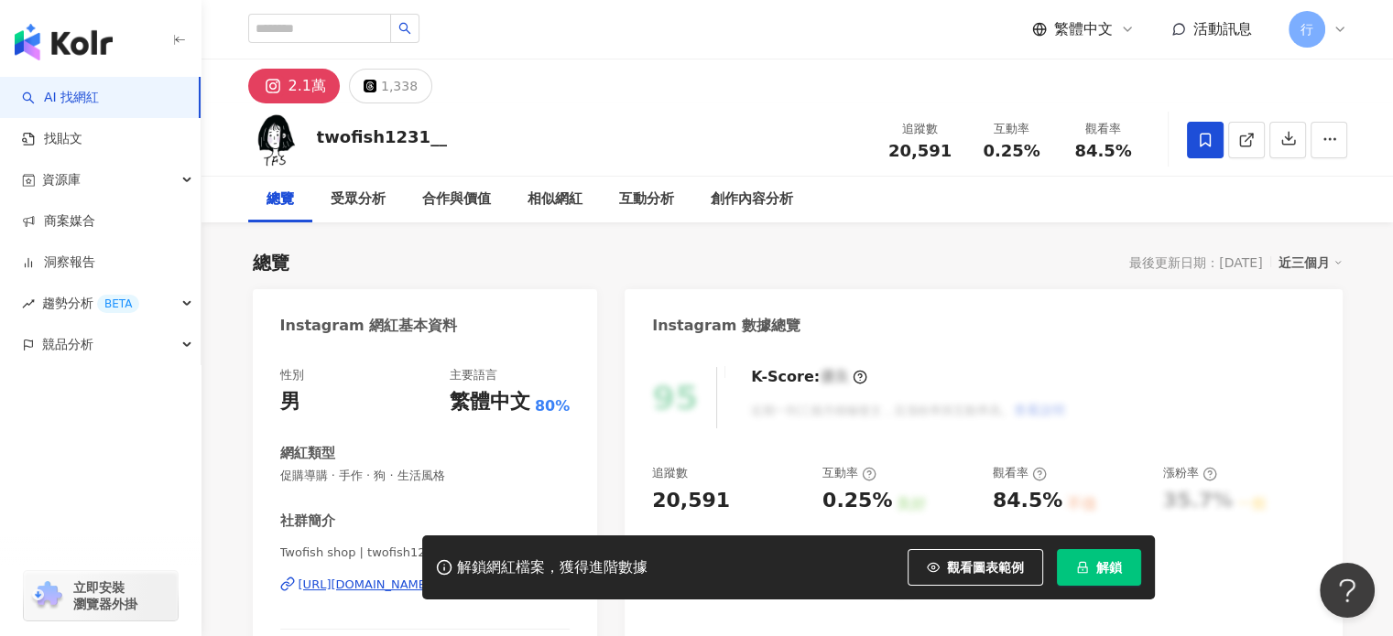
click at [1206, 142] on icon at bounding box center [1205, 140] width 16 height 16
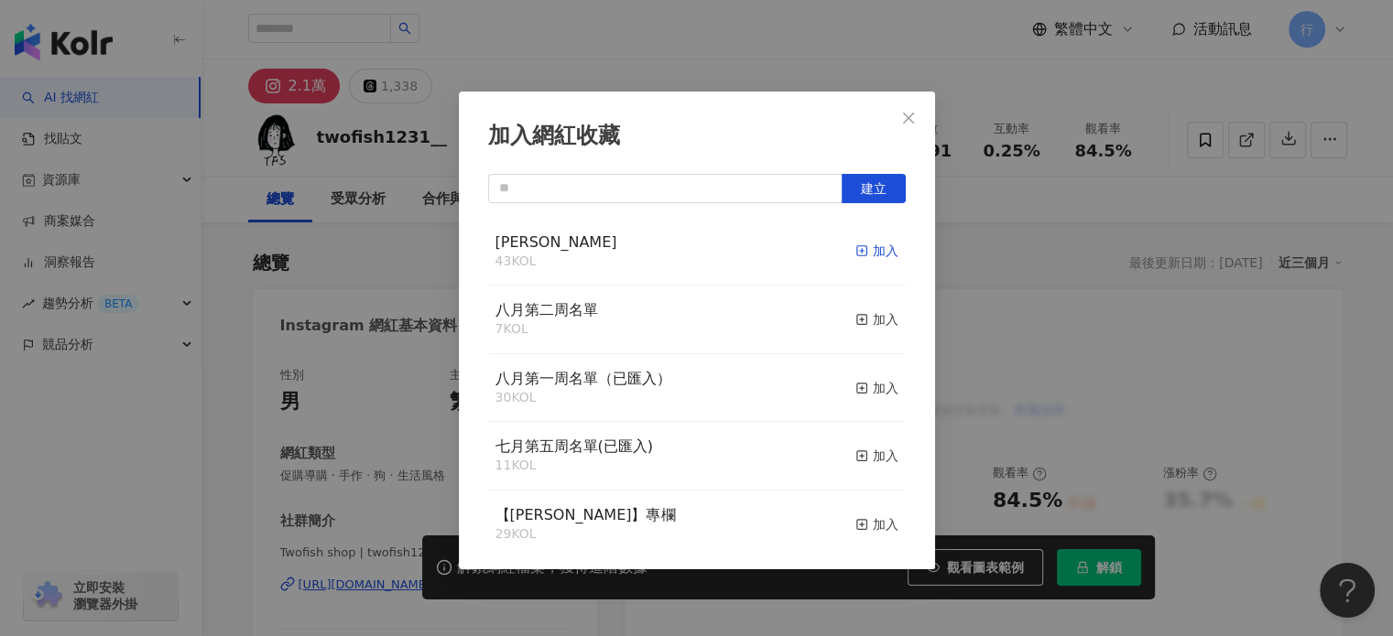
click at [855, 246] on div "加入" at bounding box center [876, 251] width 43 height 20
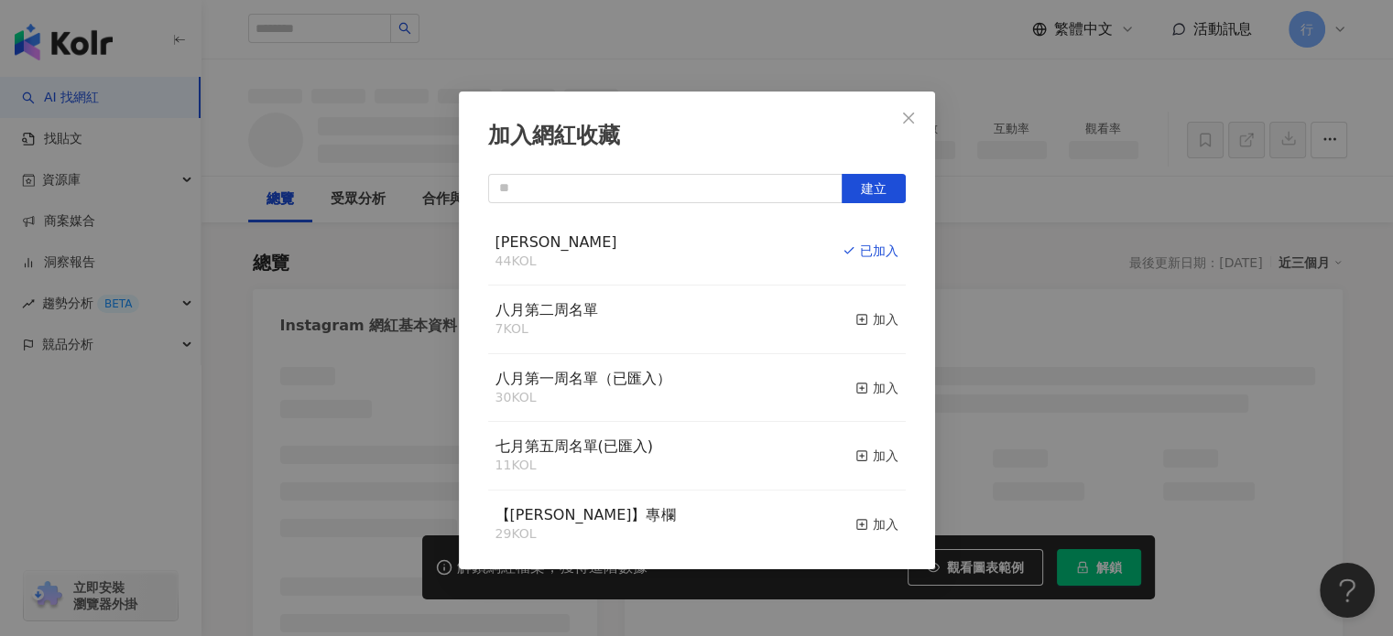
click at [991, 207] on div "加入網紅收藏 建立 Monica 44 KOL 已加入 八月第二周名單 7 KOL 加入 八月第一周名單（已匯入） 30 KOL 加入 七月第五周名單(已匯入…" at bounding box center [696, 318] width 1393 height 636
click at [916, 120] on div "加入網紅收藏 建立 Monica 44 KOL 已加入 八月第二周名單 7 KOL 加入 八月第一周名單（已匯入） 30 KOL 加入 七月第五周名單(已匯入…" at bounding box center [696, 318] width 1393 height 636
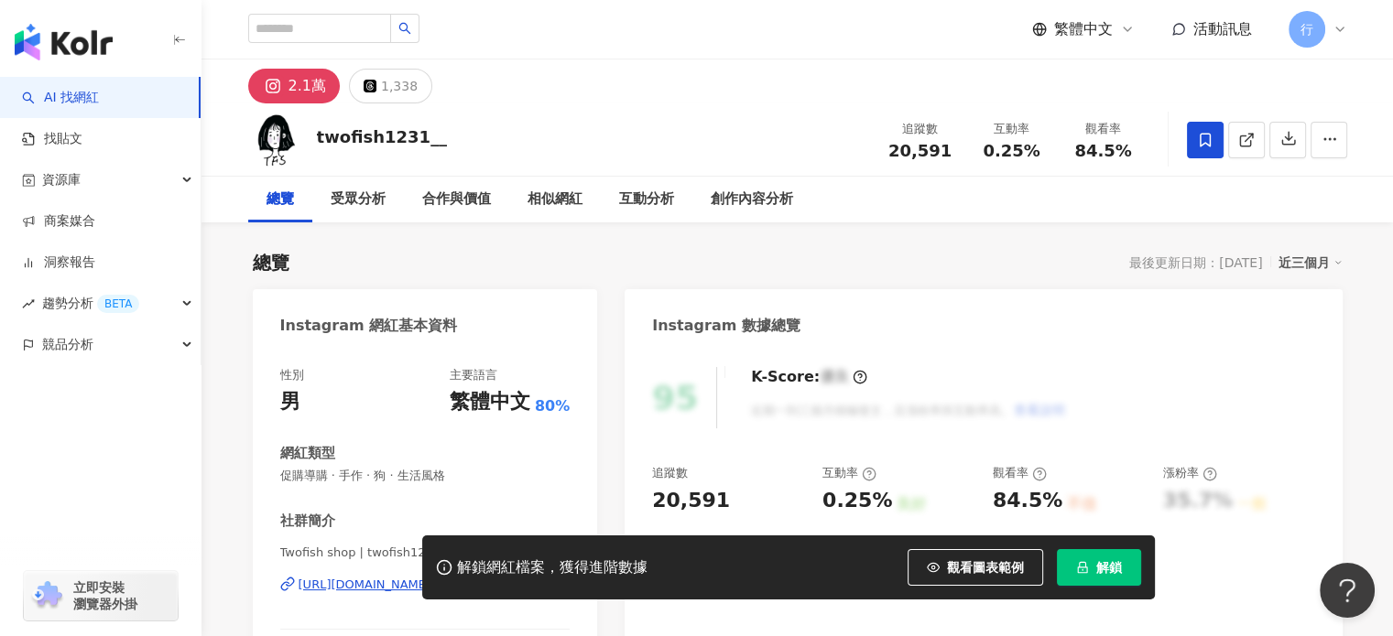
click at [907, 119] on div "加入網紅收藏 建立 Monica 44 KOL 已加入 八月第二周名單 7 KOL 加入 八月第一周名單（已匯入） 30 KOL 加入 七月第五周名單(已匯入…" at bounding box center [696, 318] width 1393 height 636
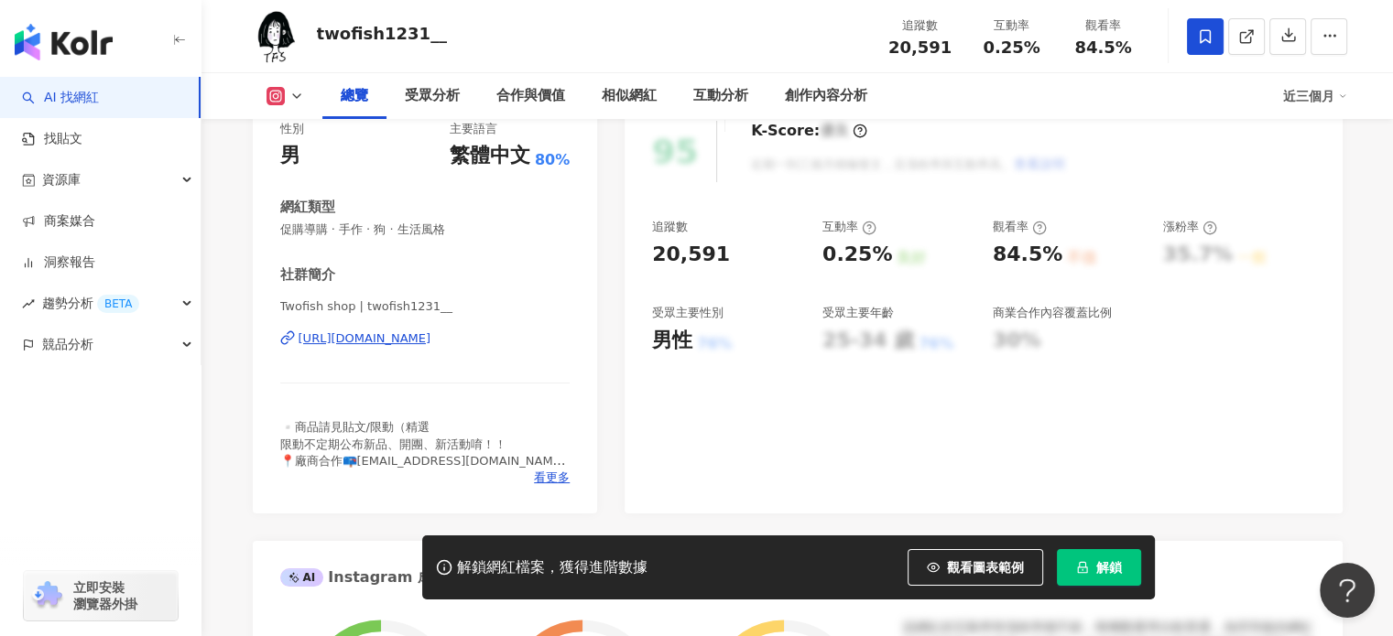
scroll to position [275, 0]
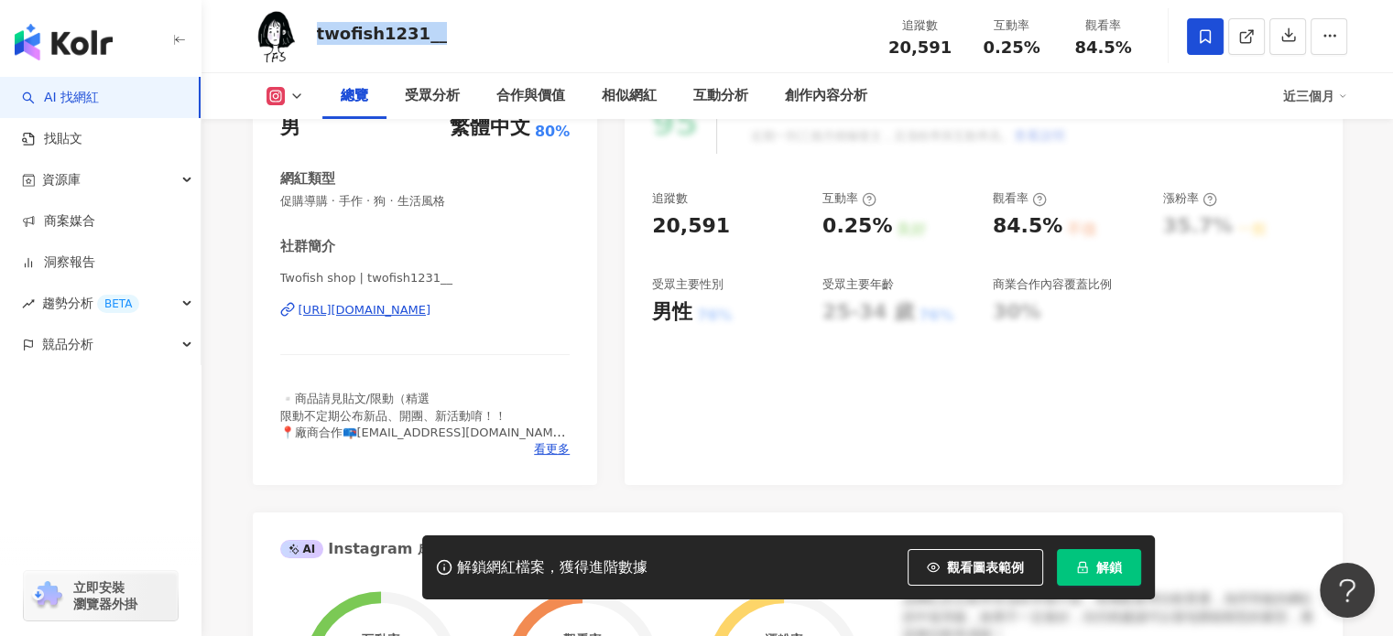
drag, startPoint x: 317, startPoint y: 36, endPoint x: 447, endPoint y: 36, distance: 130.0
click at [447, 36] on div "twofish1231__ 追蹤數 20,591 互動率 0.25% 觀看率 84.5%" at bounding box center [797, 36] width 1172 height 72
copy div "twofish1231__"
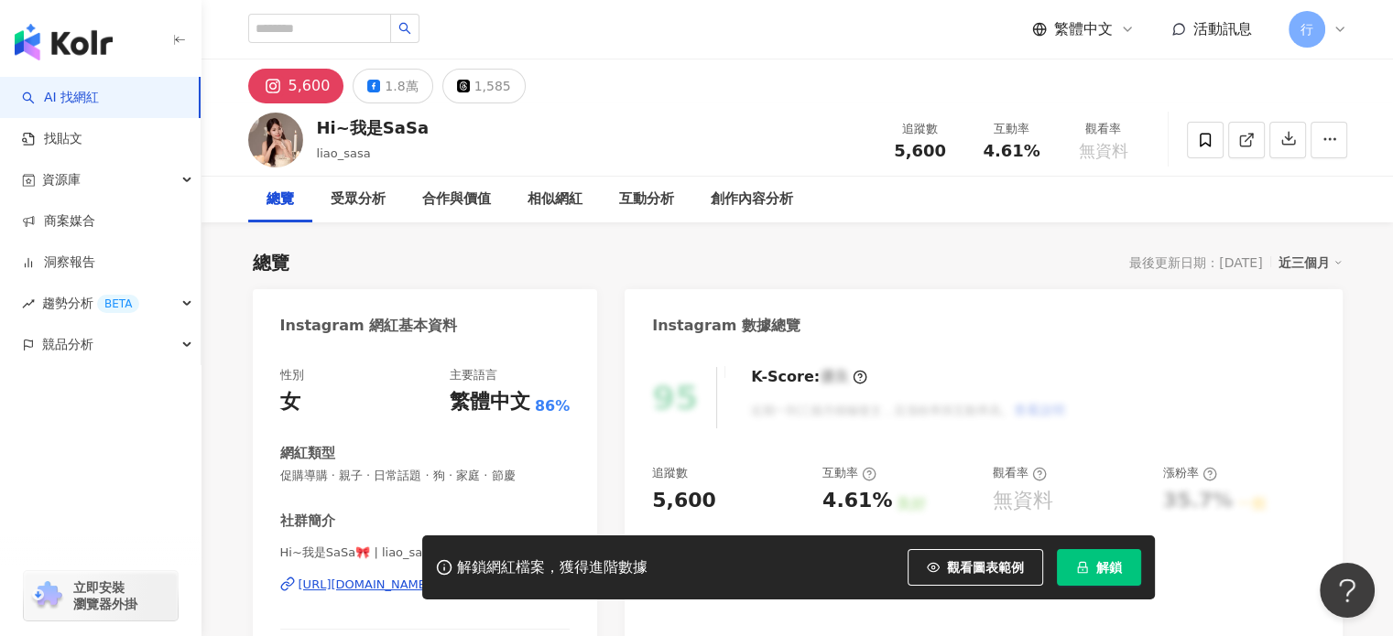
click at [432, 138] on div "Hi~我是SaSa liao_sasa 追蹤數 5,600 互動率 4.61% 觀看率 無資料" at bounding box center [797, 139] width 1172 height 72
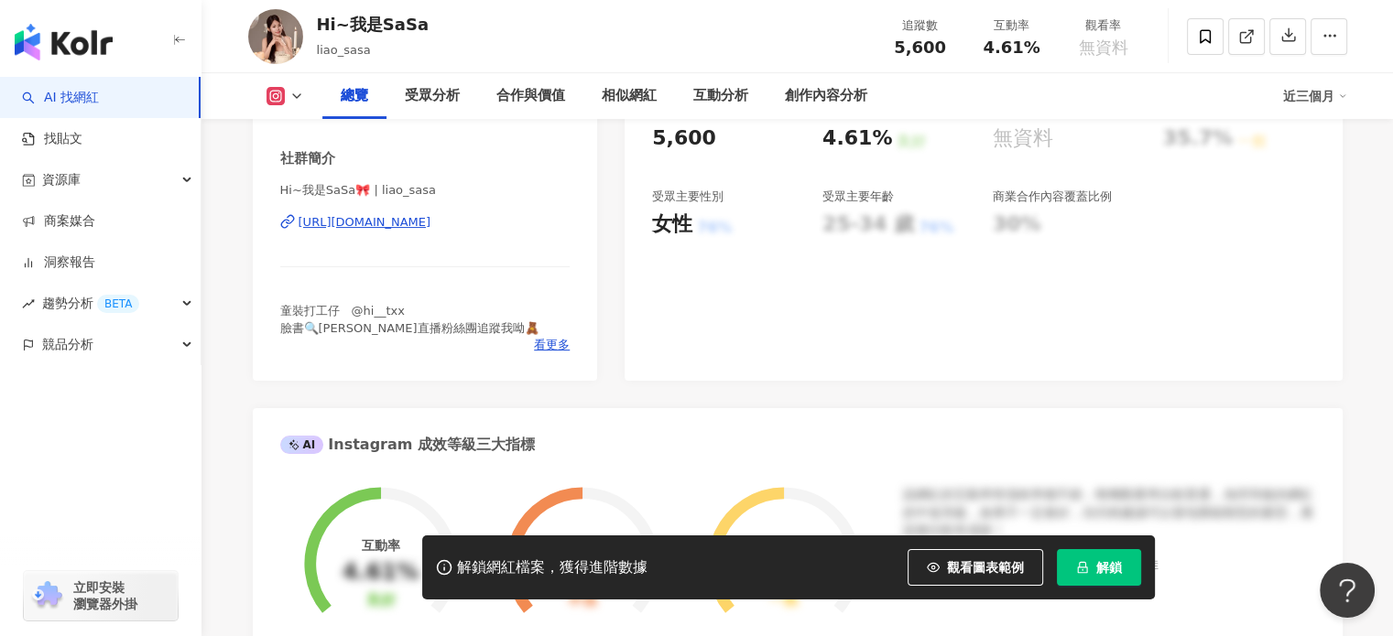
scroll to position [366, 0]
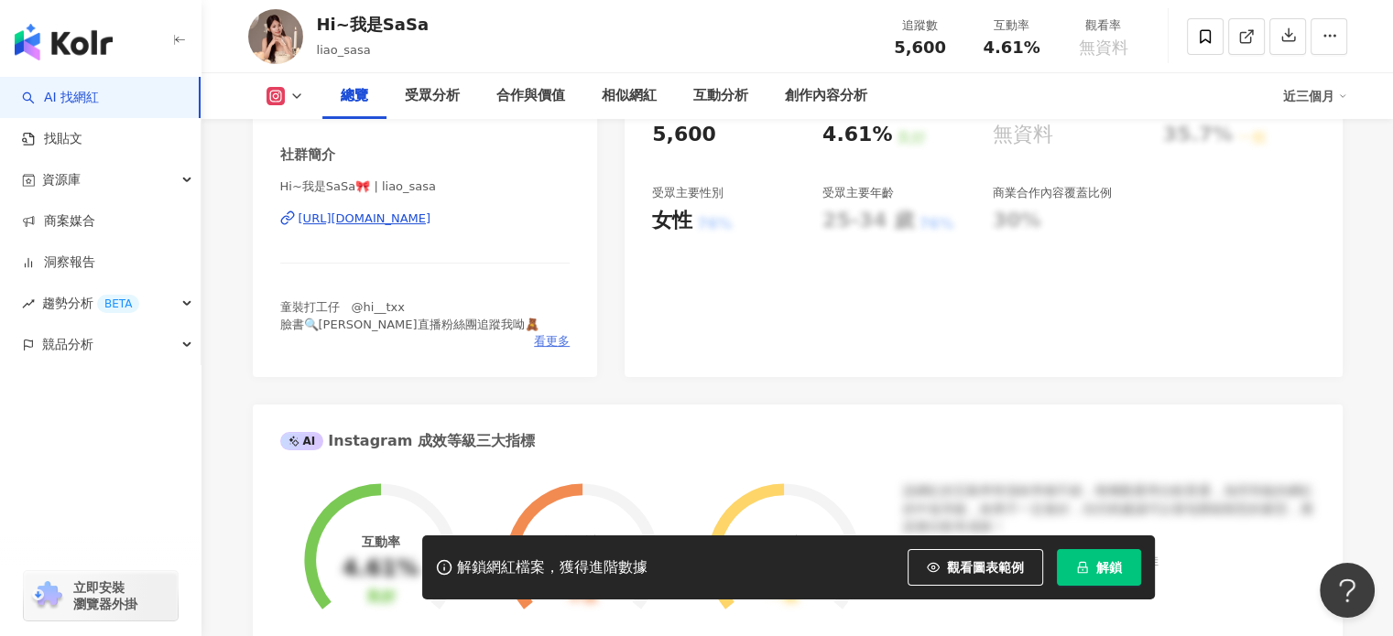
click at [552, 346] on span "看更多" at bounding box center [552, 341] width 36 height 16
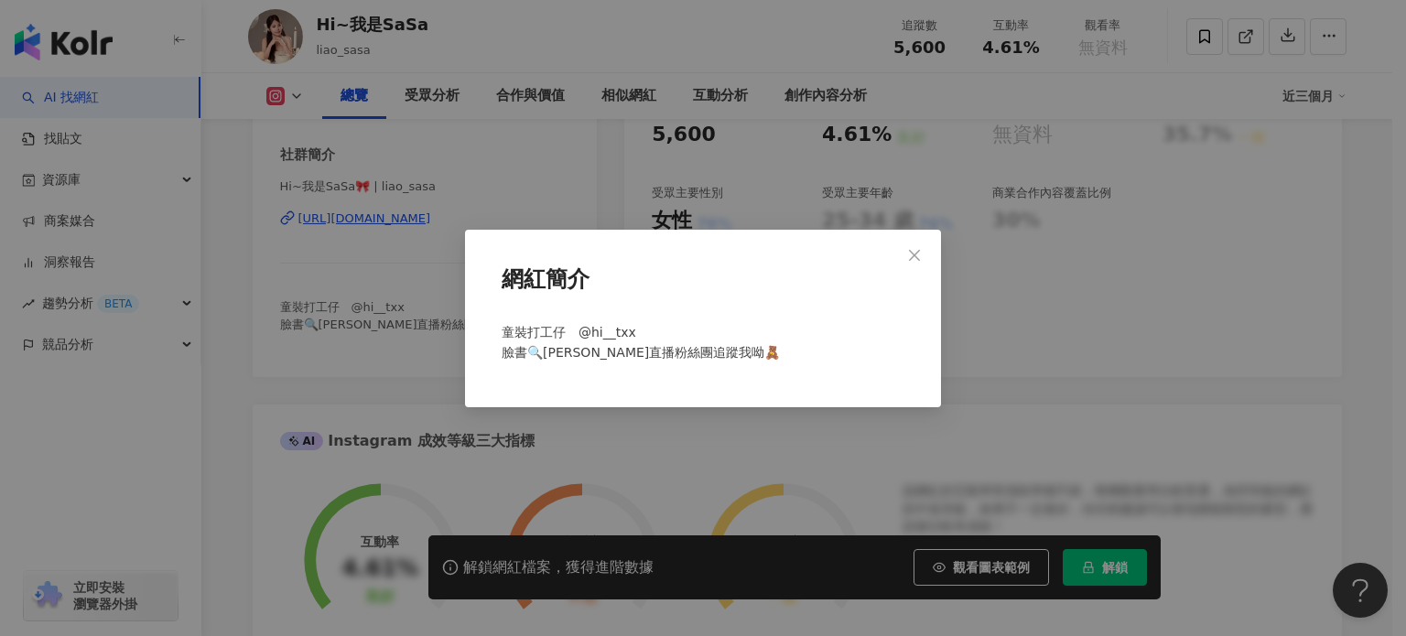
click at [656, 456] on div "網紅簡介 童裝打工仔　@hi__txx 臉書🔍[PERSON_NAME]直播粉絲團追蹤我呦🧸" at bounding box center [703, 318] width 1406 height 636
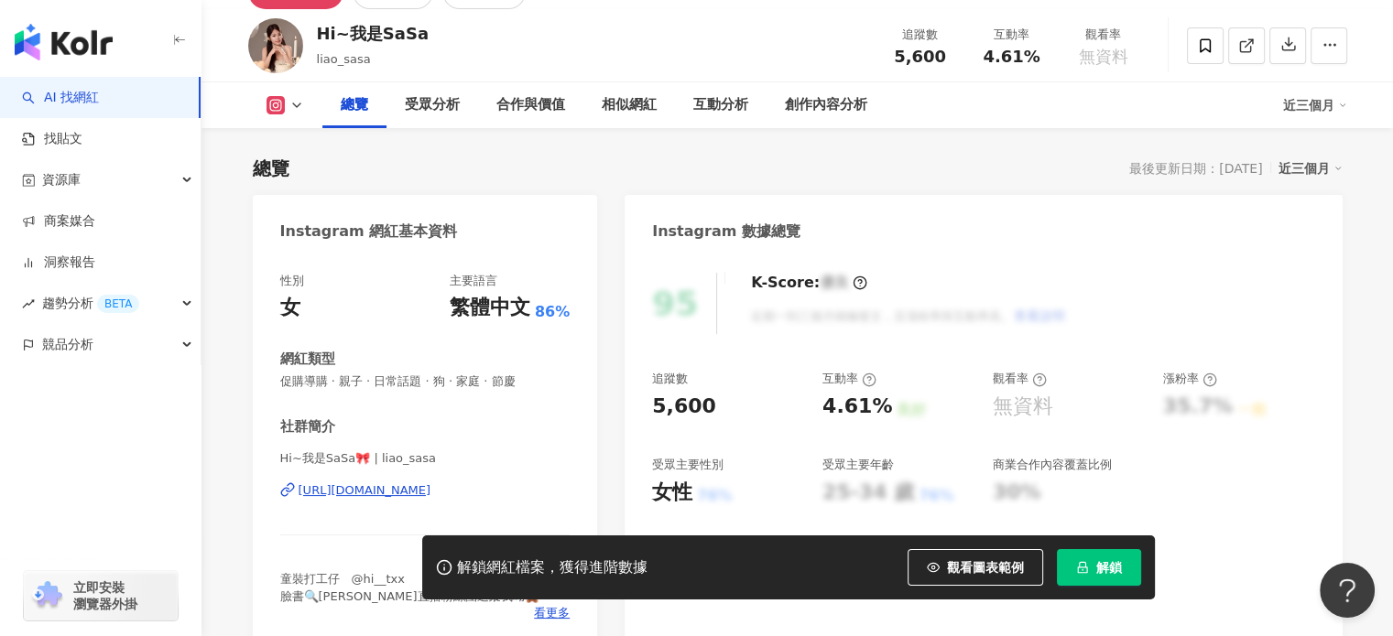
scroll to position [92, 0]
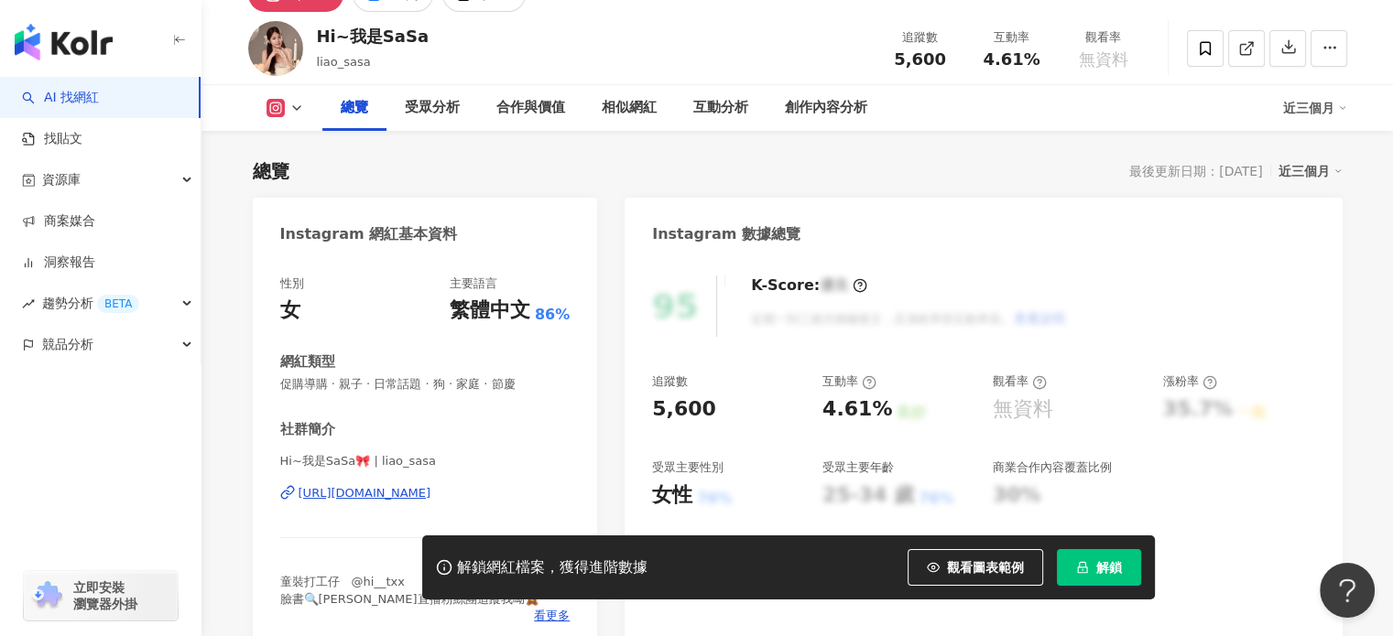
click at [431, 493] on div "[URL][DOMAIN_NAME]" at bounding box center [364, 493] width 133 height 16
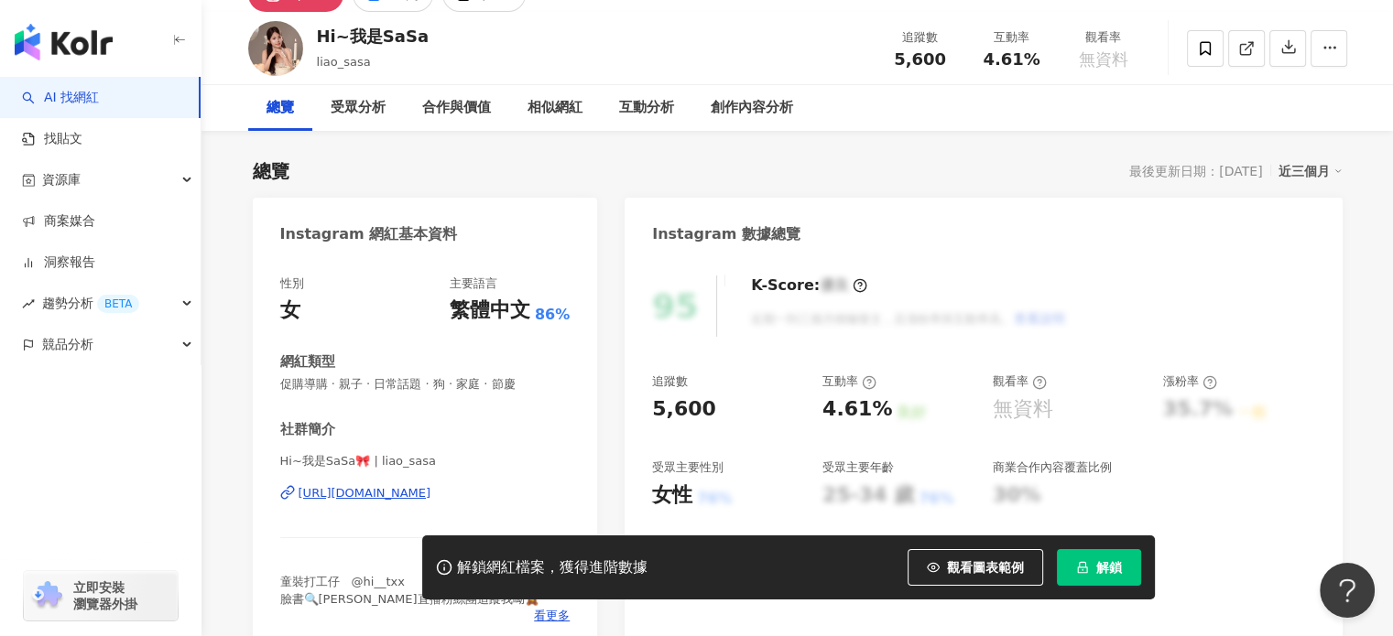
scroll to position [0, 0]
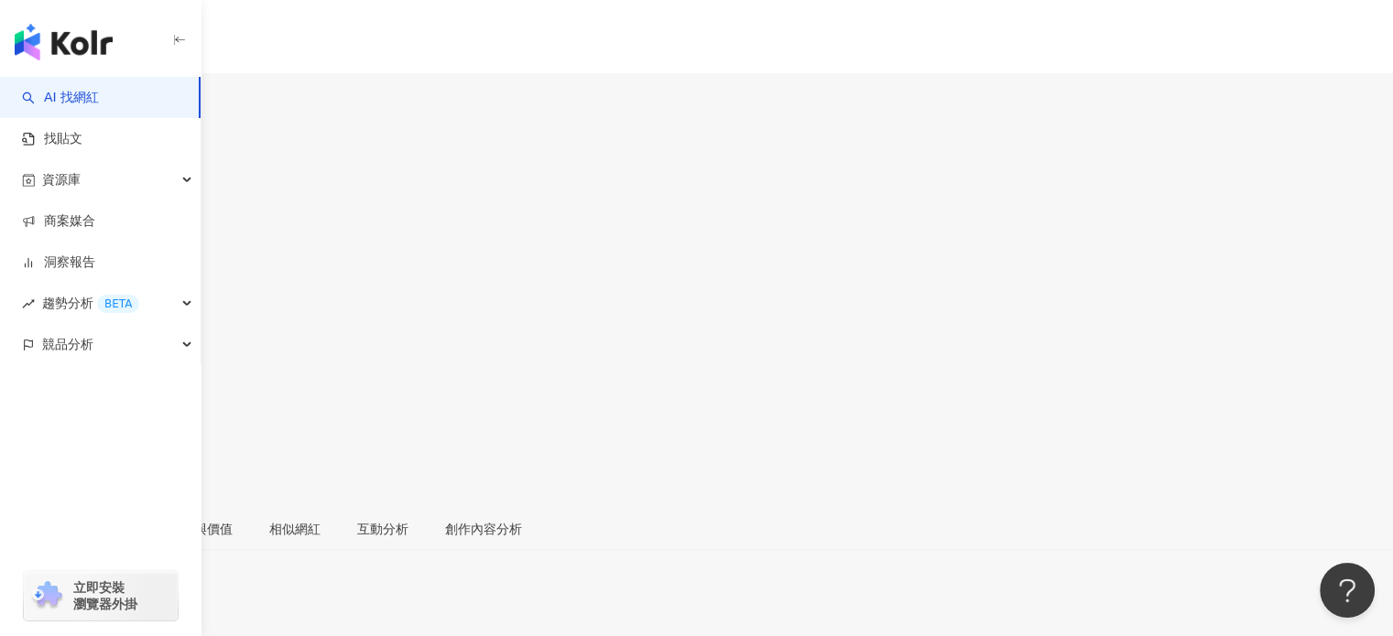
scroll to position [275, 0]
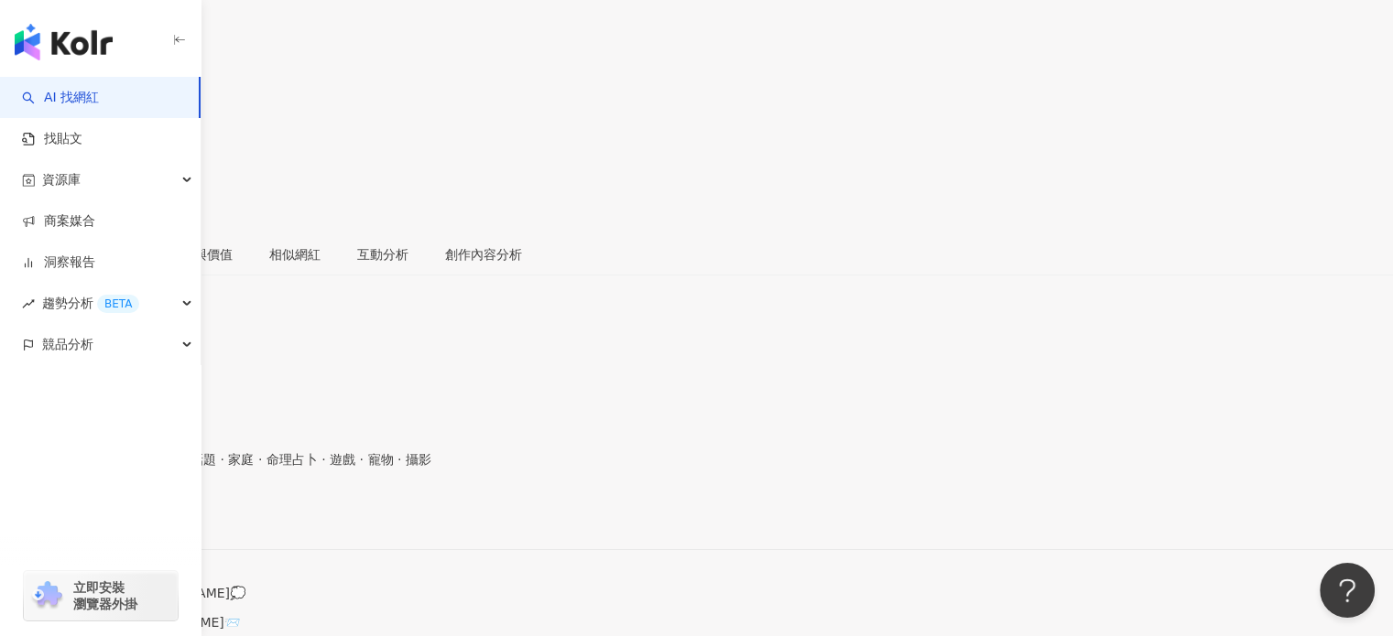
click at [161, 511] on div "[URL][DOMAIN_NAME]" at bounding box center [89, 518] width 143 height 15
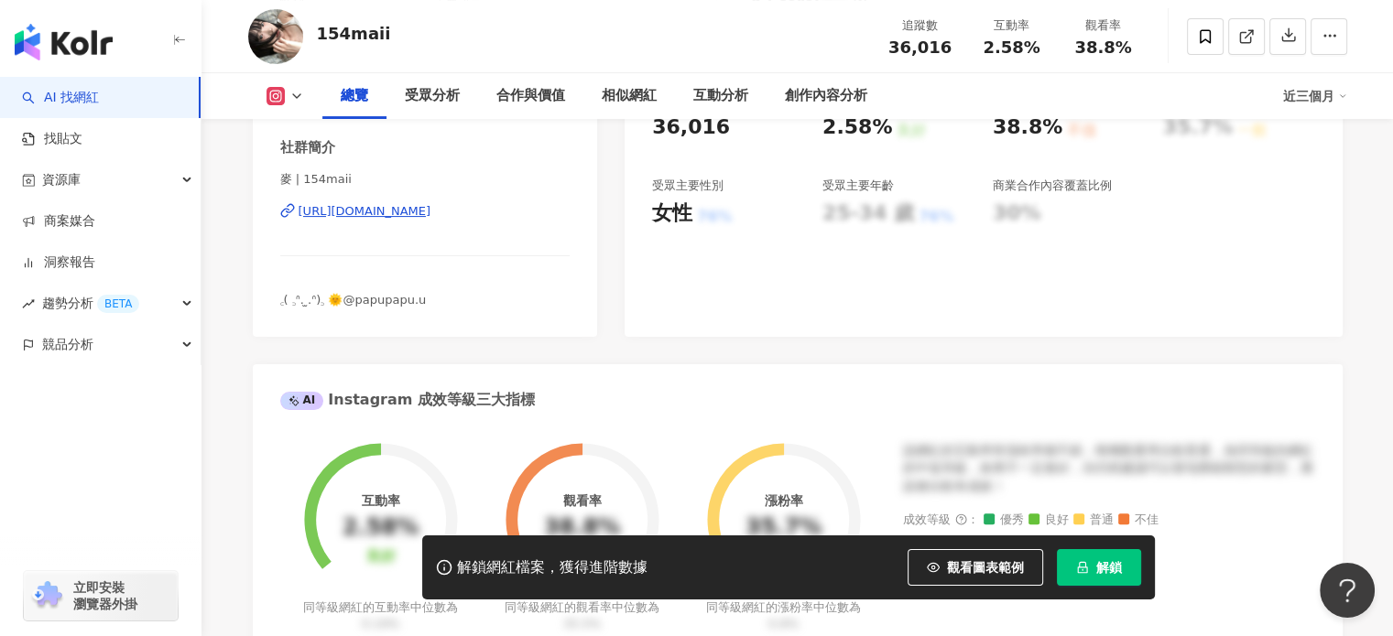
scroll to position [366, 0]
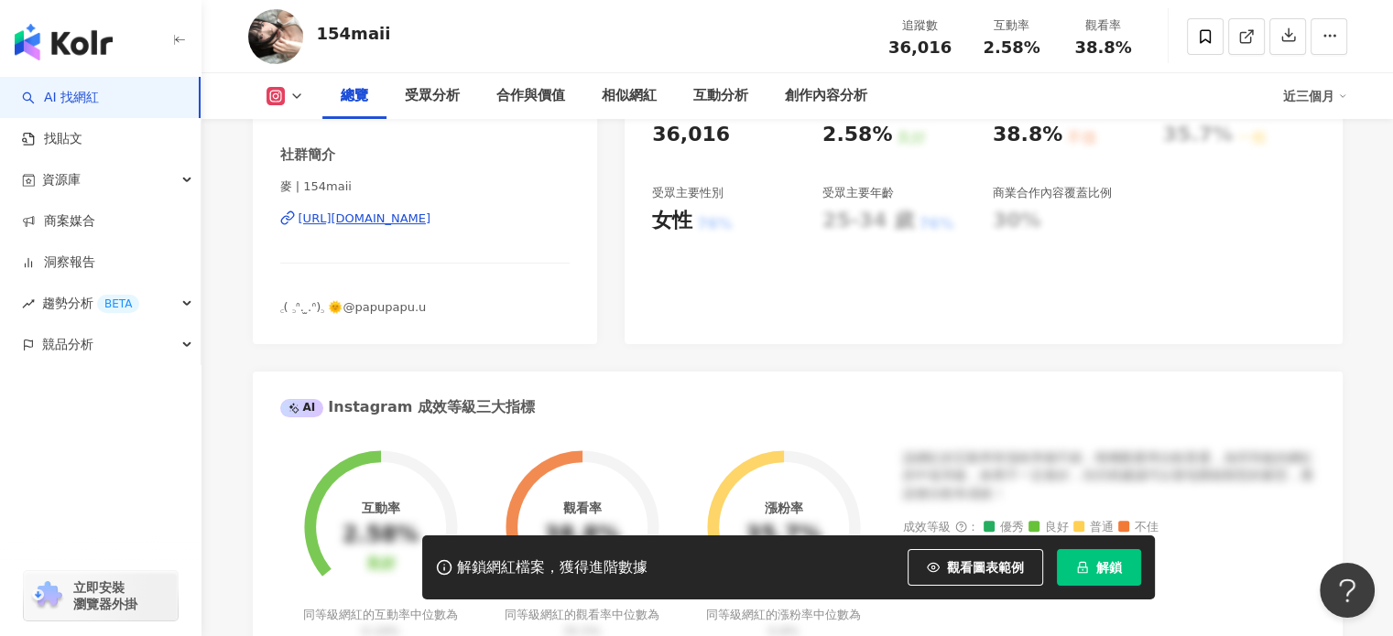
click at [370, 230] on div "麥 | 154maii https://www.instagram.com/154maii/" at bounding box center [425, 232] width 290 height 107
click at [366, 221] on div "https://www.instagram.com/154maii/" at bounding box center [364, 219] width 133 height 16
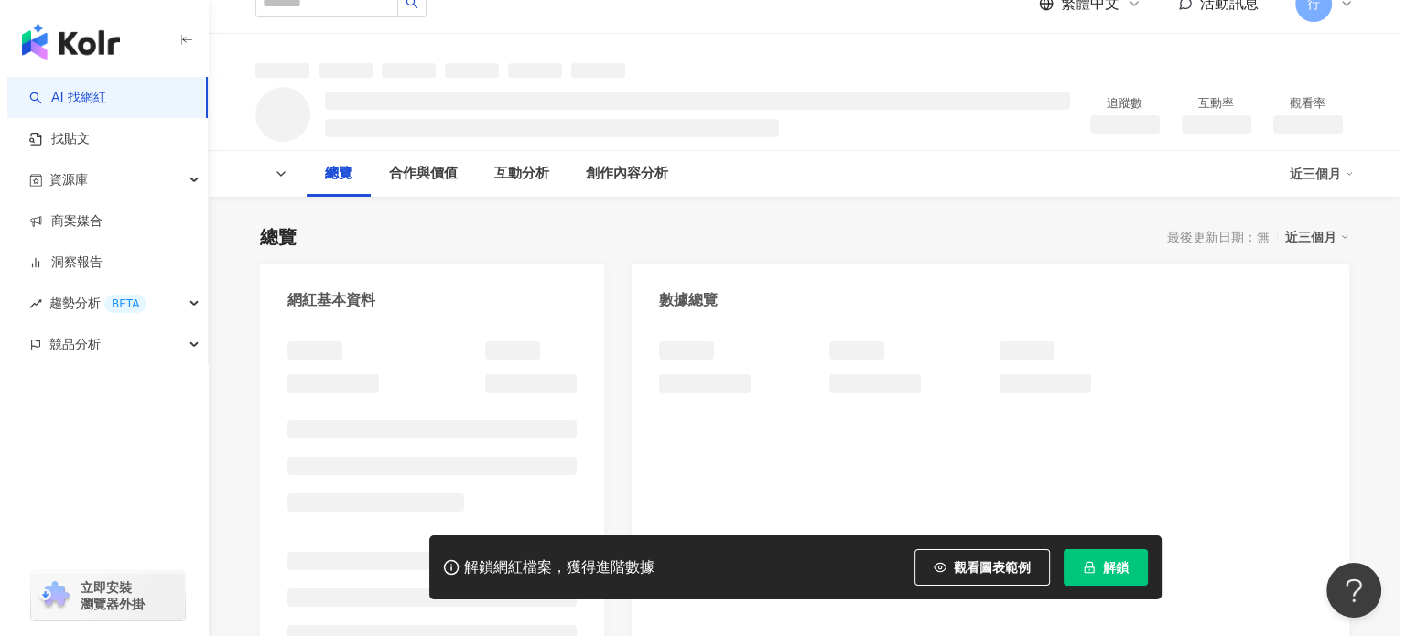
scroll to position [366, 0]
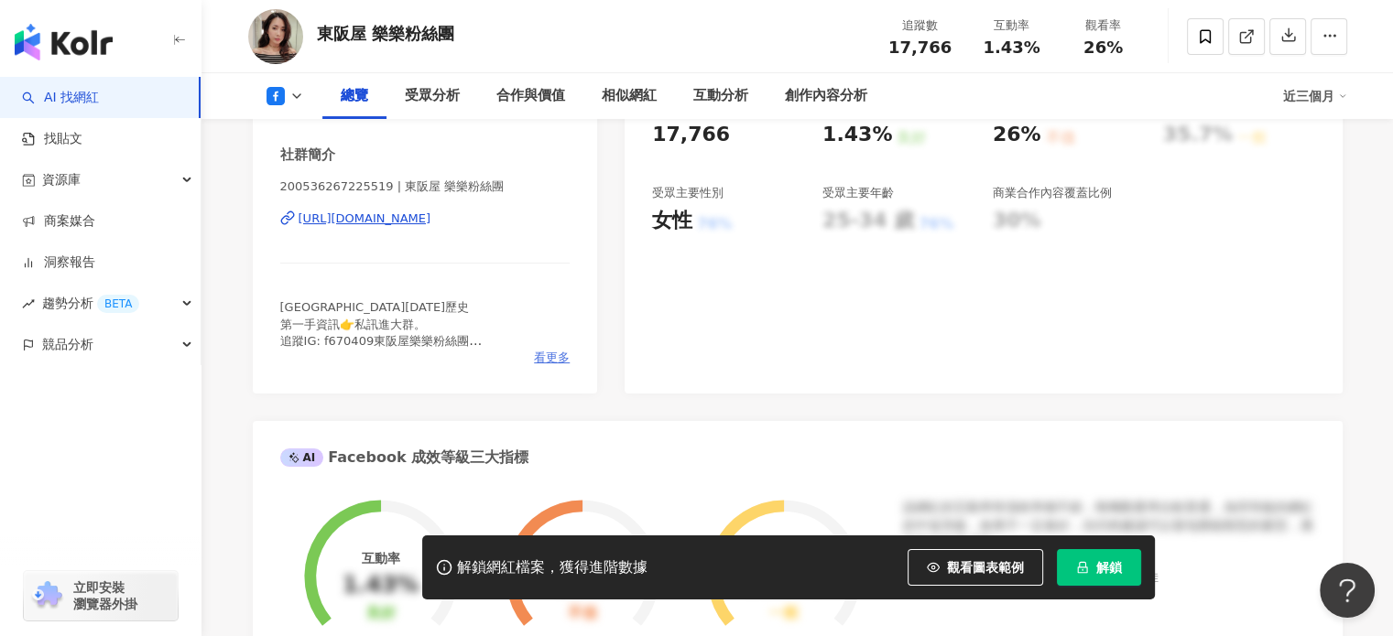
click at [562, 352] on span "看更多" at bounding box center [552, 358] width 36 height 16
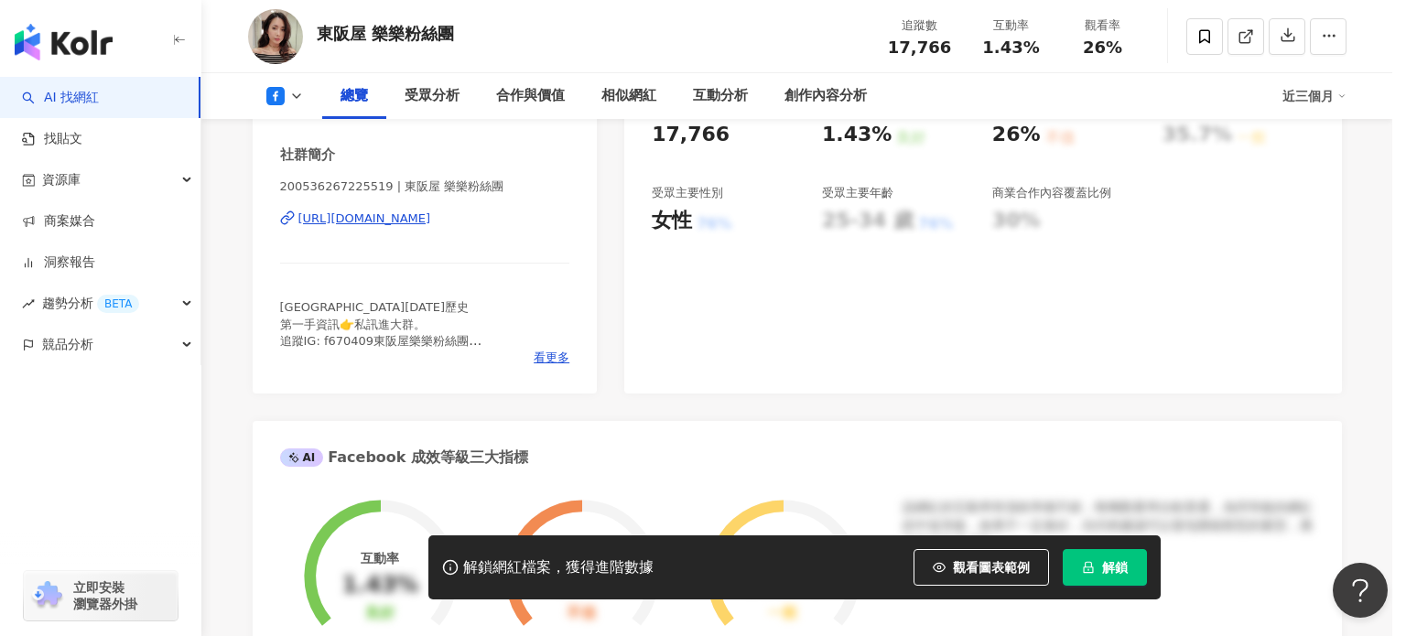
click at [534, 354] on span "東阪屋門市20年歷史 第一手資訊👉私訊進大群。 追蹤IG: f670409東阪屋樂樂粉絲團 24年門市讓您安心放心+1 ◆結帳◆或◆查看購買商品◆網址↓↓ 👇…" at bounding box center [656, 342] width 308 height 276
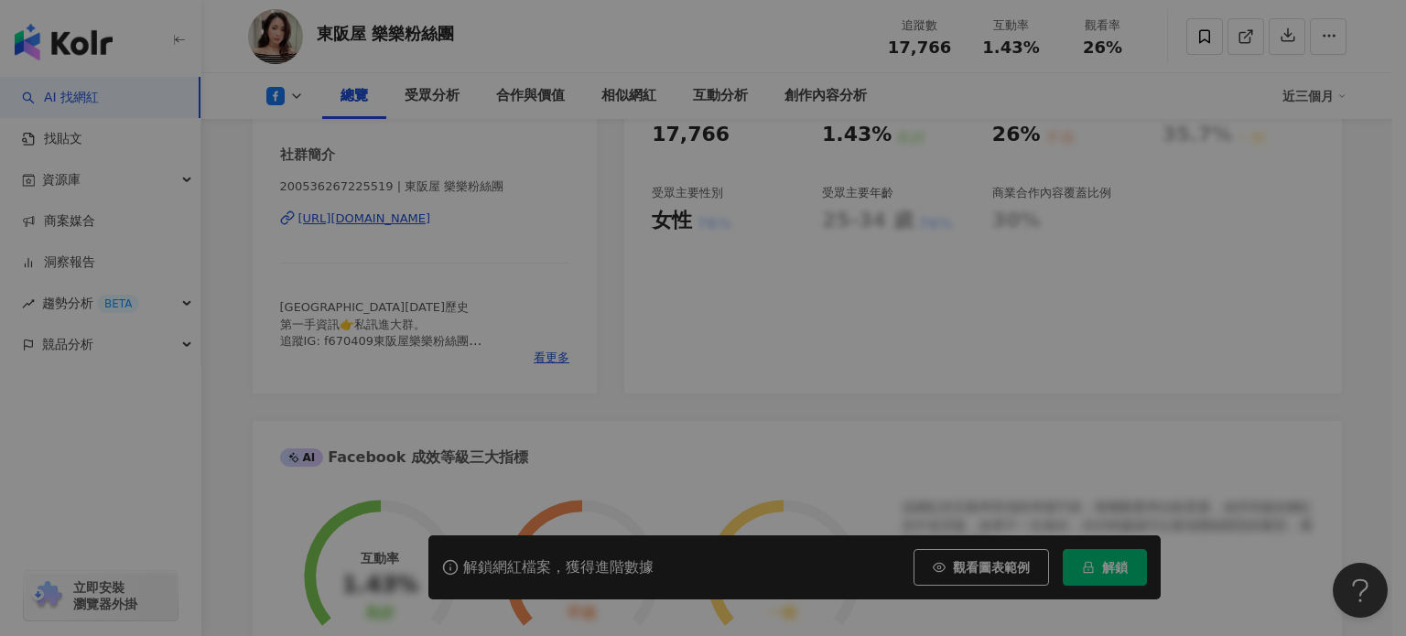
click at [556, 360] on span "東阪屋門市20年歷史 第一手資訊👉私訊進大群。 追蹤IG: f670409東阪屋樂樂粉絲團 24年門市讓您安心放心+1 ◆結帳◆或◆查看購買商品◆網址↓↓ 👇…" at bounding box center [656, 342] width 308 height 276
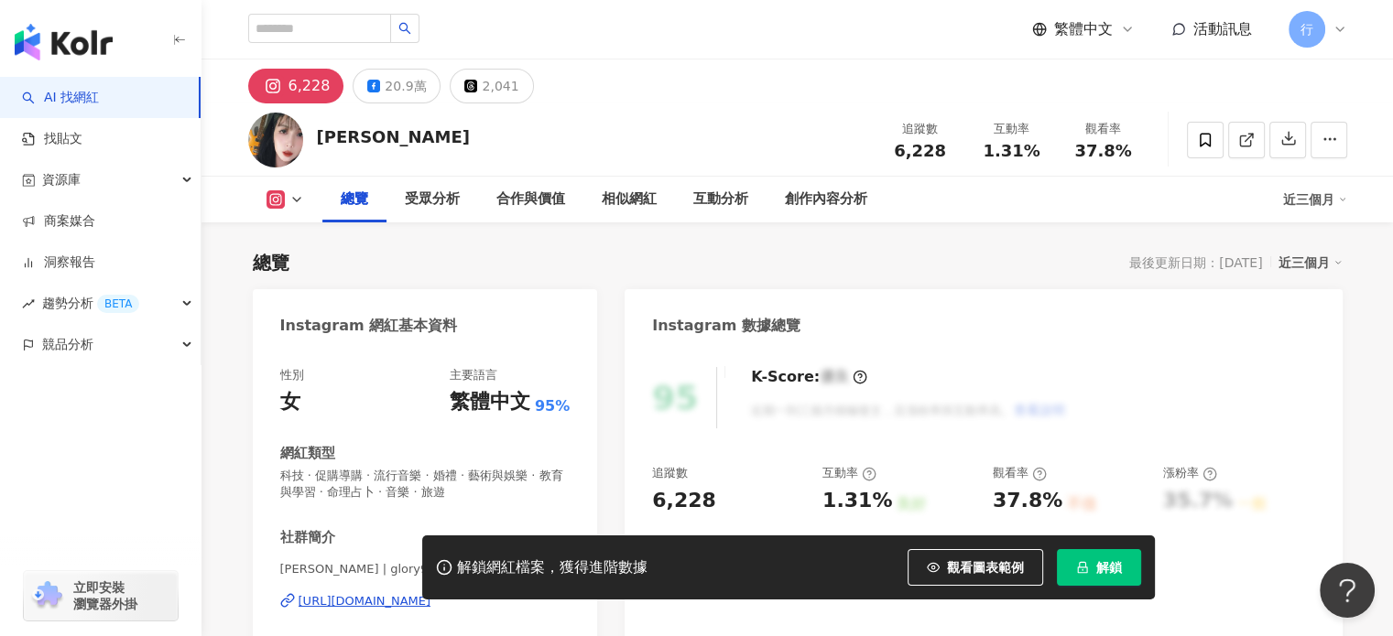
scroll to position [275, 0]
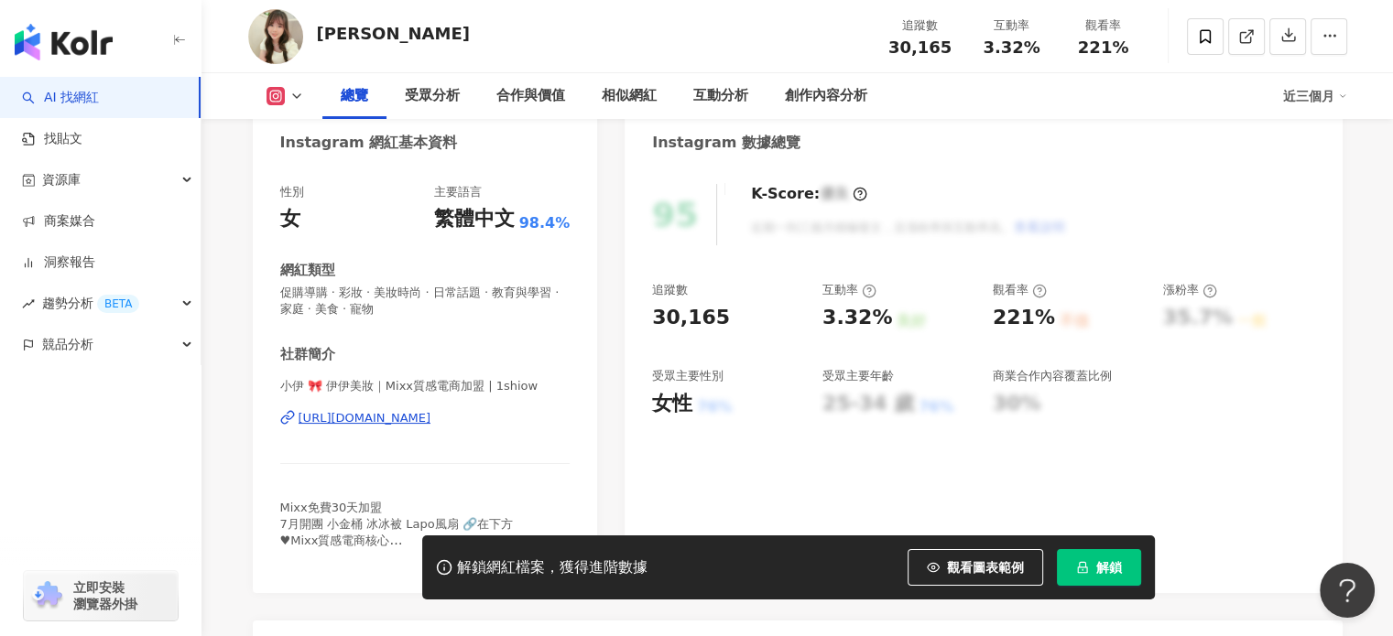
scroll to position [275, 0]
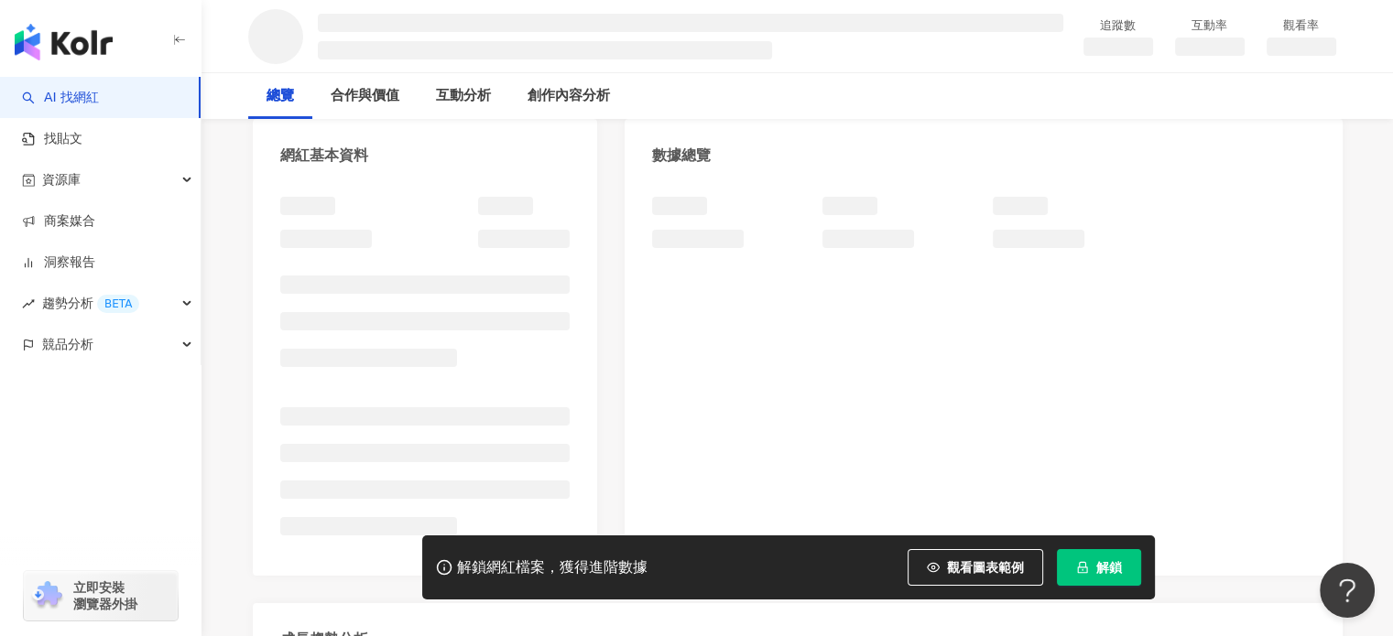
scroll to position [183, 0]
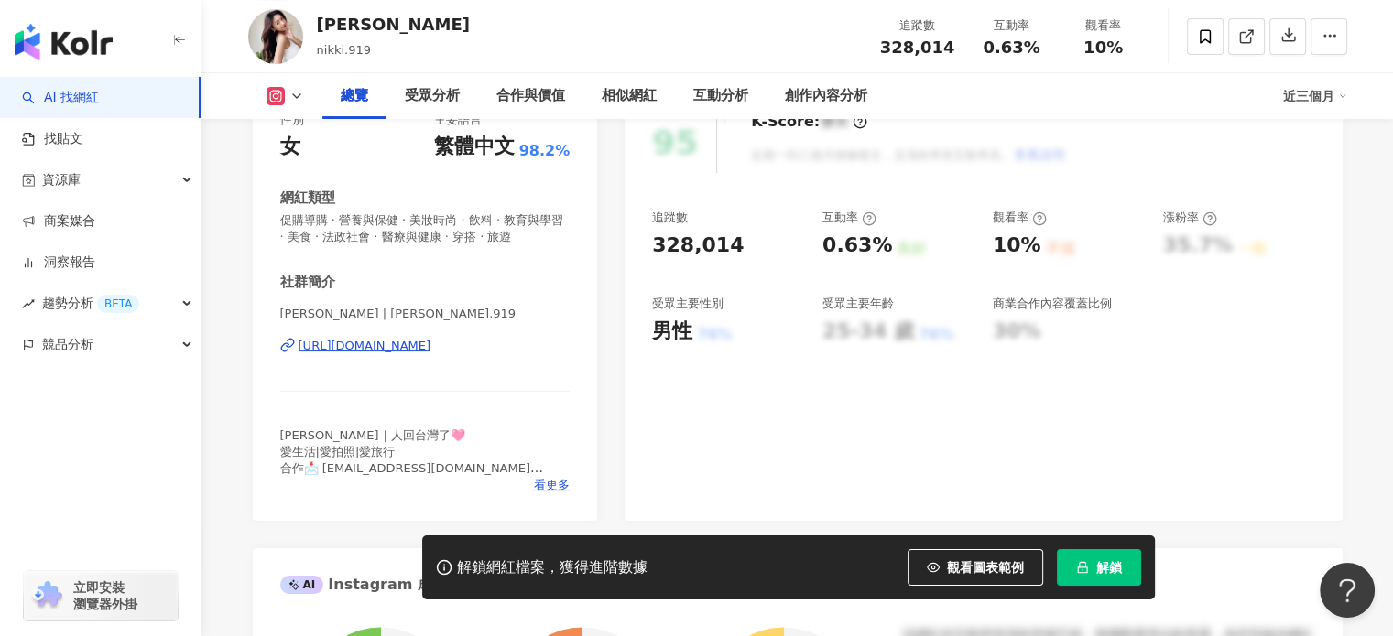
scroll to position [275, 0]
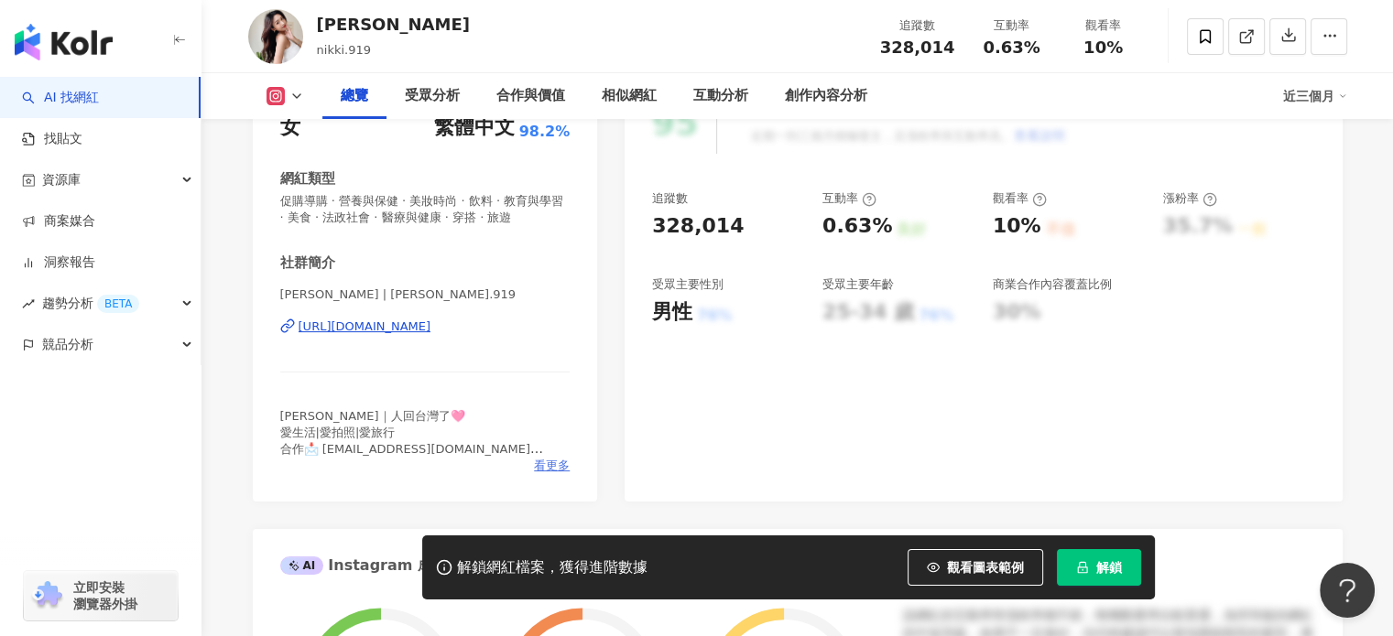
click at [543, 472] on span "看更多" at bounding box center [552, 466] width 36 height 16
click at [543, 362] on body "AI 找網紅 找貼文 資源庫 商案媒合 洞察報告 趨勢分析 BETA 競品分析 立即安裝 瀏覽器外掛 繁體中文 活動訊息 行 32.8萬 3.7萬 9.4萬 …" at bounding box center [696, 43] width 1393 height 636
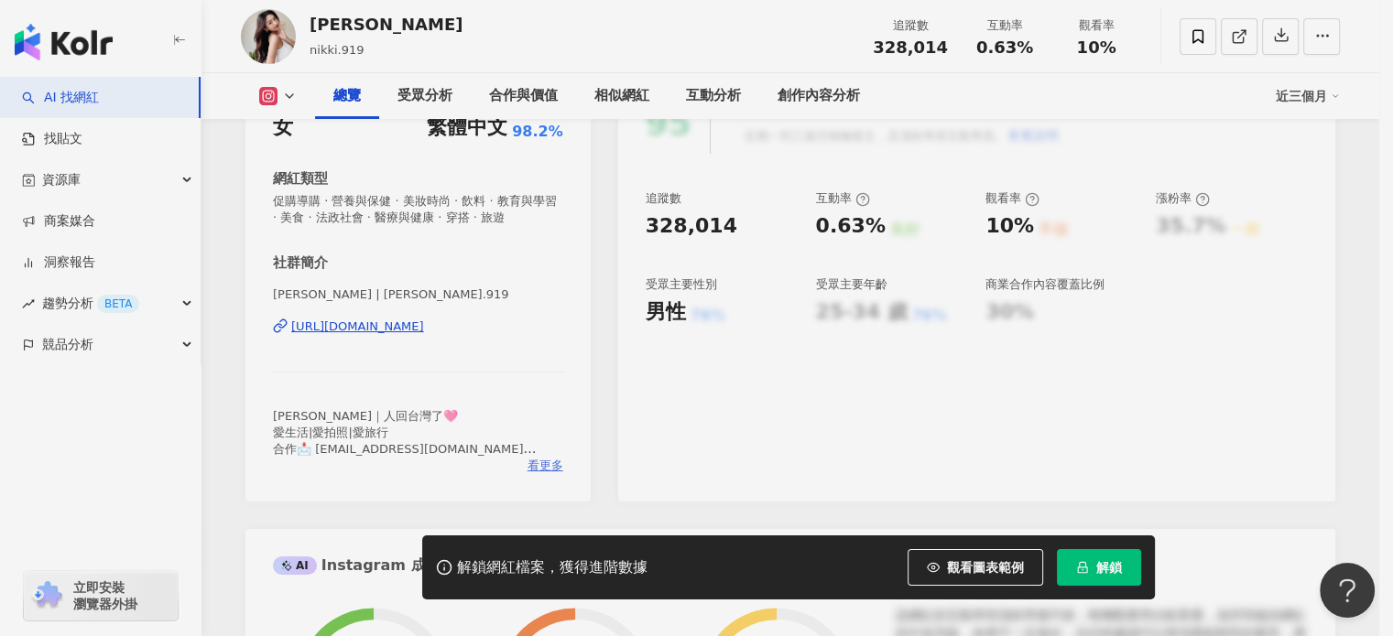
scroll to position [366, 0]
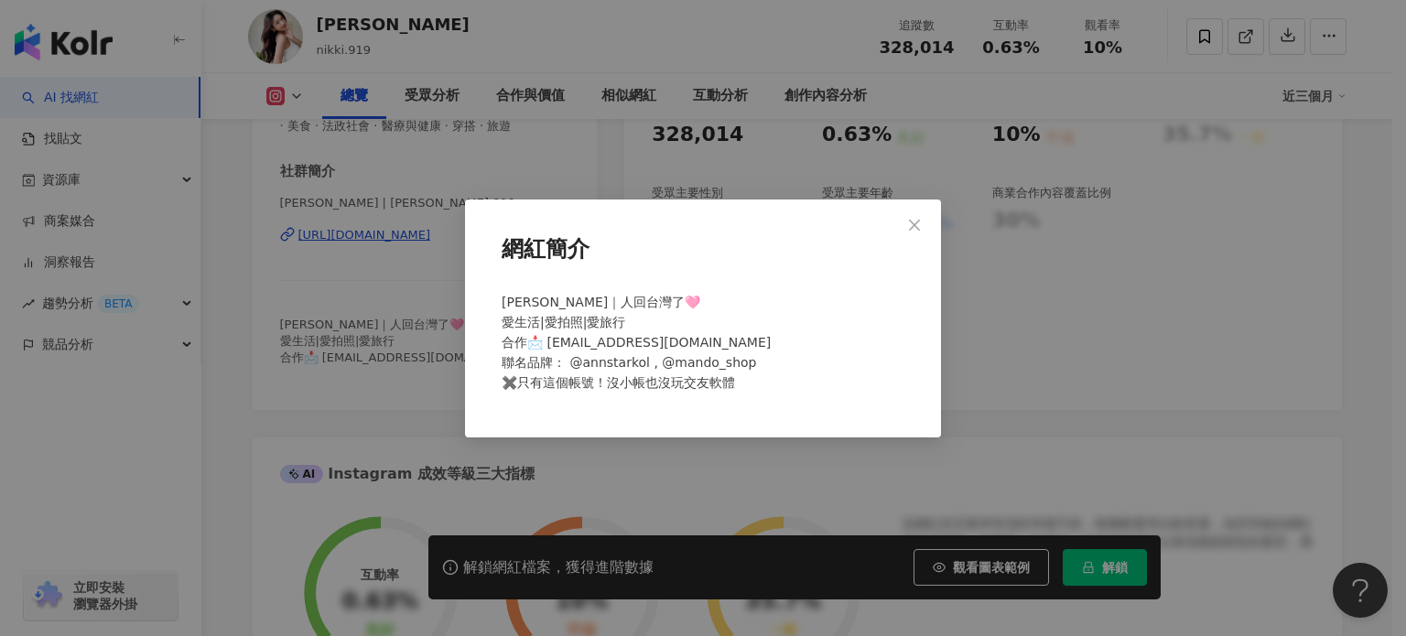
click at [428, 318] on div "網紅簡介 MINYU 민유｜人回台灣了🩷 愛生活|愛拍照|愛旅行 合作📩 minyu83919@gmail.com 聯名品牌： @annstarkol , @…" at bounding box center [703, 318] width 1406 height 636
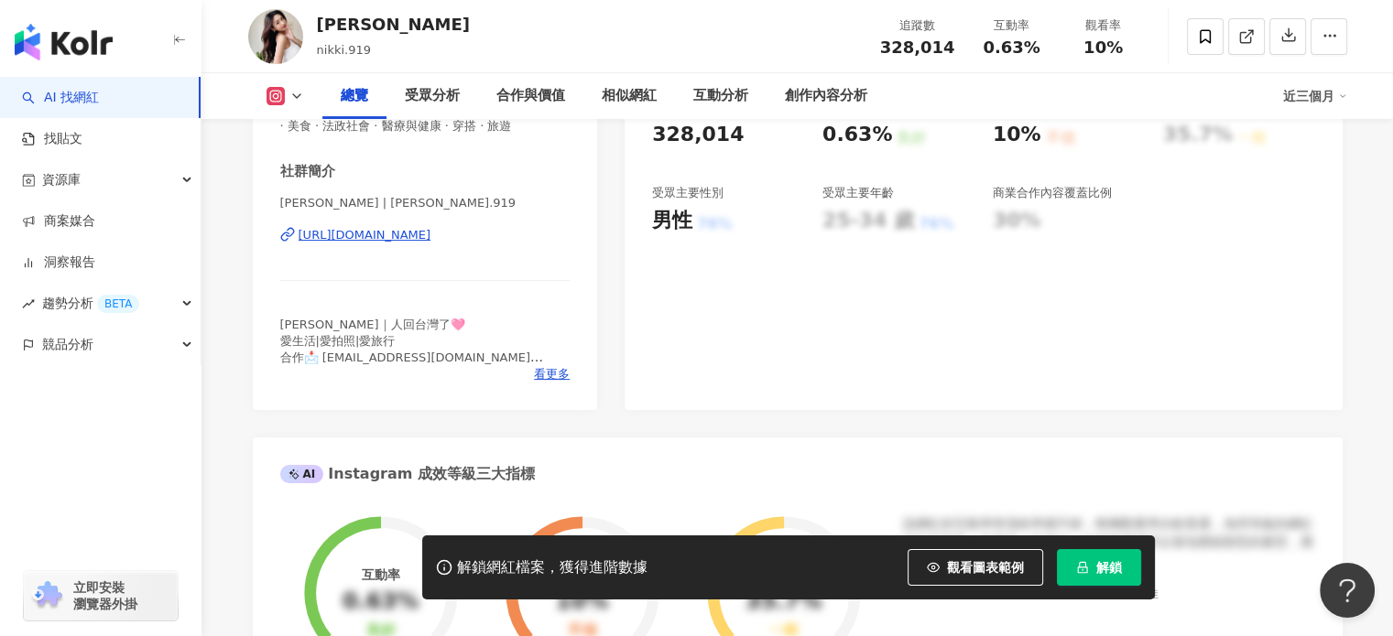
click at [381, 243] on div "https://www.instagram.com/nikki.919/" at bounding box center [364, 235] width 133 height 16
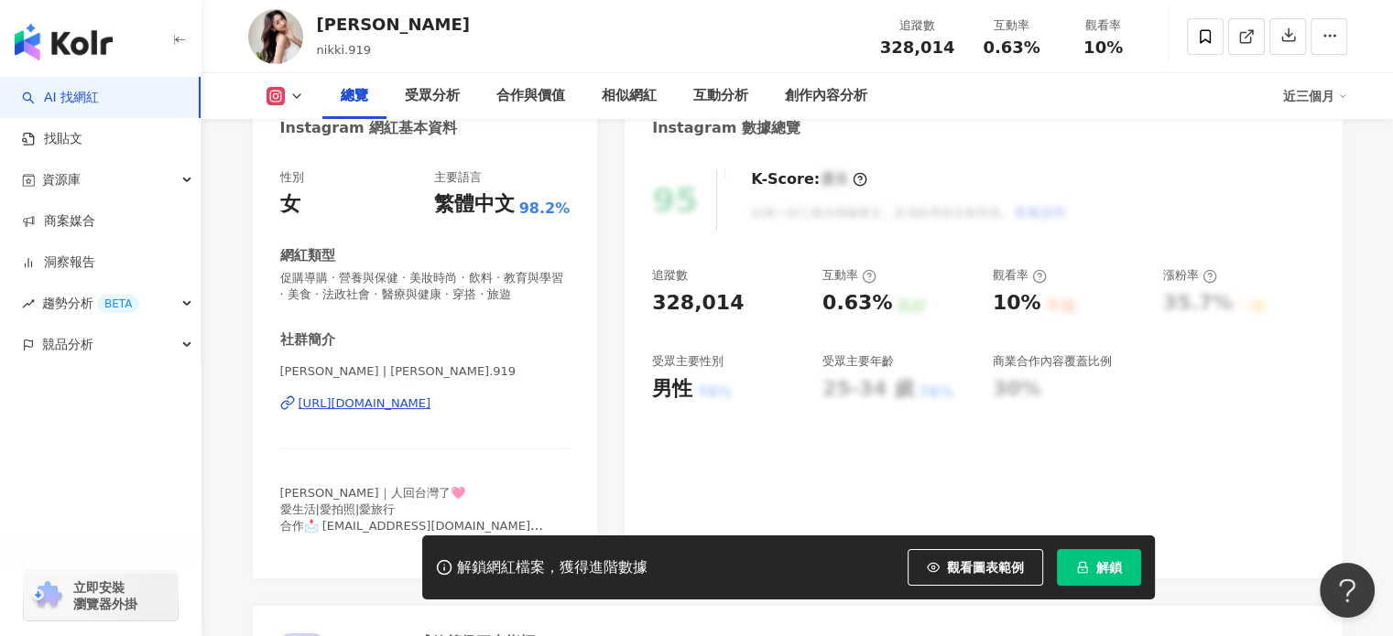
scroll to position [92, 0]
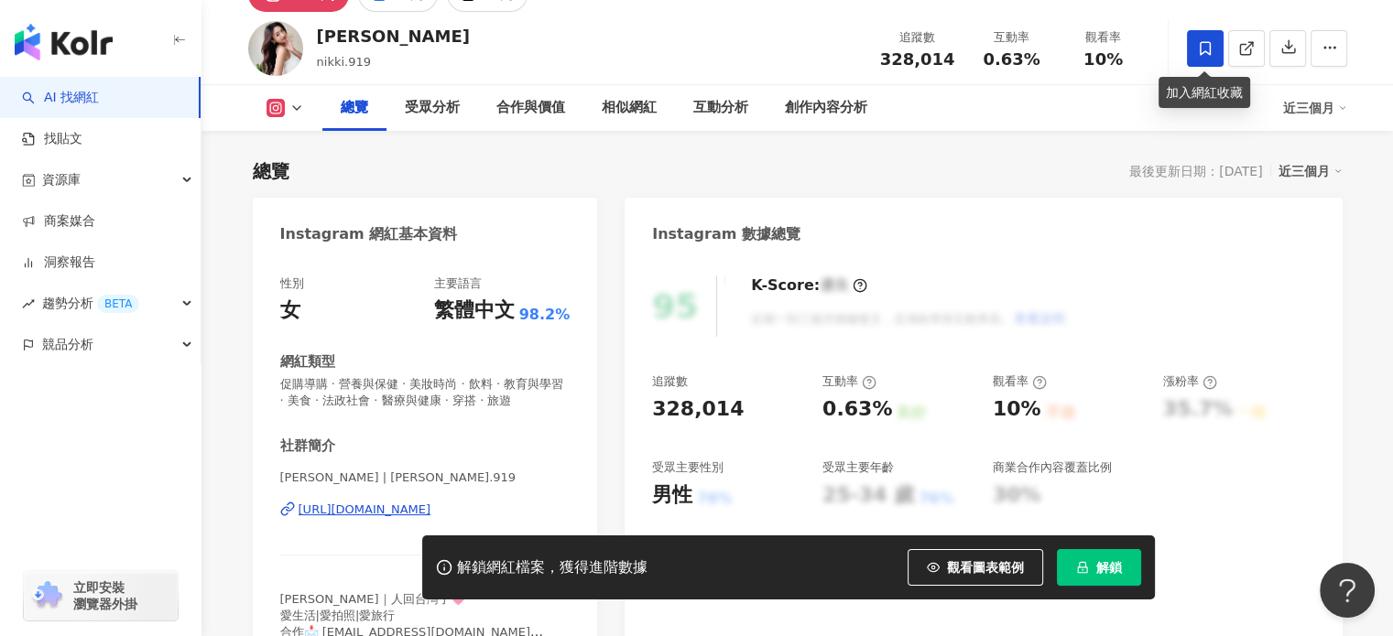
click at [1197, 43] on icon at bounding box center [1205, 48] width 16 height 16
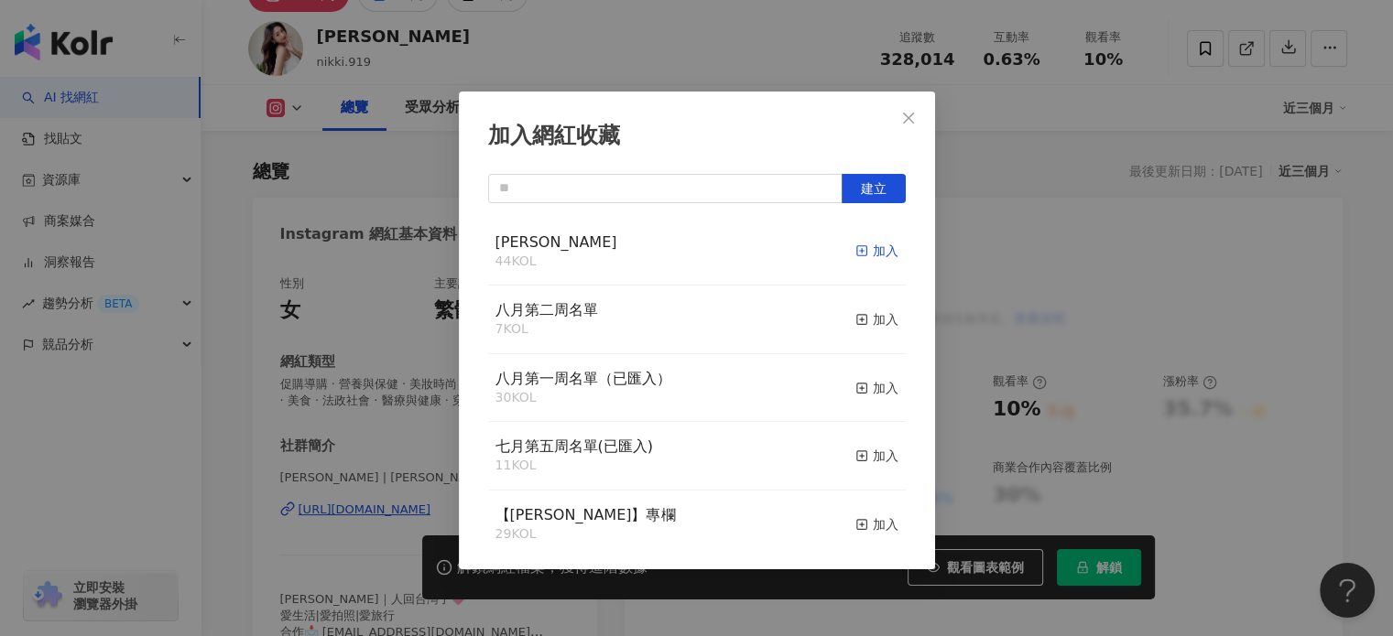
click at [865, 247] on div "加入" at bounding box center [876, 251] width 43 height 20
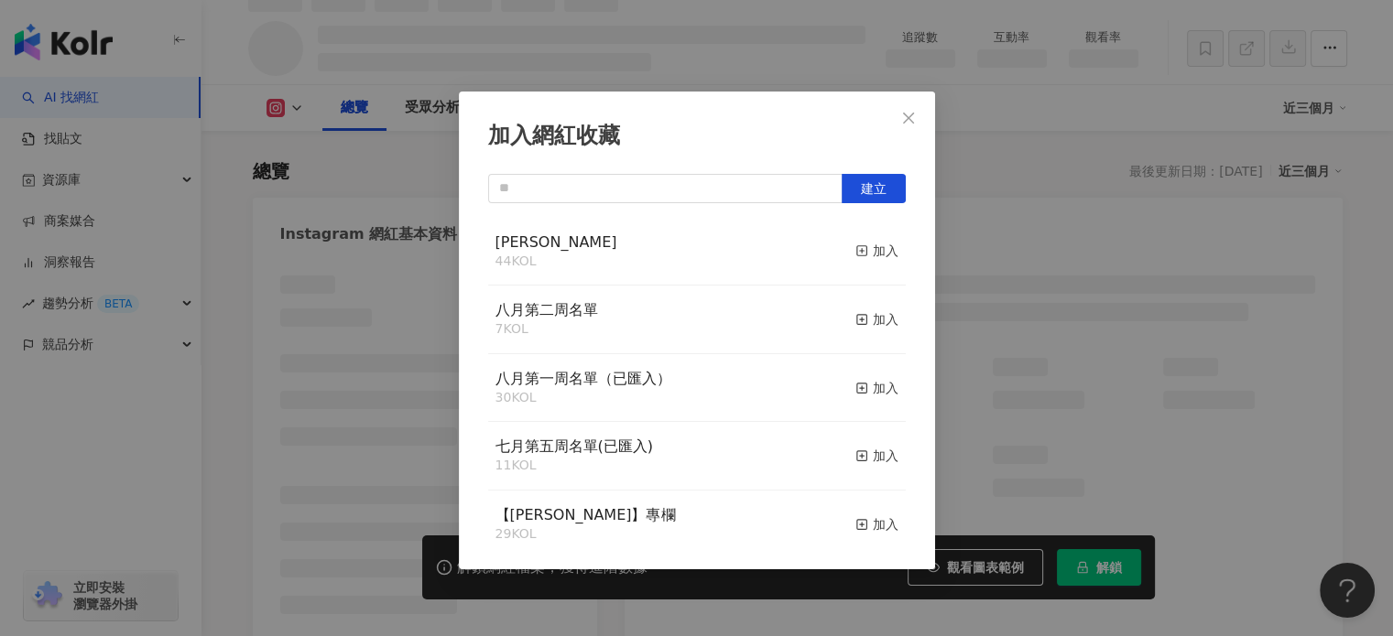
scroll to position [111, 0]
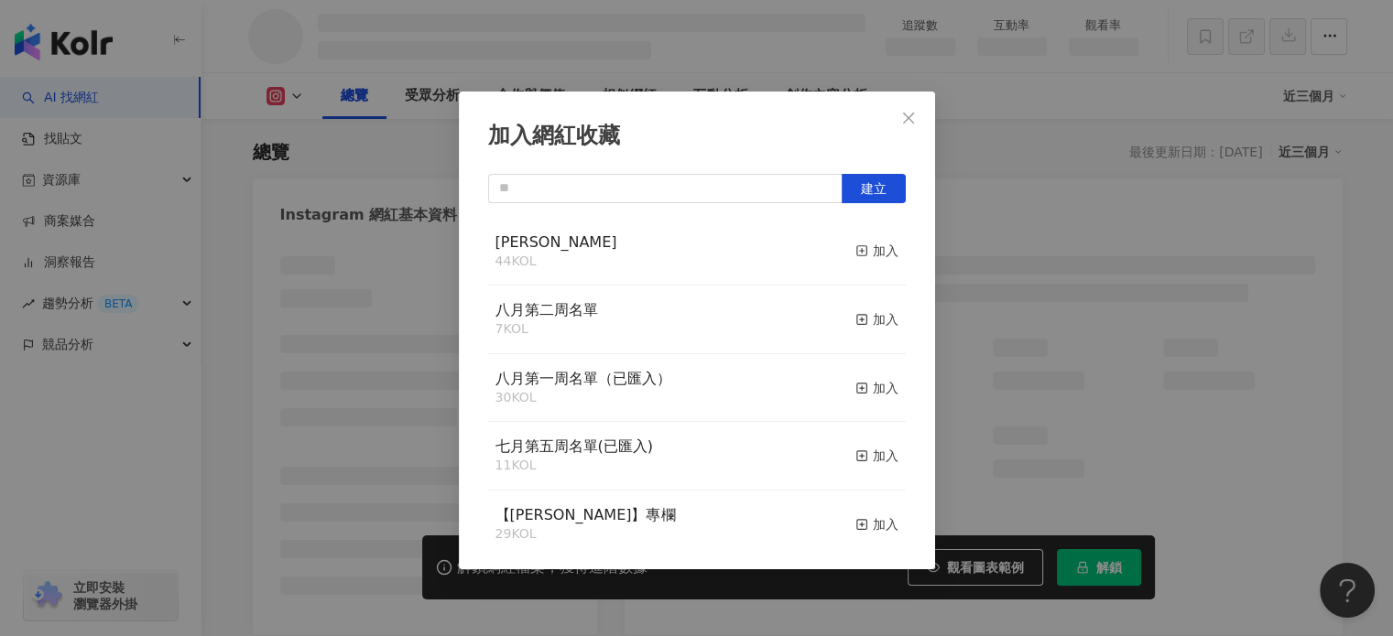
click at [343, 201] on div "加入網紅收藏 建立 Monica 44 KOL 加入 八月第二周名單 7 KOL 加入 八月第一周名單（已匯入） 30 KOL 加入 七月第五周名單(已匯入)…" at bounding box center [696, 318] width 1393 height 636
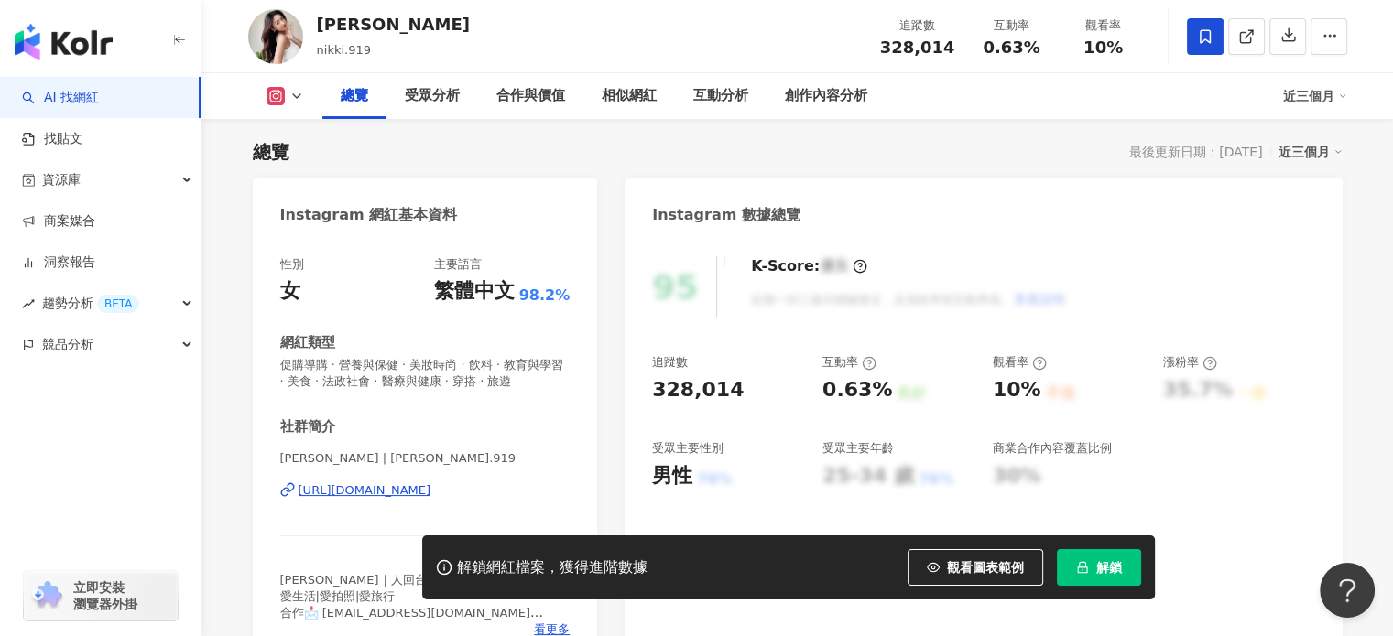
scroll to position [92, 0]
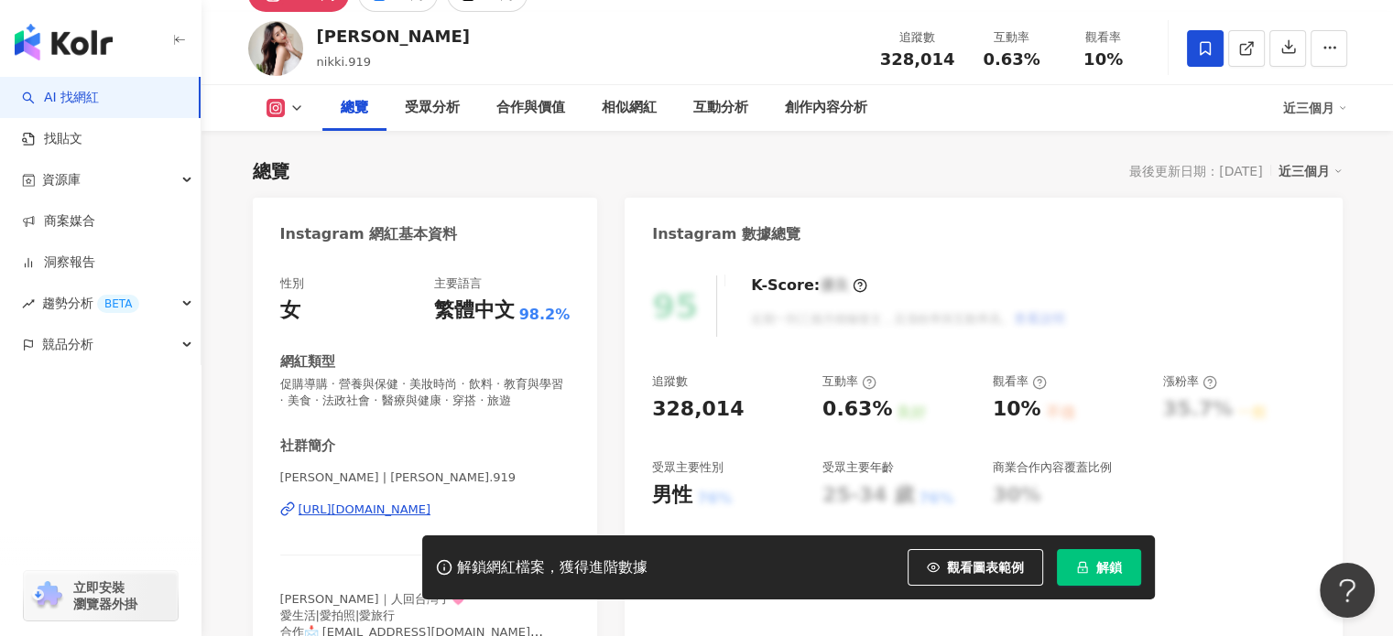
click at [319, 31] on div "Nikki" at bounding box center [393, 36] width 153 height 23
click at [313, 32] on div "Nikki nikki.919 追蹤數 328,014 互動率 0.63% 觀看率 10%" at bounding box center [797, 48] width 1172 height 72
drag, startPoint x: 320, startPoint y: 32, endPoint x: 363, endPoint y: 33, distance: 42.1
click at [363, 33] on div "Nikki" at bounding box center [393, 36] width 153 height 23
copy div "Nikki"
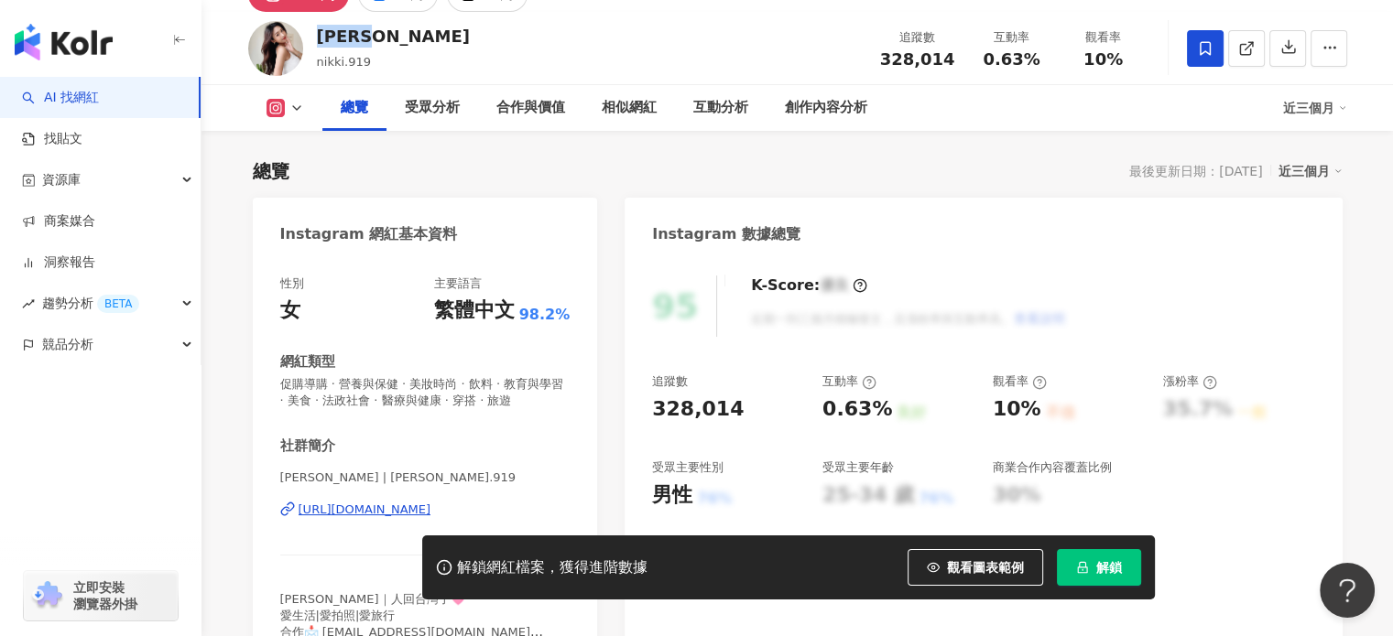
copy div "Nikki"
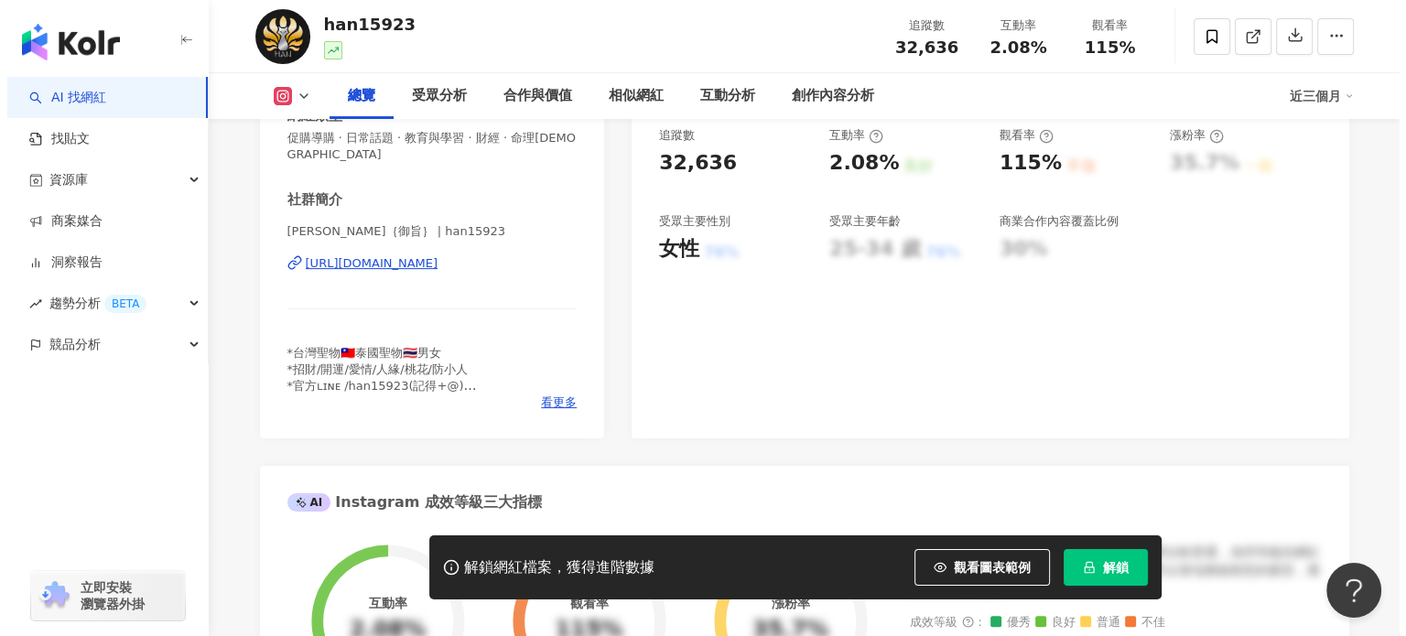
scroll to position [366, 0]
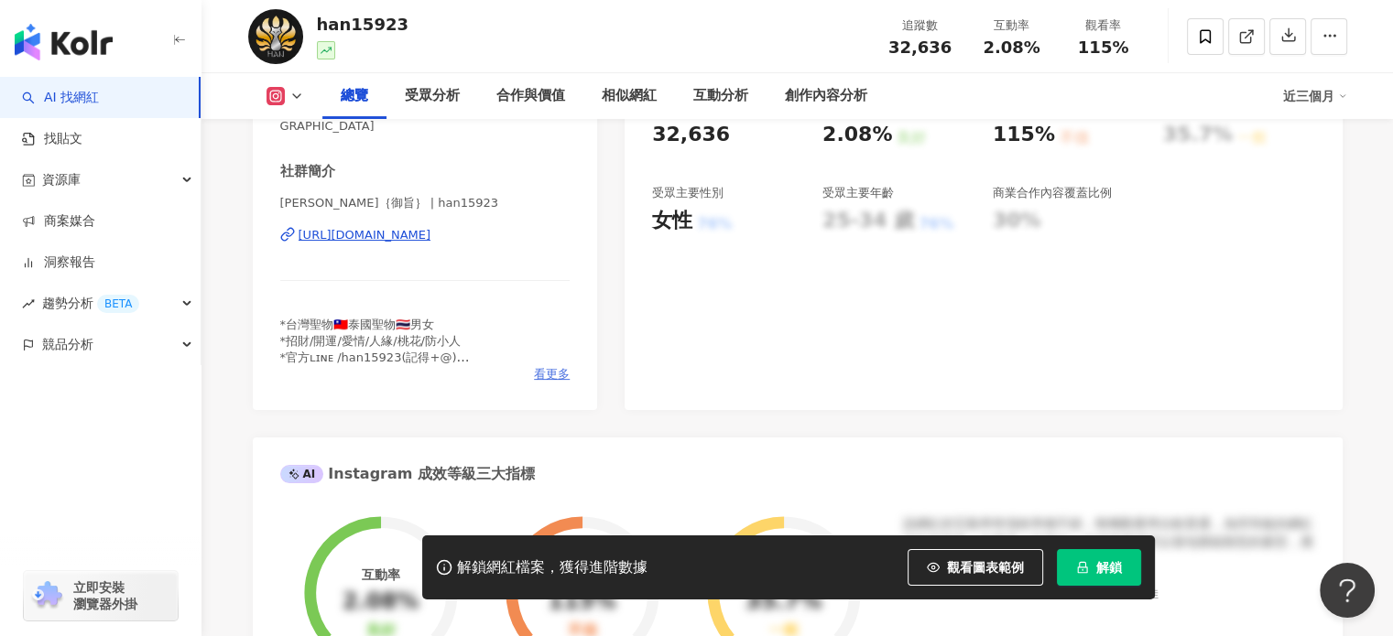
click at [552, 376] on span "看更多" at bounding box center [552, 374] width 36 height 16
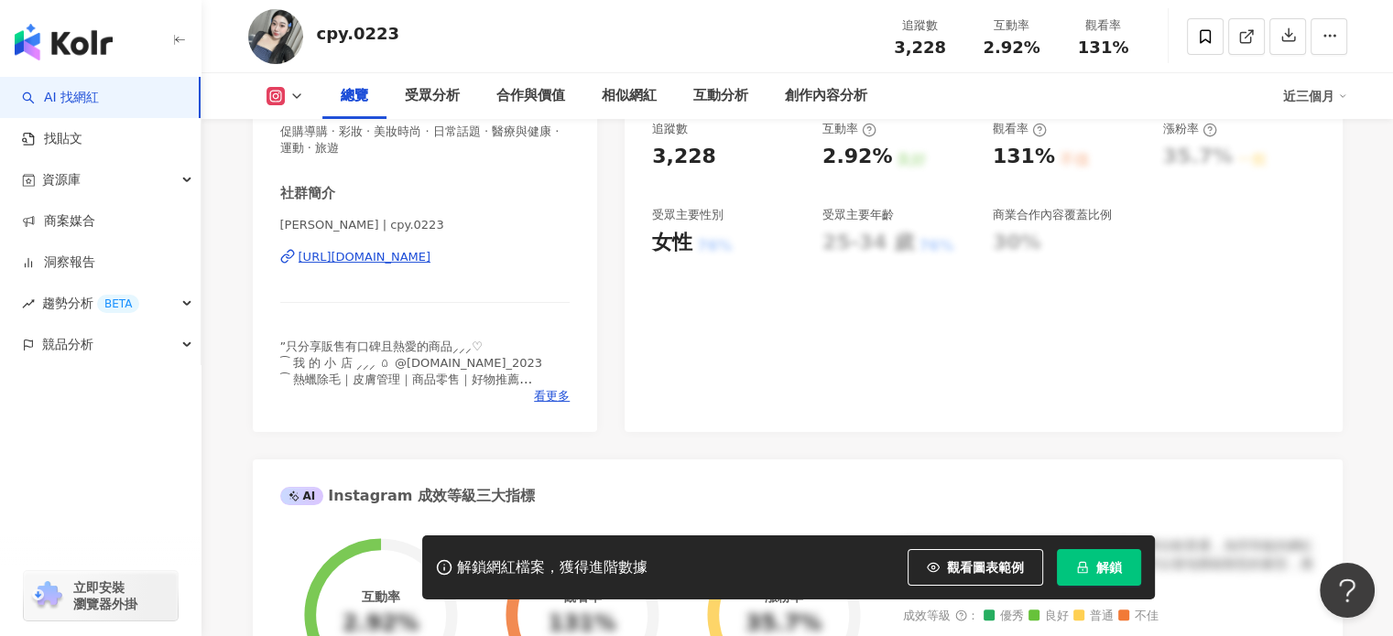
scroll to position [366, 0]
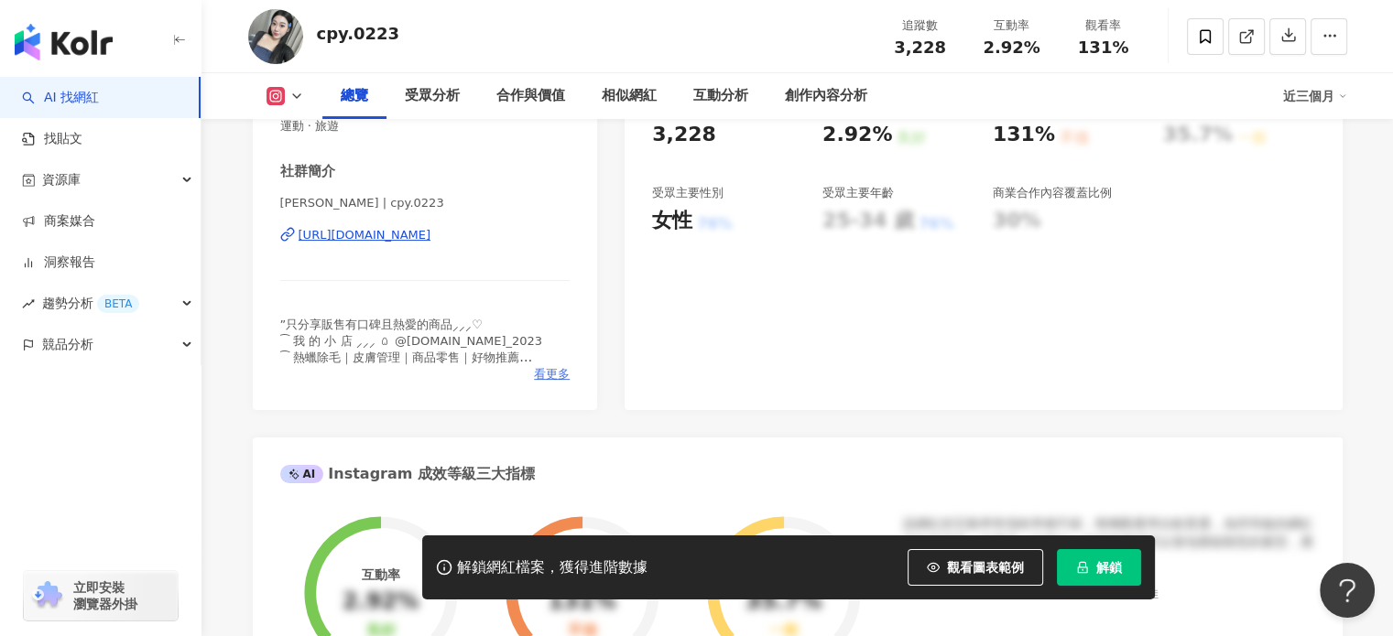
click at [560, 376] on span "看更多" at bounding box center [552, 374] width 36 height 16
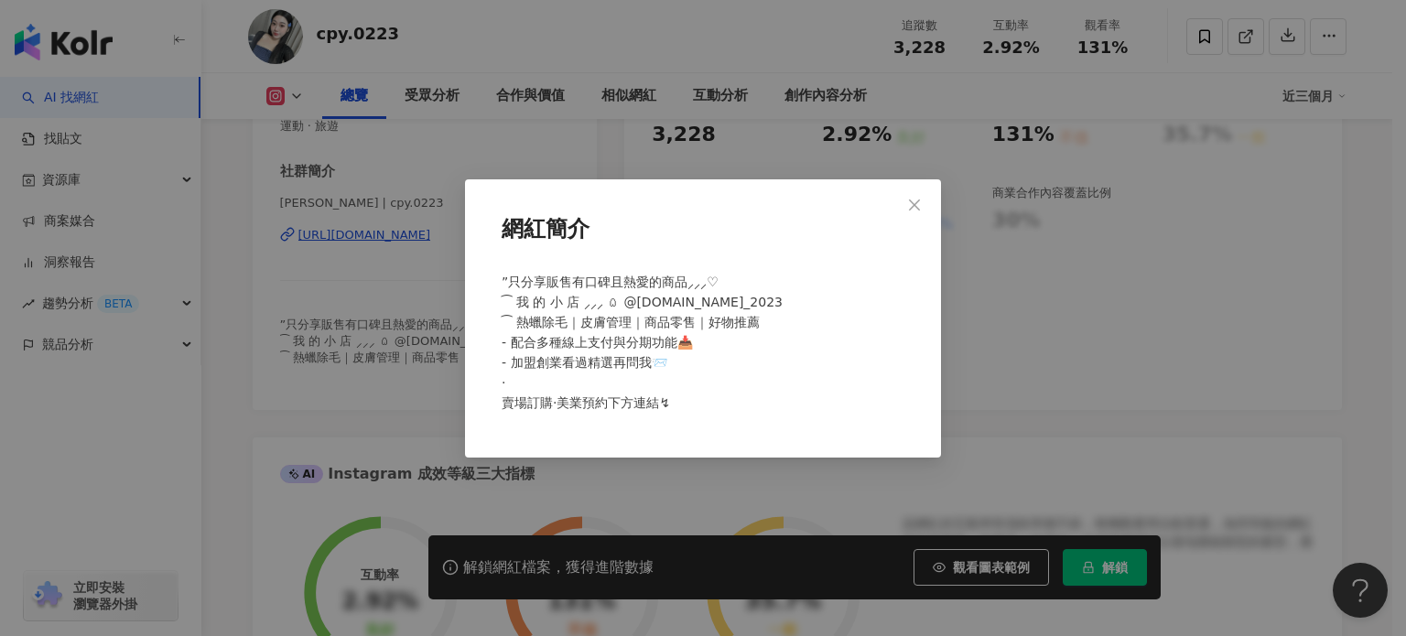
click at [452, 382] on div "網紅簡介 ”只分享販售有口碑且熱愛的商品⸝⸝⸝♡ ⁀ 我 的 小 店‎ ‎⸝⸝⸝ ꒧ @inner.beauty_2023 ⁀ 熱蠟除毛｜皮膚管理｜商品零售｜…" at bounding box center [703, 318] width 1406 height 636
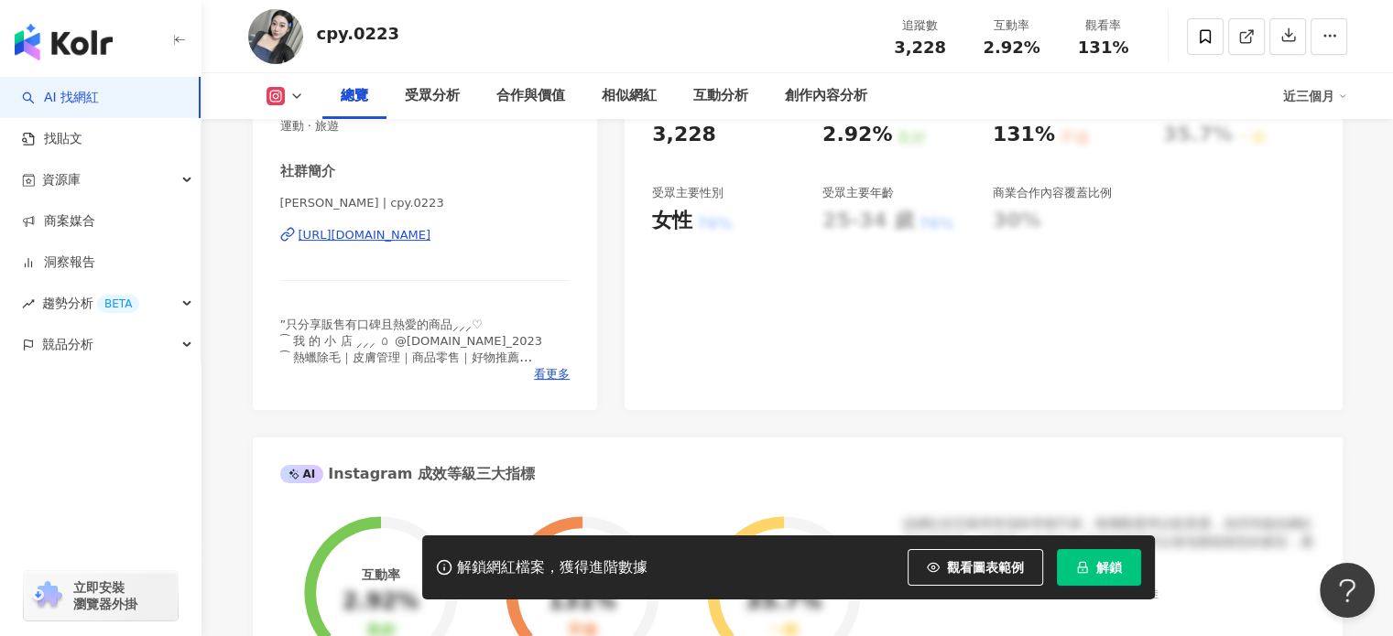
click at [430, 230] on div "https://www.instagram.com/cpy.0223/" at bounding box center [364, 235] width 133 height 16
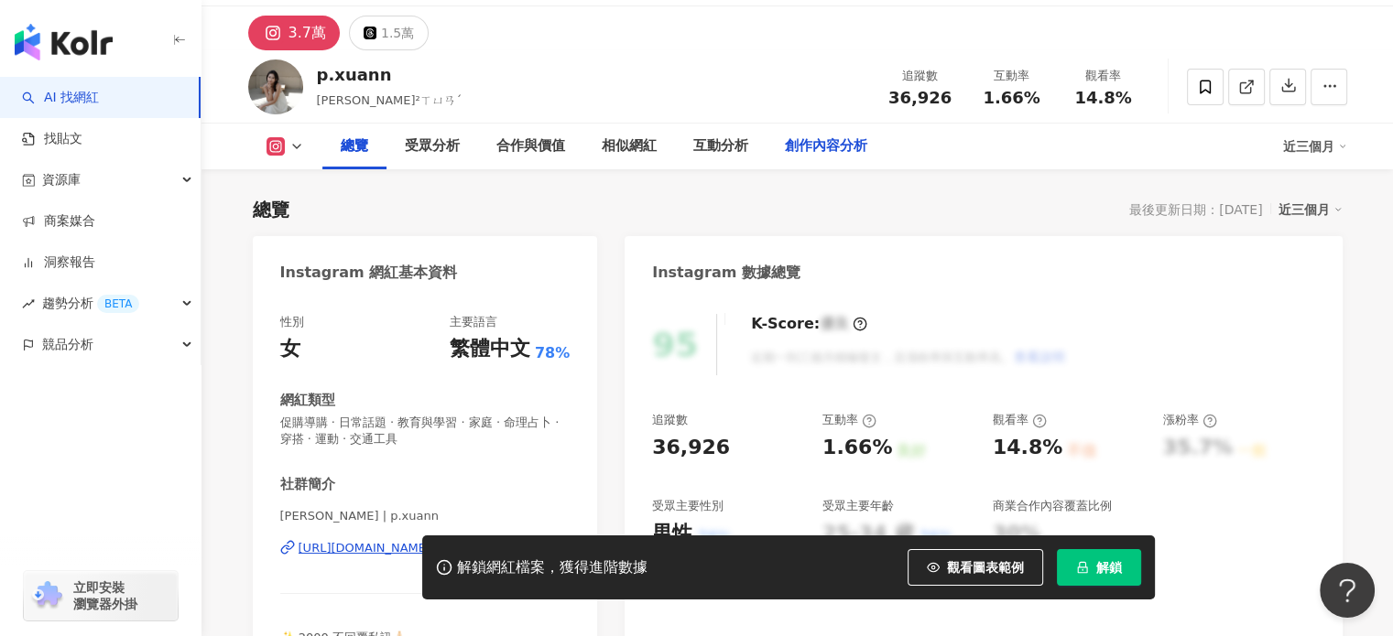
scroll to position [275, 0]
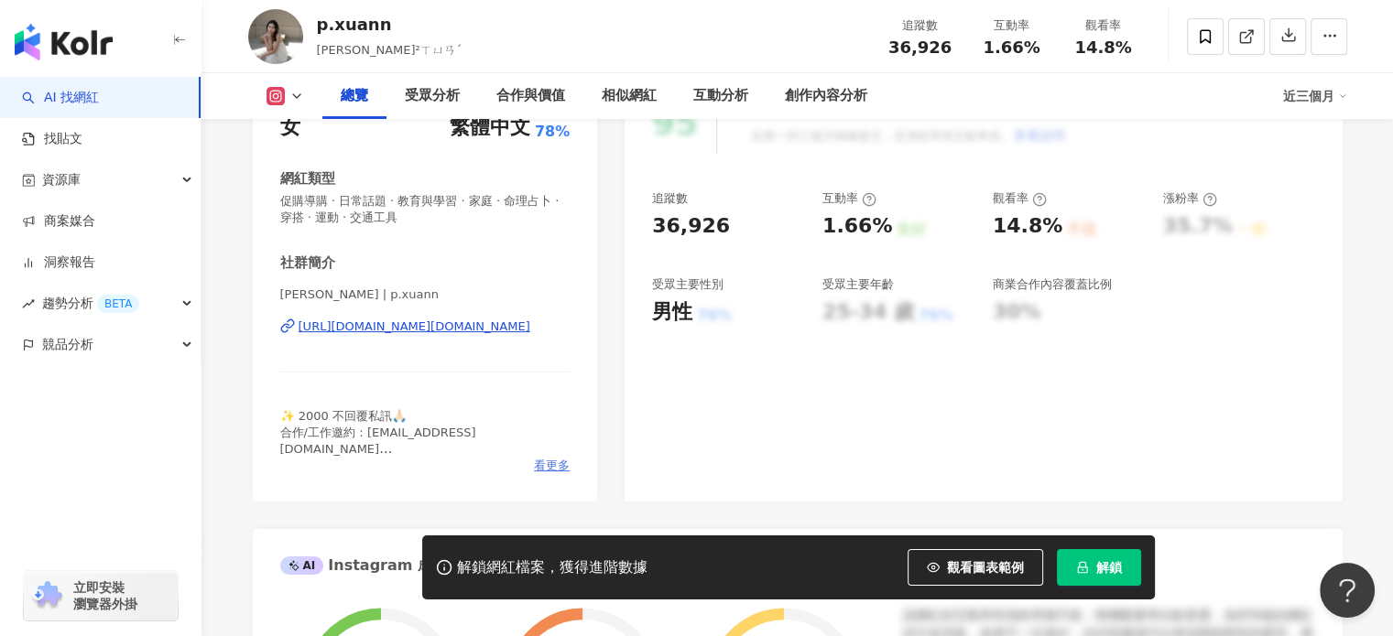
click at [553, 458] on span "看更多" at bounding box center [552, 466] width 36 height 16
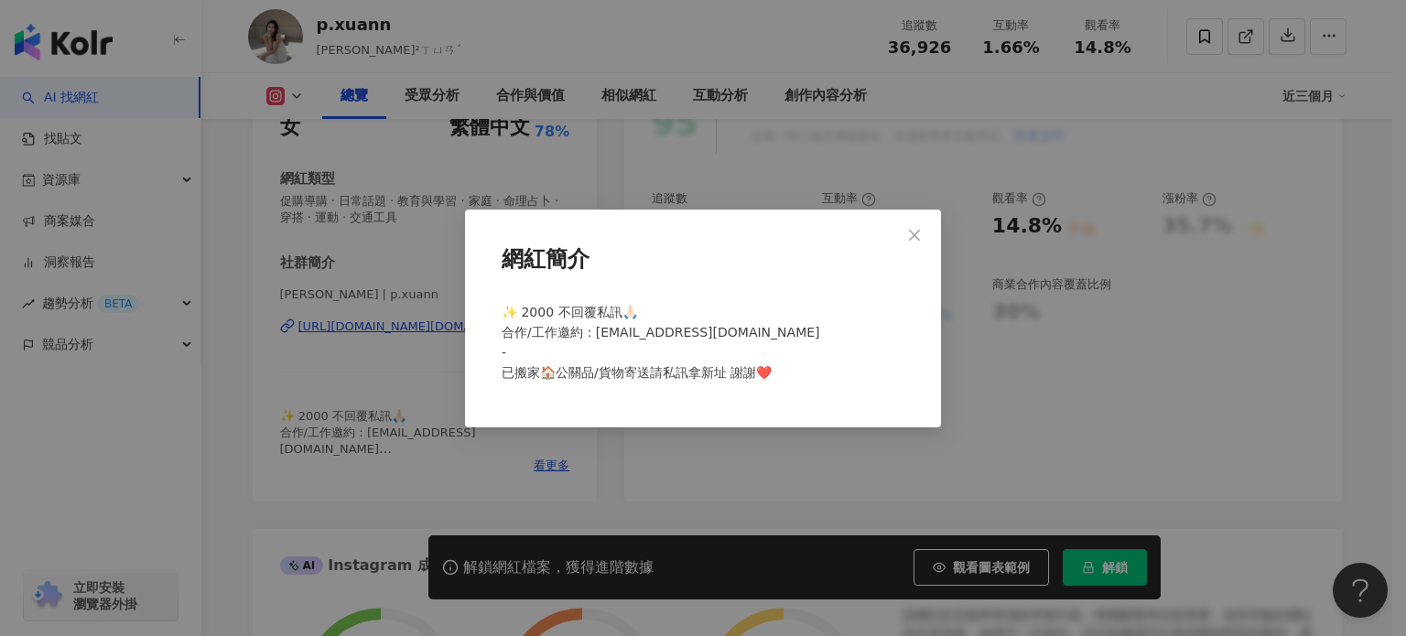
click at [714, 162] on div "網紅簡介 ✨ 2000 不回覆私訊🙏🏻 合作/工作邀約：[EMAIL_ADDRESS][DOMAIN_NAME] - 已搬家🏠公關品/貨物寄送請私訊拿新址 謝…" at bounding box center [703, 318] width 1406 height 636
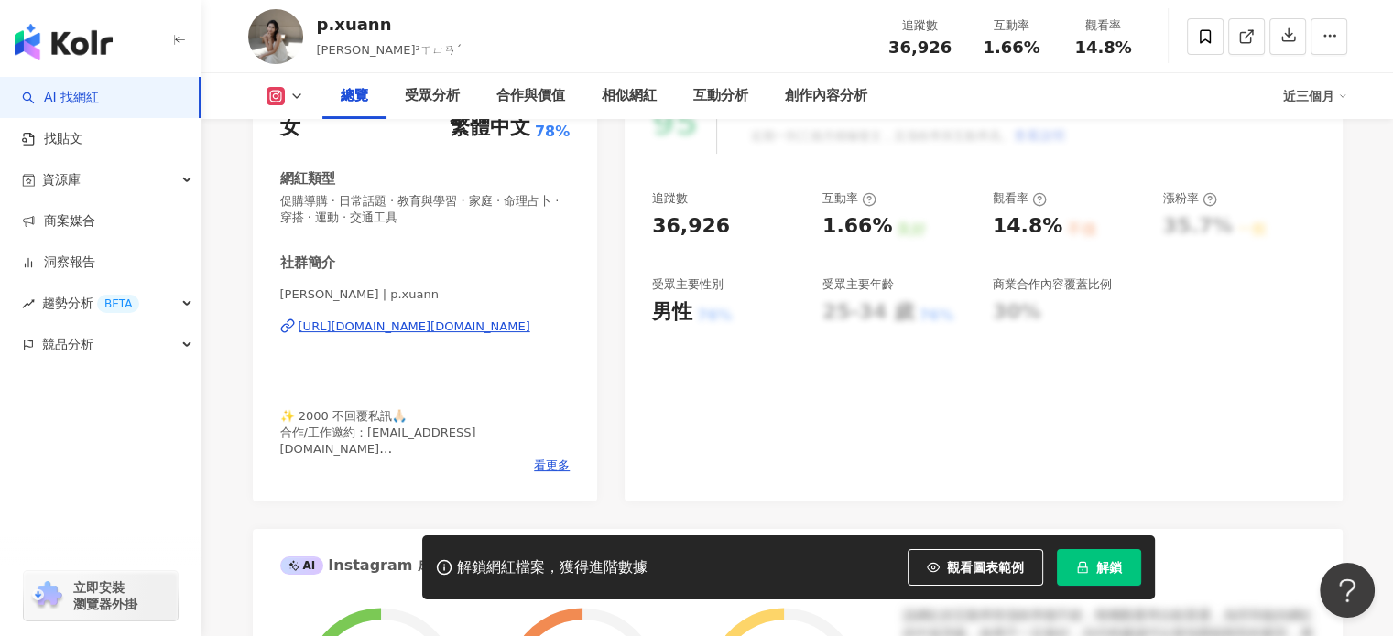
click at [388, 332] on div "[URL][DOMAIN_NAME][DOMAIN_NAME]" at bounding box center [414, 327] width 232 height 16
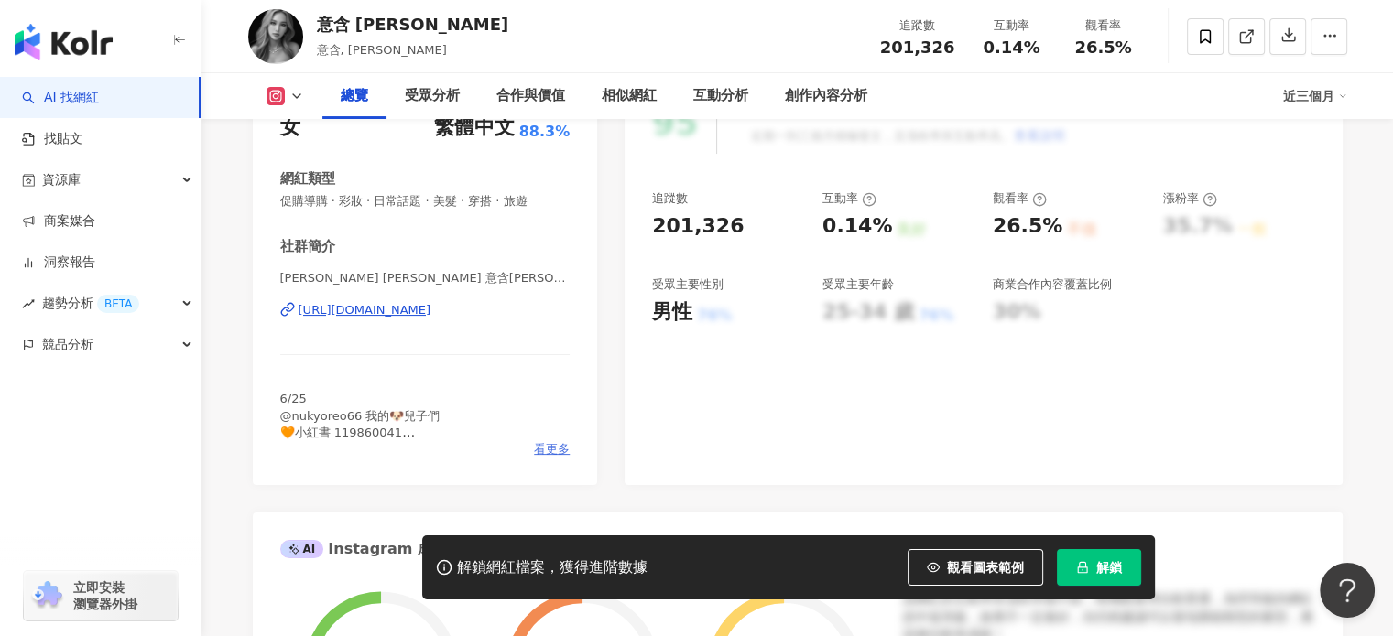
click at [543, 447] on span "看更多" at bounding box center [552, 449] width 36 height 16
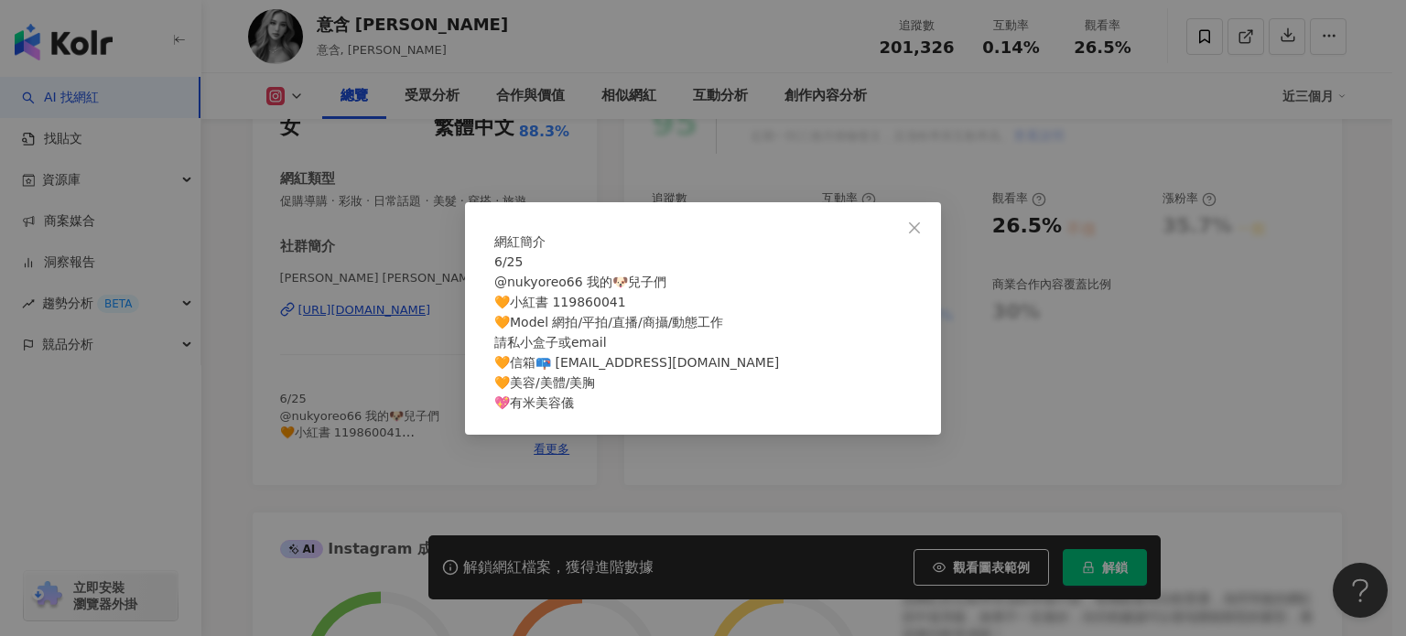
click at [467, 428] on div "網紅簡介 6/25 @nukyoreo66 我的🐶兒子們 🧡小紅書 119860041 🧡Model 網拍/平拍/直播/商攝/動態工作 請私小盒子或email…" at bounding box center [703, 318] width 476 height 233
click at [408, 309] on div "網紅簡介 6/25 @nukyoreo66 我的🐶兒子們 🧡小紅書 119860041 🧡Model 網拍/平拍/直播/商攝/動態工作 請私小盒子或email…" at bounding box center [703, 318] width 1406 height 636
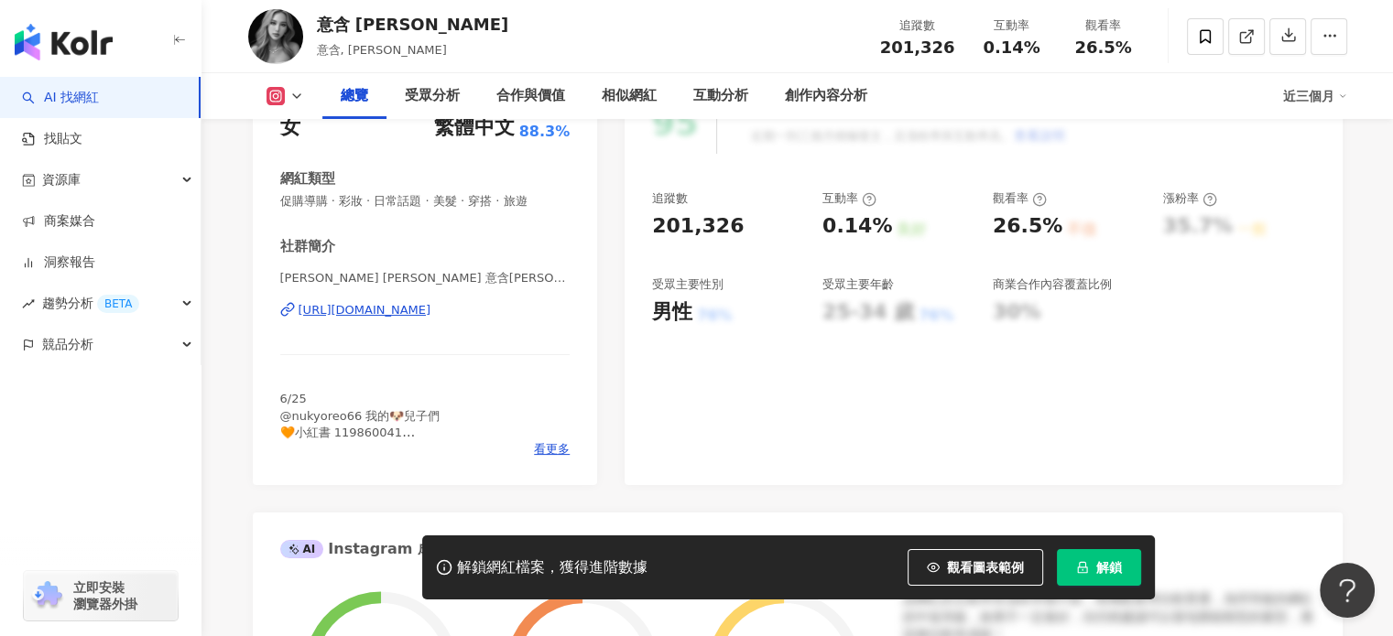
click at [431, 313] on div "https://www.instagram.com/zzoeshen/" at bounding box center [364, 310] width 133 height 16
click at [1198, 36] on icon at bounding box center [1205, 36] width 16 height 16
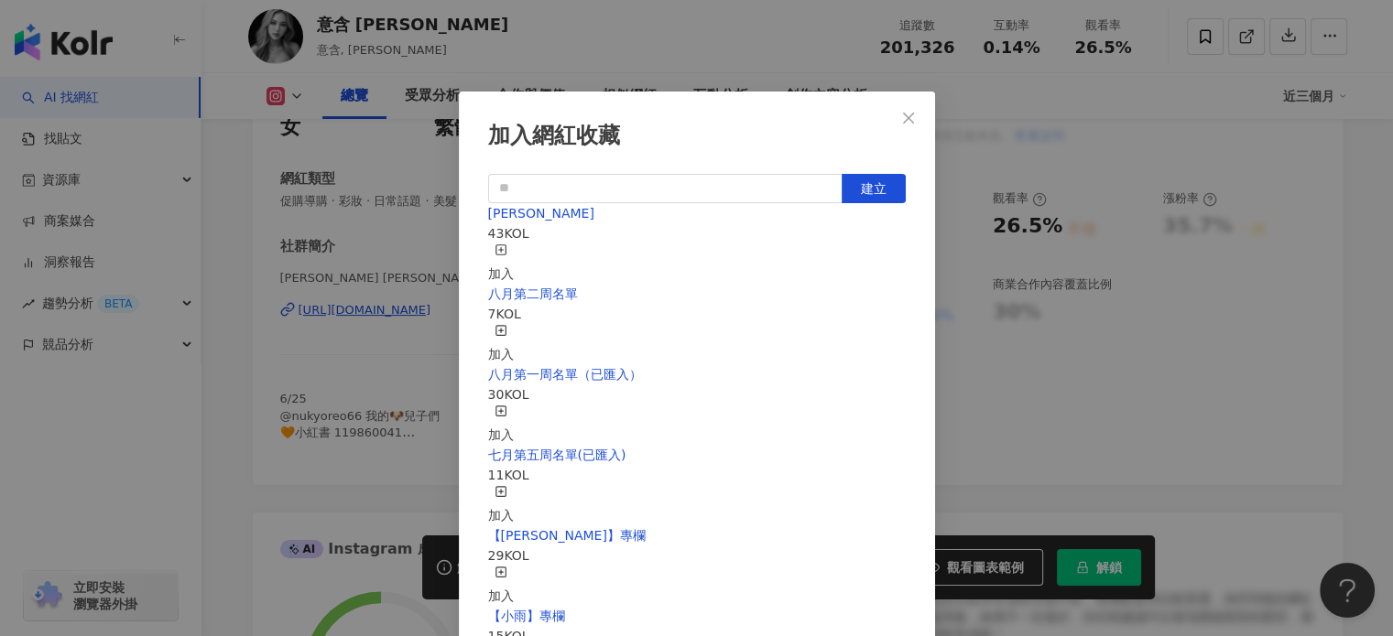
click at [514, 250] on div "加入" at bounding box center [501, 264] width 26 height 40
click at [901, 116] on icon "close" at bounding box center [908, 118] width 15 height 15
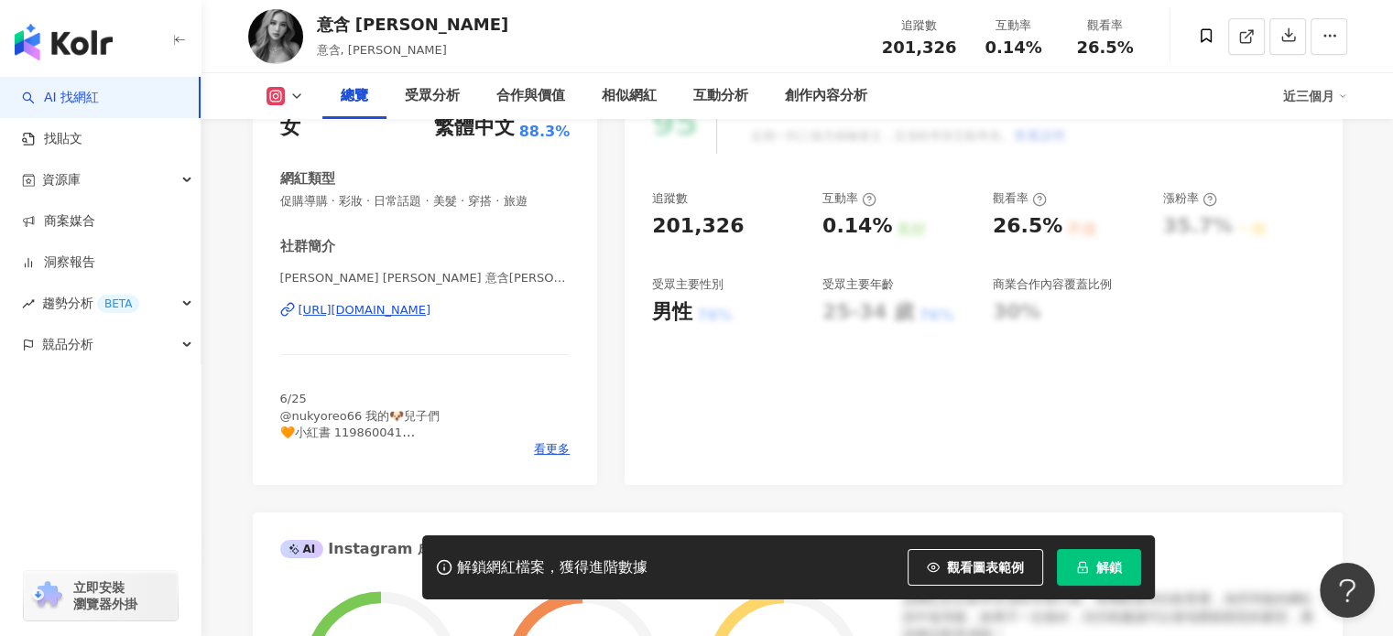
click at [320, 22] on div "加入網紅收藏 建立 Monica 46 KOL 已加入 八月第二周名單 7 KOL 加入 八月第一周名單（已匯入） 30 KOL 加入 七月第五周名單(已匯入…" at bounding box center [696, 318] width 1393 height 636
drag, startPoint x: 319, startPoint y: 25, endPoint x: 383, endPoint y: 27, distance: 64.1
click at [383, 27] on div "意含 Zoe 意含, Zoe 追蹤數 201,326 互動率 0.14% 觀看率 26.5%" at bounding box center [797, 36] width 1172 height 72
copy div "意含 Zoe"
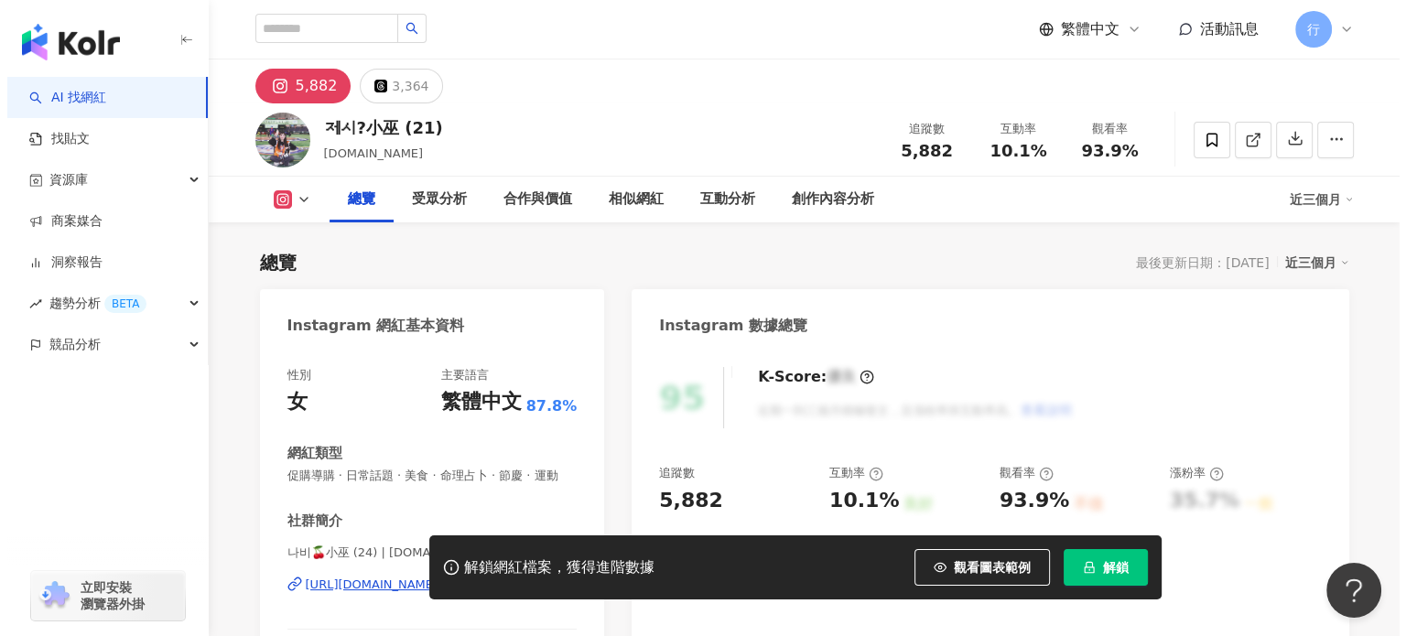
scroll to position [275, 0]
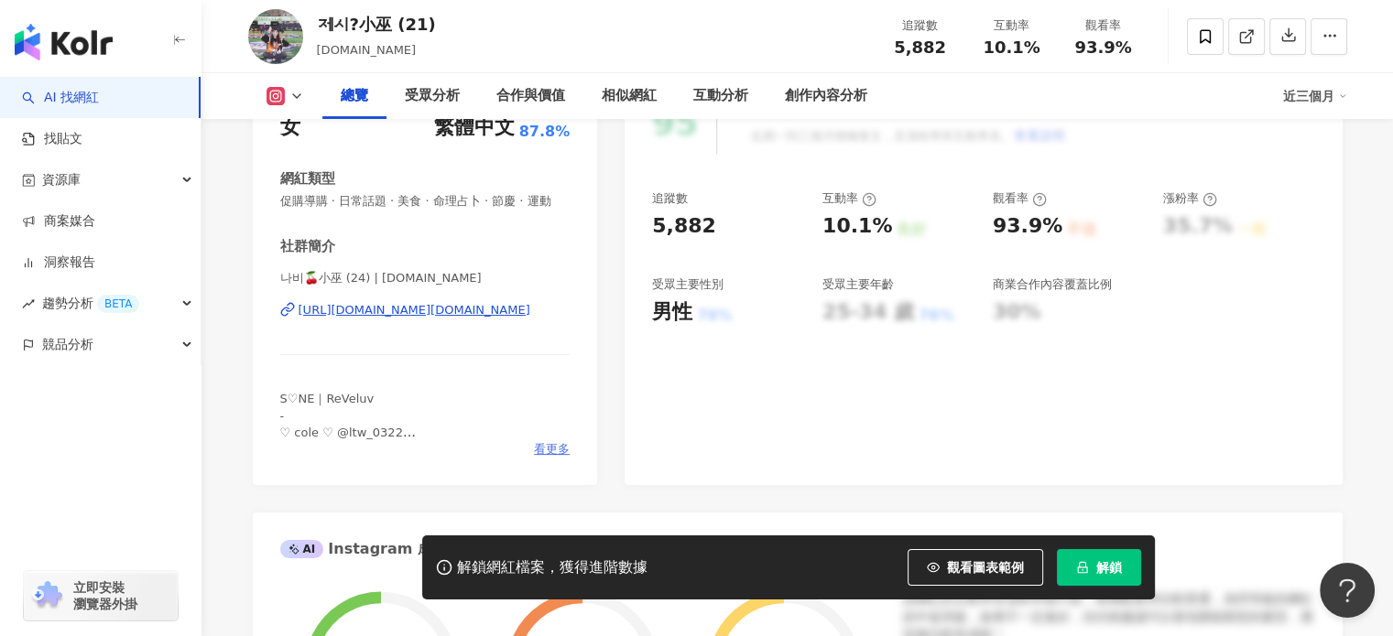
click at [556, 458] on span "看更多" at bounding box center [552, 449] width 36 height 16
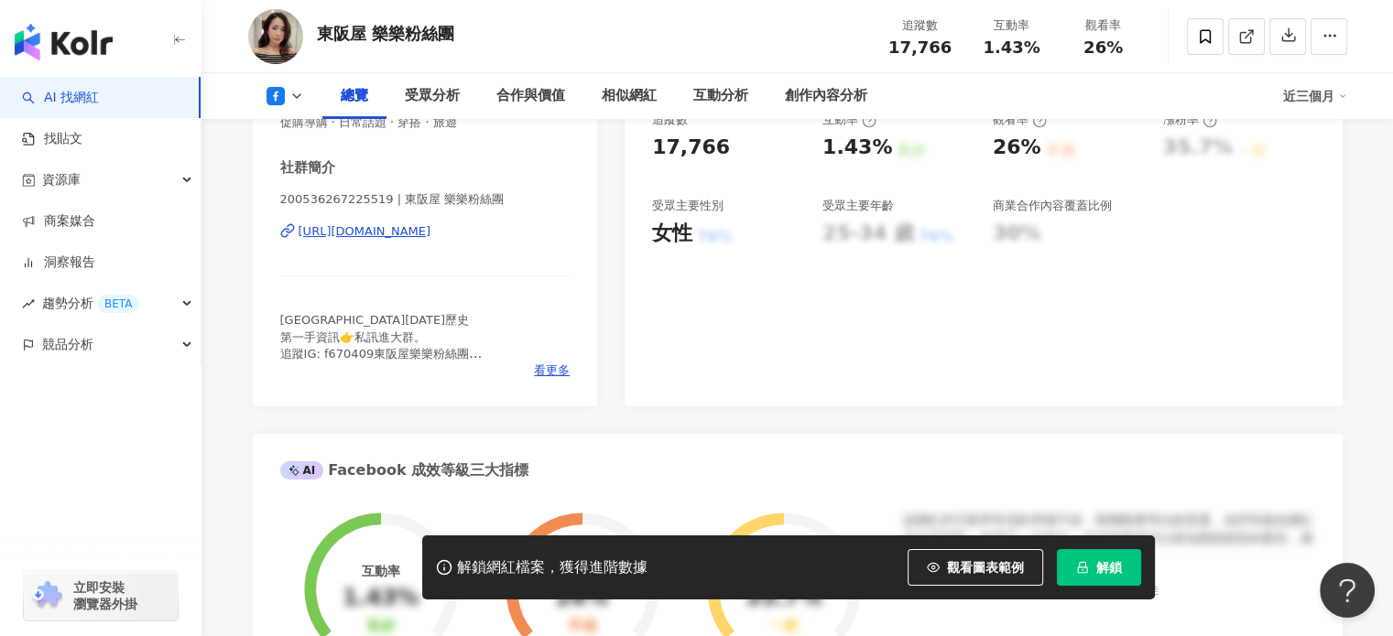
scroll to position [366, 0]
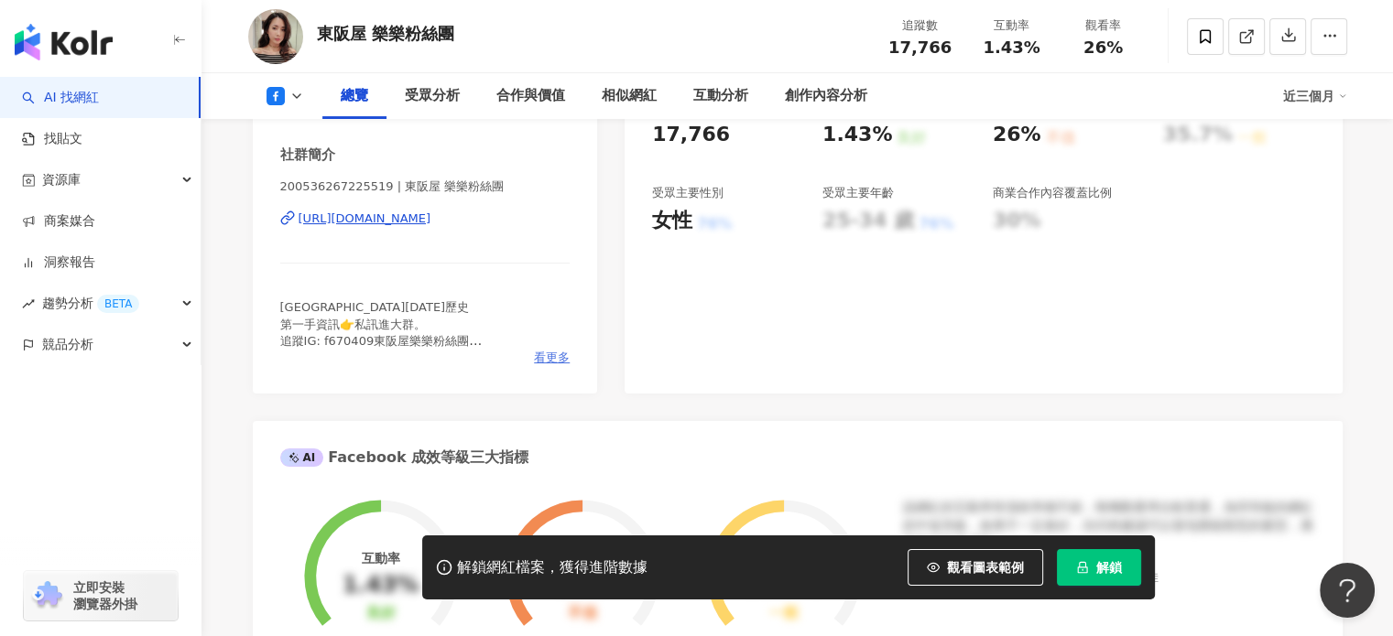
click at [547, 351] on span "看更多" at bounding box center [552, 358] width 36 height 16
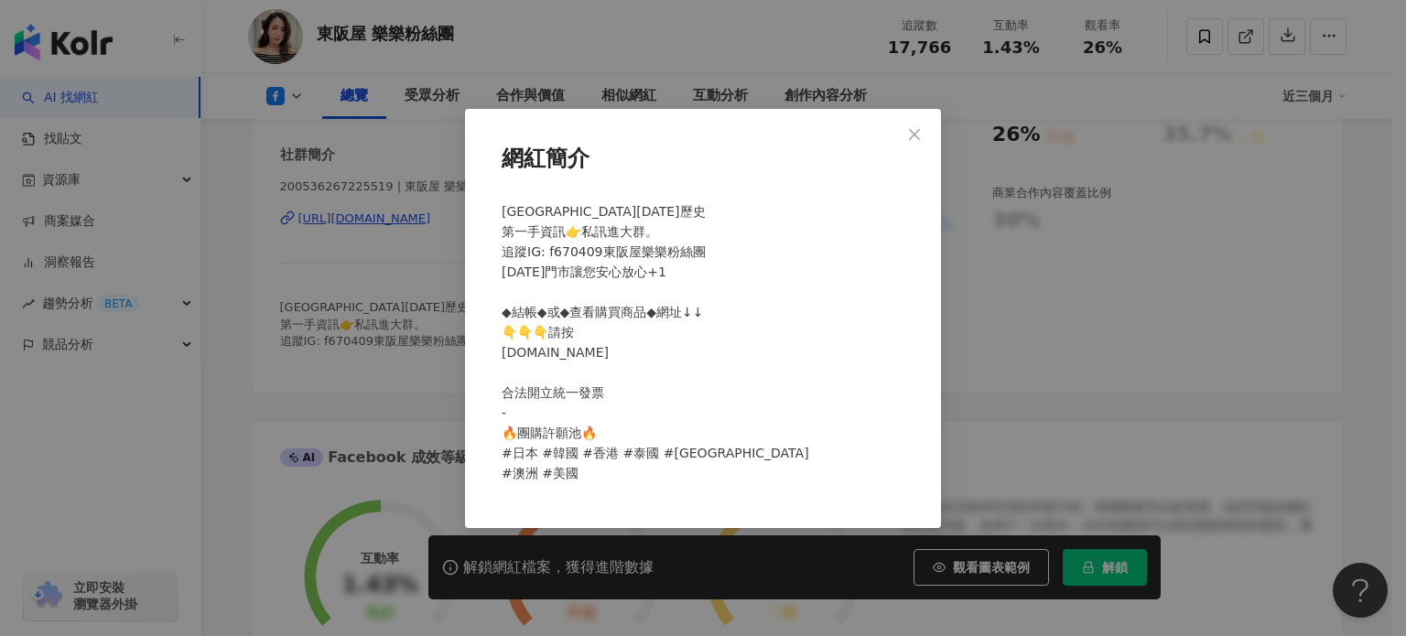
click at [417, 318] on div "網紅簡介 東阪屋門市20年歷史 第一手資訊👉私訊進大群。 追蹤IG: f670409東阪屋樂樂粉絲團 24年門市讓您安心放心+1 ◆結帳◆或◆查看購買商品◆網…" at bounding box center [703, 318] width 1406 height 636
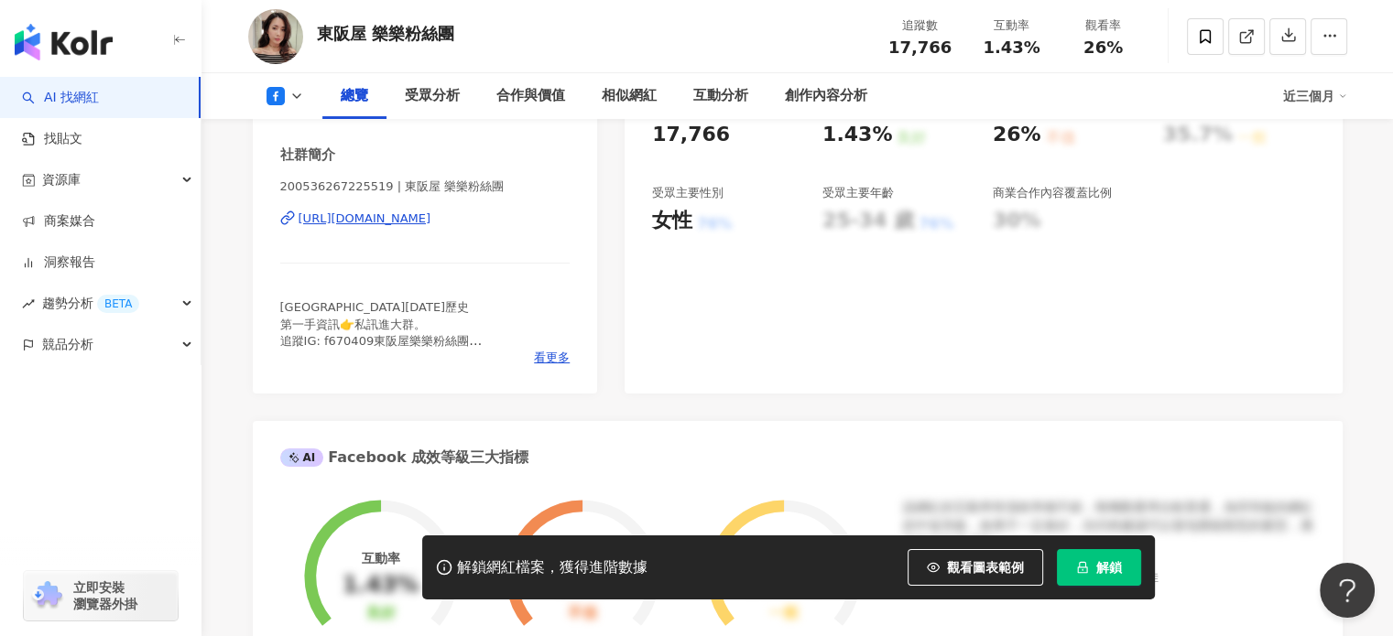
click at [431, 211] on div "https://www.facebook.com/200536267225519" at bounding box center [364, 219] width 133 height 16
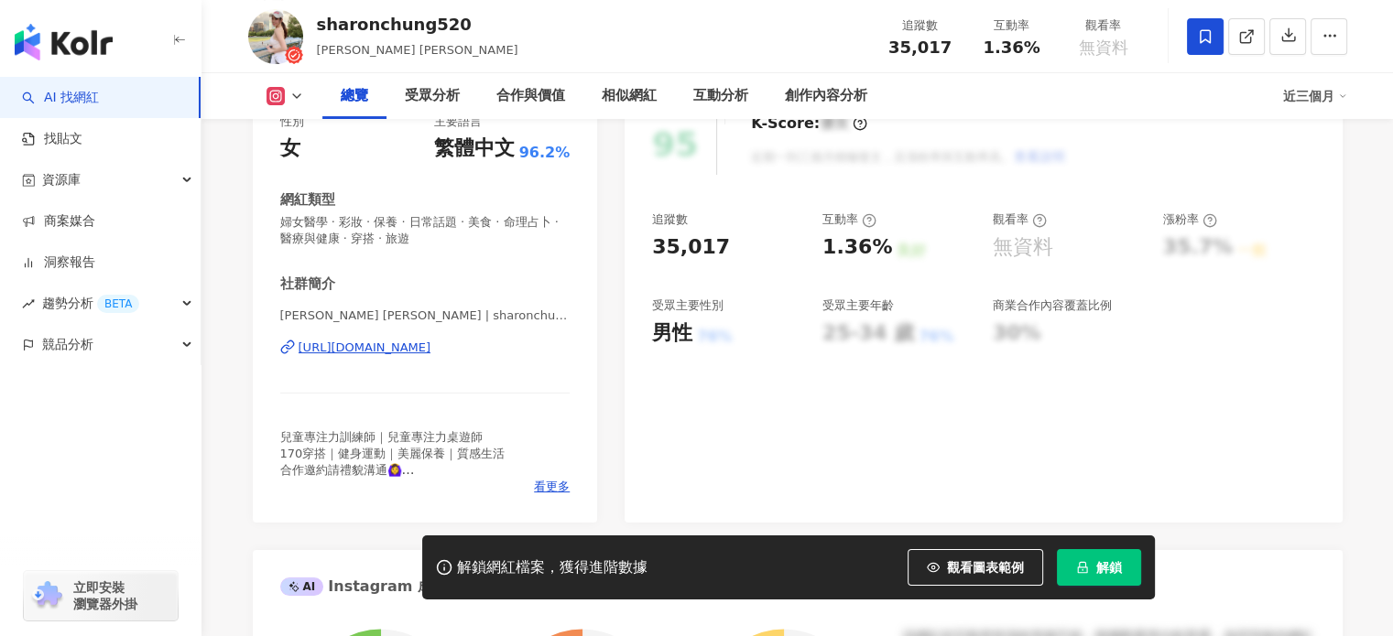
scroll to position [275, 0]
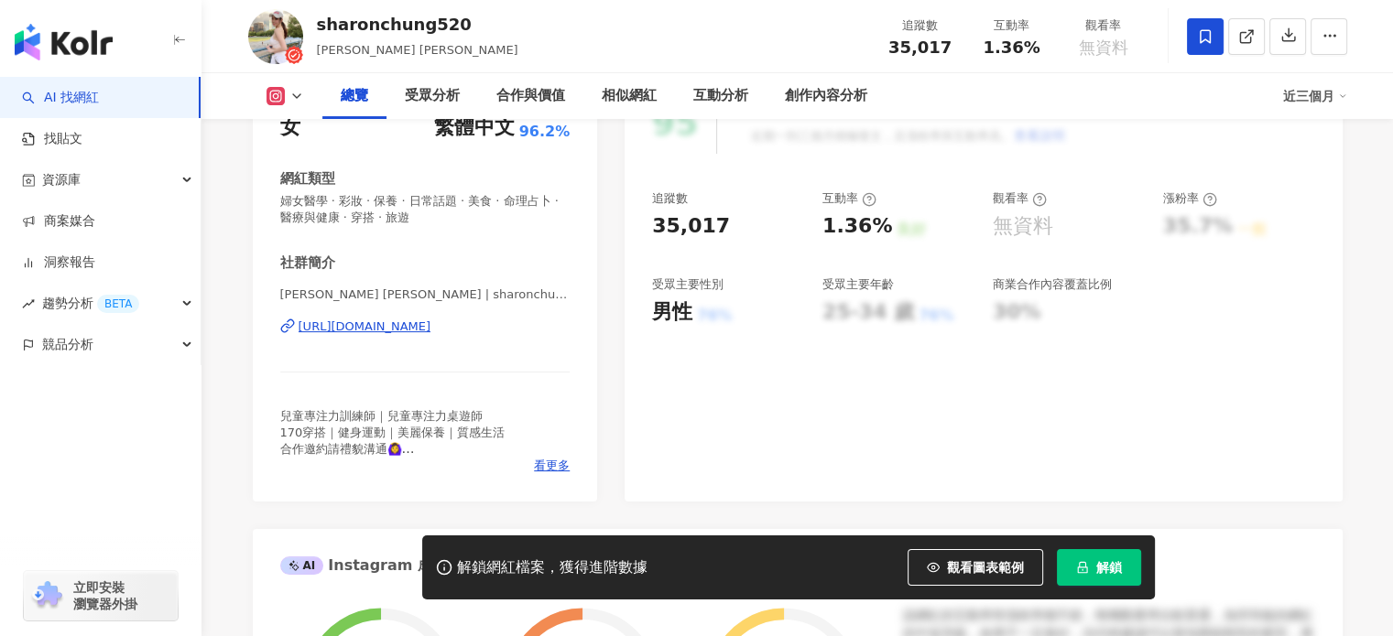
click at [408, 329] on div "[URL][DOMAIN_NAME]" at bounding box center [364, 327] width 133 height 16
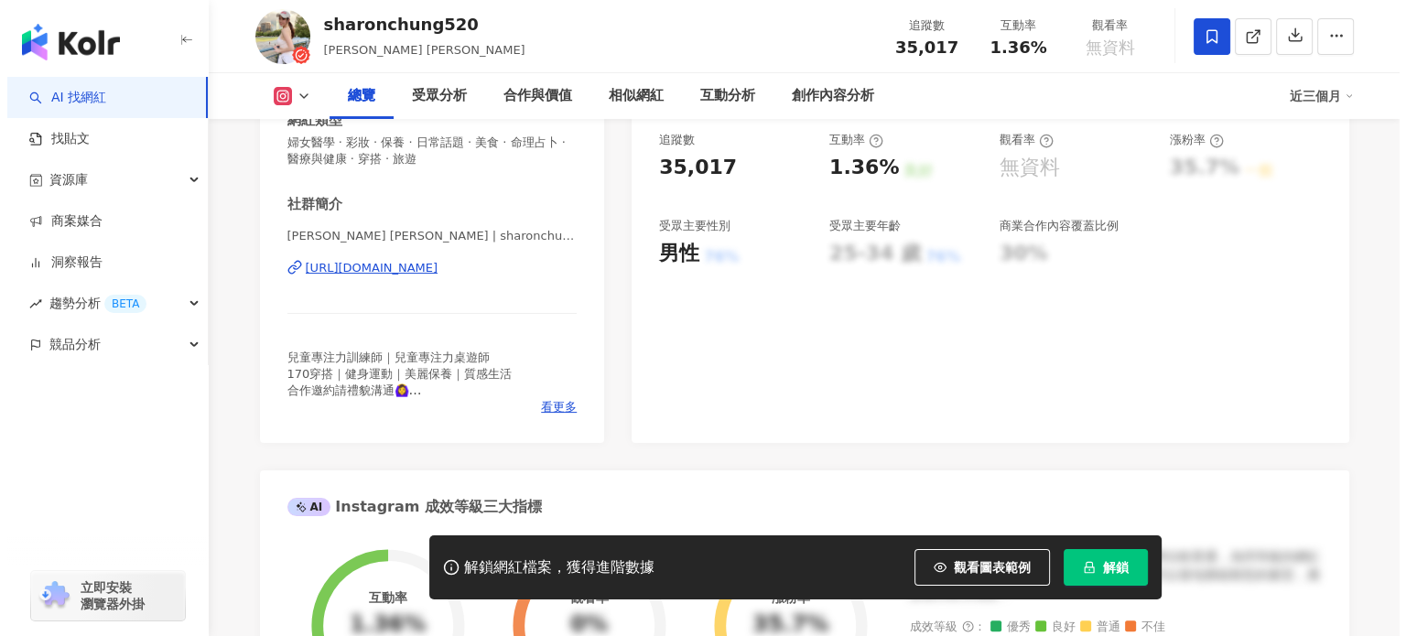
scroll to position [366, 0]
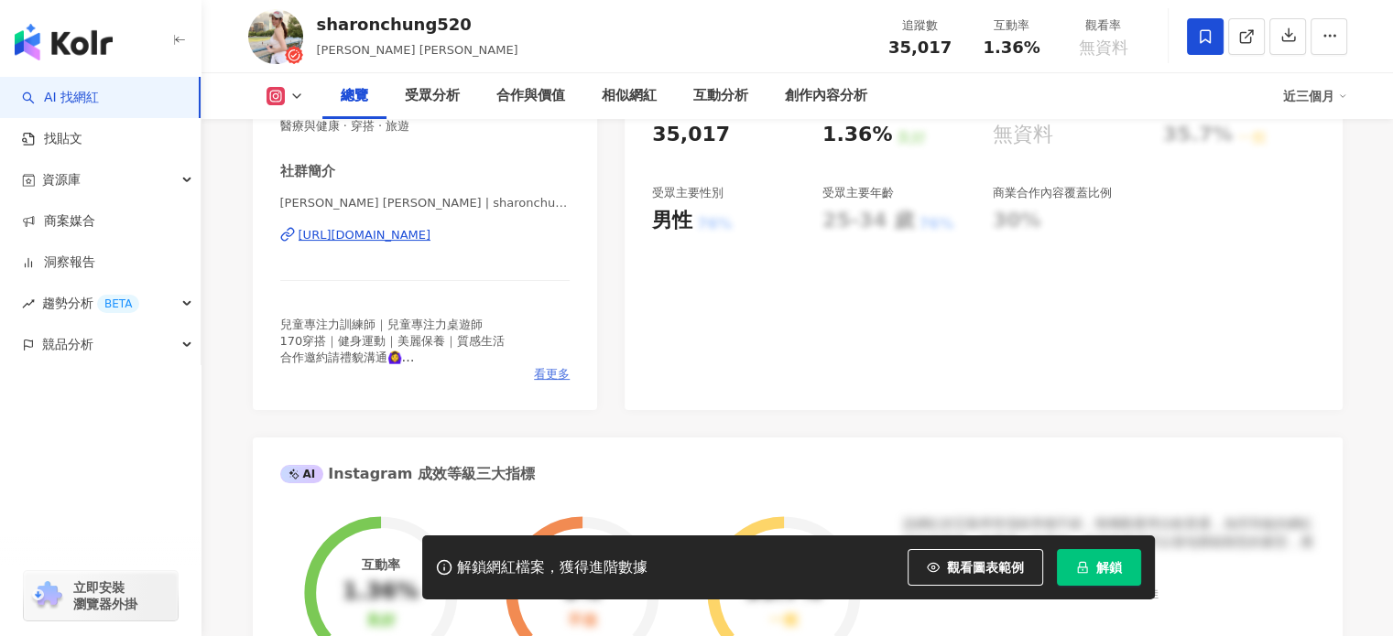
click at [541, 371] on span "看更多" at bounding box center [552, 374] width 36 height 16
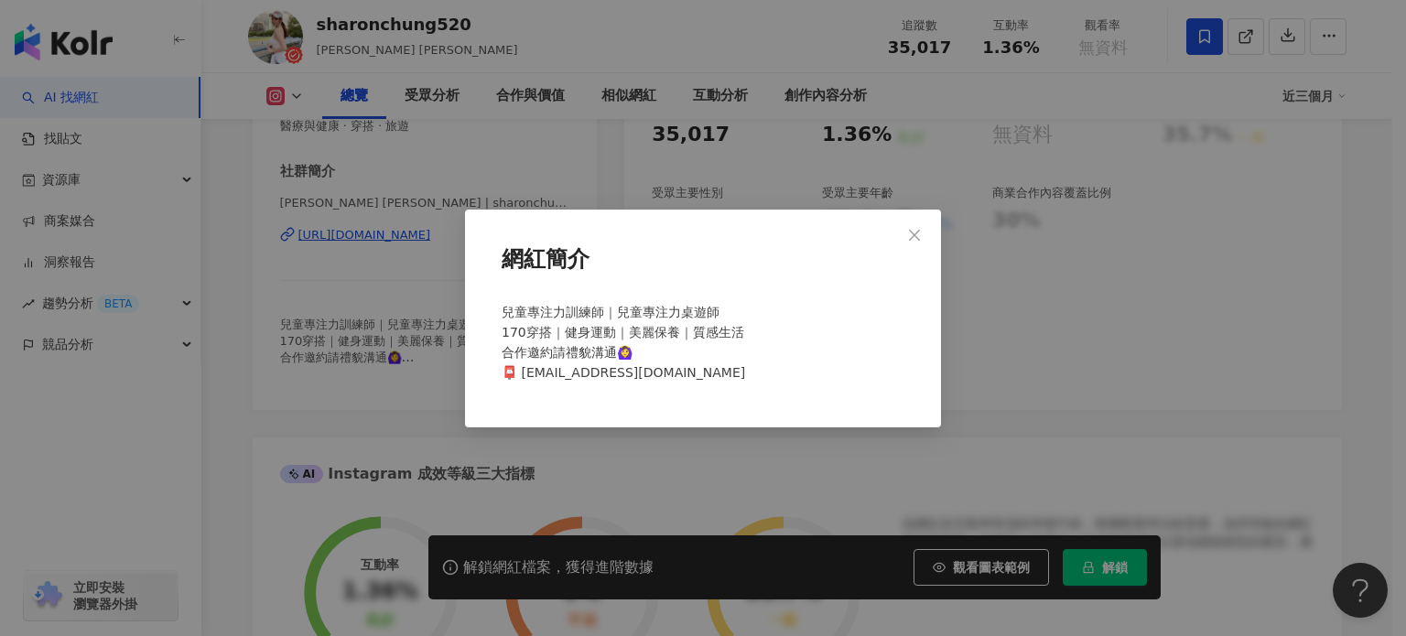
scroll to position [0, 0]
